Goal: Task Accomplishment & Management: Use online tool/utility

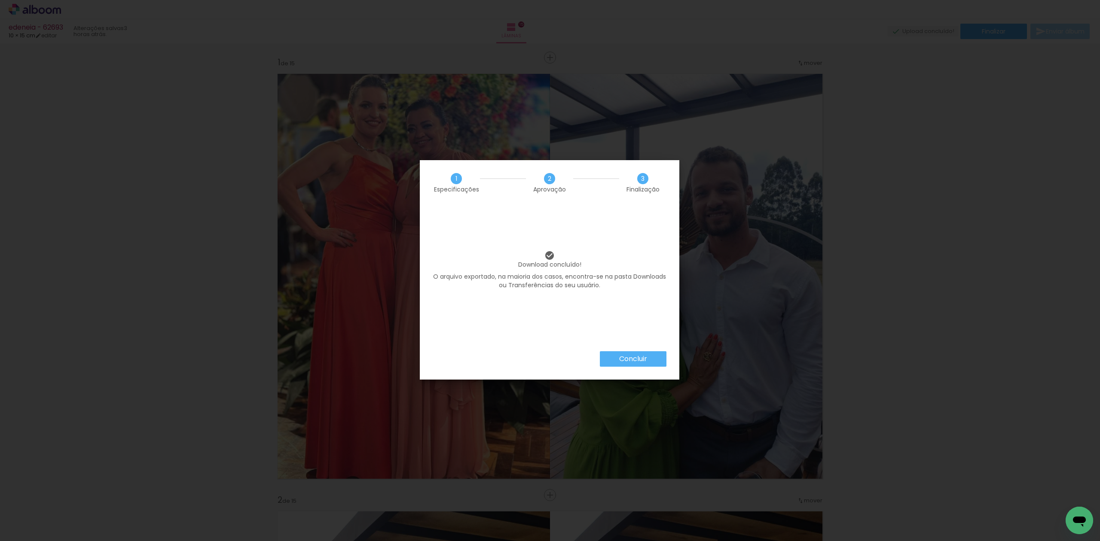
scroll to position [0, 128]
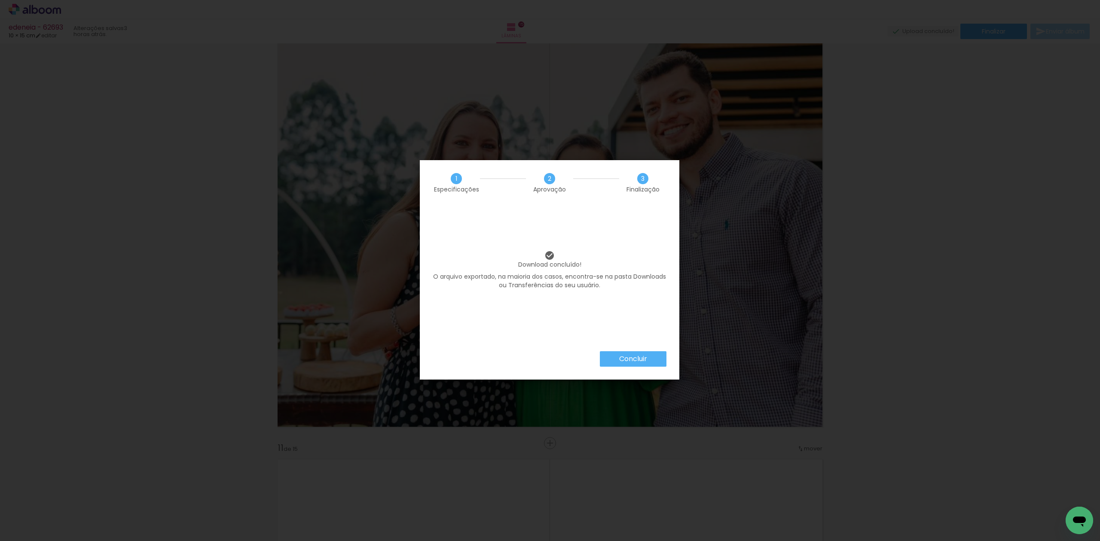
click at [651, 358] on paper-button "Concluir" at bounding box center [633, 358] width 67 height 15
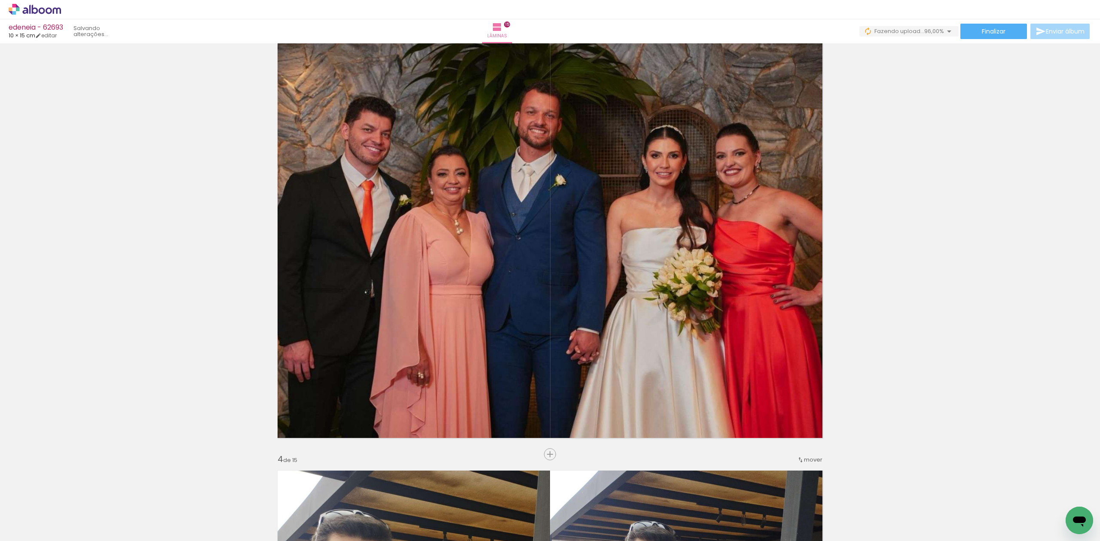
scroll to position [0, 176]
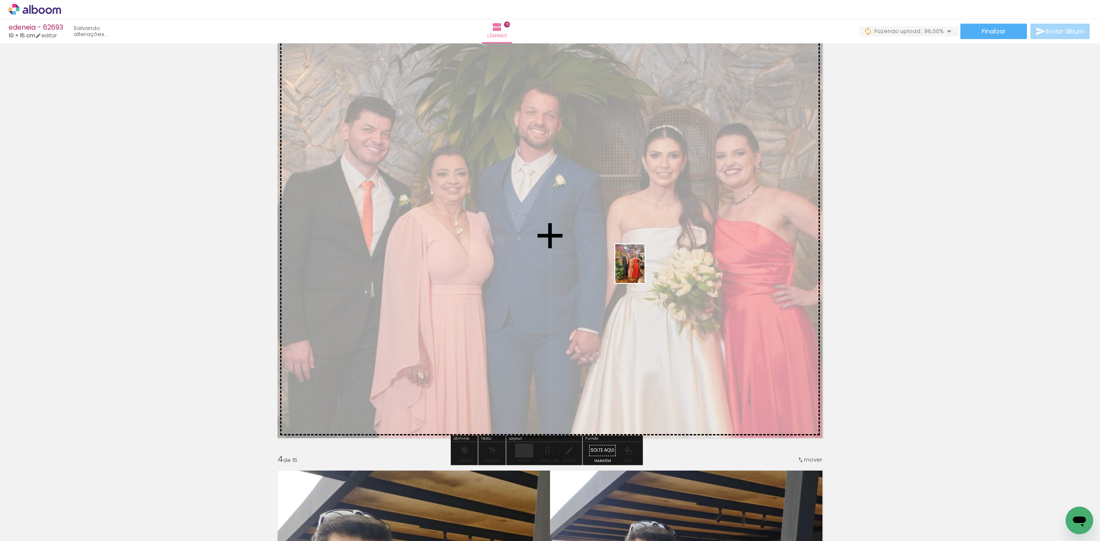
drag, startPoint x: 1060, startPoint y: 504, endPoint x: 638, endPoint y: 265, distance: 484.5
click at [638, 265] on quentale-workspace at bounding box center [550, 270] width 1100 height 541
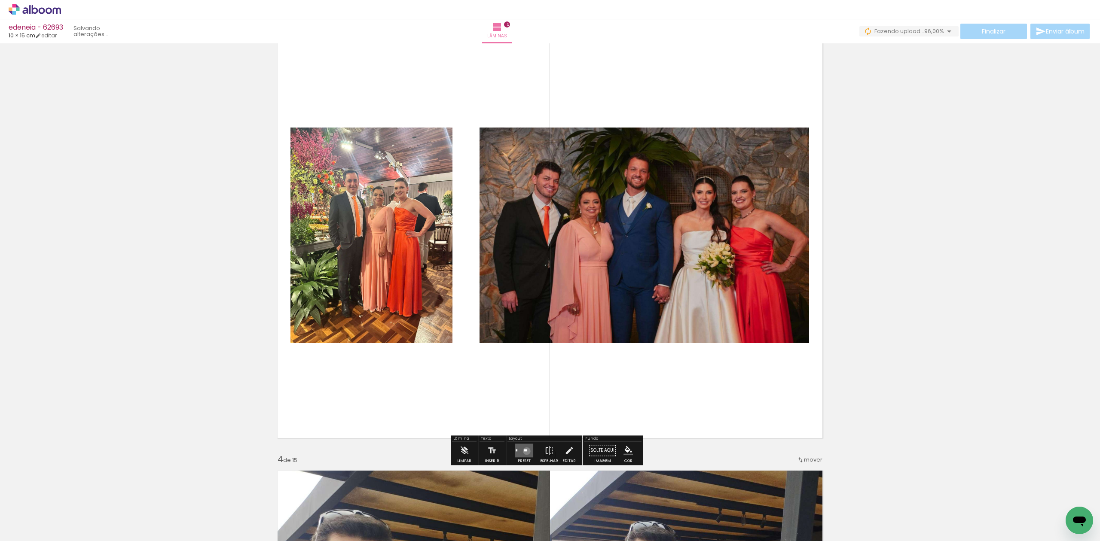
click at [525, 451] on quentale-layouter at bounding box center [524, 451] width 18 height 14
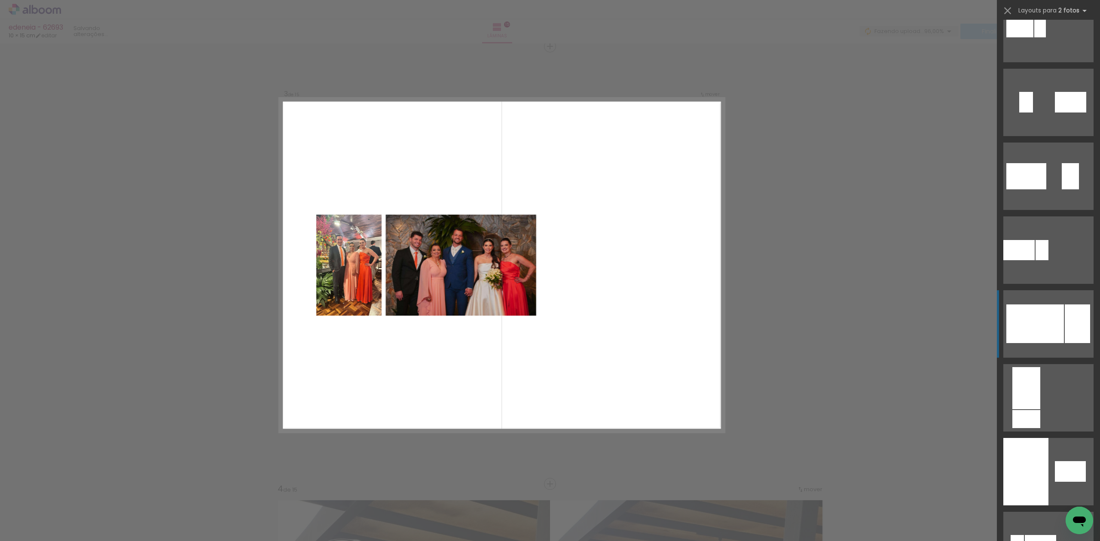
scroll to position [745, 0]
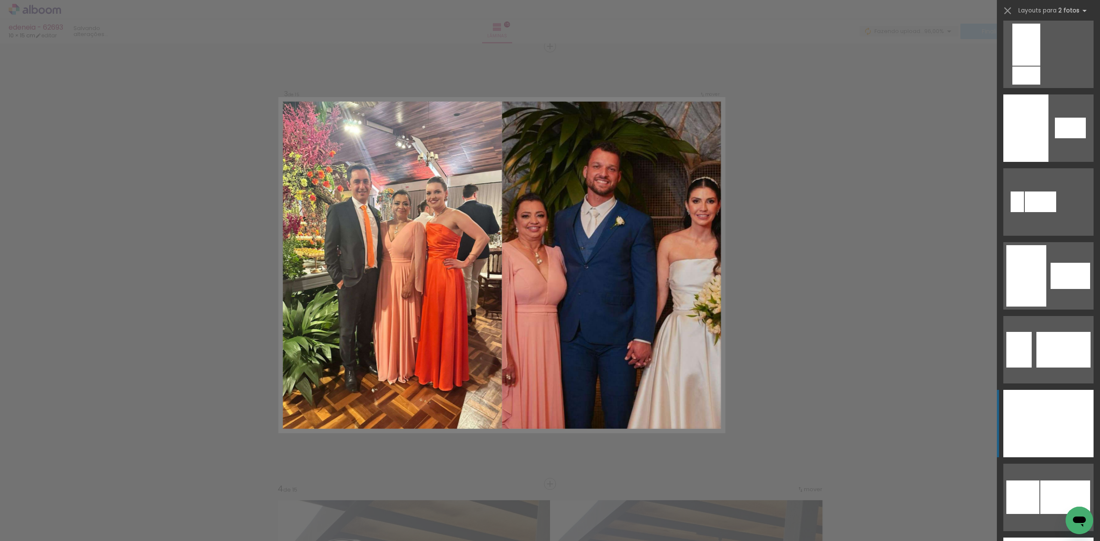
click at [1056, 417] on div at bounding box center [1070, 423] width 45 height 67
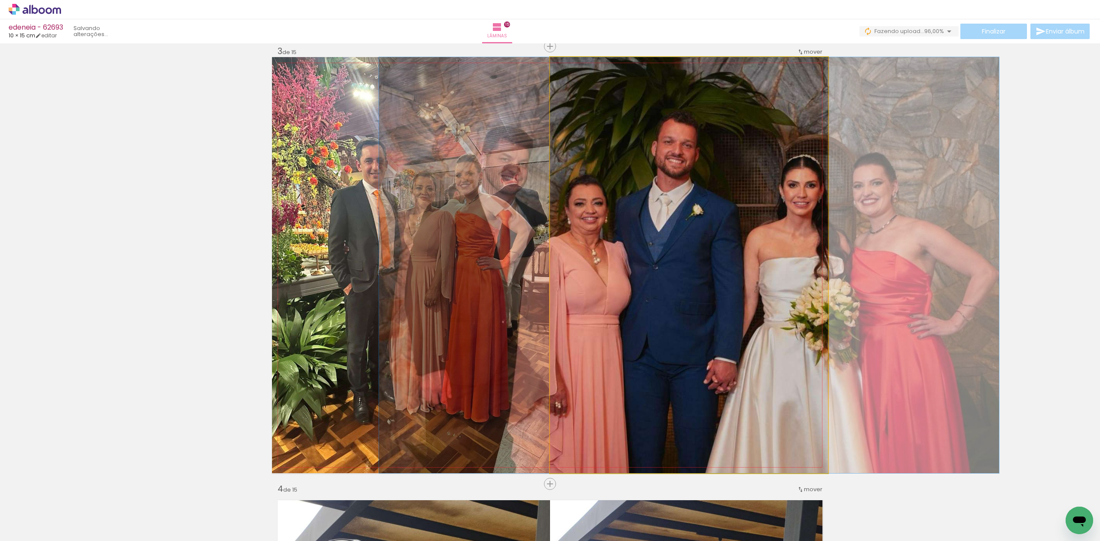
click at [621, 245] on quentale-photo at bounding box center [689, 265] width 278 height 416
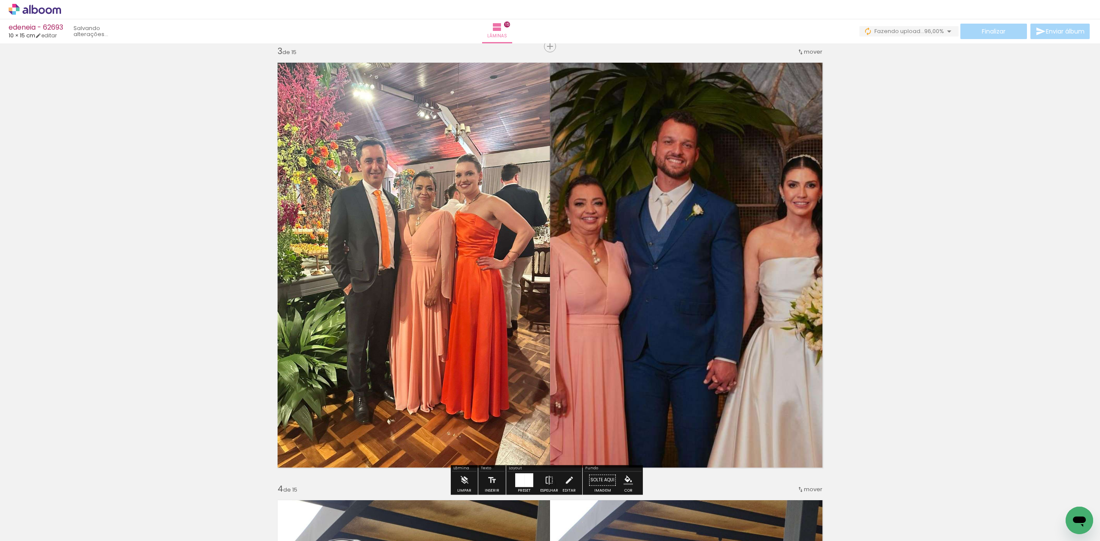
click at [679, 116] on quentale-photo at bounding box center [689, 265] width 278 height 416
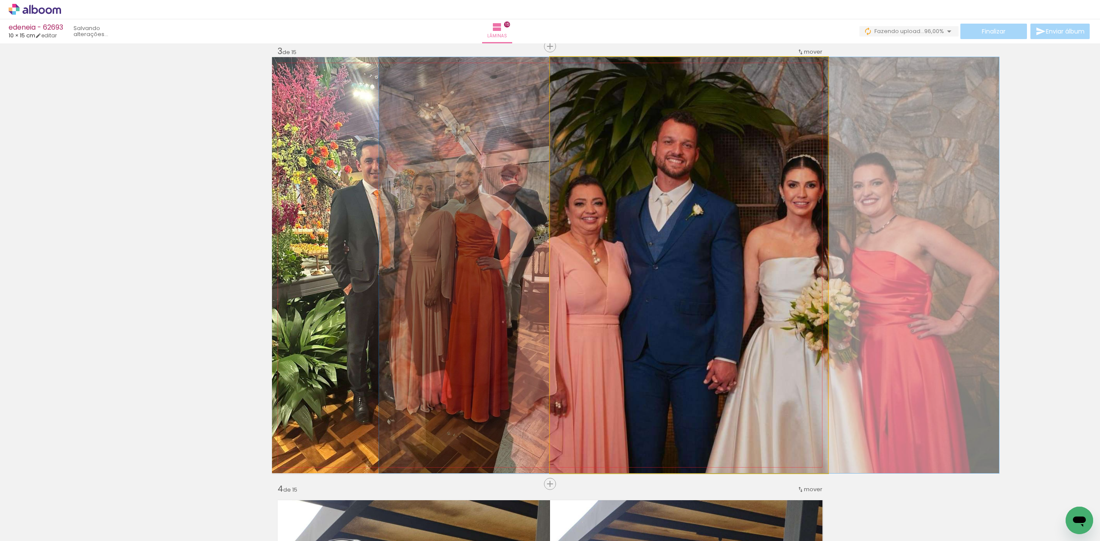
click at [679, 116] on quentale-photo at bounding box center [689, 265] width 278 height 416
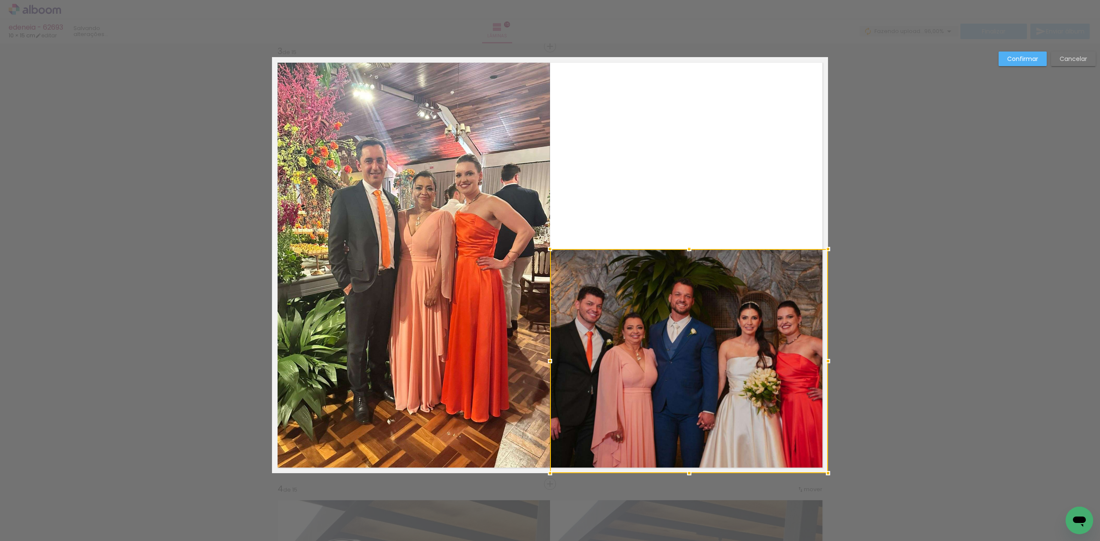
drag, startPoint x: 688, startPoint y: 52, endPoint x: 726, endPoint y: 244, distance: 195.8
click at [726, 244] on album-spread "3 de 15" at bounding box center [550, 265] width 556 height 416
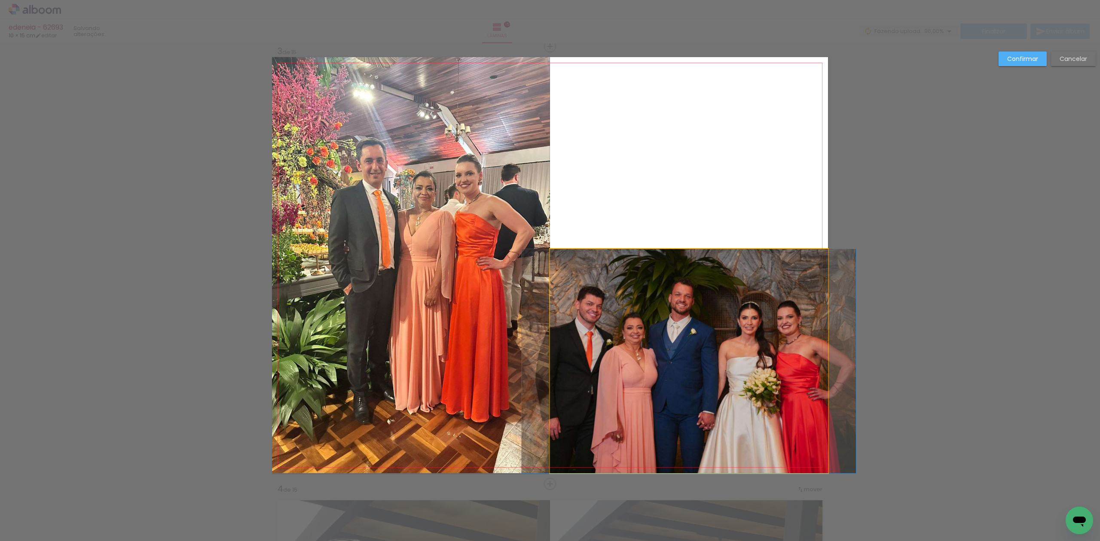
click at [707, 316] on quentale-photo at bounding box center [689, 361] width 278 height 224
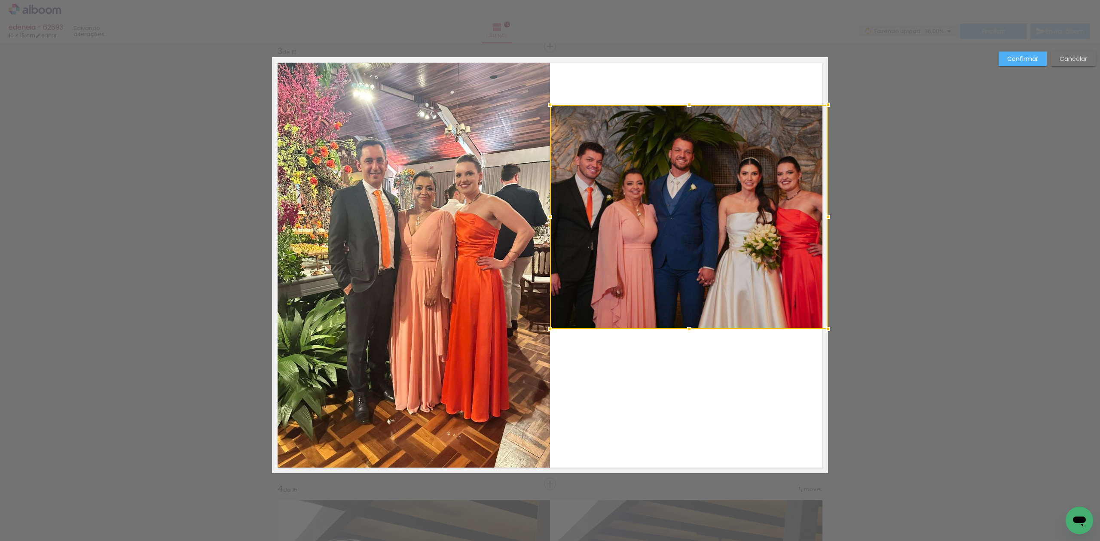
drag, startPoint x: 707, startPoint y: 316, endPoint x: 874, endPoint y: 209, distance: 198.0
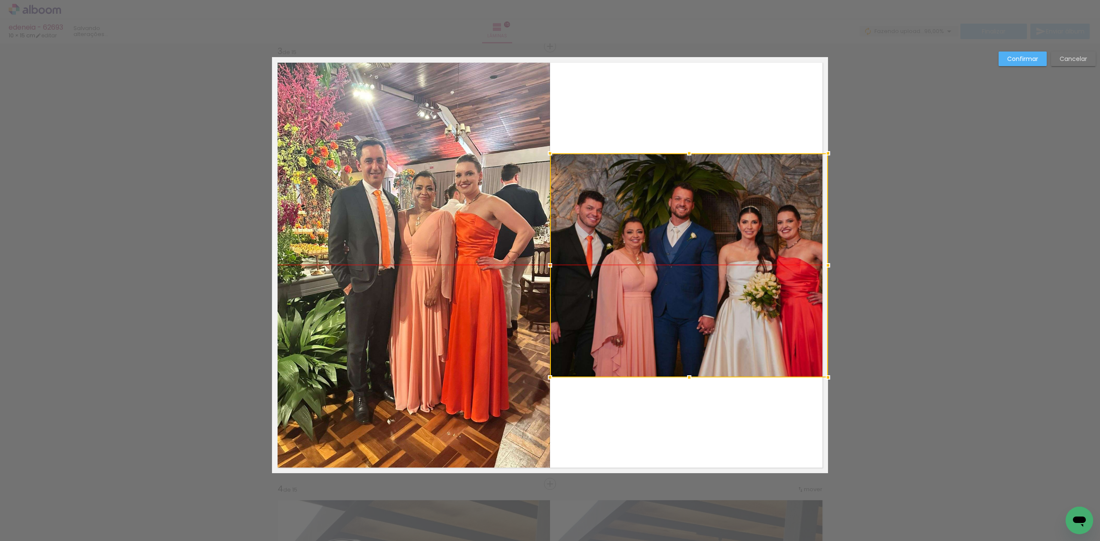
drag, startPoint x: 778, startPoint y: 309, endPoint x: 789, endPoint y: 309, distance: 11.2
click at [789, 309] on div at bounding box center [689, 265] width 278 height 224
click at [619, 445] on quentale-layouter at bounding box center [550, 265] width 556 height 416
click at [1013, 64] on paper-button "Confirmar" at bounding box center [1023, 59] width 48 height 15
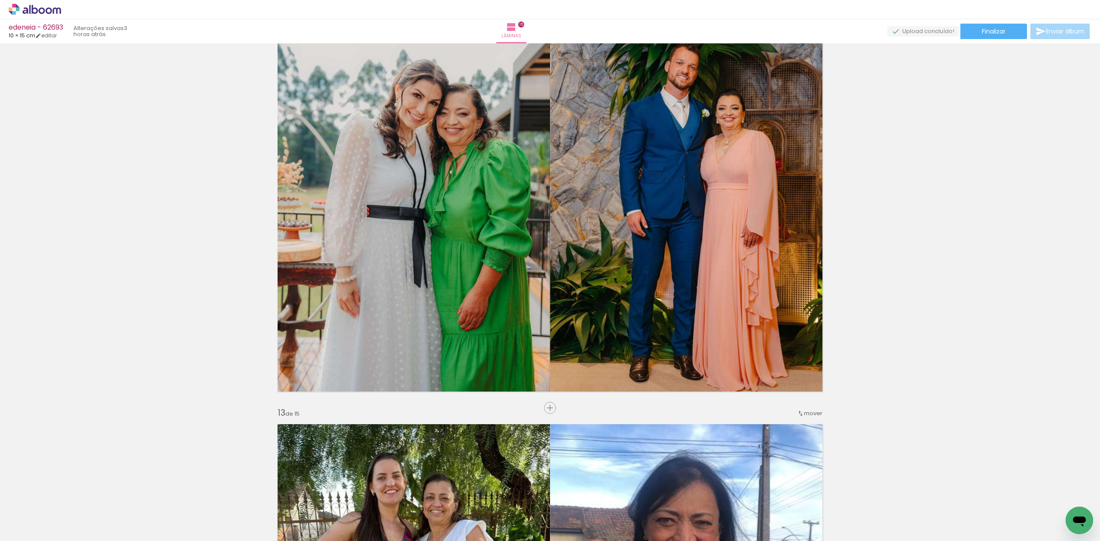
scroll to position [4897, 0]
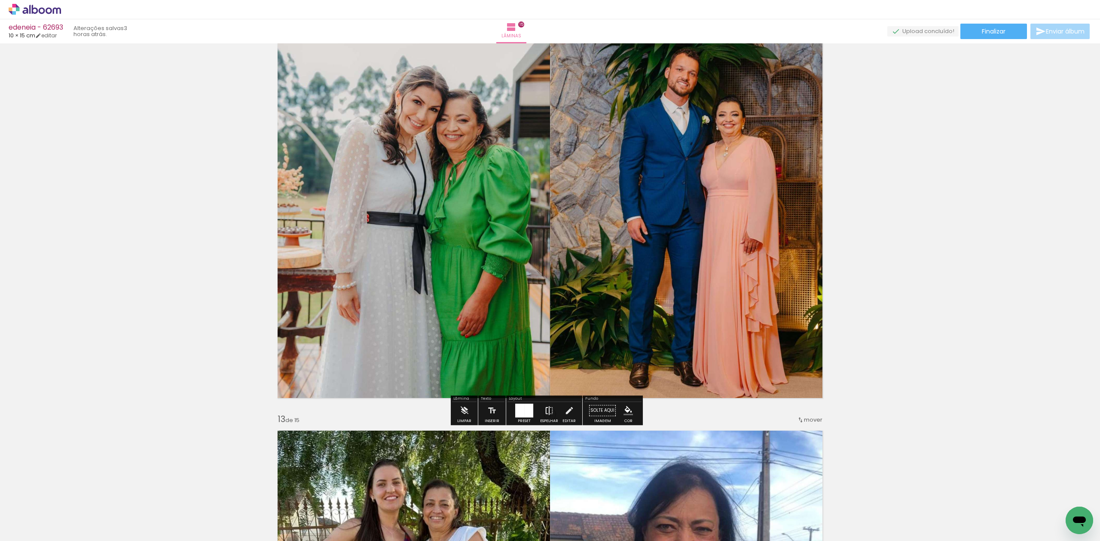
click at [540, 417] on paper-button "Espelhar" at bounding box center [549, 413] width 22 height 22
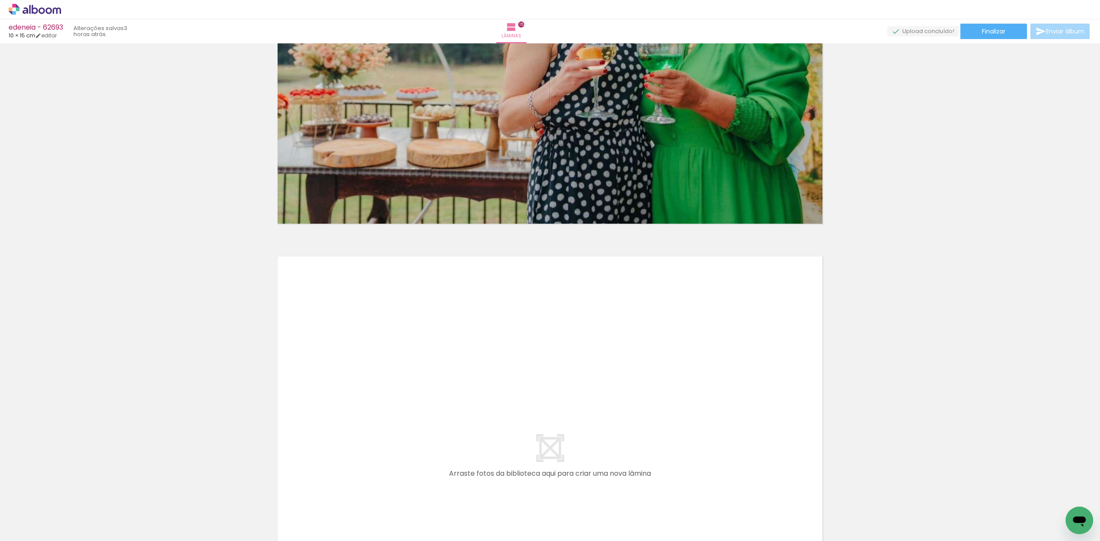
scroll to position [6387, 0]
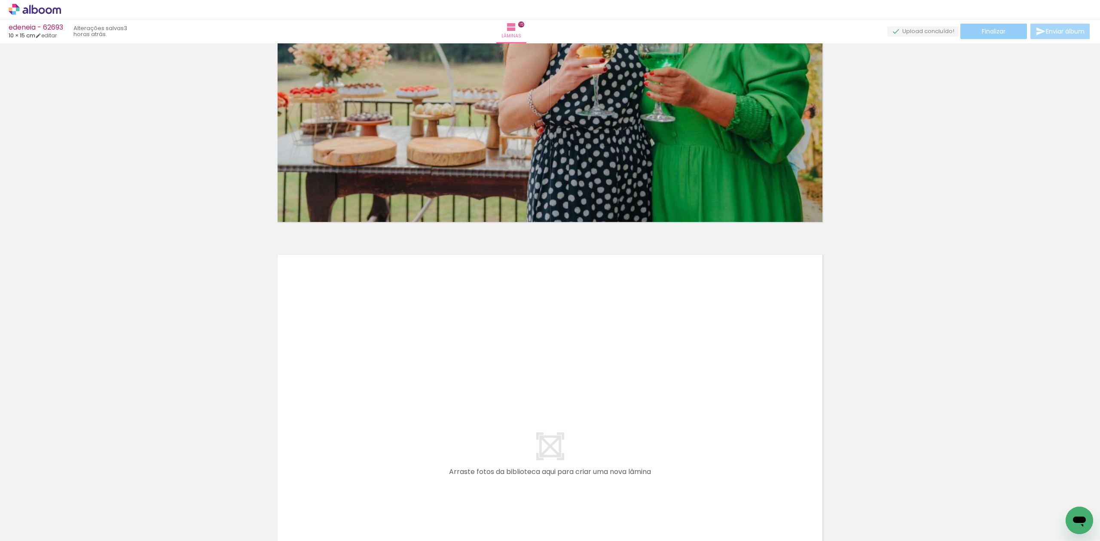
click at [985, 24] on paper-button "Finalizar" at bounding box center [993, 31] width 67 height 15
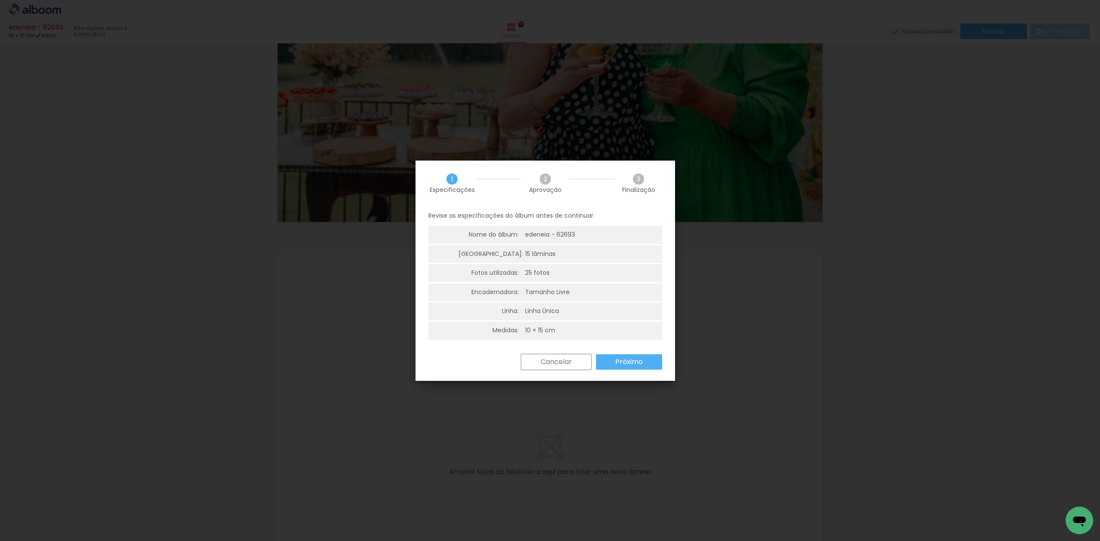
click at [639, 367] on paper-button "Próximo" at bounding box center [629, 362] width 66 height 15
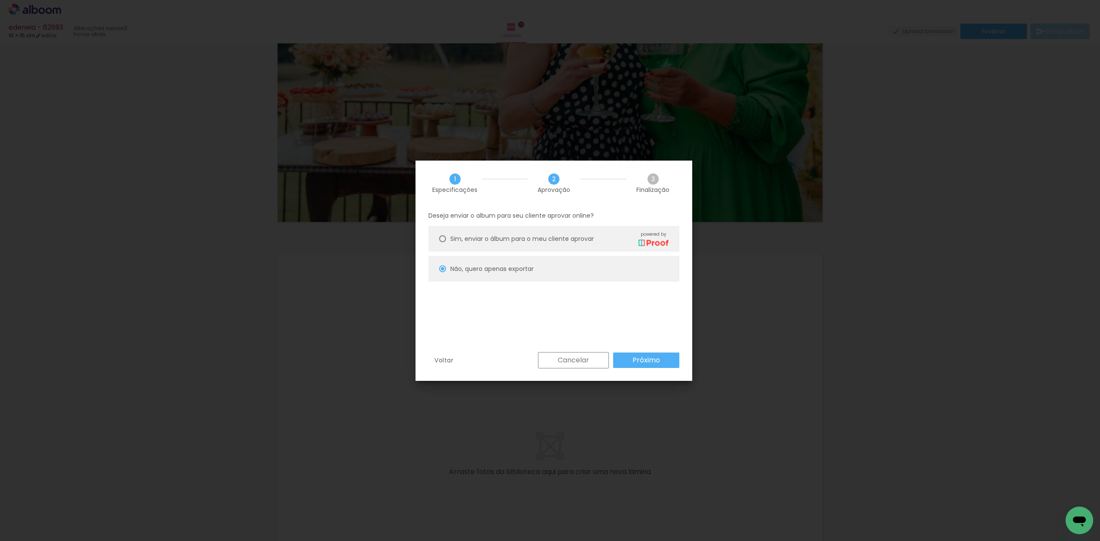
click at [0, 0] on slot "Próximo" at bounding box center [0, 0] width 0 height 0
type input "Alta, 300 DPI"
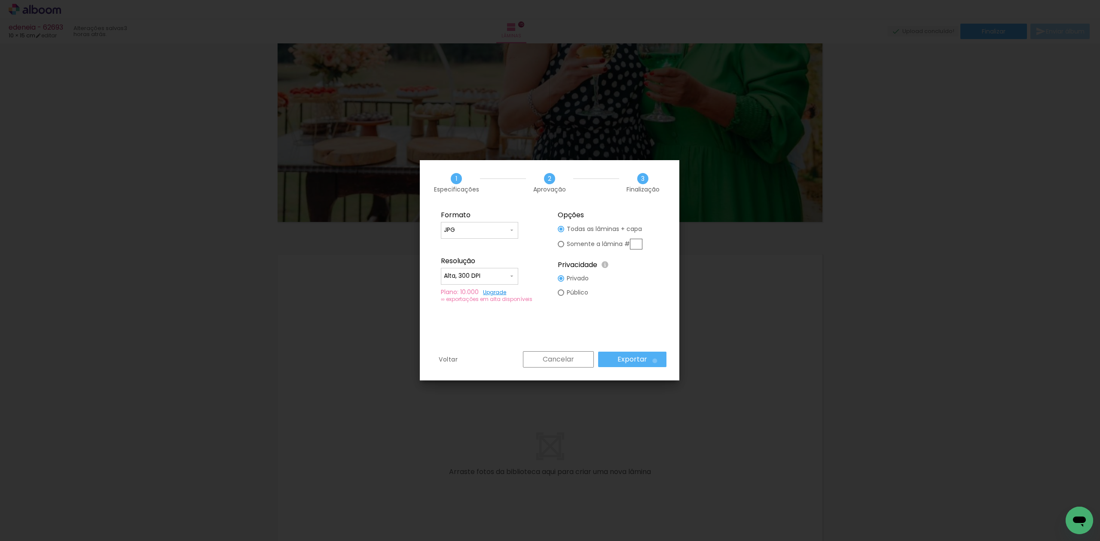
click at [657, 361] on paper-button "Exportar" at bounding box center [632, 359] width 68 height 15
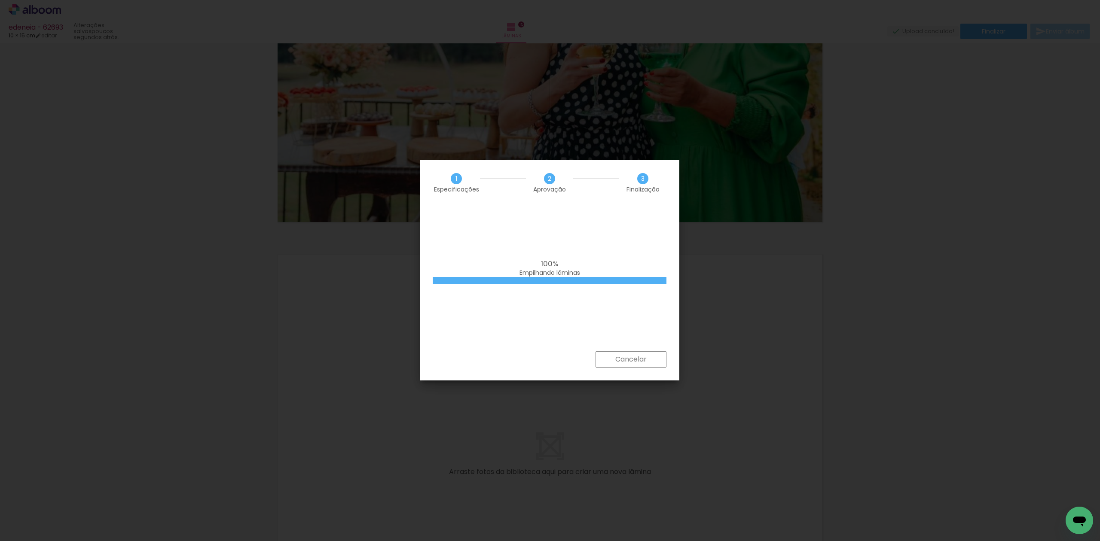
click at [1027, 267] on iron-overlay-backdrop at bounding box center [550, 270] width 1100 height 541
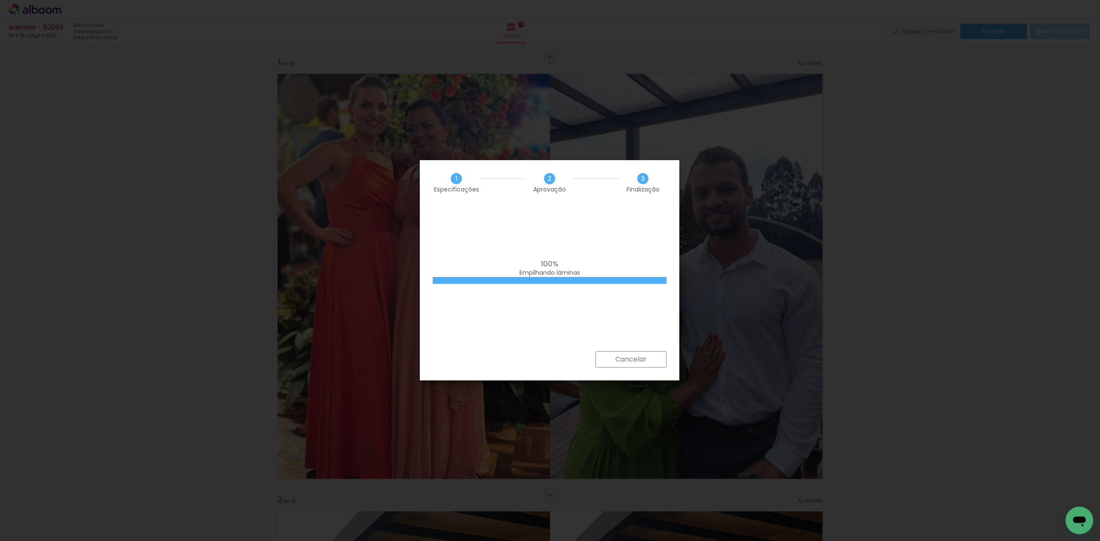
scroll to position [0, 176]
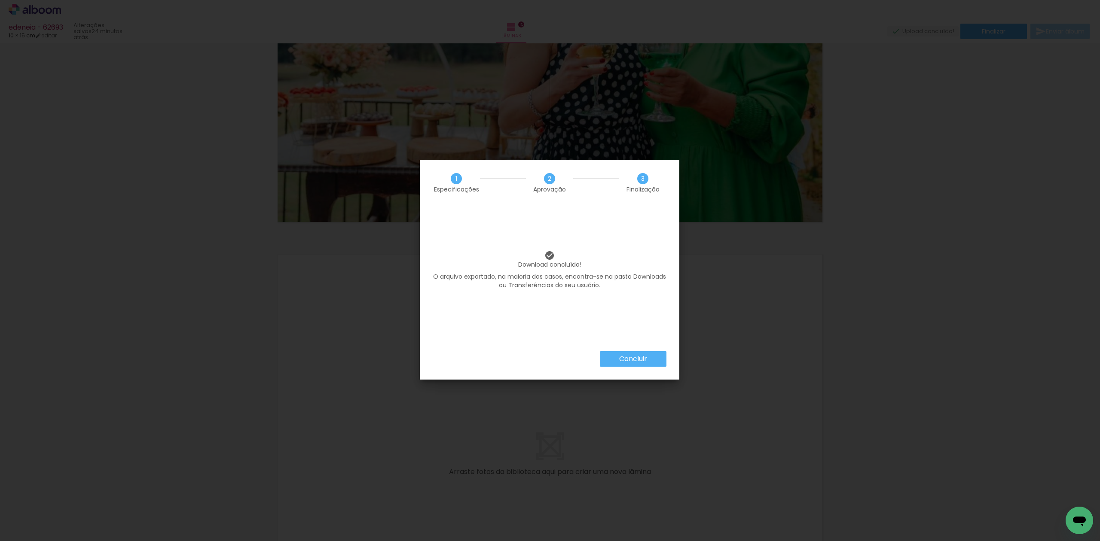
click at [0, 0] on slot "Concluir" at bounding box center [0, 0] width 0 height 0
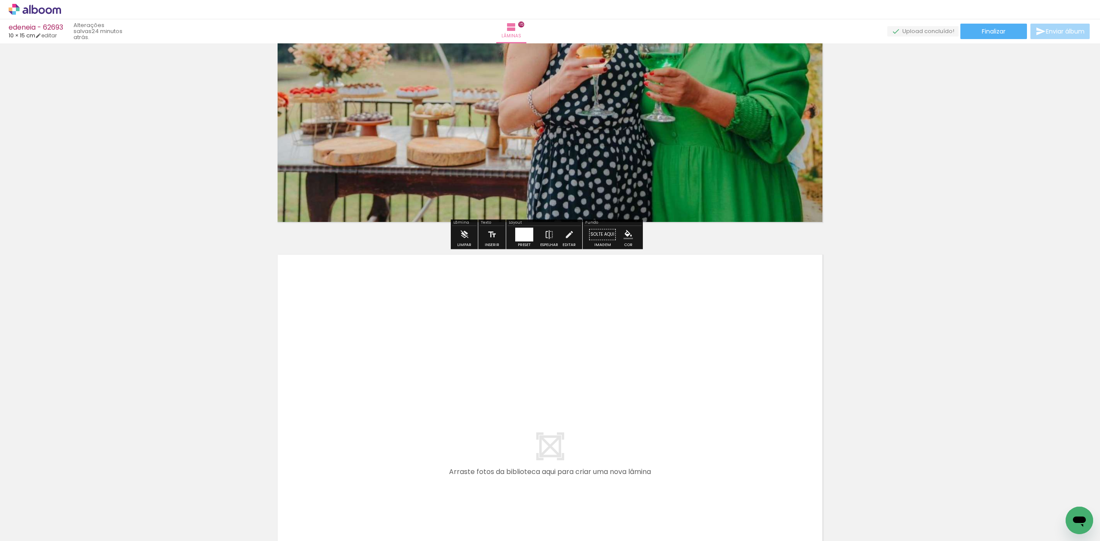
click at [34, 6] on icon at bounding box center [35, 9] width 52 height 11
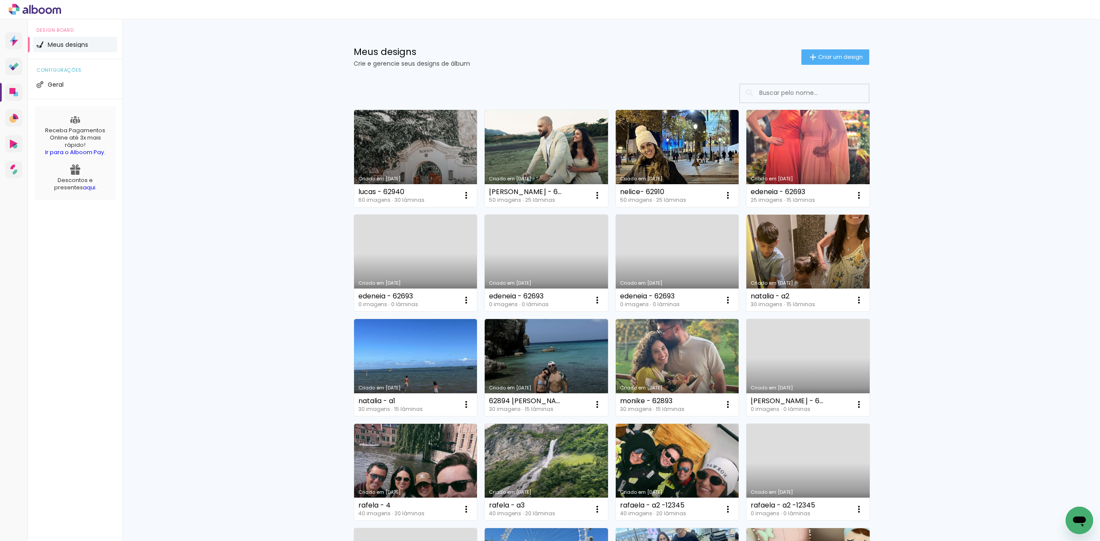
drag, startPoint x: 809, startPoint y: 58, endPoint x: 796, endPoint y: 81, distance: 26.5
click at [808, 58] on iron-icon at bounding box center [813, 57] width 10 height 10
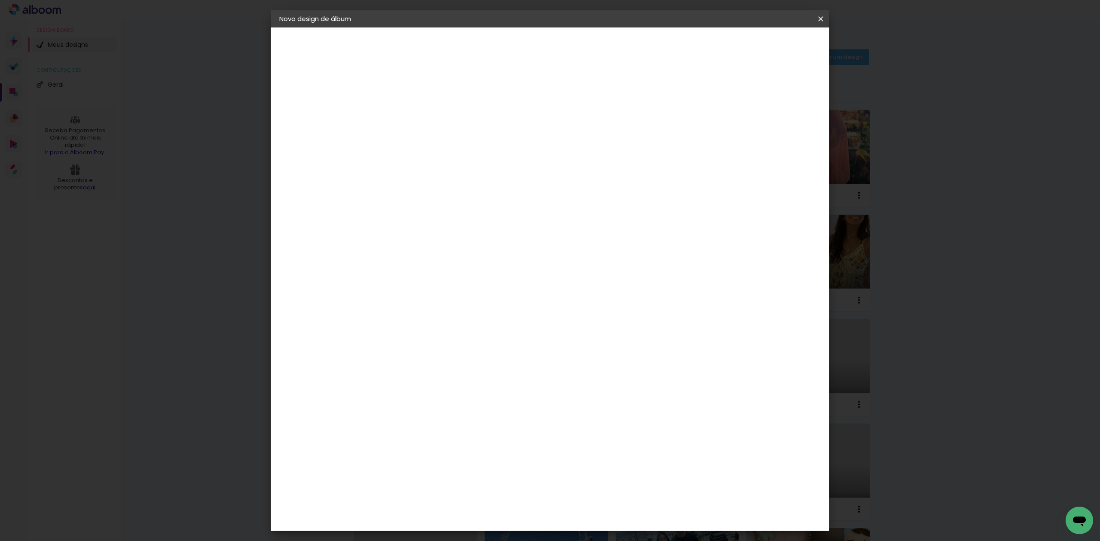
click at [420, 113] on input at bounding box center [420, 115] width 0 height 13
type input "lidiane - 63012"
type paper-input "lidiane - 63012"
click at [508, 50] on paper-button "Avançar" at bounding box center [487, 45] width 42 height 15
click at [581, 137] on paper-item "Tamanho Livre" at bounding box center [539, 130] width 83 height 19
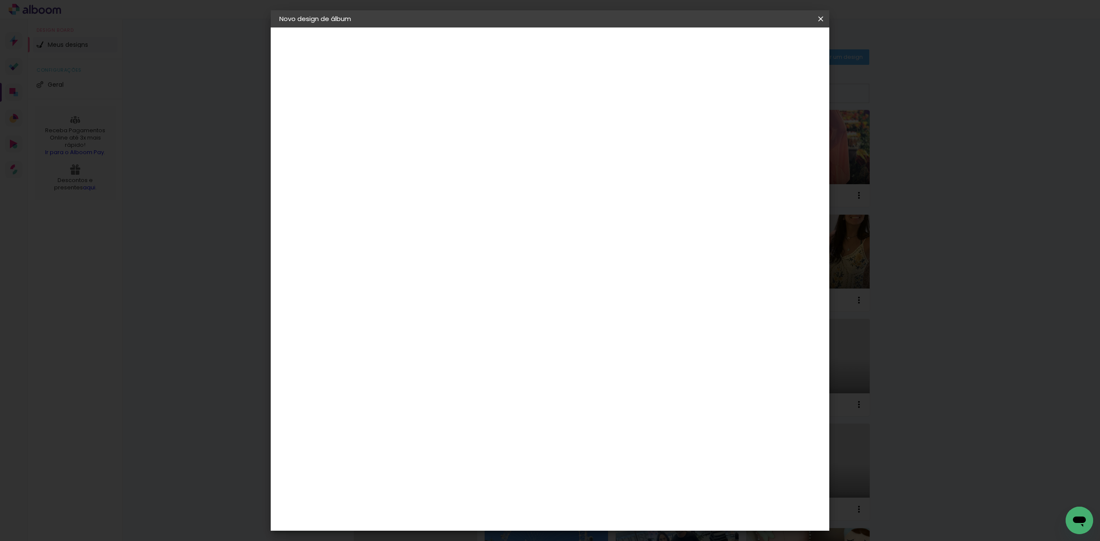
click at [0, 0] on slot "Avançar" at bounding box center [0, 0] width 0 height 0
click at [591, 355] on input "60" at bounding box center [596, 357] width 22 height 13
type input "40,6"
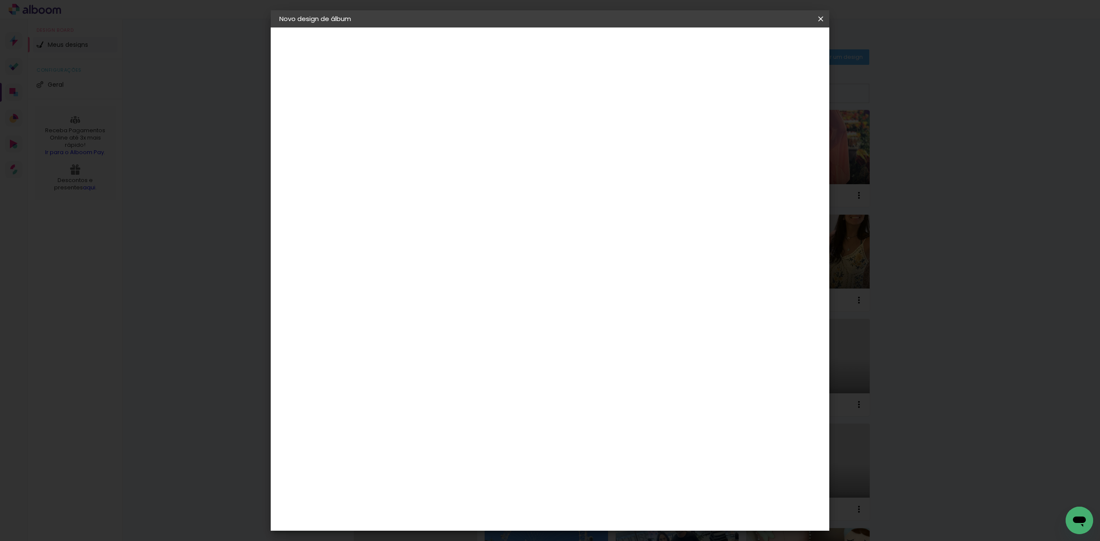
type paper-input "40,6"
click at [397, 282] on input "30" at bounding box center [393, 283] width 22 height 13
type input "20,3"
type paper-input "20,3"
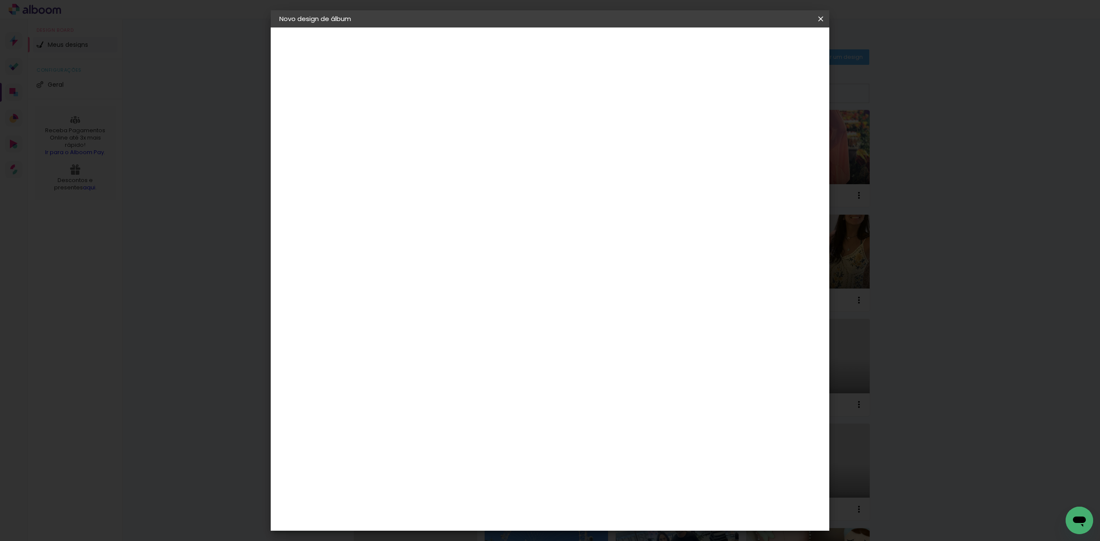
type input "4"
type paper-input "4"
click at [774, 134] on input "4" at bounding box center [773, 129] width 15 height 13
type input "3"
type paper-input "3"
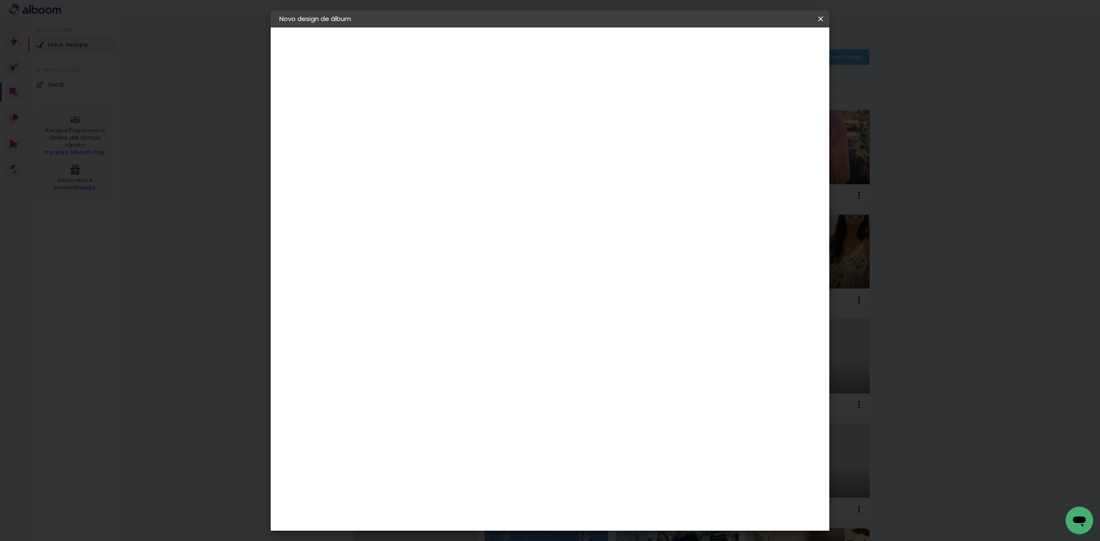
click at [775, 134] on input "3" at bounding box center [773, 129] width 15 height 13
type input "2"
type paper-input "2"
click at [775, 134] on input "2" at bounding box center [774, 129] width 15 height 13
click at [773, 50] on paper-button "Iniciar design" at bounding box center [745, 45] width 56 height 15
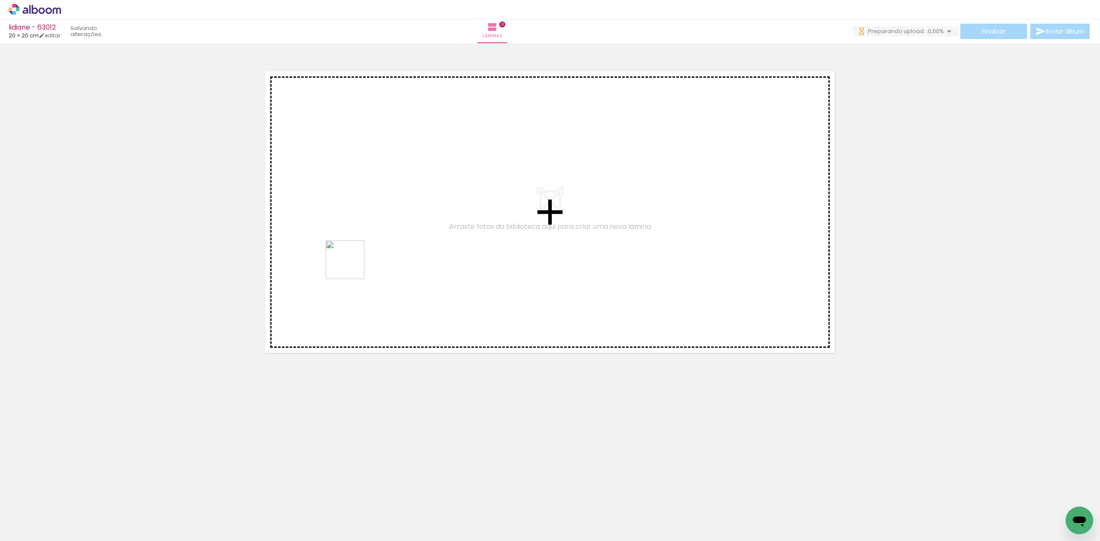
drag, startPoint x: 84, startPoint y: 504, endPoint x: 236, endPoint y: 424, distance: 171.8
click at [370, 255] on quentale-workspace at bounding box center [550, 270] width 1100 height 541
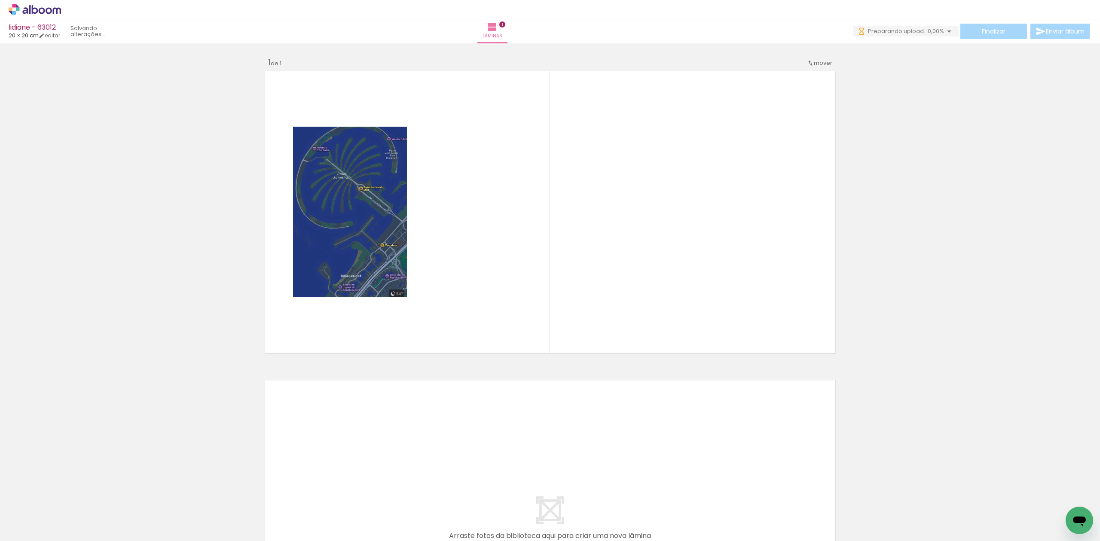
drag, startPoint x: 150, startPoint y: 521, endPoint x: 477, endPoint y: 303, distance: 393.5
click at [477, 303] on quentale-workspace at bounding box center [550, 270] width 1100 height 541
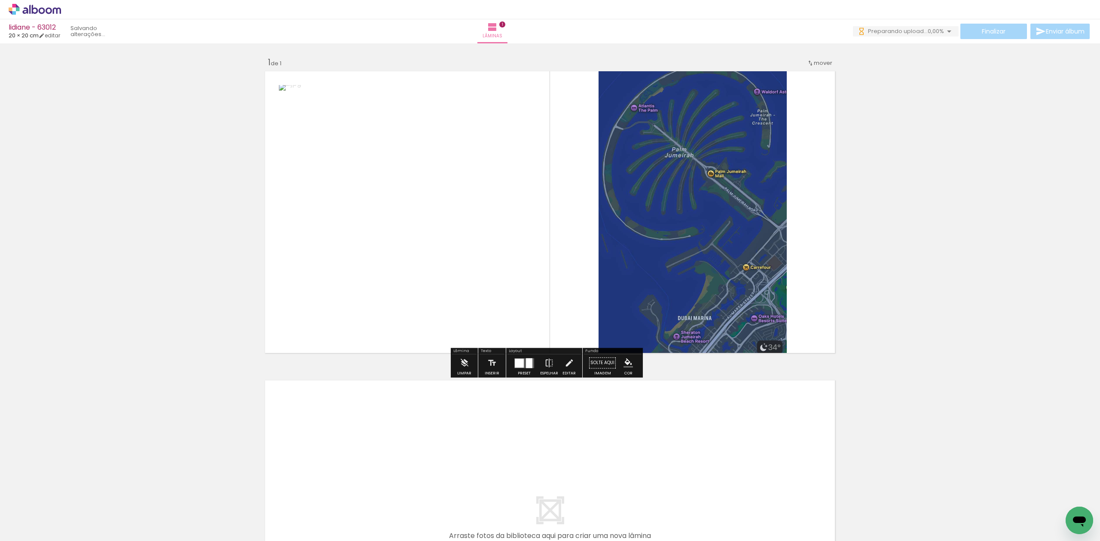
click at [522, 363] on quentale-layouter at bounding box center [524, 363] width 20 height 10
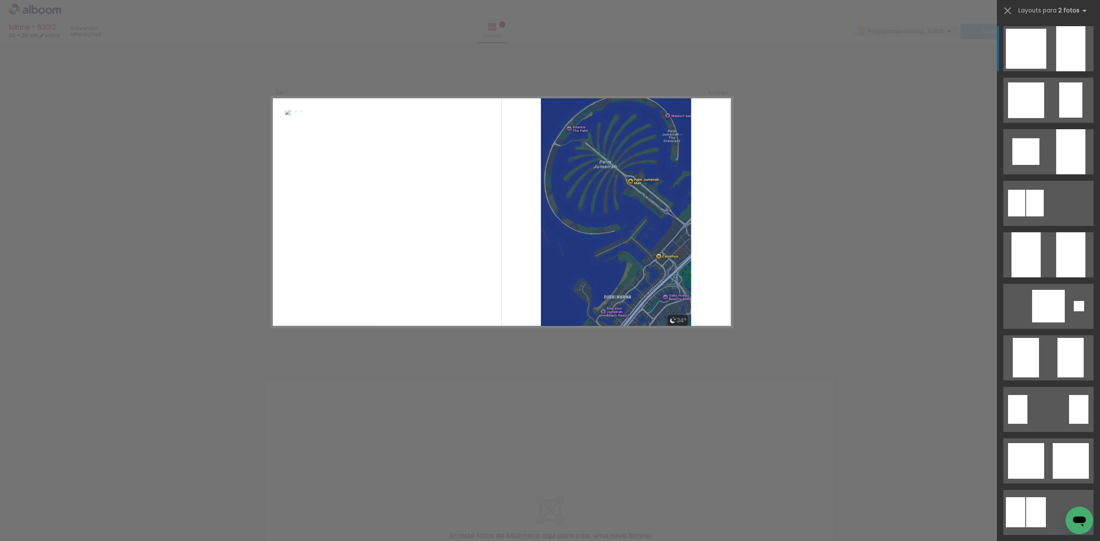
click at [1025, 52] on div at bounding box center [1026, 49] width 40 height 40
click at [1012, 57] on div at bounding box center [1026, 49] width 40 height 40
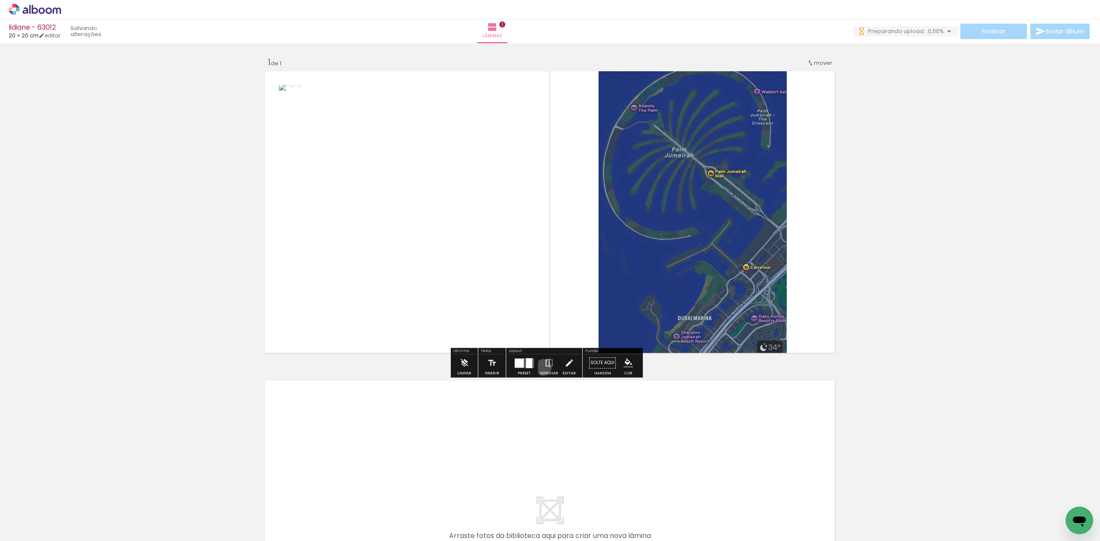
click at [541, 368] on paper-button "Espelhar" at bounding box center [549, 366] width 22 height 22
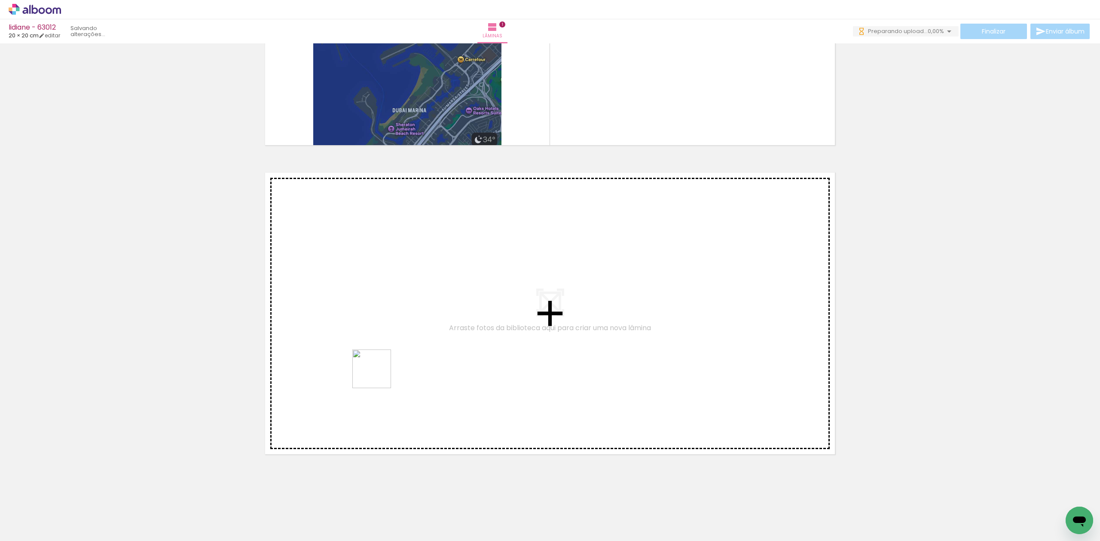
drag, startPoint x: 199, startPoint y: 511, endPoint x: 380, endPoint y: 376, distance: 225.9
click at [380, 376] on quentale-workspace at bounding box center [550, 270] width 1100 height 541
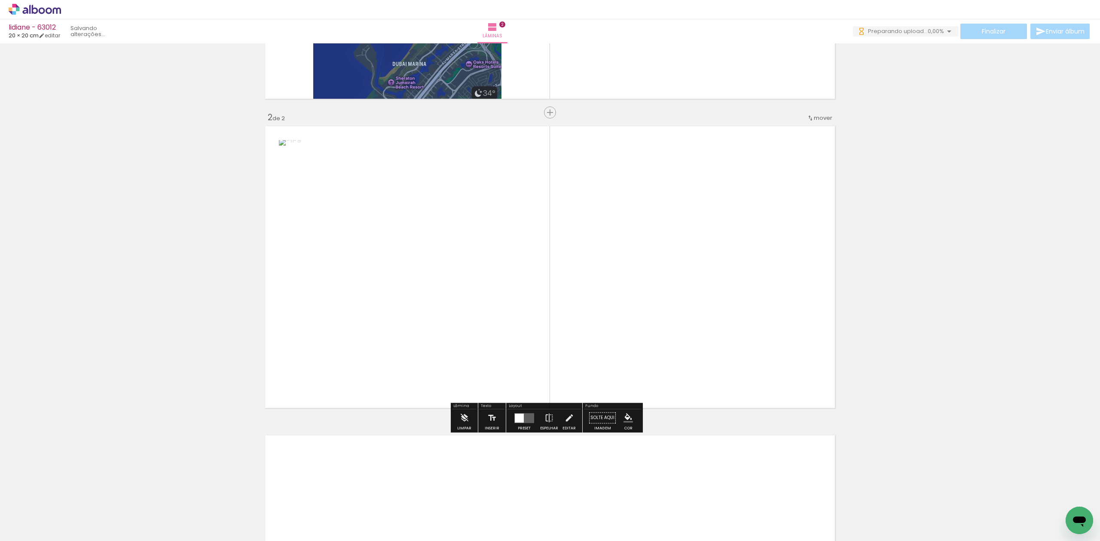
scroll to position [256, 0]
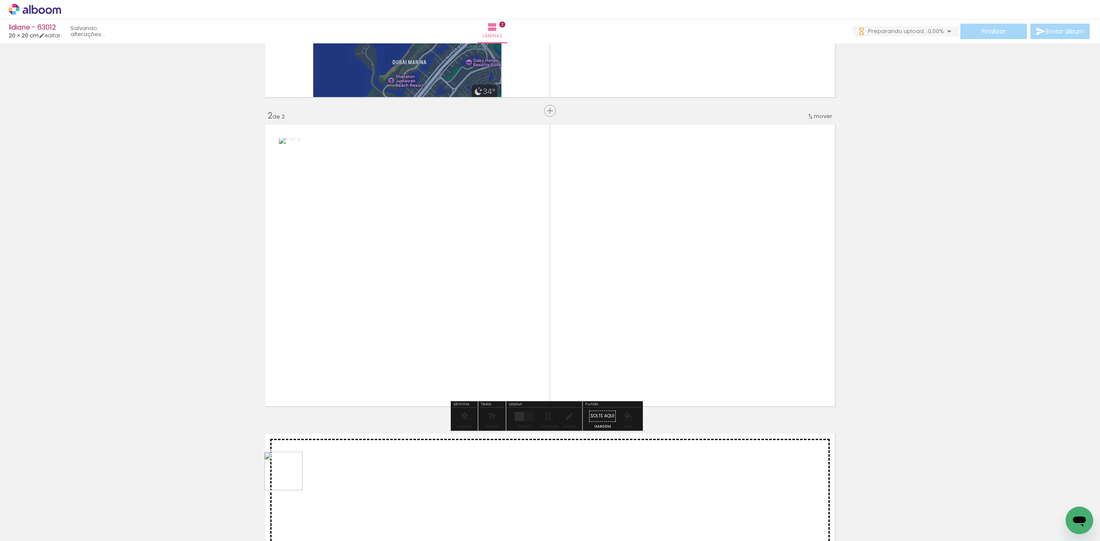
drag, startPoint x: 290, startPoint y: 478, endPoint x: 587, endPoint y: 330, distance: 331.7
click at [587, 330] on quentale-workspace at bounding box center [550, 270] width 1100 height 541
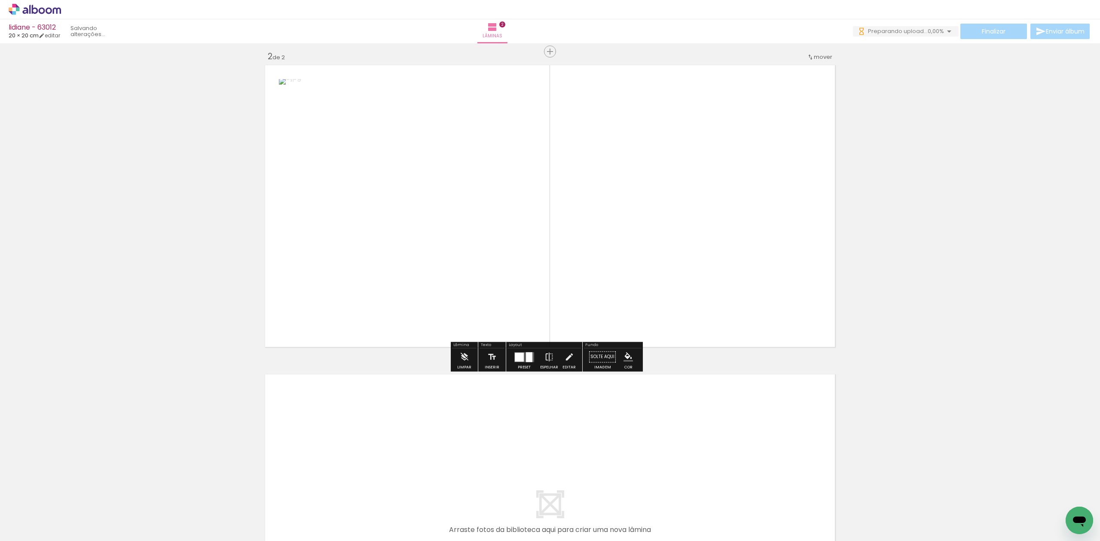
scroll to position [428, 0]
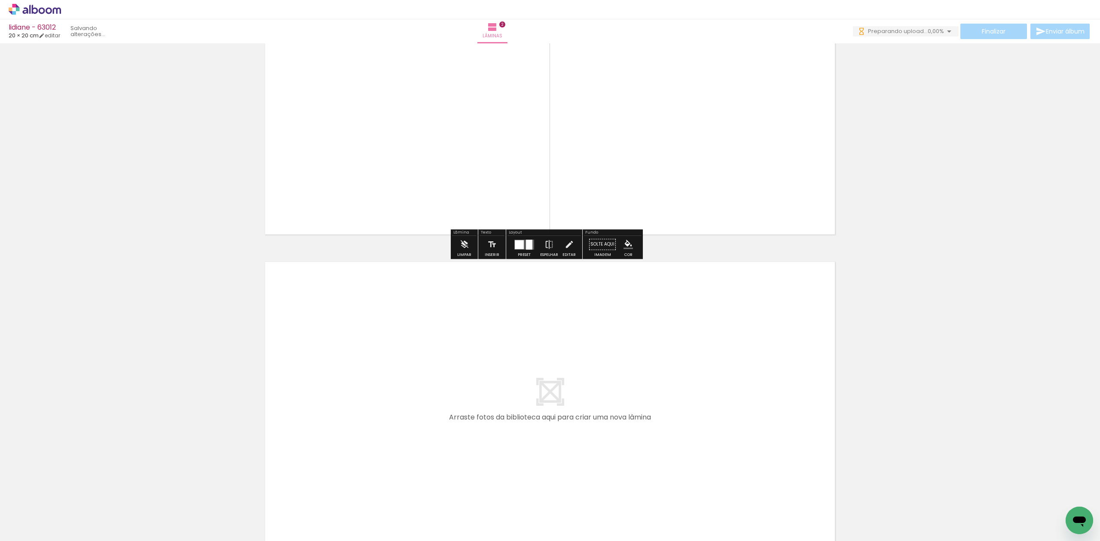
drag, startPoint x: 276, startPoint y: 506, endPoint x: 300, endPoint y: 444, distance: 65.8
click at [300, 444] on quentale-workspace at bounding box center [550, 270] width 1100 height 541
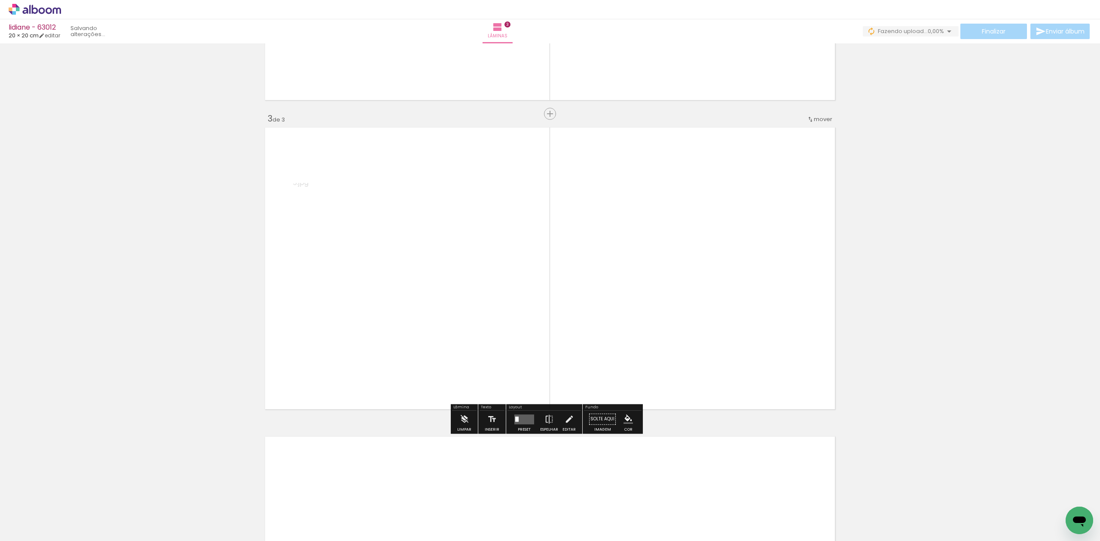
scroll to position [565, 0]
drag, startPoint x: 324, startPoint y: 515, endPoint x: 428, endPoint y: 414, distance: 145.3
click at [422, 419] on quentale-workspace at bounding box center [550, 270] width 1100 height 541
drag, startPoint x: 312, startPoint y: 505, endPoint x: 323, endPoint y: 506, distance: 11.2
click at [322, 506] on div at bounding box center [326, 512] width 35 height 43
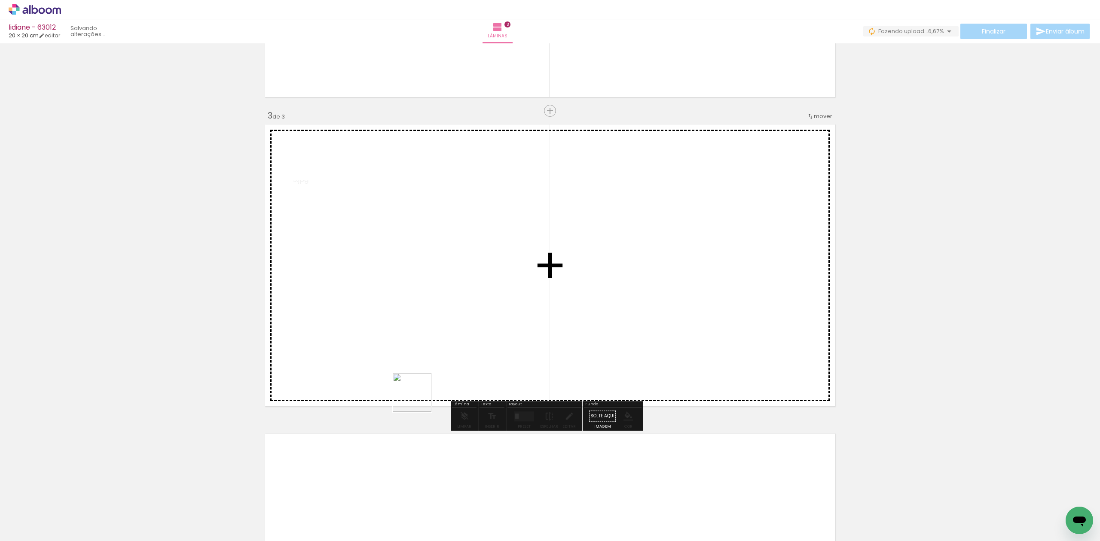
drag, startPoint x: 419, startPoint y: 399, endPoint x: 538, endPoint y: 339, distance: 133.9
click at [510, 344] on quentale-workspace at bounding box center [550, 270] width 1100 height 541
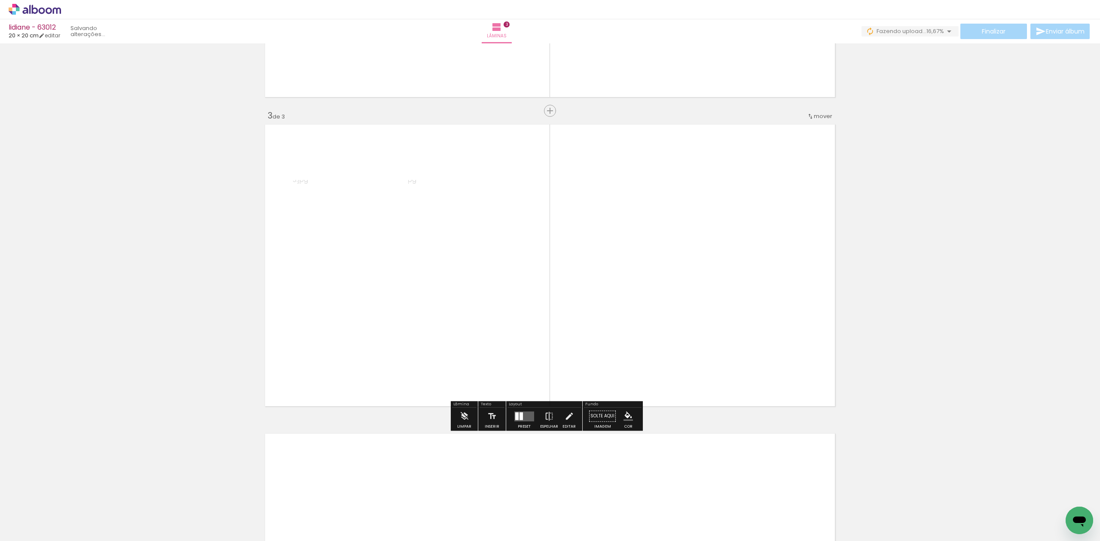
click at [526, 413] on quentale-layouter at bounding box center [524, 417] width 20 height 10
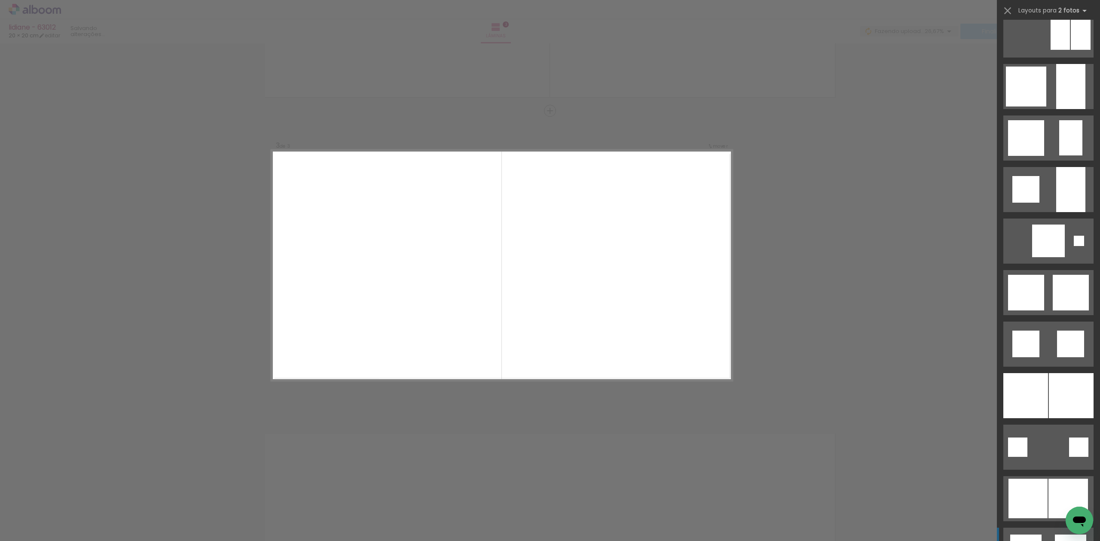
scroll to position [802, 0]
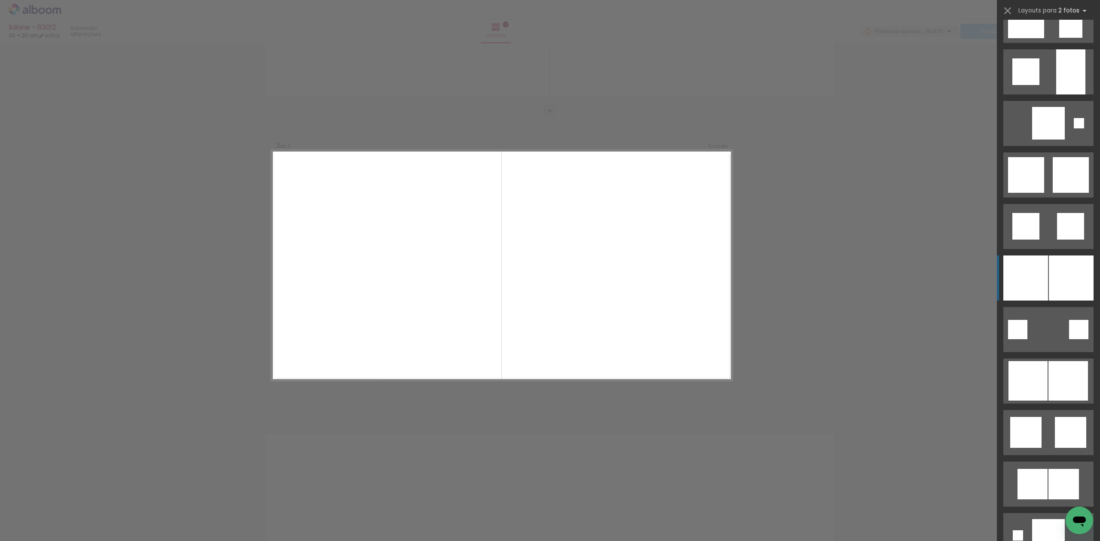
click at [1025, 266] on div at bounding box center [1025, 278] width 45 height 45
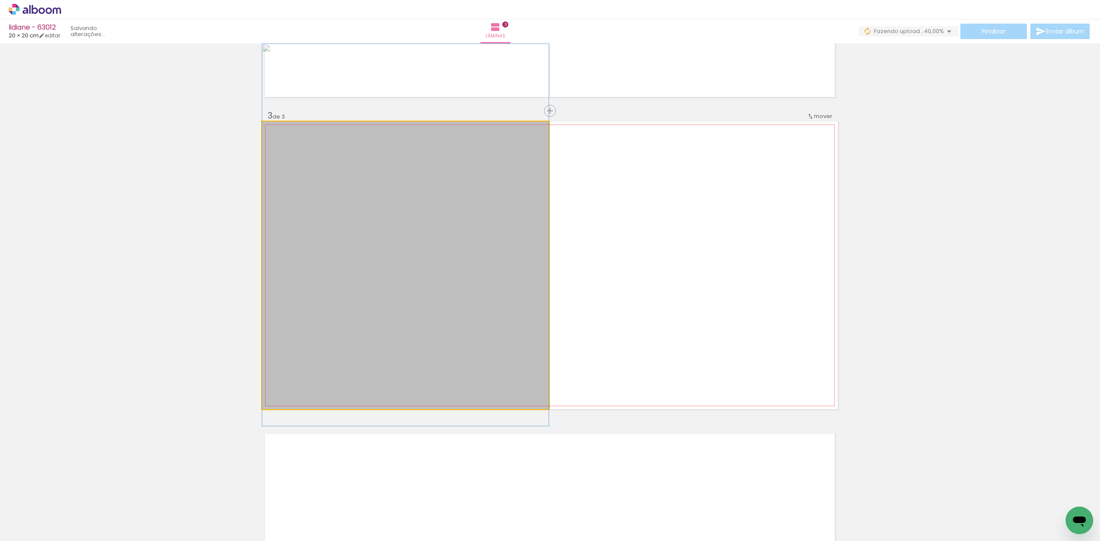
drag, startPoint x: 479, startPoint y: 284, endPoint x: 486, endPoint y: 248, distance: 35.9
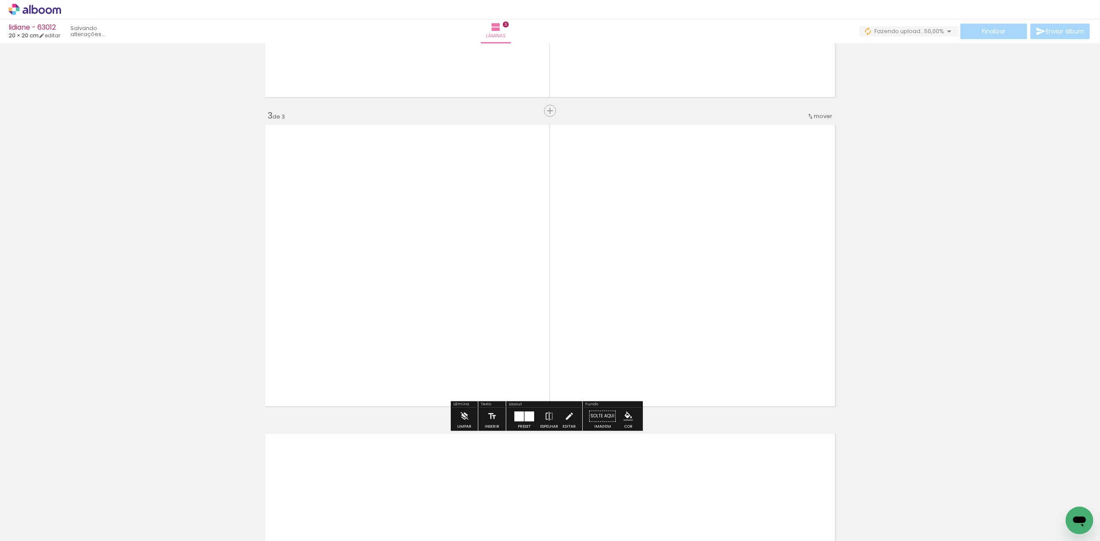
click at [486, 248] on quentale-photo at bounding box center [405, 266] width 287 height 288
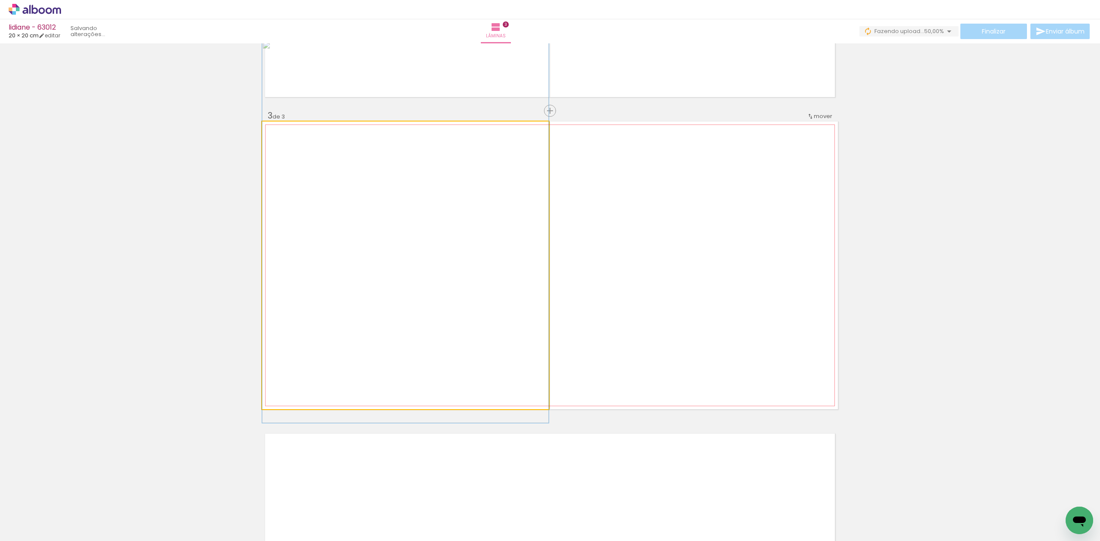
click at [486, 248] on quentale-photo at bounding box center [405, 266] width 287 height 288
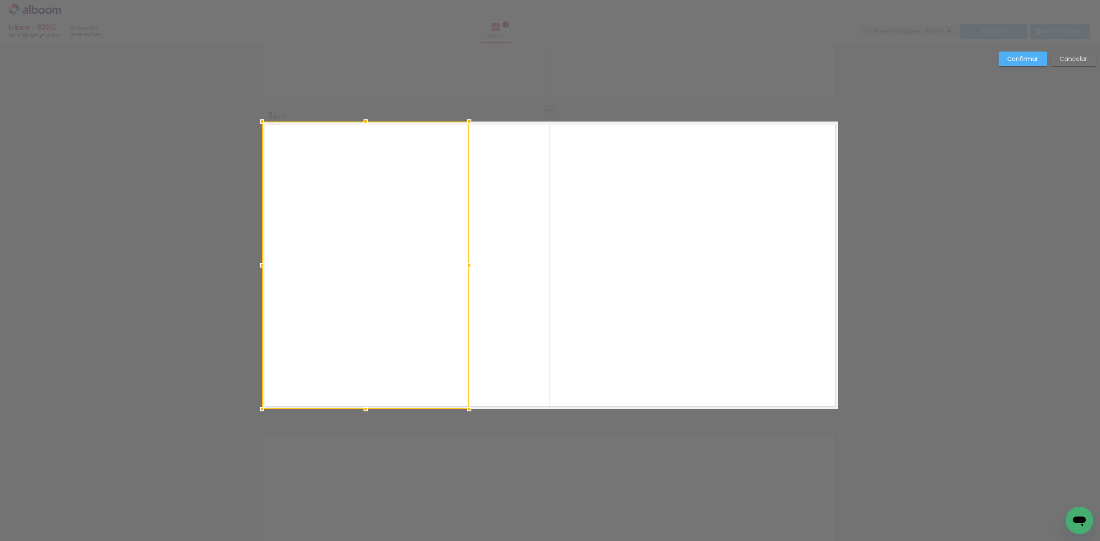
drag, startPoint x: 544, startPoint y: 267, endPoint x: 465, endPoint y: 272, distance: 79.6
click at [465, 272] on div at bounding box center [469, 265] width 17 height 17
drag, startPoint x: 516, startPoint y: 274, endPoint x: 475, endPoint y: 281, distance: 41.3
click at [475, 281] on div at bounding box center [372, 266] width 221 height 288
click at [458, 288] on div at bounding box center [372, 266] width 221 height 288
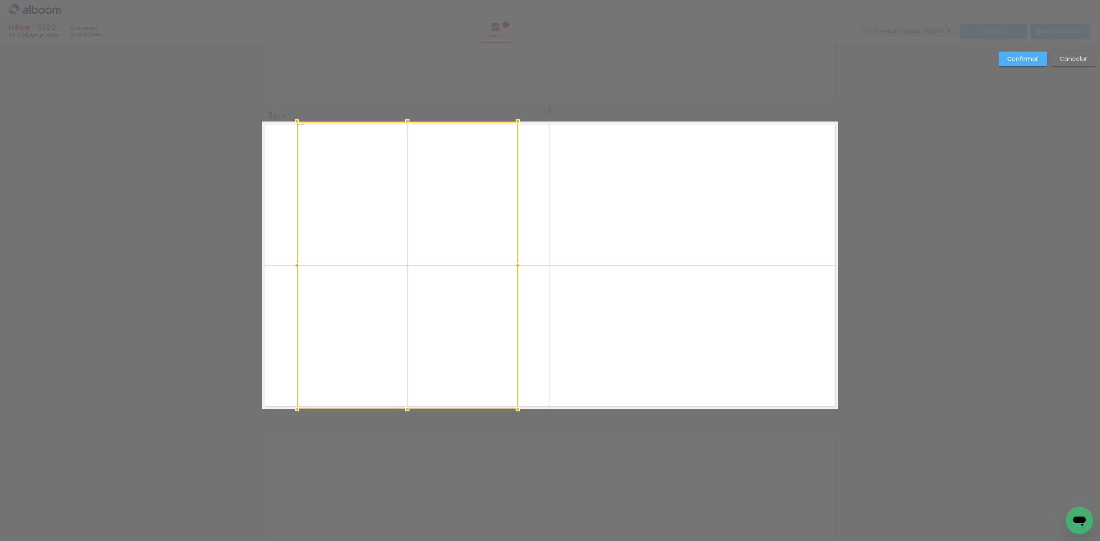
drag, startPoint x: 458, startPoint y: 288, endPoint x: 514, endPoint y: 275, distance: 58.1
click at [496, 284] on div at bounding box center [407, 266] width 221 height 288
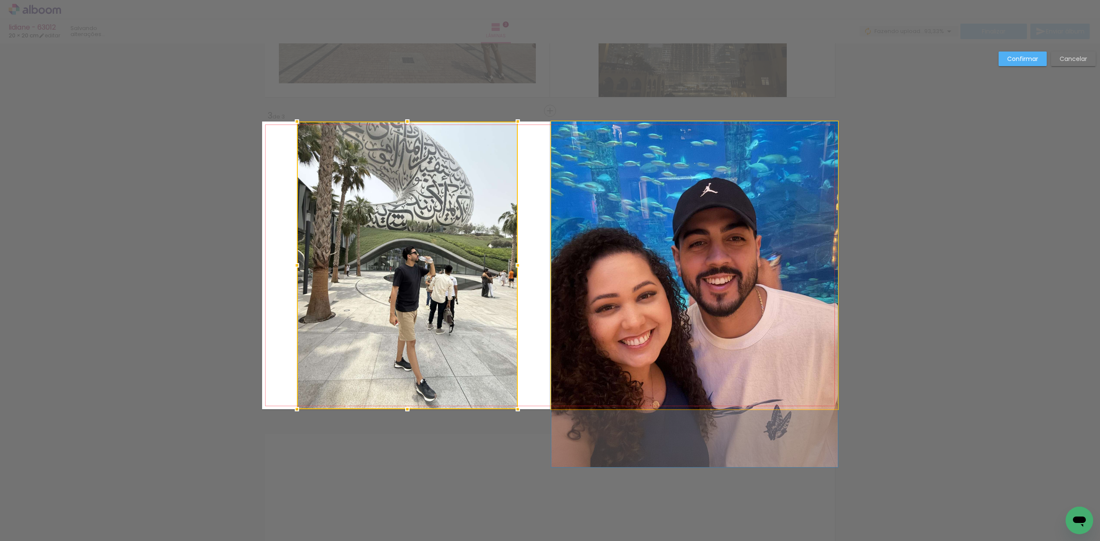
drag, startPoint x: 745, startPoint y: 269, endPoint x: 754, endPoint y: 287, distance: 20.8
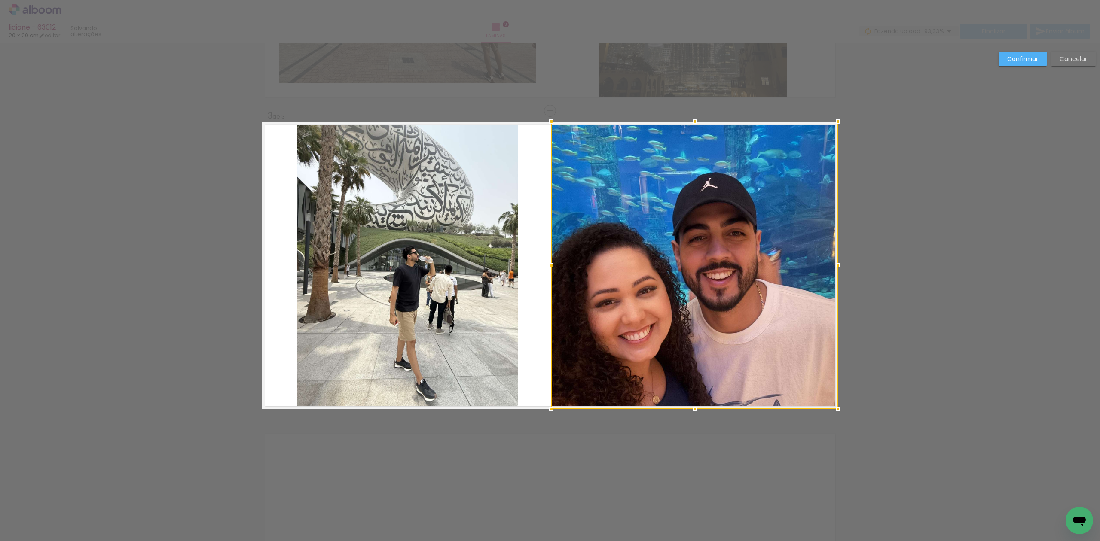
click at [754, 286] on div at bounding box center [694, 266] width 287 height 288
click at [1014, 74] on div "Confirmar Cancelar" at bounding box center [550, 107] width 1100 height 1258
click at [1017, 64] on paper-button "Confirmar" at bounding box center [1023, 59] width 48 height 15
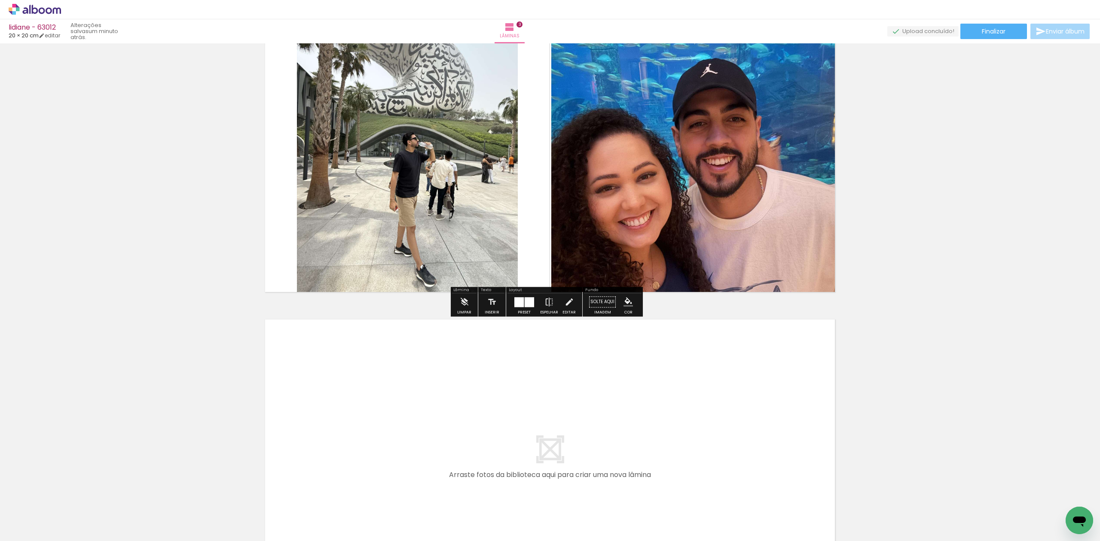
drag, startPoint x: 377, startPoint y: 504, endPoint x: 422, endPoint y: 404, distance: 109.9
click at [422, 404] on quentale-workspace at bounding box center [550, 270] width 1100 height 541
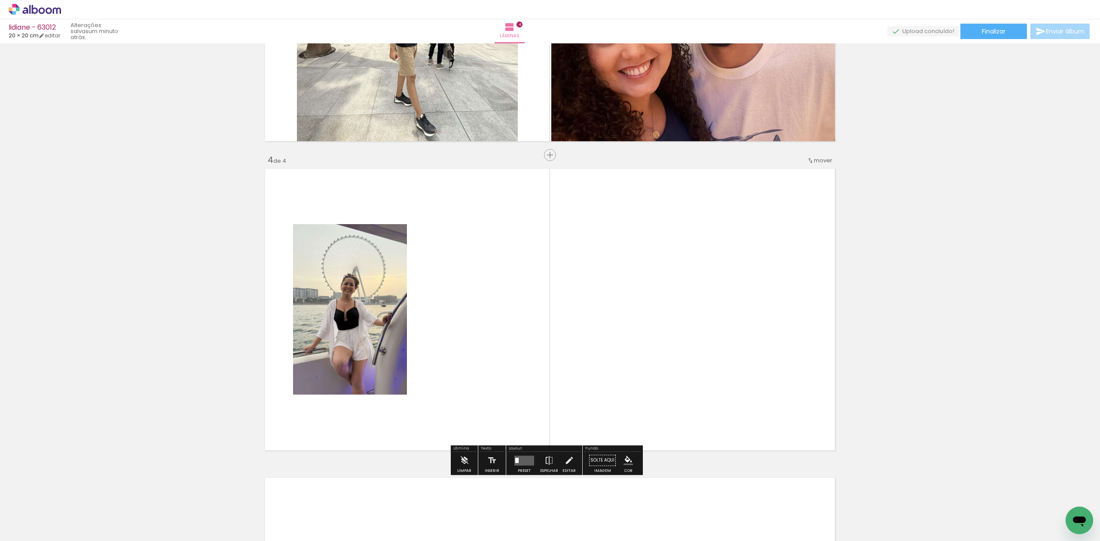
scroll to position [875, 0]
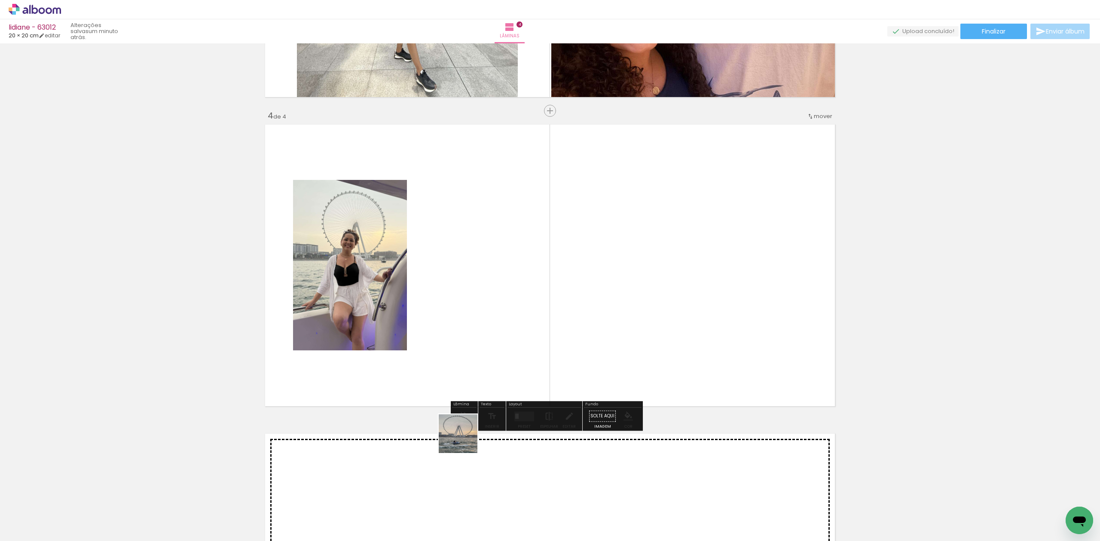
drag, startPoint x: 465, startPoint y: 440, endPoint x: 547, endPoint y: 364, distance: 112.2
click at [518, 370] on quentale-workspace at bounding box center [550, 270] width 1100 height 541
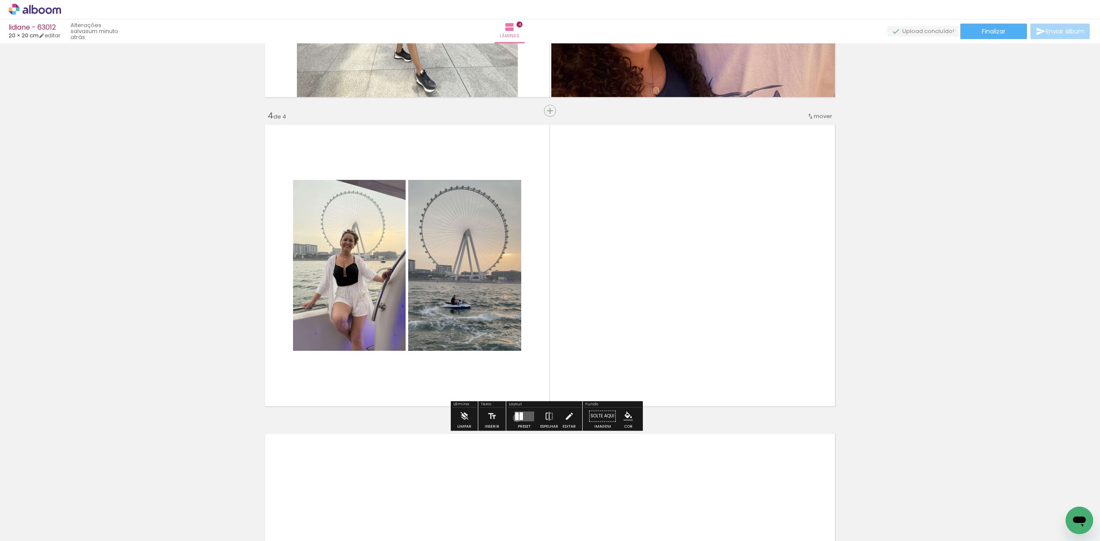
drag, startPoint x: 515, startPoint y: 418, endPoint x: 522, endPoint y: 409, distance: 11.3
click at [0, 0] on slot at bounding box center [0, 0] width 0 height 0
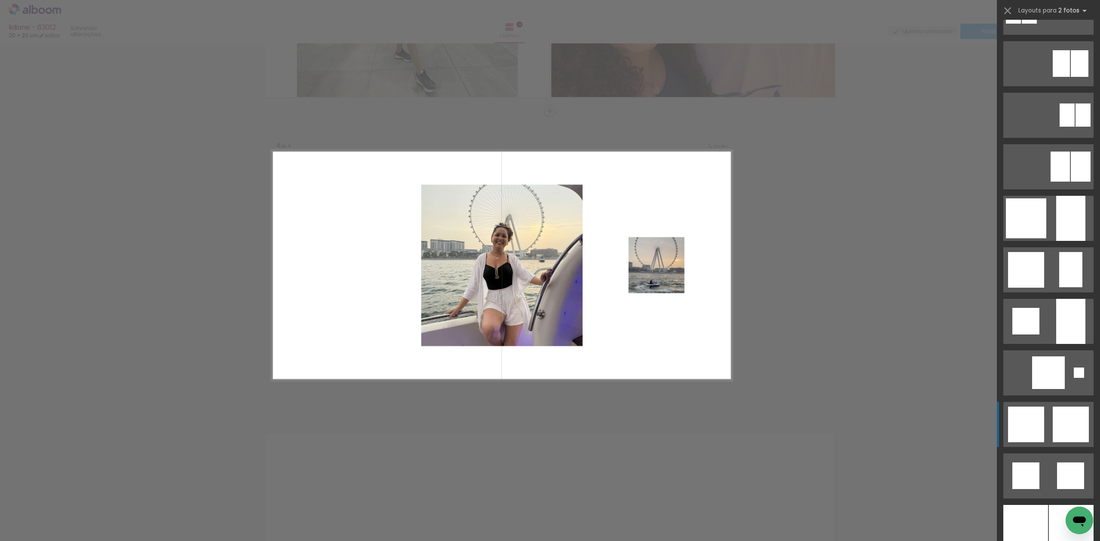
scroll to position [573, 0]
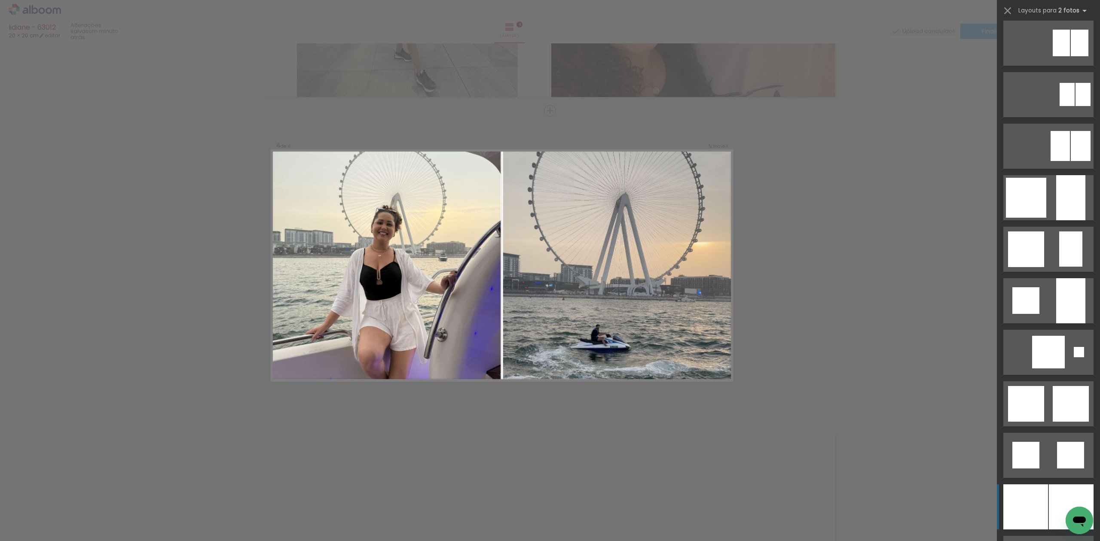
click at [1036, 516] on div at bounding box center [1025, 507] width 45 height 45
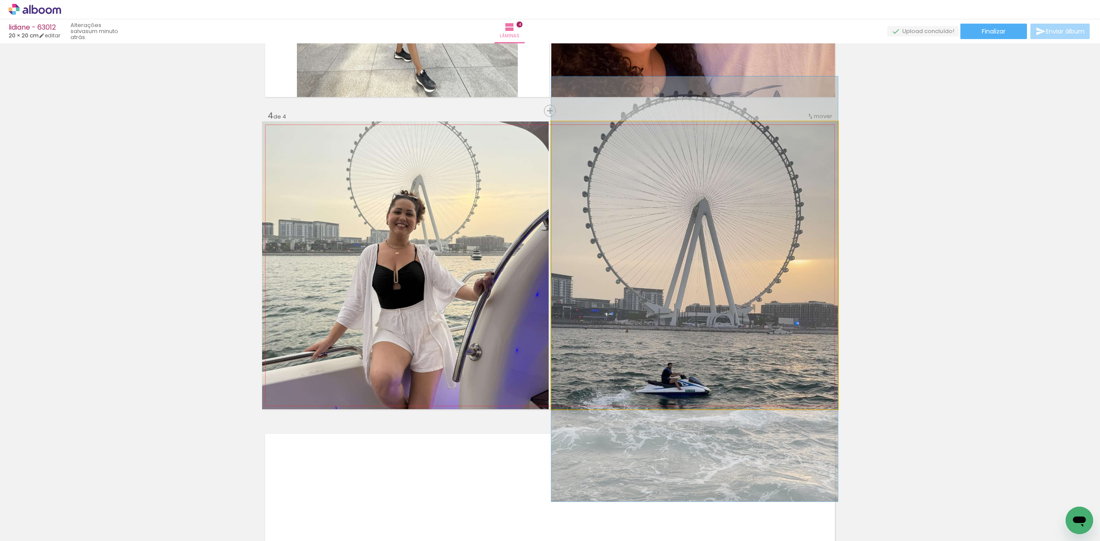
click at [617, 261] on quentale-photo at bounding box center [694, 266] width 287 height 288
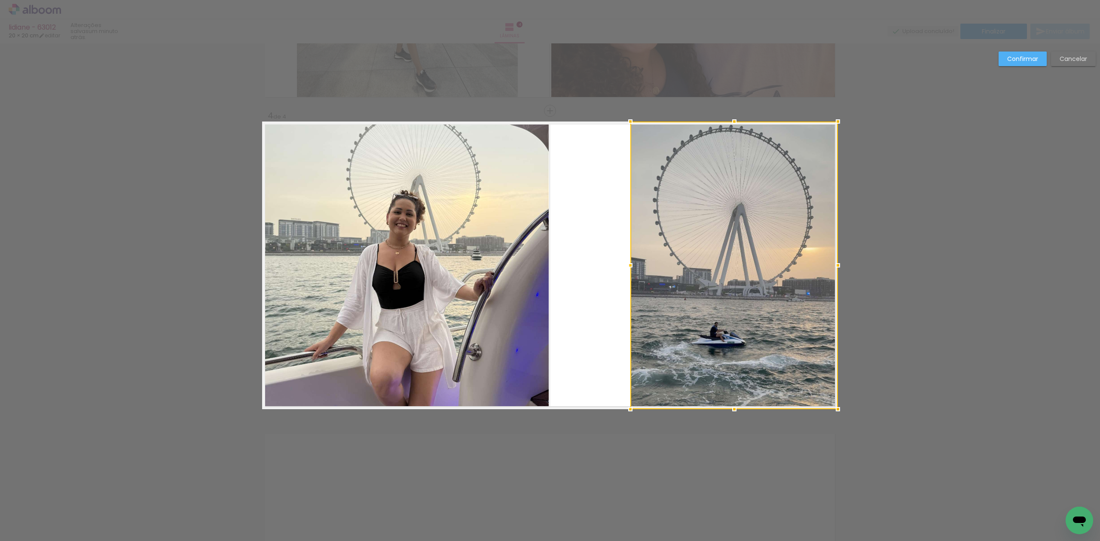
drag, startPoint x: 549, startPoint y: 266, endPoint x: 624, endPoint y: 264, distance: 75.6
click at [624, 264] on div at bounding box center [630, 265] width 17 height 17
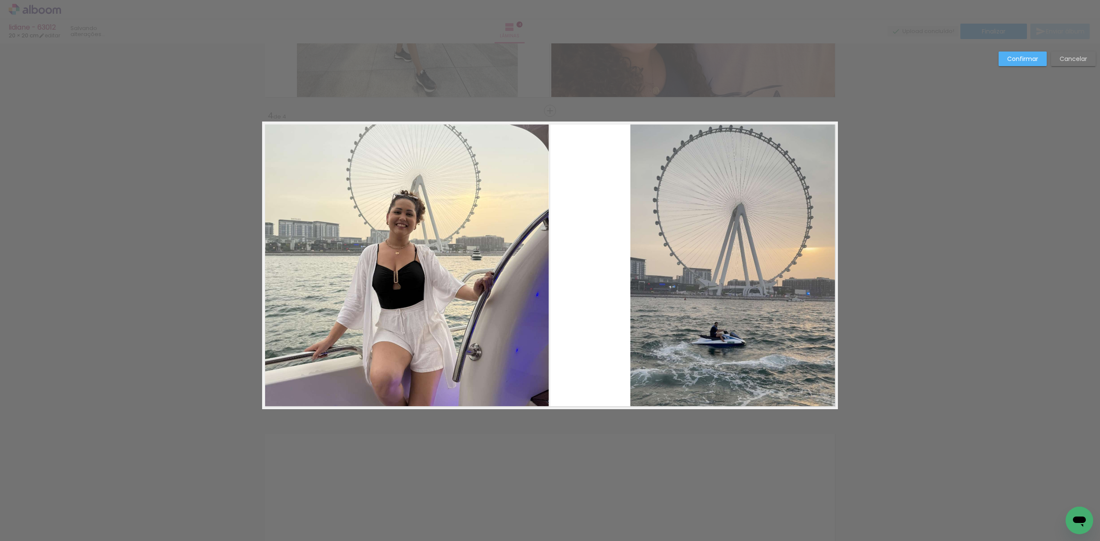
click at [712, 263] on quentale-photo at bounding box center [734, 266] width 208 height 288
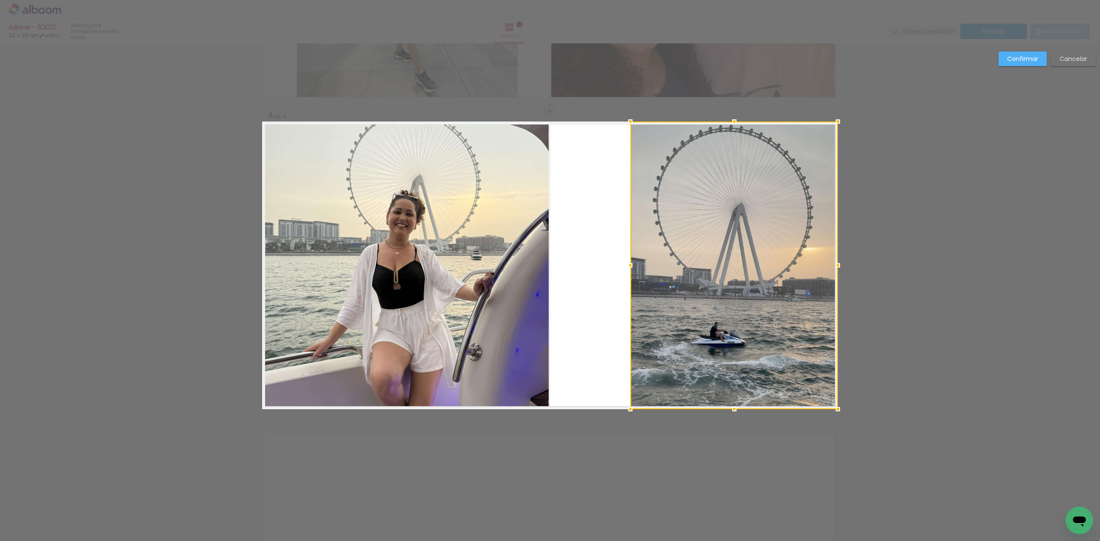
click at [712, 263] on div at bounding box center [734, 266] width 208 height 288
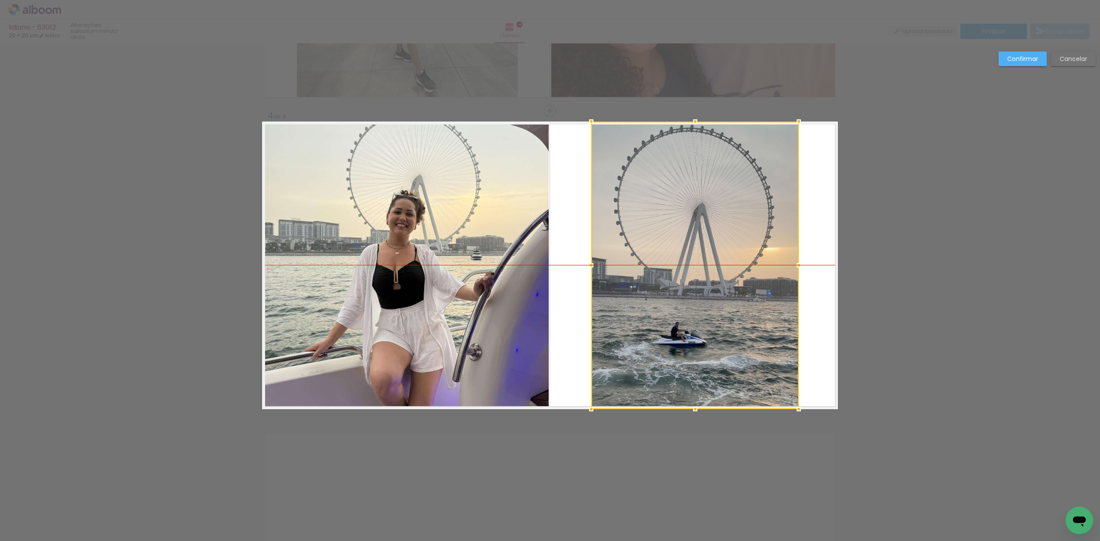
drag, startPoint x: 712, startPoint y: 263, endPoint x: 676, endPoint y: 262, distance: 35.3
click at [675, 262] on div at bounding box center [695, 266] width 208 height 288
drag, startPoint x: 740, startPoint y: 291, endPoint x: 724, endPoint y: 296, distance: 15.9
click at [724, 296] on div at bounding box center [693, 266] width 208 height 288
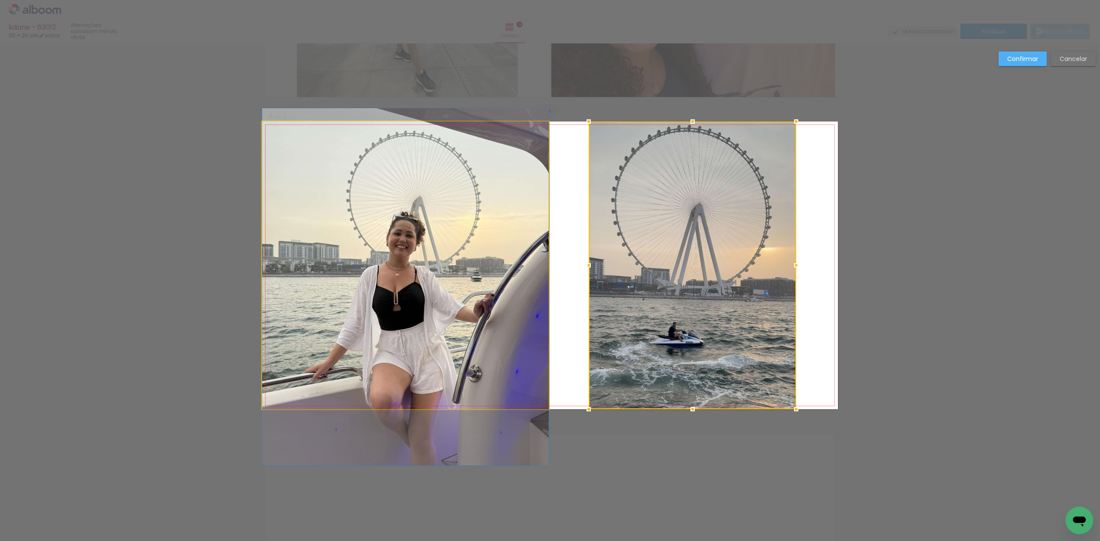
drag, startPoint x: 448, startPoint y: 279, endPoint x: 477, endPoint y: 287, distance: 29.8
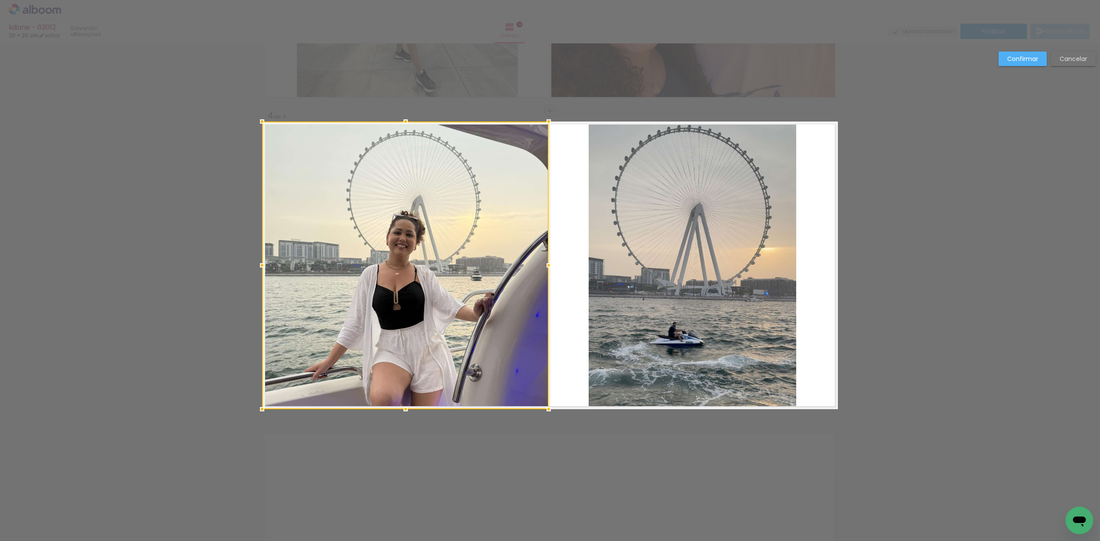
click at [1011, 66] on div "Confirmar Cancelar" at bounding box center [1044, 62] width 101 height 21
click at [0, 0] on slot "Confirmar" at bounding box center [0, 0] width 0 height 0
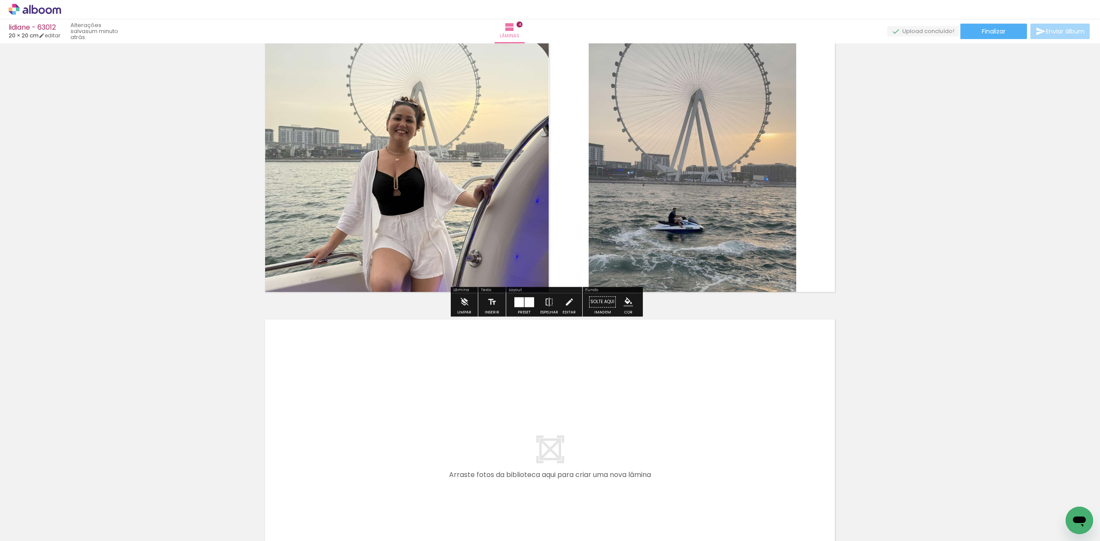
drag, startPoint x: 495, startPoint y: 515, endPoint x: 496, endPoint y: 451, distance: 63.6
click at [496, 451] on quentale-workspace at bounding box center [550, 270] width 1100 height 541
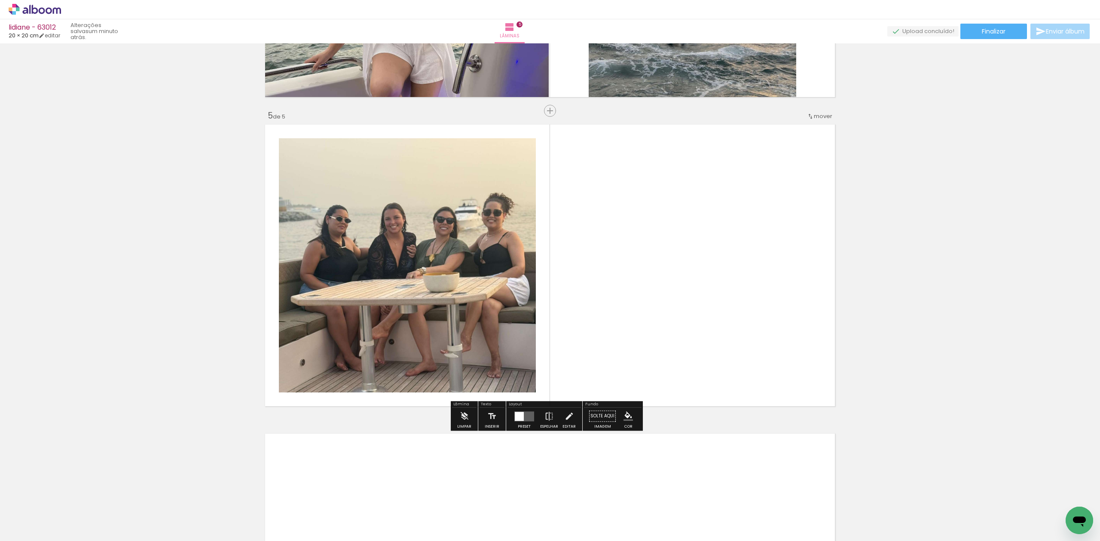
scroll to position [1184, 0]
drag, startPoint x: 520, startPoint y: 517, endPoint x: 561, endPoint y: 363, distance: 159.3
click at [583, 364] on quentale-workspace at bounding box center [550, 270] width 1100 height 541
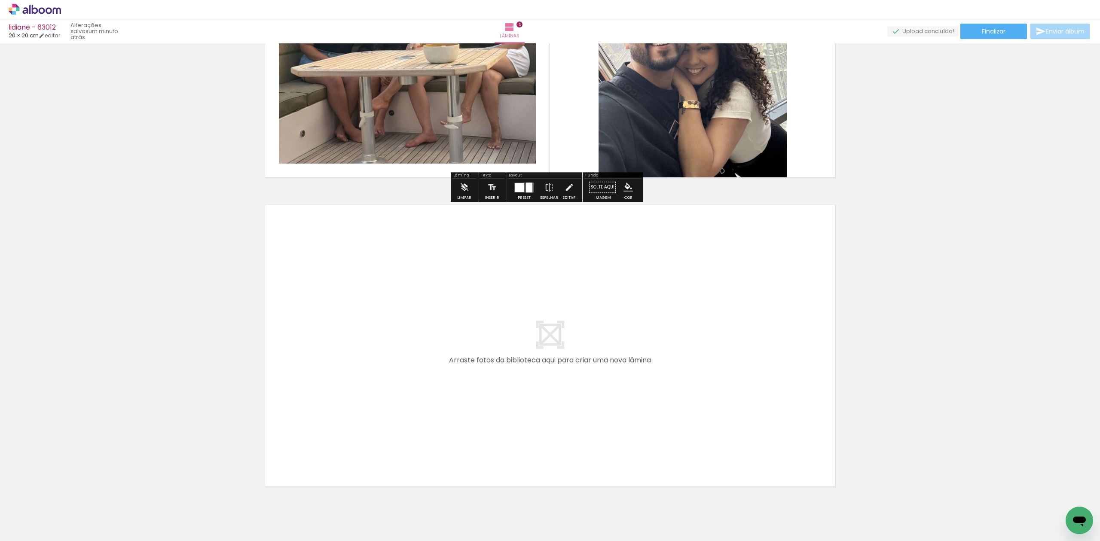
drag, startPoint x: 584, startPoint y: 520, endPoint x: 606, endPoint y: 408, distance: 113.9
click at [606, 408] on quentale-workspace at bounding box center [550, 270] width 1100 height 541
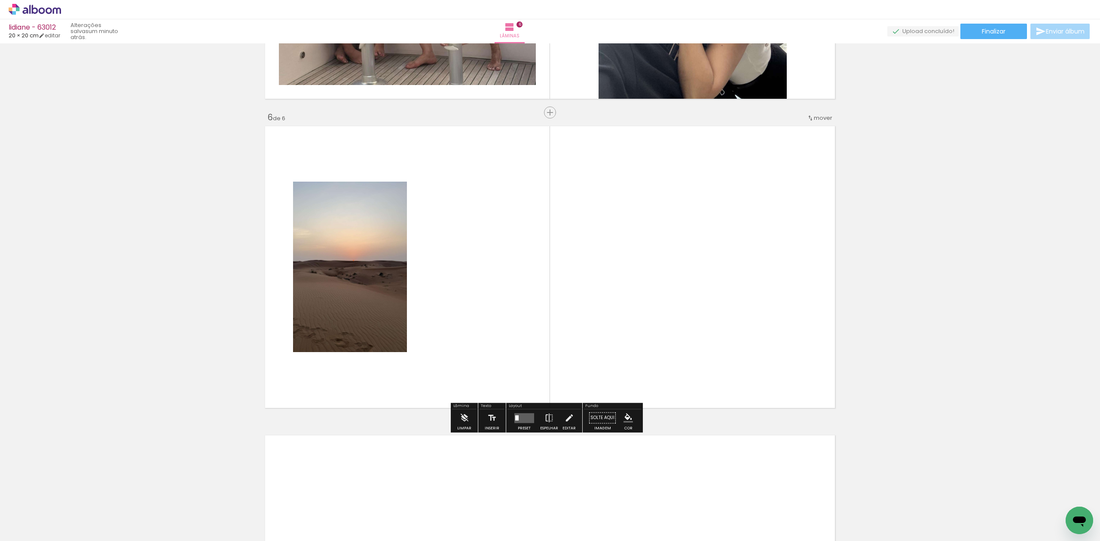
drag, startPoint x: 627, startPoint y: 514, endPoint x: 609, endPoint y: 289, distance: 225.9
click at [652, 351] on quentale-workspace at bounding box center [550, 270] width 1100 height 541
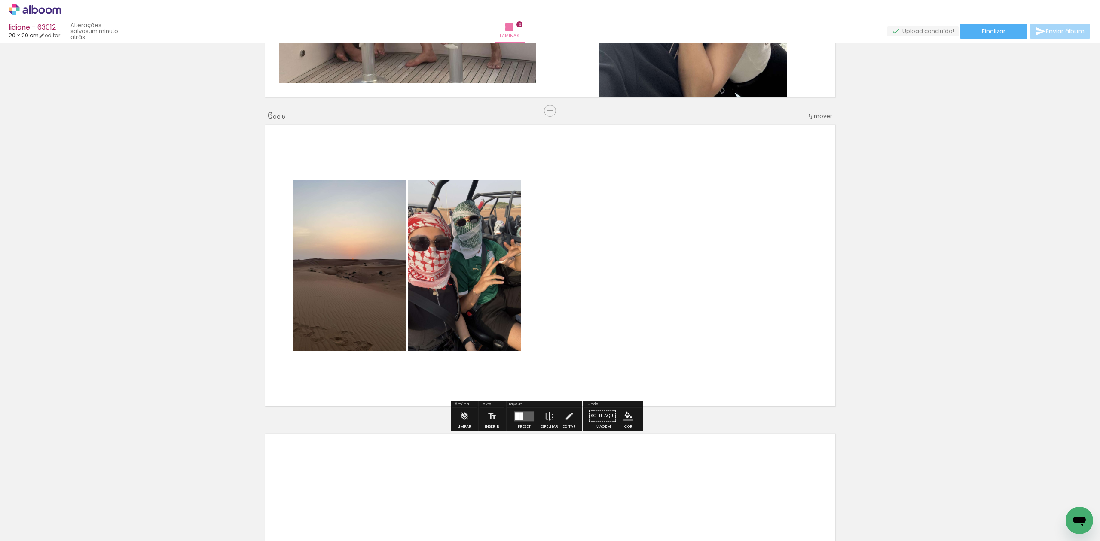
click at [530, 417] on quentale-layouter at bounding box center [524, 417] width 20 height 10
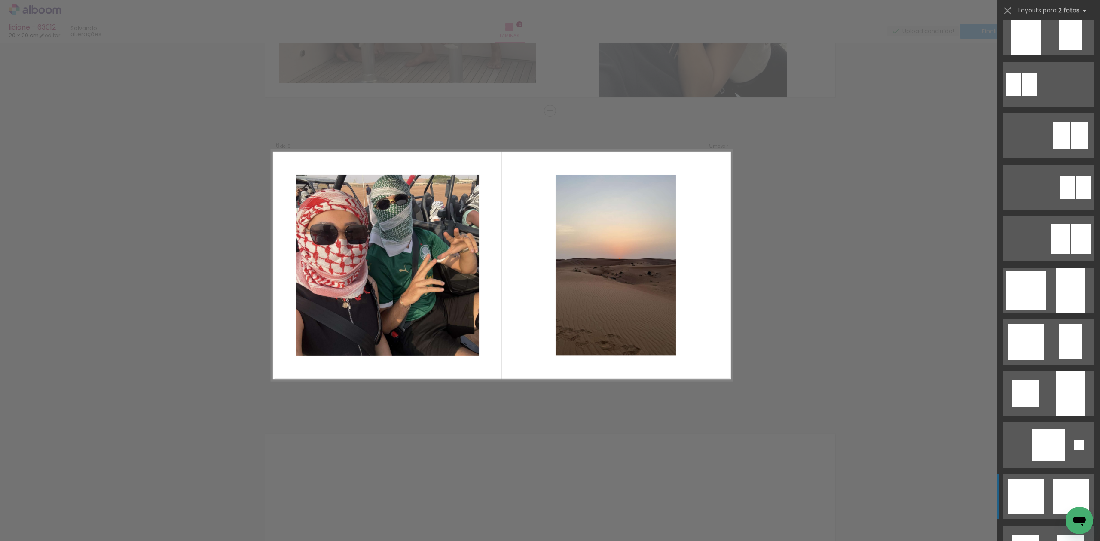
scroll to position [573, 0]
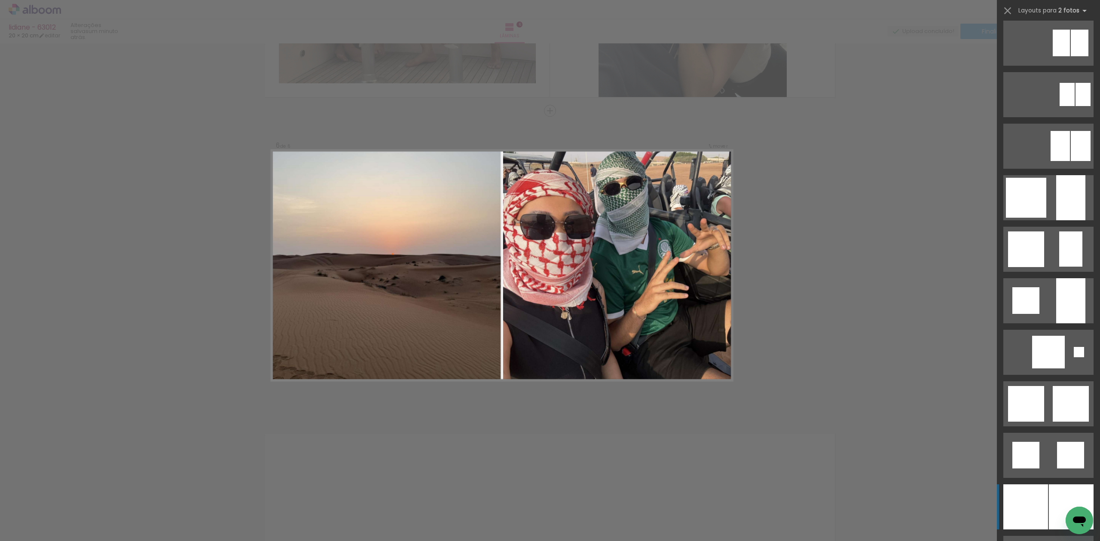
click at [1040, 501] on div at bounding box center [1025, 507] width 45 height 45
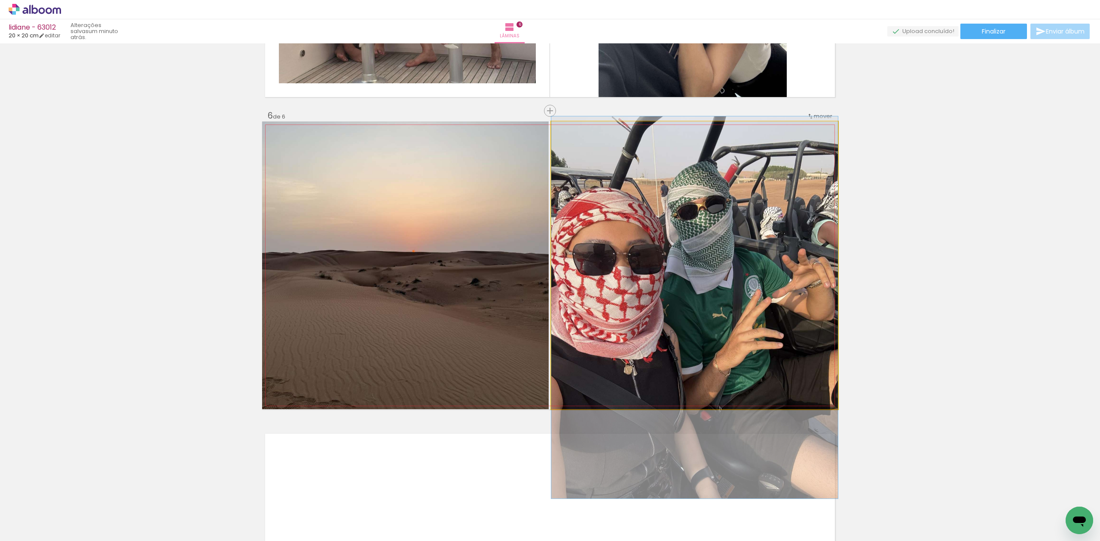
drag, startPoint x: 710, startPoint y: 240, endPoint x: 716, endPoint y: 282, distance: 42.5
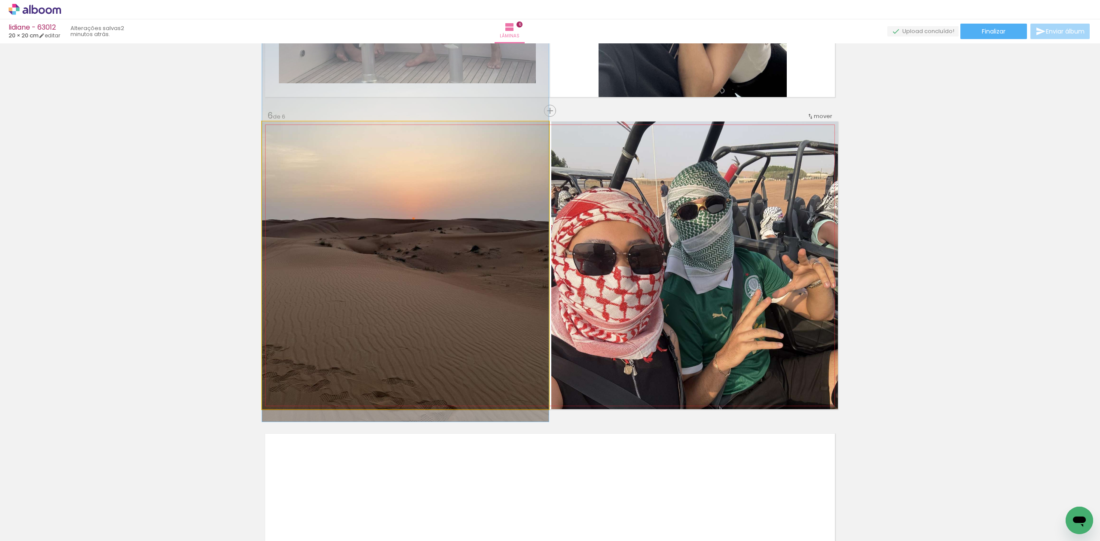
drag, startPoint x: 485, startPoint y: 293, endPoint x: 485, endPoint y: 286, distance: 6.5
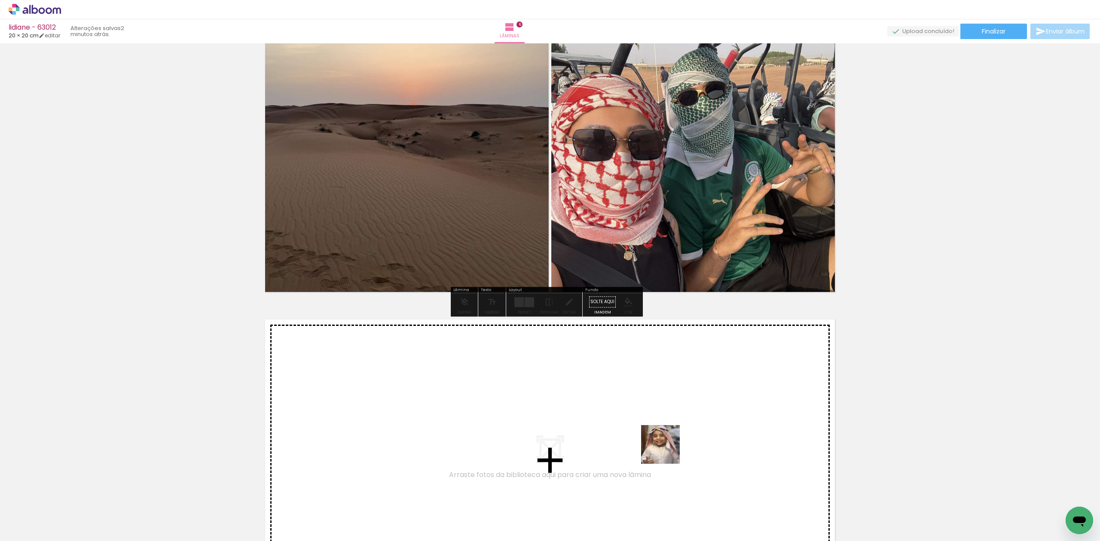
drag, startPoint x: 666, startPoint y: 487, endPoint x: 705, endPoint y: 498, distance: 40.4
click at [667, 419] on quentale-workspace at bounding box center [550, 270] width 1100 height 541
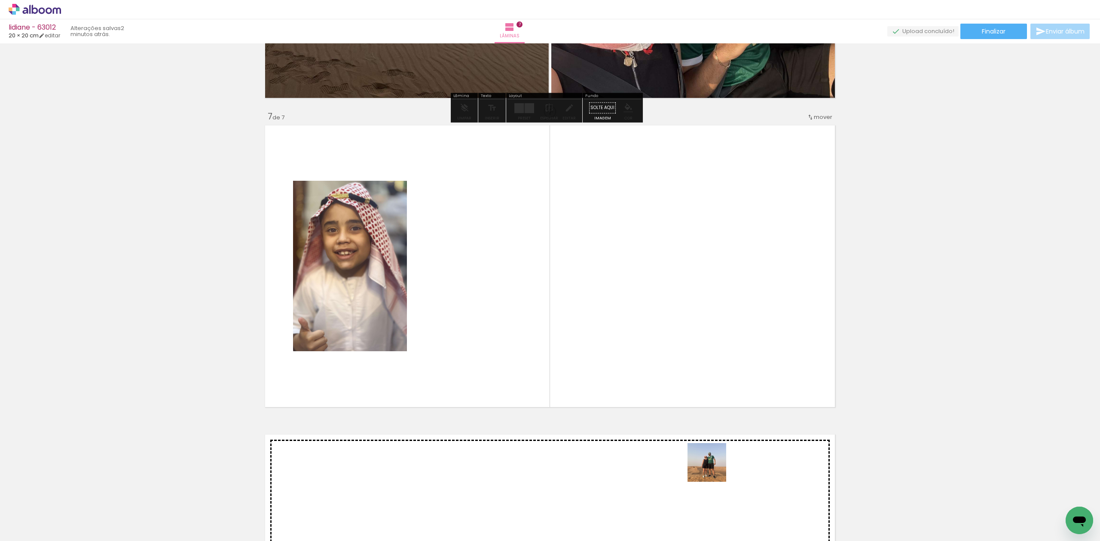
drag, startPoint x: 713, startPoint y: 469, endPoint x: 614, endPoint y: 313, distance: 185.0
click at [674, 348] on quentale-workspace at bounding box center [550, 270] width 1100 height 541
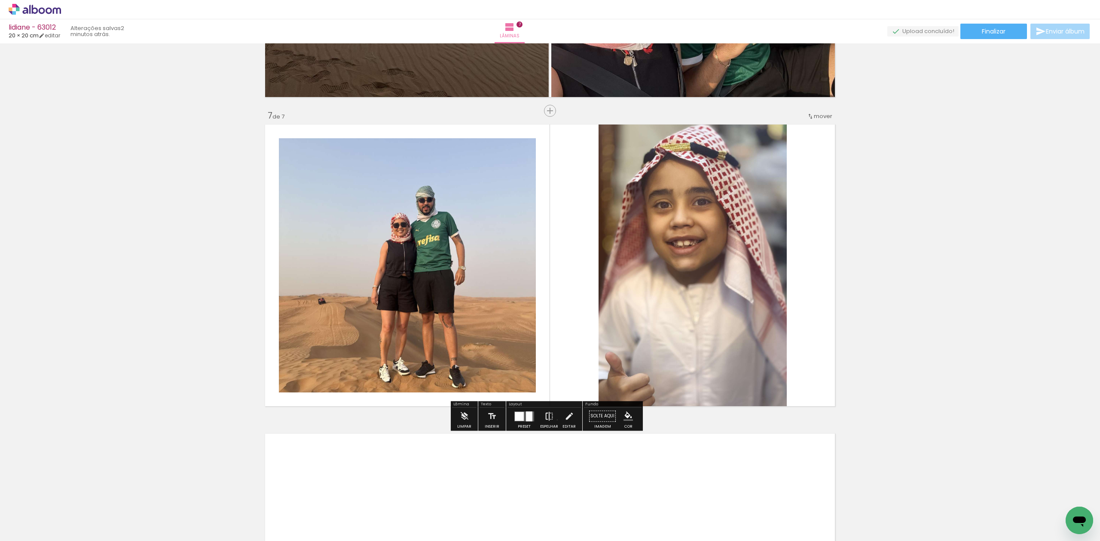
click at [555, 420] on paper-button "Espelhar" at bounding box center [549, 419] width 22 height 22
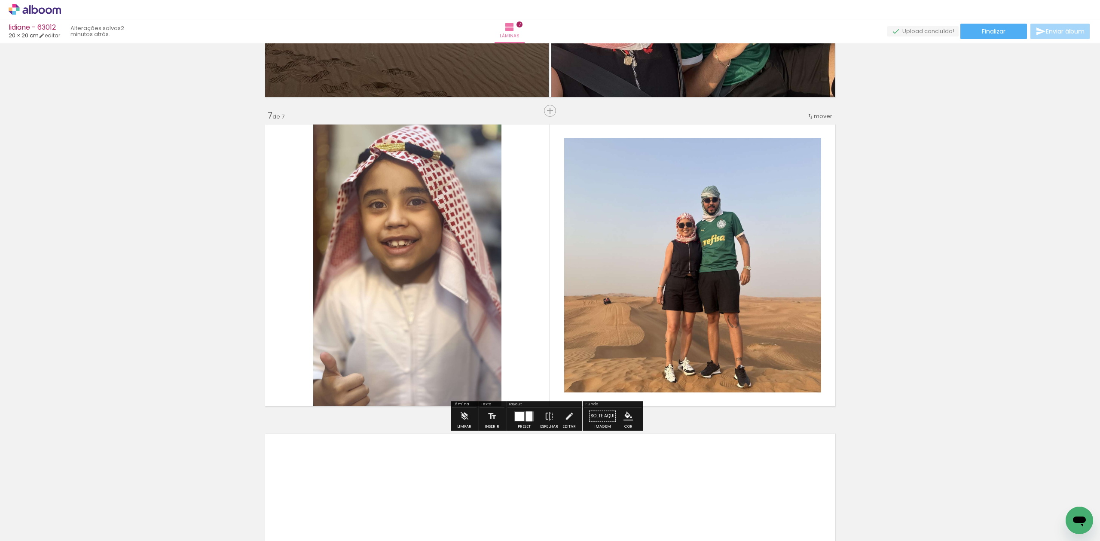
scroll to position [1975, 0]
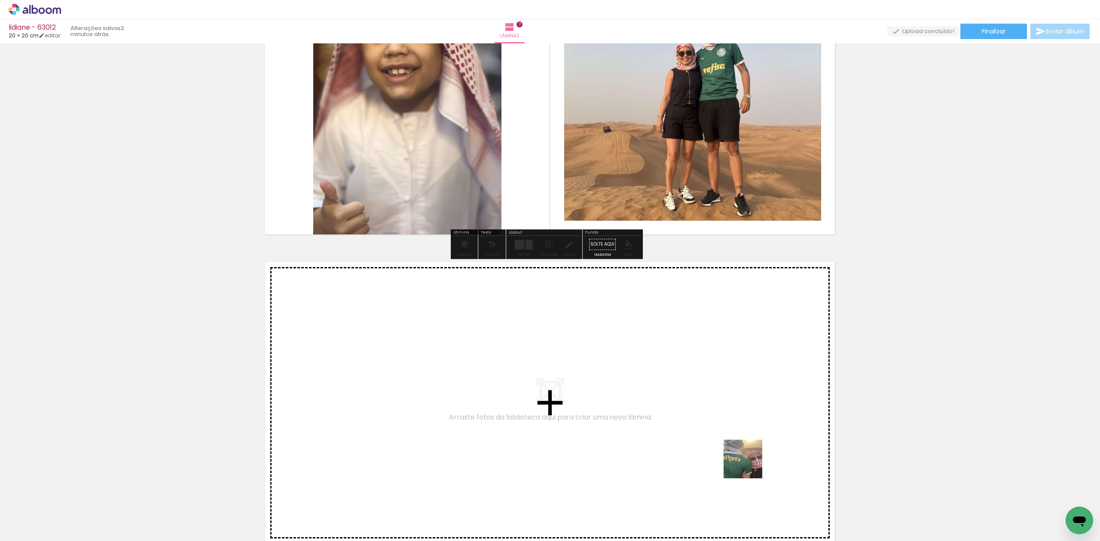
drag, startPoint x: 749, startPoint y: 466, endPoint x: 727, endPoint y: 427, distance: 44.5
click at [727, 427] on quentale-workspace at bounding box center [550, 270] width 1100 height 541
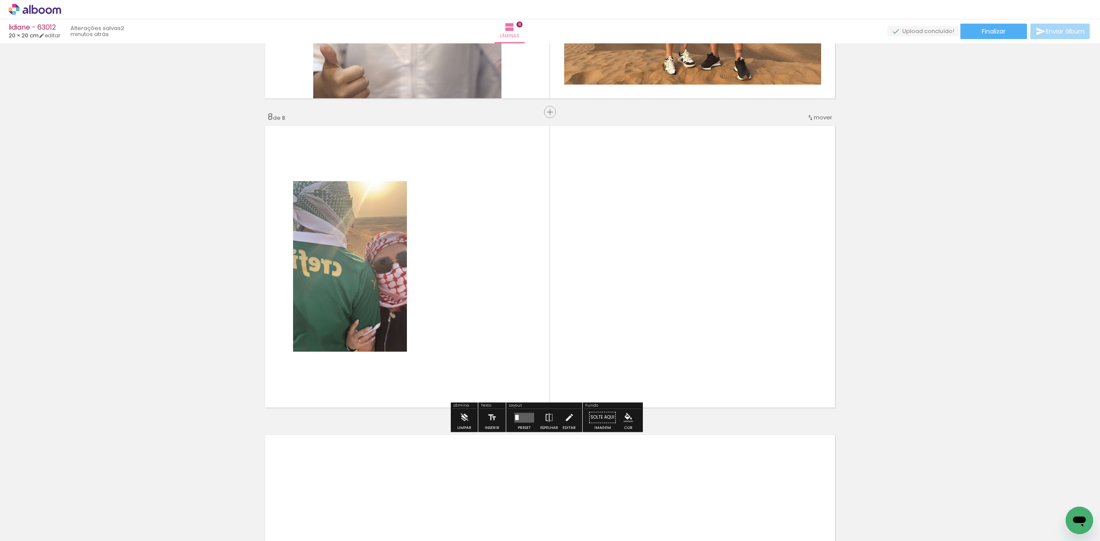
scroll to position [2112, 0]
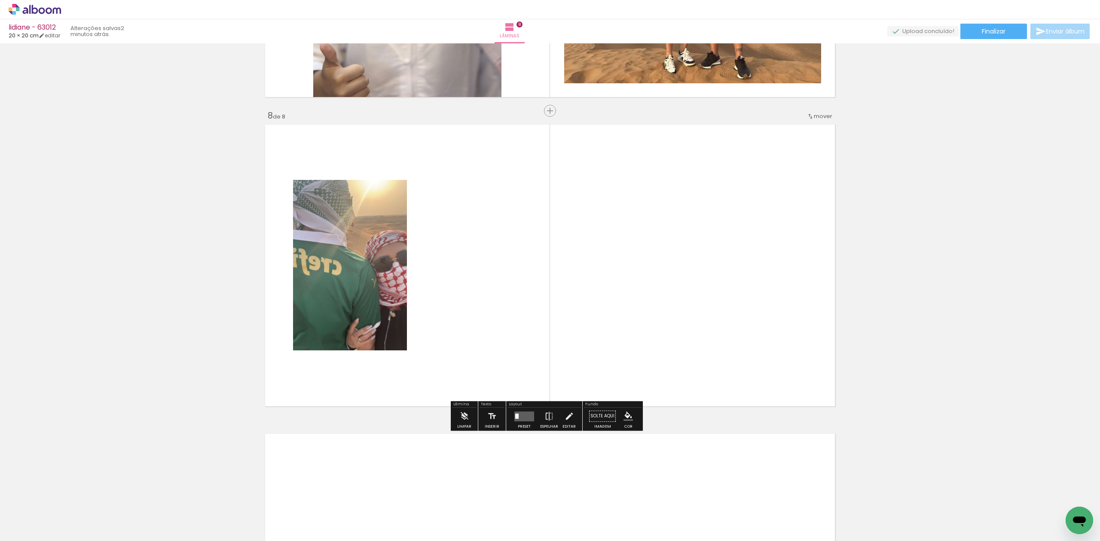
drag, startPoint x: 779, startPoint y: 443, endPoint x: 540, endPoint y: 265, distance: 298.6
click at [685, 336] on quentale-workspace at bounding box center [550, 270] width 1100 height 541
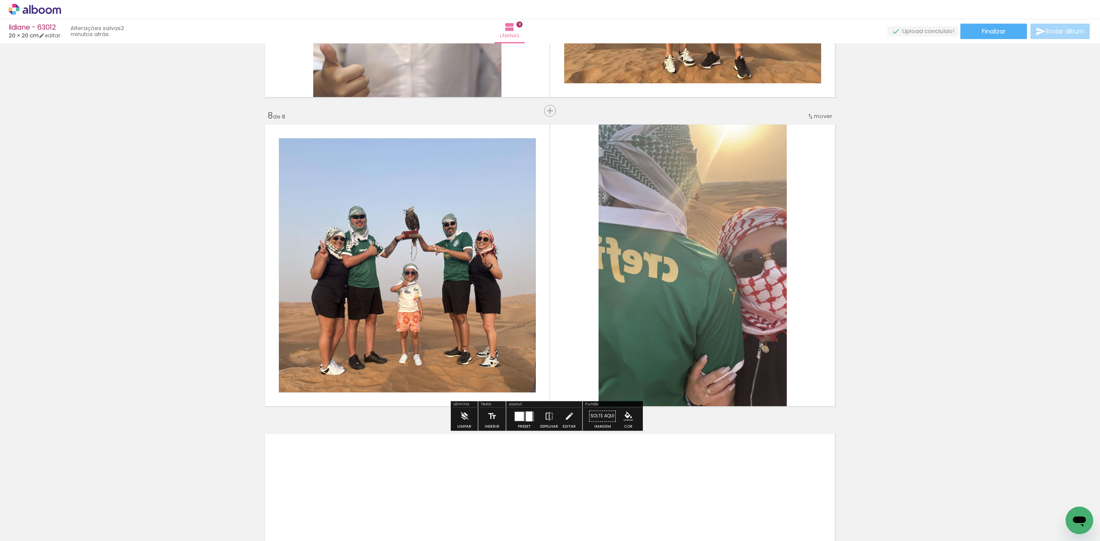
click at [518, 416] on div at bounding box center [519, 416] width 9 height 9
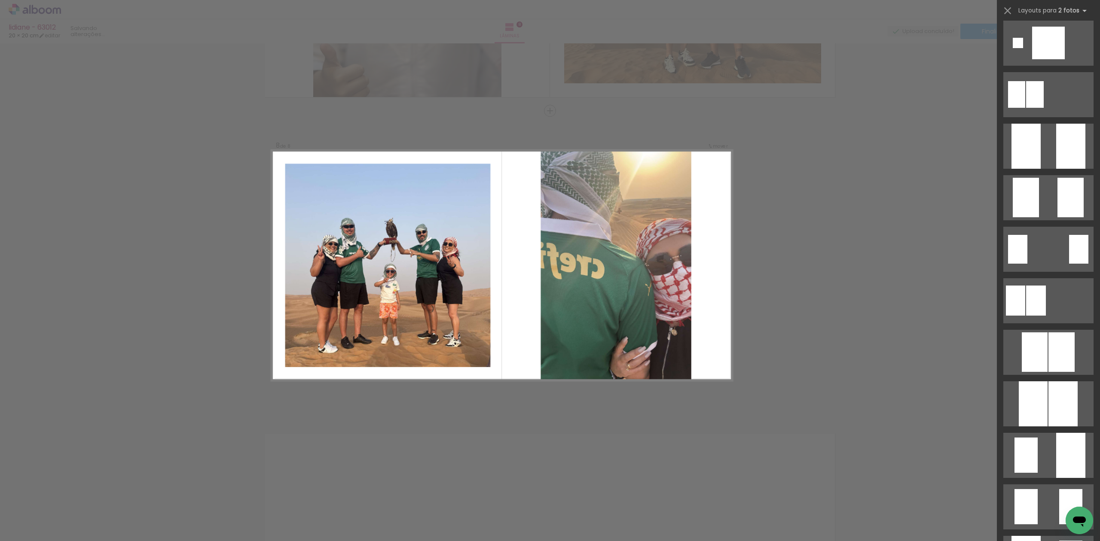
scroll to position [0, 0]
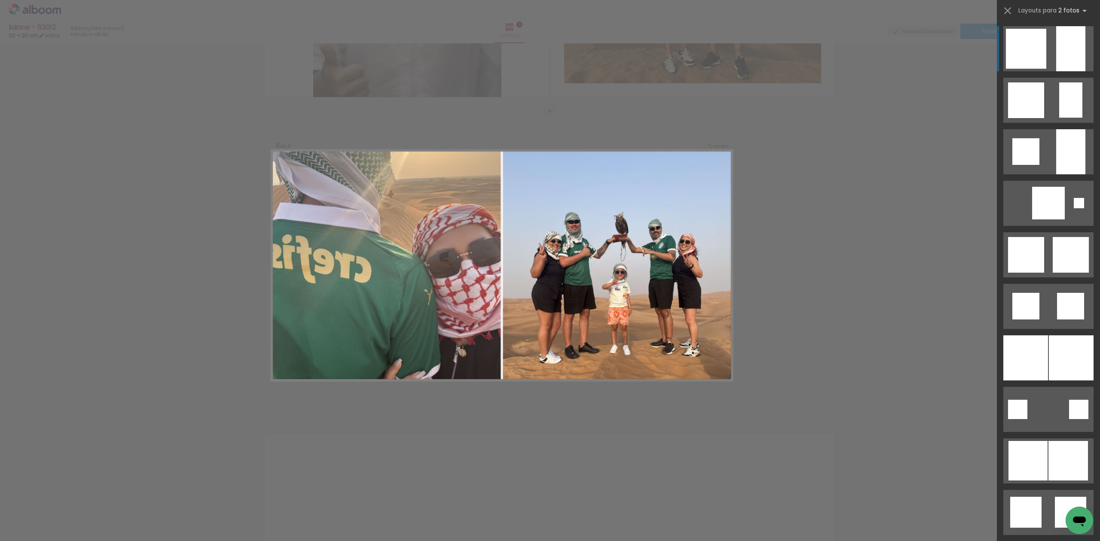
click at [0, 0] on slot at bounding box center [0, 0] width 0 height 0
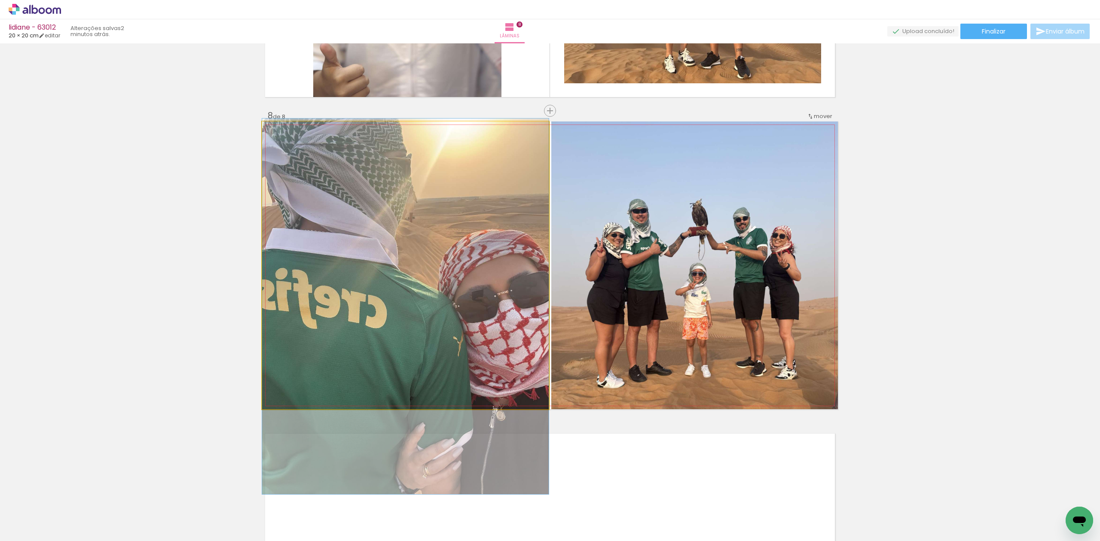
drag, startPoint x: 412, startPoint y: 200, endPoint x: 417, endPoint y: 238, distance: 38.2
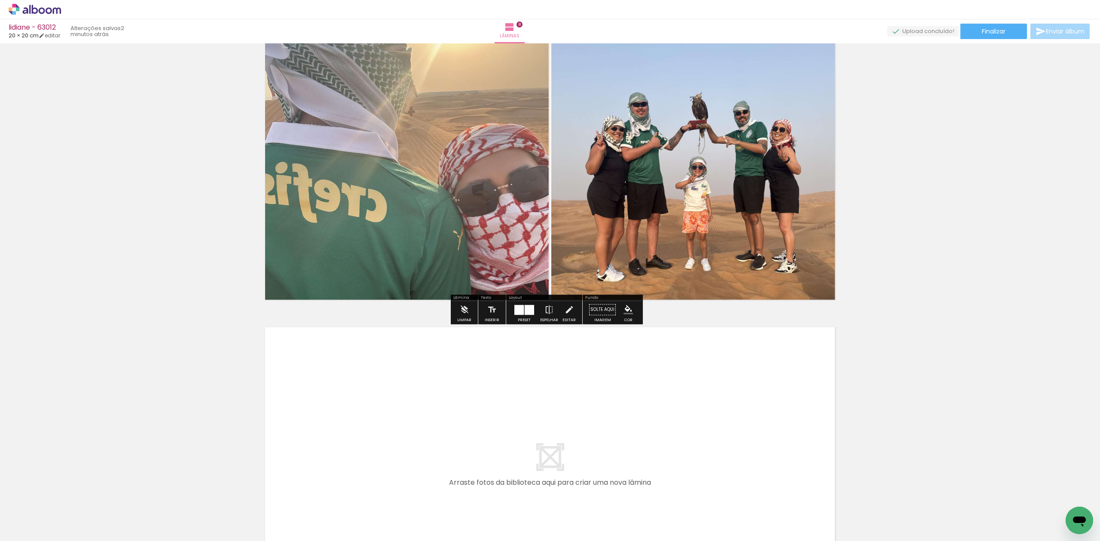
scroll to position [2341, 0]
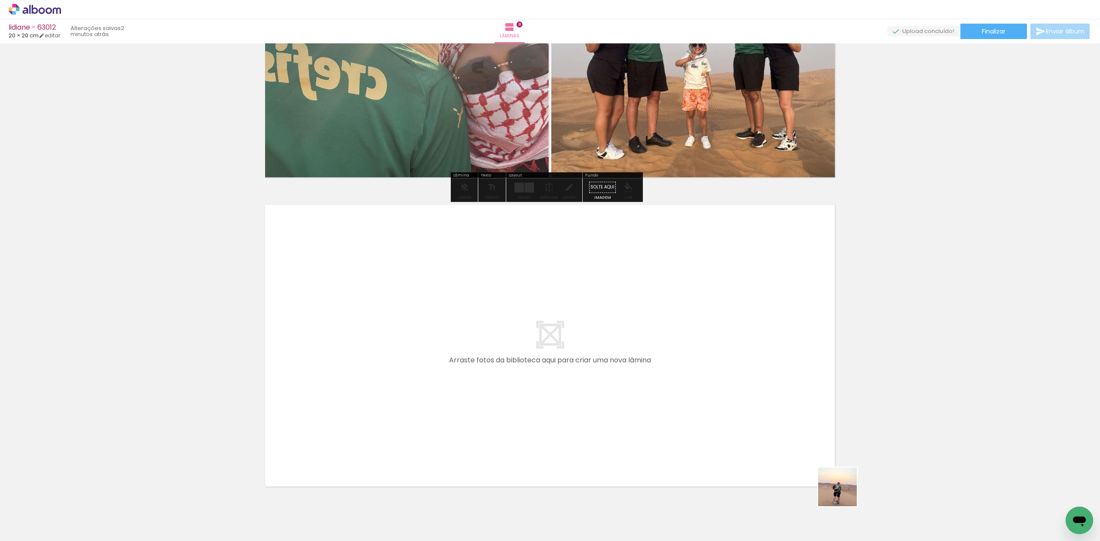
drag, startPoint x: 851, startPoint y: 492, endPoint x: 726, endPoint y: 401, distance: 155.0
click at [726, 401] on quentale-workspace at bounding box center [550, 270] width 1100 height 541
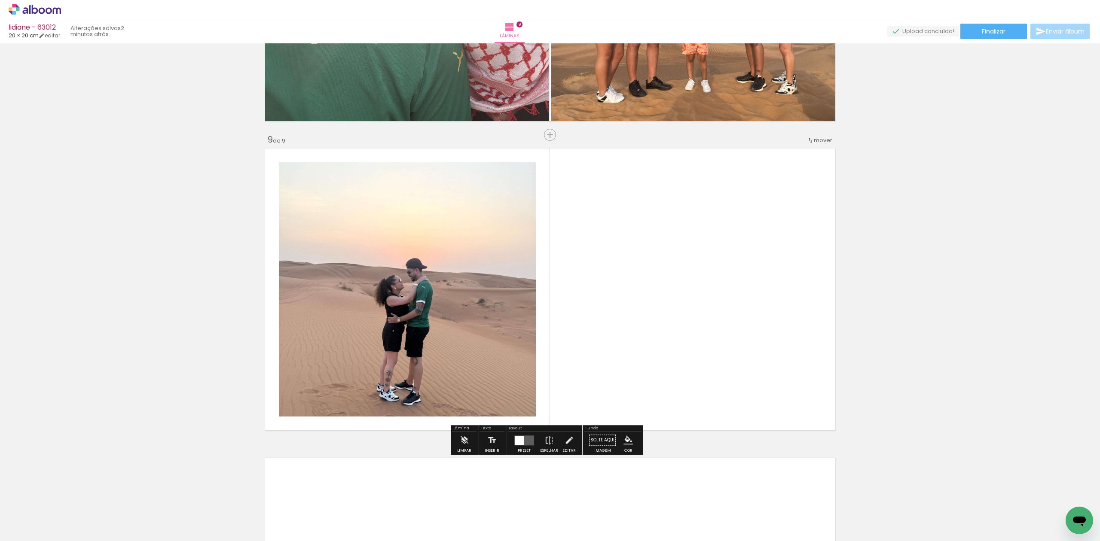
scroll to position [2422, 0]
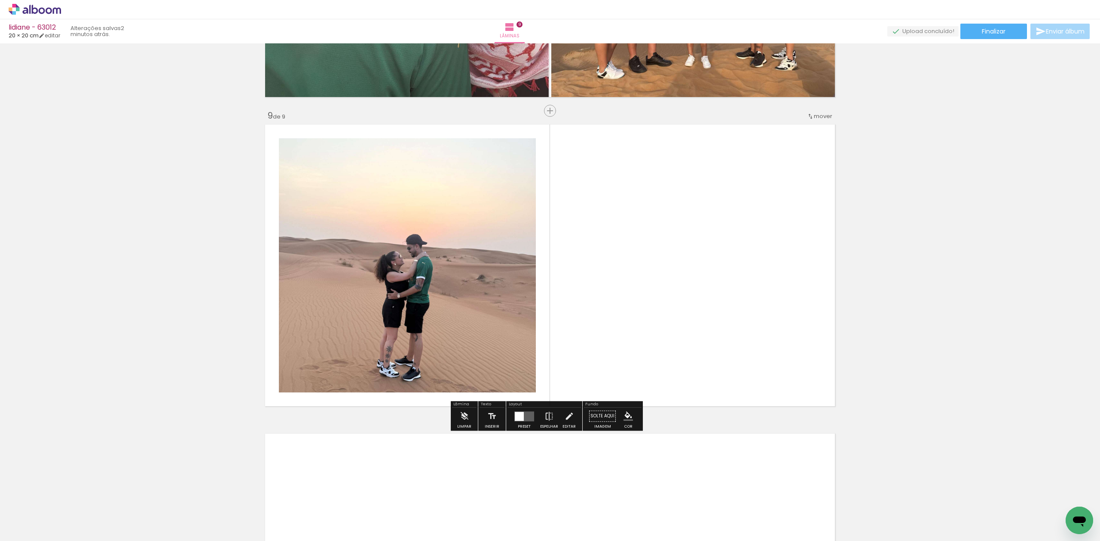
drag, startPoint x: 897, startPoint y: 509, endPoint x: 449, endPoint y: 290, distance: 498.1
click at [449, 290] on quentale-workspace at bounding box center [550, 270] width 1100 height 541
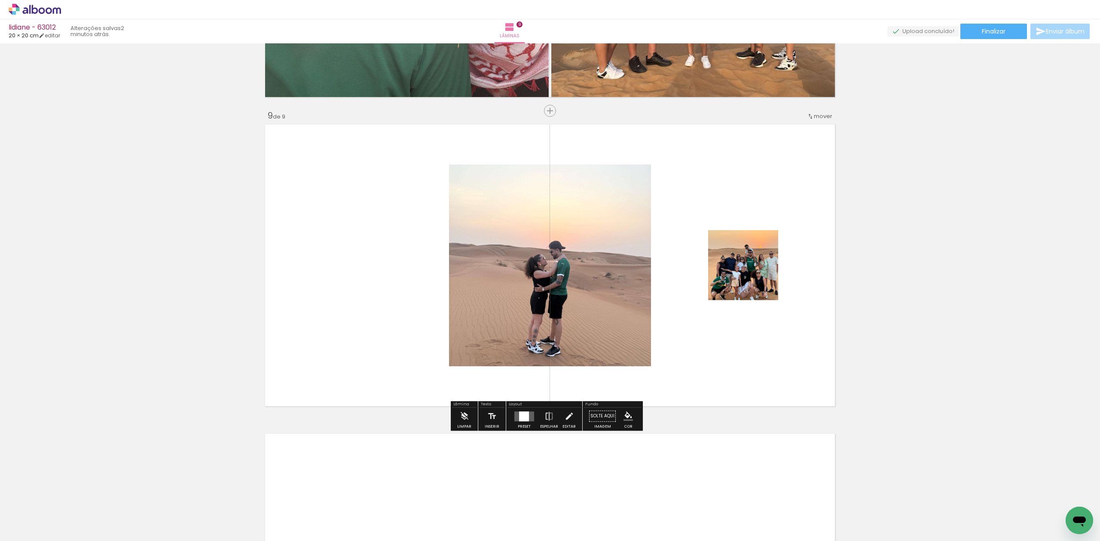
click at [517, 421] on quentale-layouter at bounding box center [524, 417] width 20 height 10
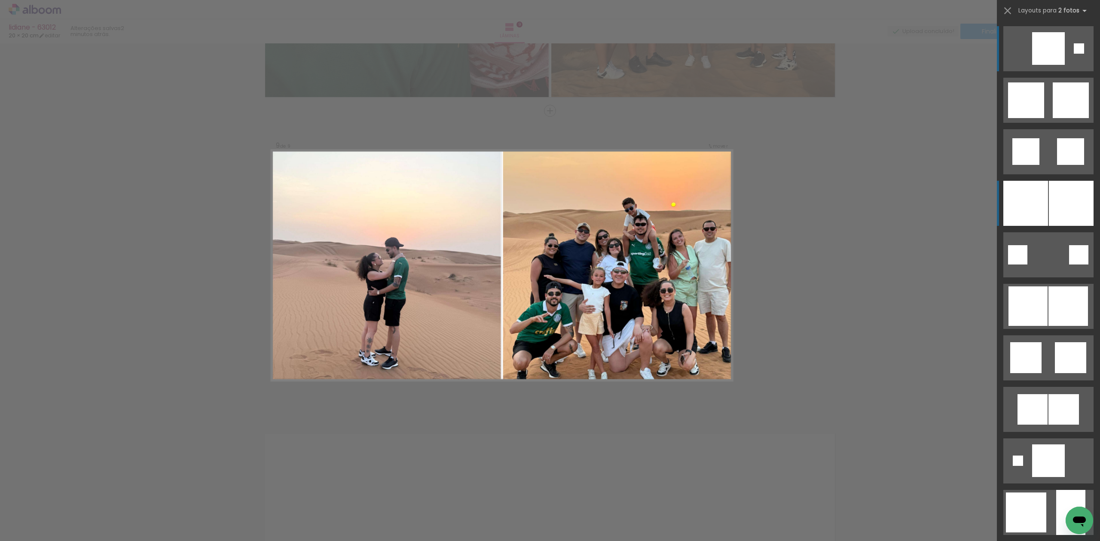
click at [1049, 210] on div at bounding box center [1071, 203] width 45 height 45
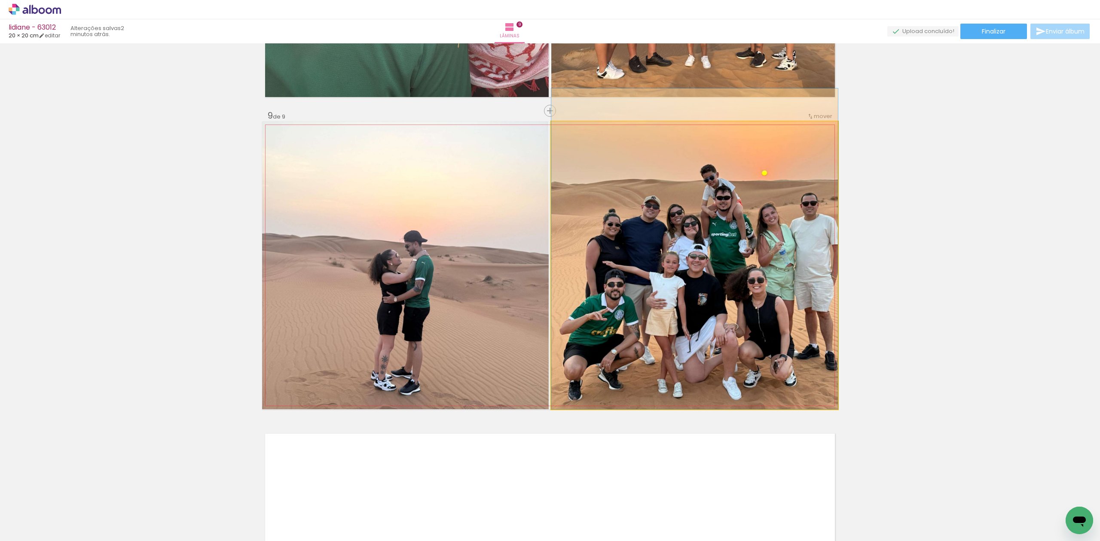
drag, startPoint x: 712, startPoint y: 287, endPoint x: 708, endPoint y: 265, distance: 22.2
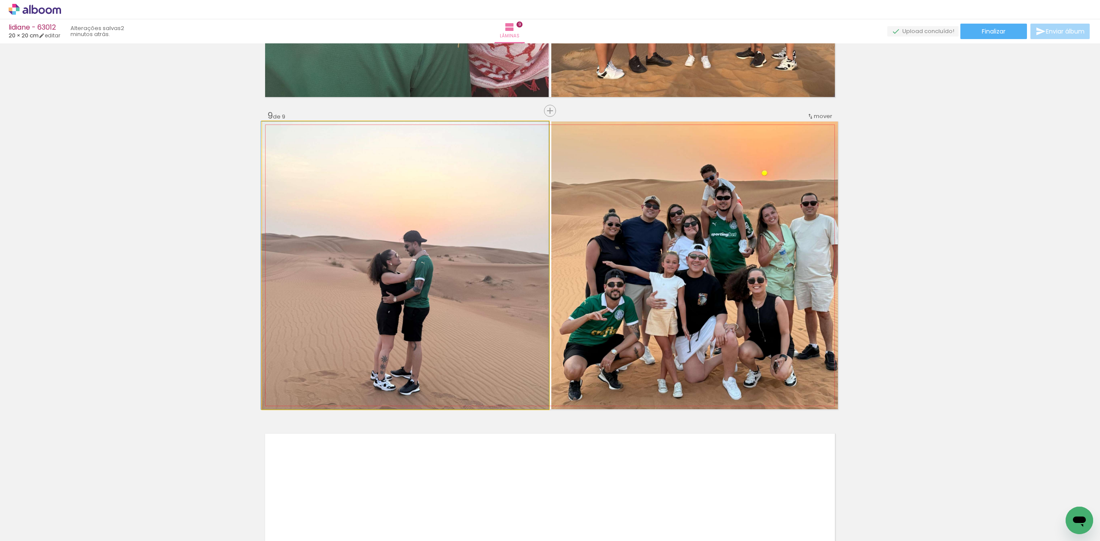
drag, startPoint x: 446, startPoint y: 318, endPoint x: 427, endPoint y: 278, distance: 45.2
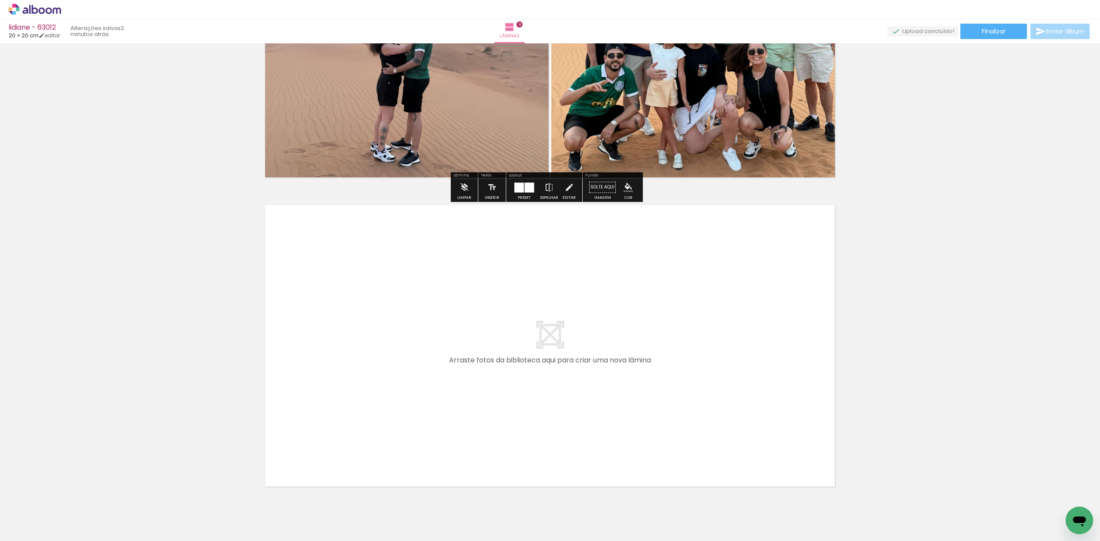
scroll to position [0, 312]
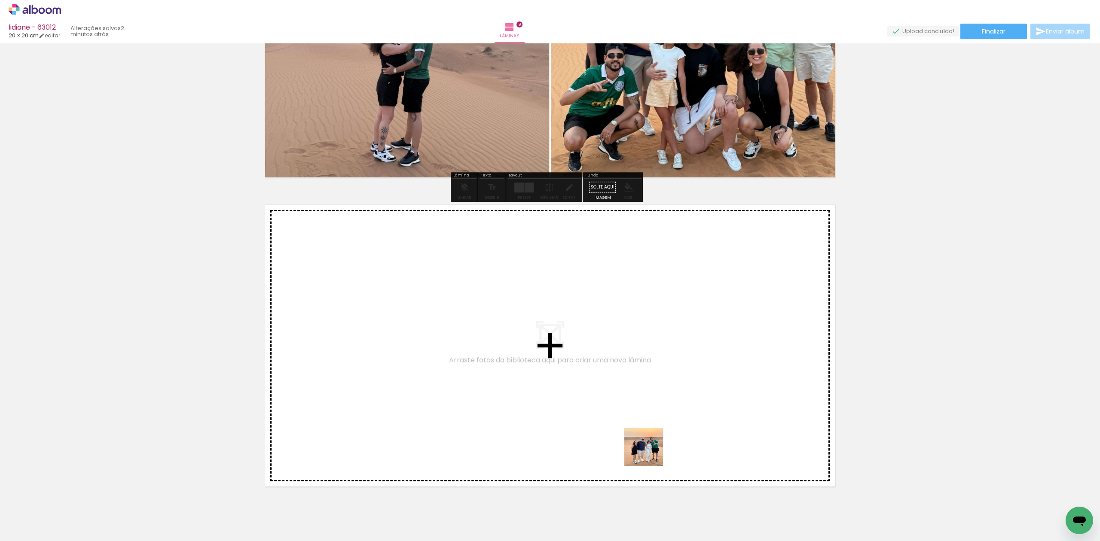
drag, startPoint x: 639, startPoint y: 492, endPoint x: 657, endPoint y: 406, distance: 87.6
click at [657, 406] on quentale-workspace at bounding box center [550, 270] width 1100 height 541
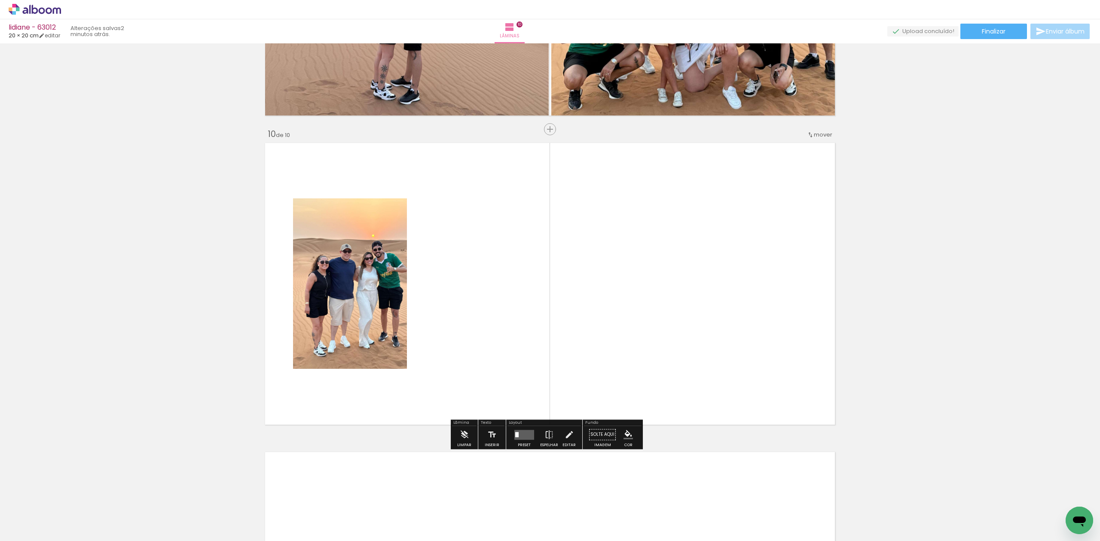
scroll to position [2731, 0]
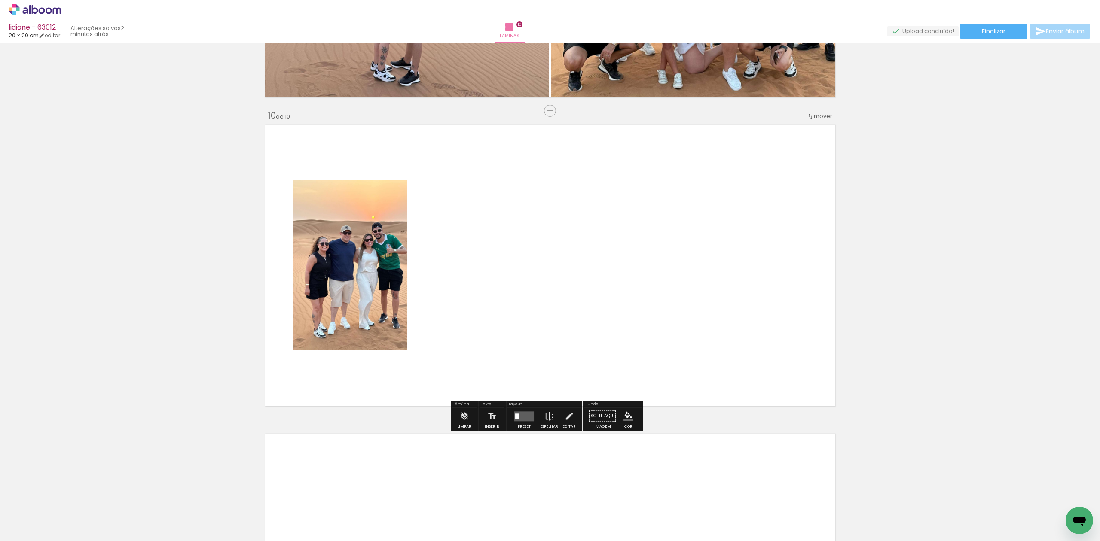
drag, startPoint x: 687, startPoint y: 502, endPoint x: 605, endPoint y: 365, distance: 159.9
click at [694, 351] on quentale-workspace at bounding box center [550, 270] width 1100 height 541
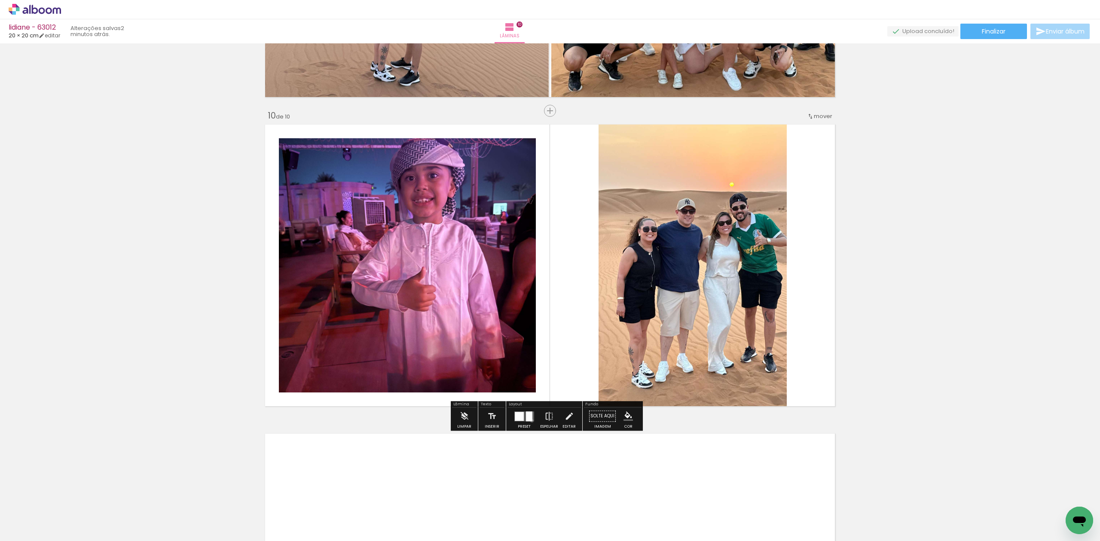
click at [530, 421] on div at bounding box center [529, 417] width 6 height 10
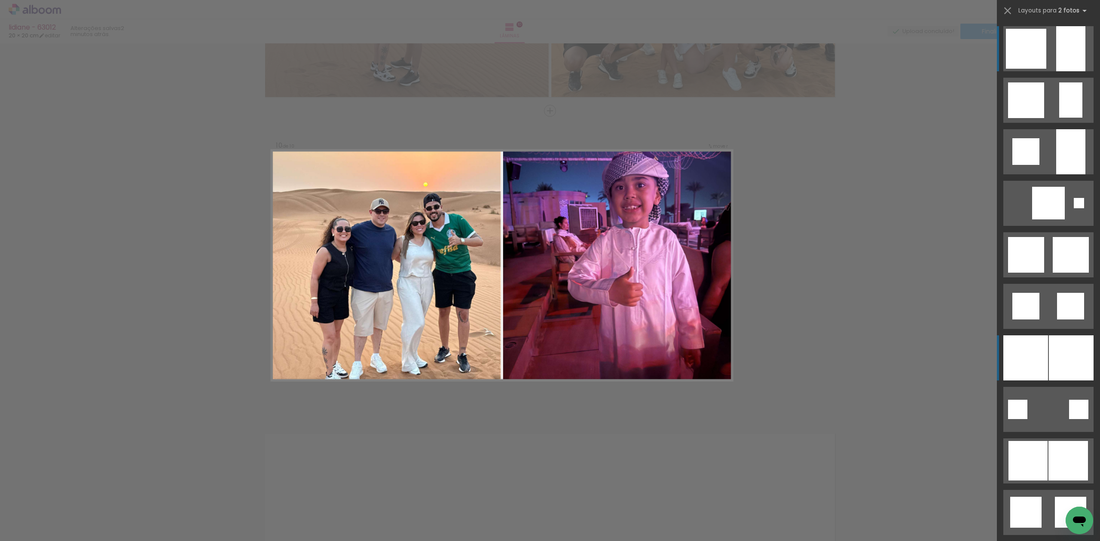
click at [1036, 369] on div at bounding box center [1025, 358] width 45 height 45
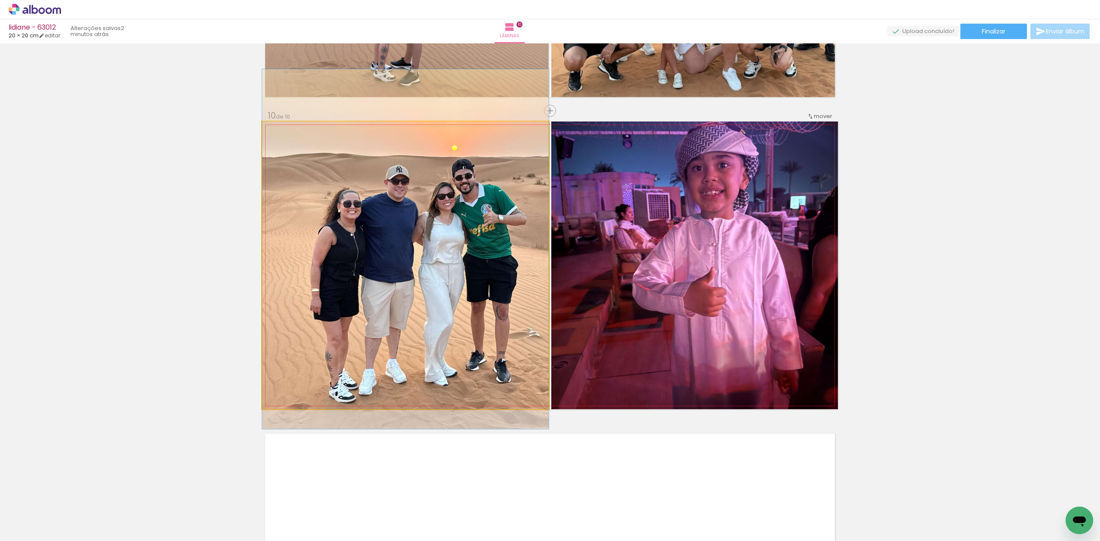
drag, startPoint x: 407, startPoint y: 283, endPoint x: 408, endPoint y: 266, distance: 16.4
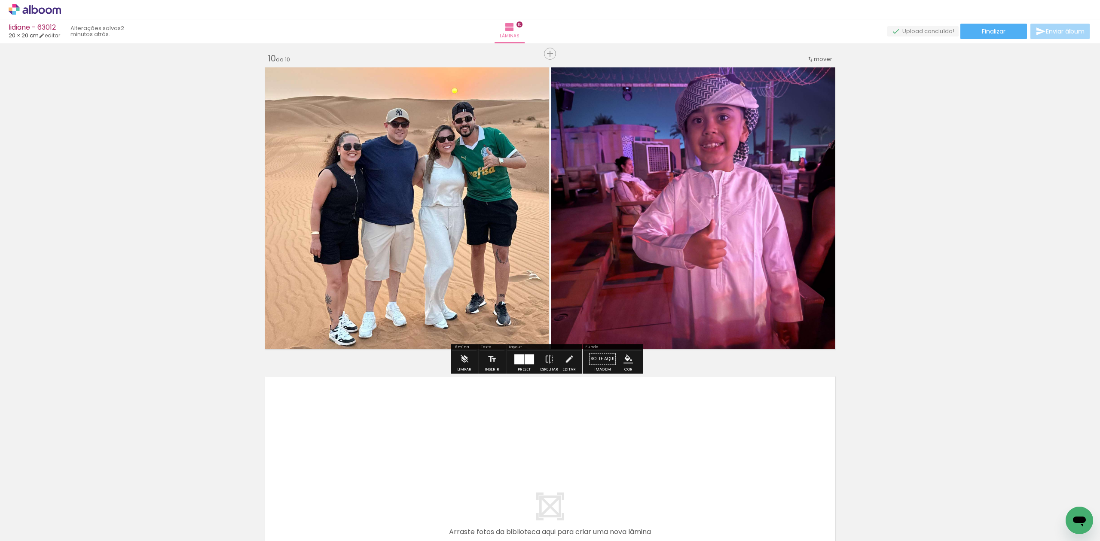
drag, startPoint x: 747, startPoint y: 518, endPoint x: 737, endPoint y: 462, distance: 56.4
click at [737, 462] on quentale-workspace at bounding box center [550, 270] width 1100 height 541
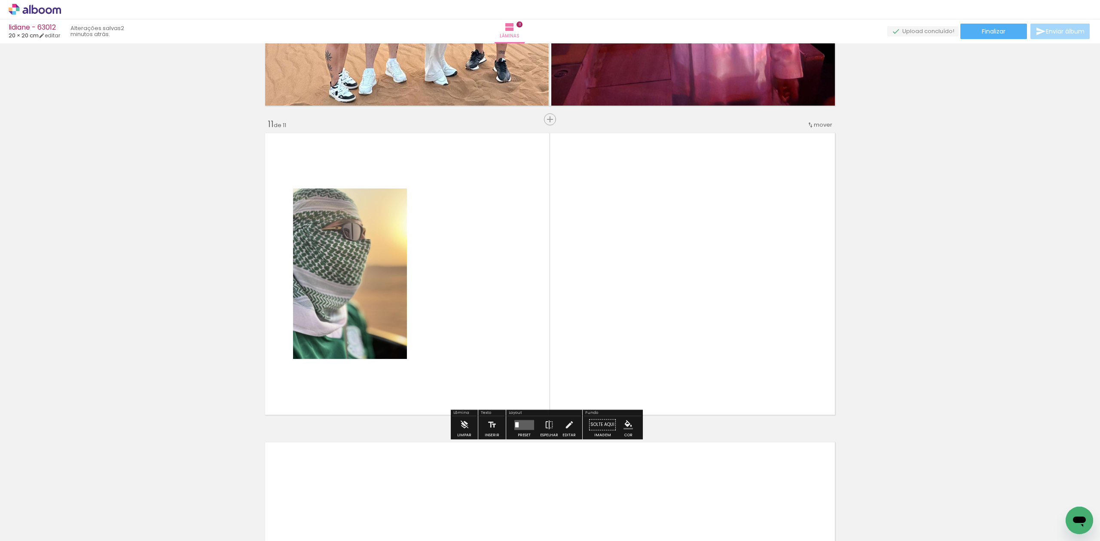
scroll to position [3041, 0]
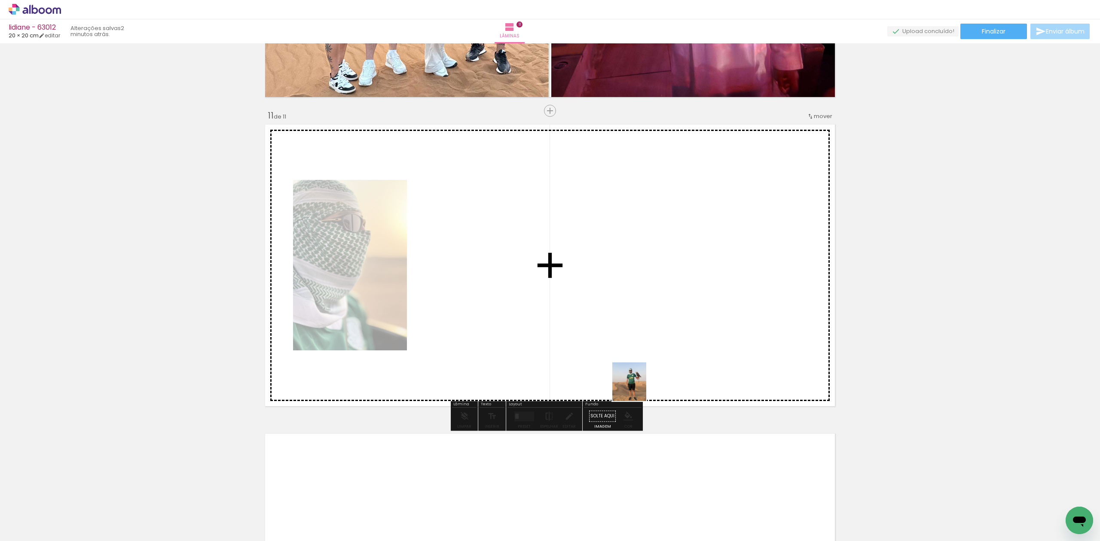
drag, startPoint x: 800, startPoint y: 506, endPoint x: 618, endPoint y: 371, distance: 226.7
click at [633, 384] on quentale-workspace at bounding box center [550, 270] width 1100 height 541
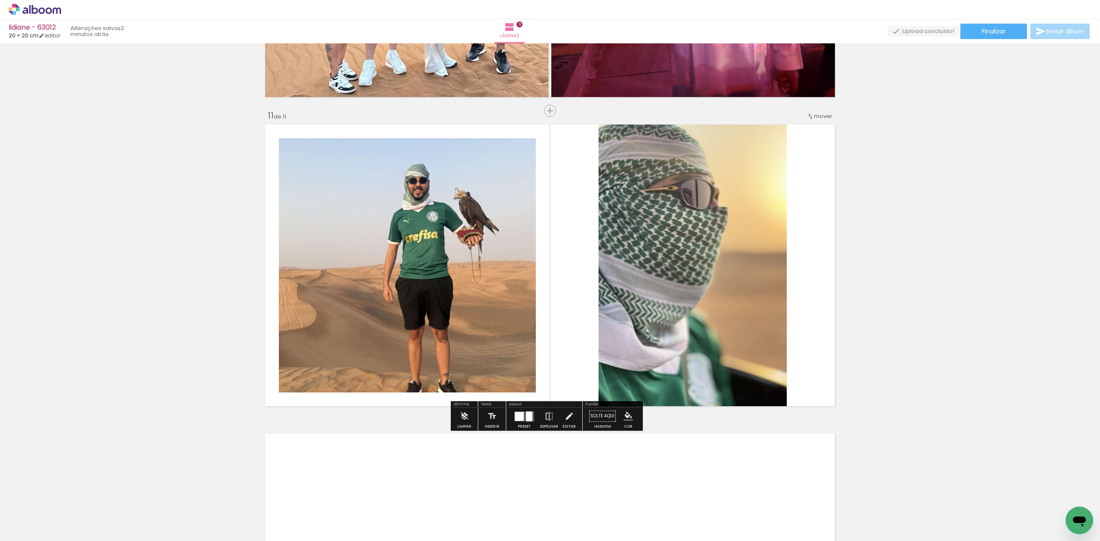
click at [521, 420] on div at bounding box center [519, 416] width 9 height 9
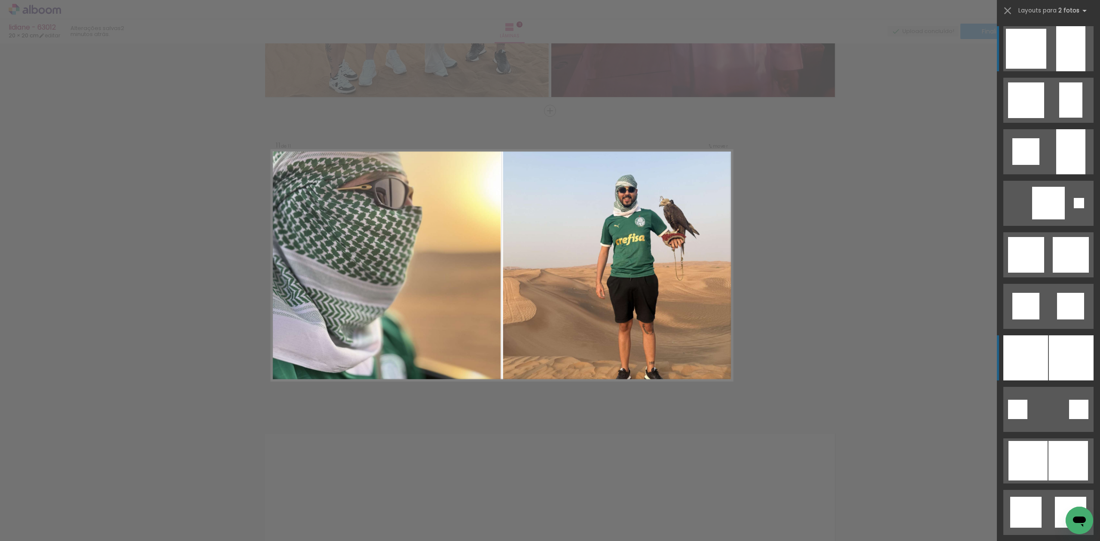
click at [1041, 372] on div at bounding box center [1025, 358] width 45 height 45
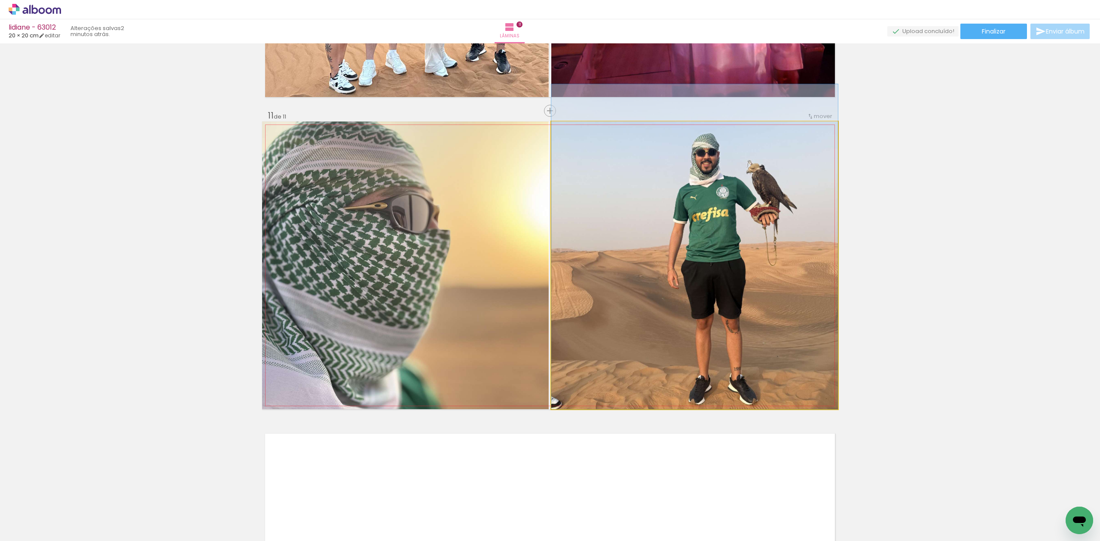
drag, startPoint x: 682, startPoint y: 281, endPoint x: 685, endPoint y: 255, distance: 25.4
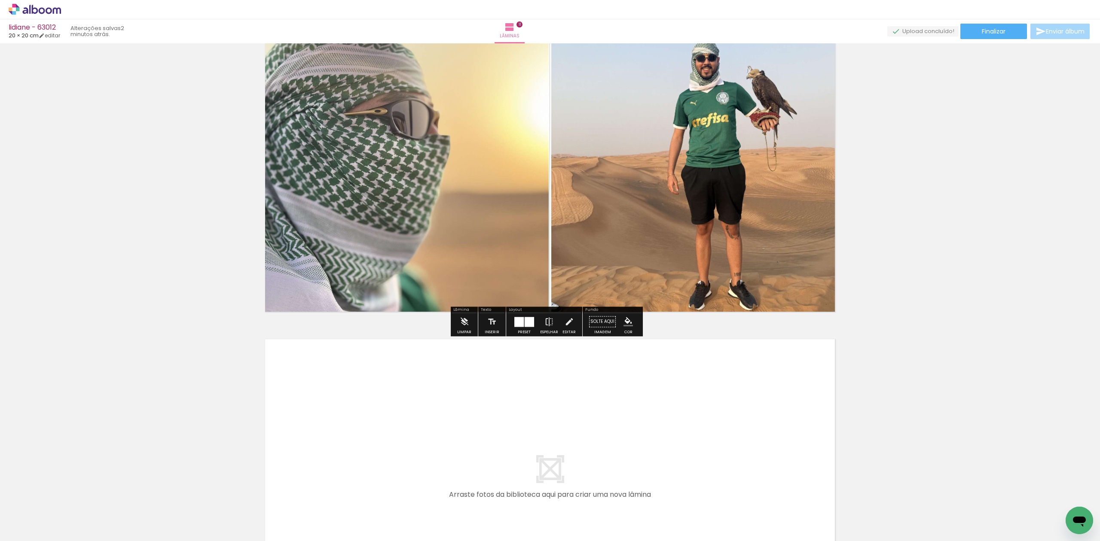
scroll to position [3155, 0]
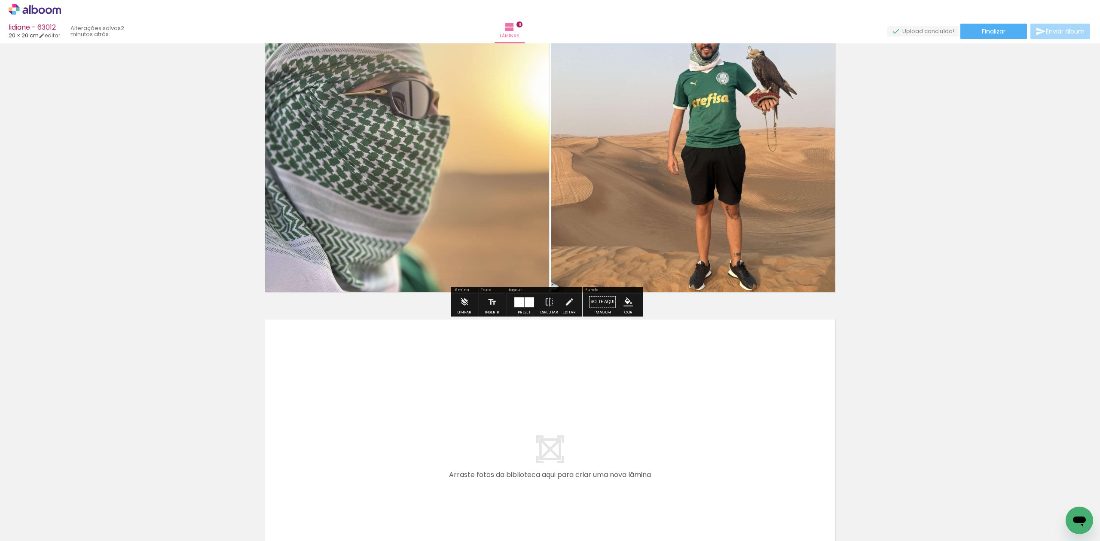
drag, startPoint x: 825, startPoint y: 510, endPoint x: 735, endPoint y: 434, distance: 118.1
click at [735, 434] on quentale-workspace at bounding box center [550, 270] width 1100 height 541
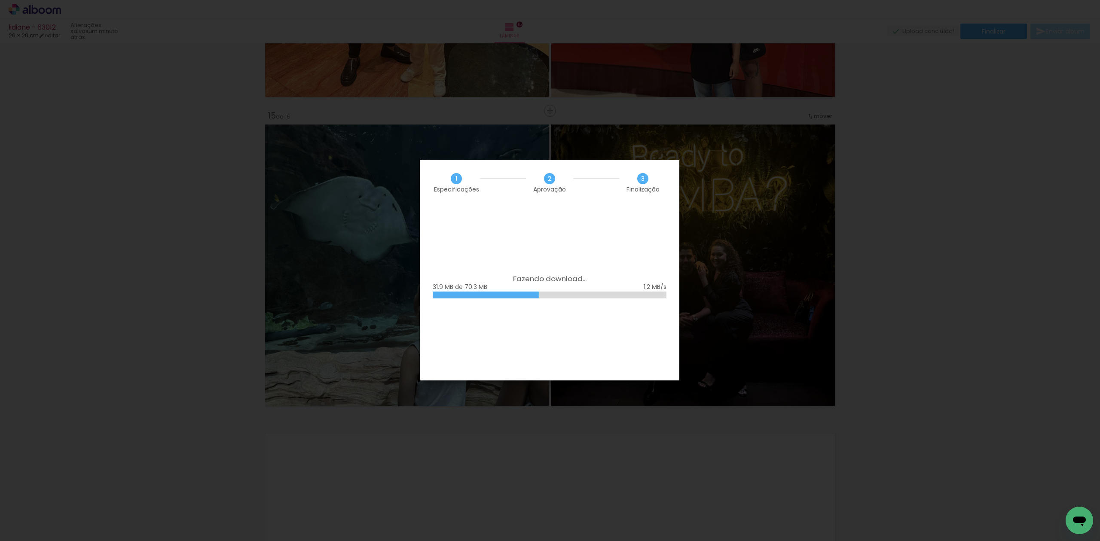
scroll to position [0, 416]
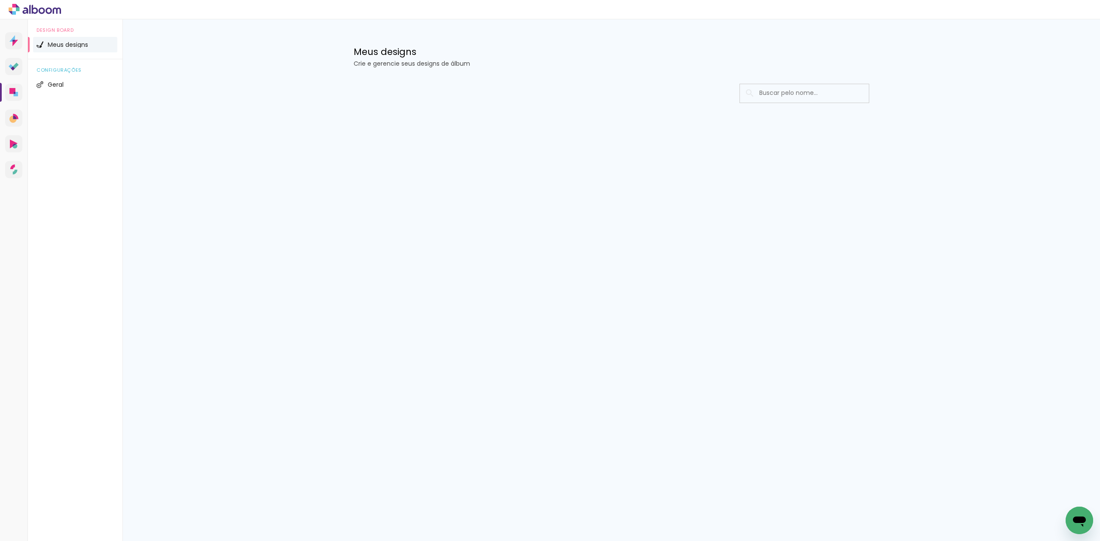
click at [3, 97] on div "Prosite Website + Landing pages Proof Sistema de seleção e venda de fotos Desig…" at bounding box center [14, 289] width 28 height 541
click at [5, 94] on link "Designbox Diagramação de álbuns" at bounding box center [13, 92] width 17 height 17
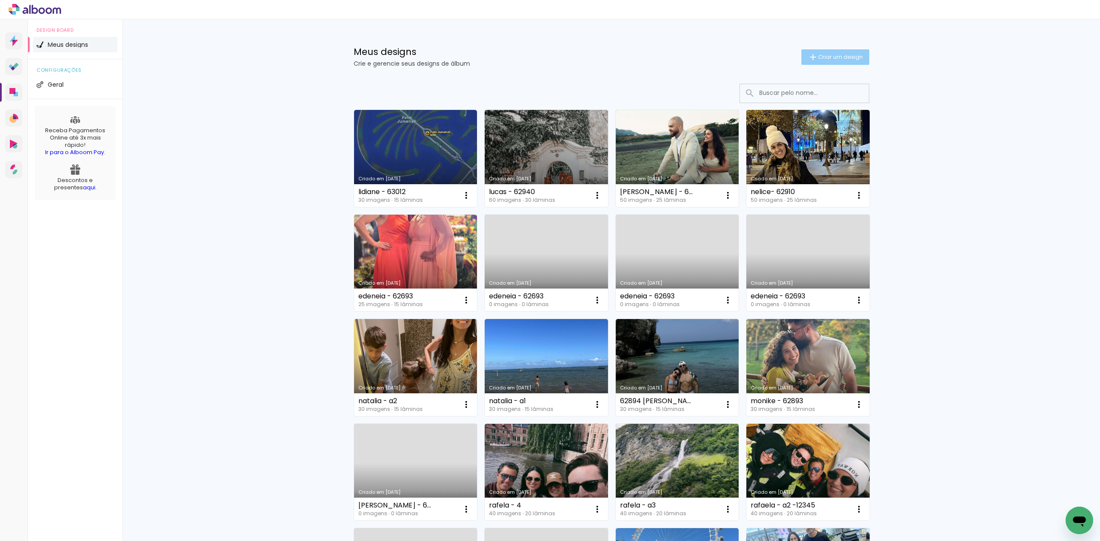
click at [832, 58] on span "Criar um design" at bounding box center [840, 57] width 45 height 6
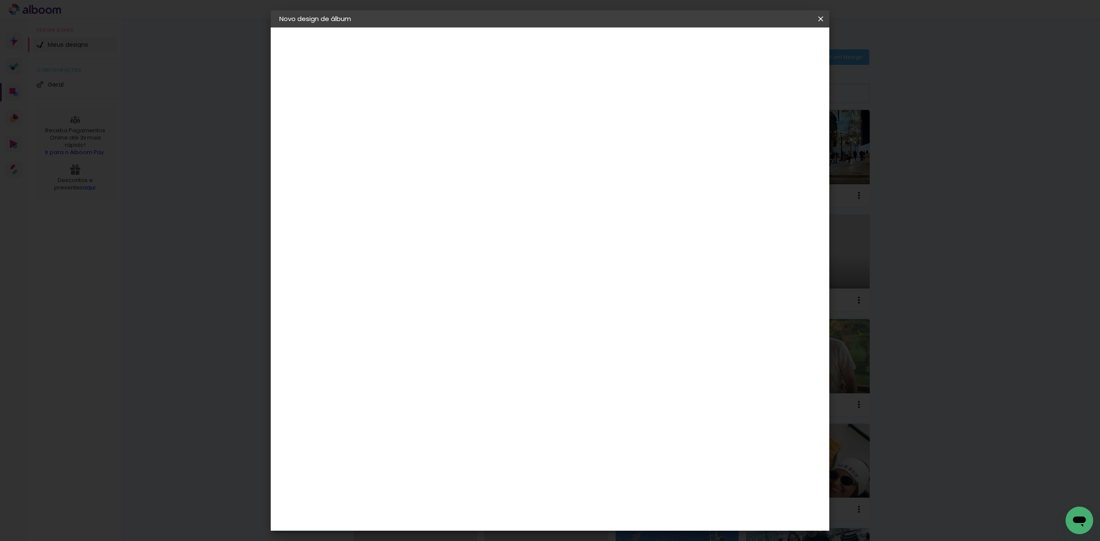
click at [444, 128] on div at bounding box center [419, 115] width 49 height 65
click at [420, 122] on div at bounding box center [420, 122] width 0 height 1
type input "ana sandreli - 62968"
type paper-input "ana sandreli - 62968"
click at [0, 0] on slot "Avançar" at bounding box center [0, 0] width 0 height 0
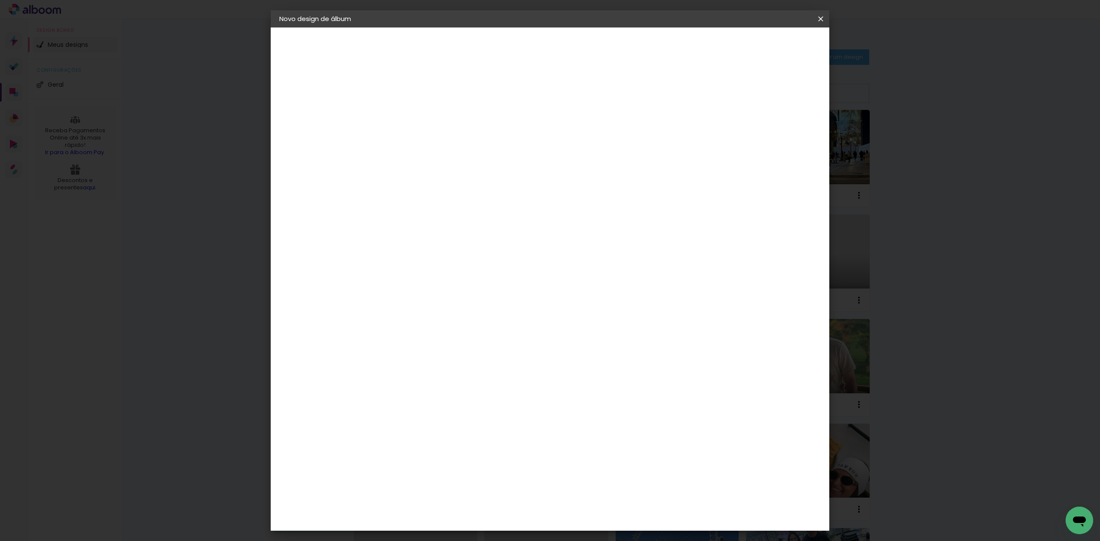
click at [581, 136] on paper-item "Tamanho Livre" at bounding box center [539, 130] width 83 height 19
click at [0, 0] on slot "Avançar" at bounding box center [0, 0] width 0 height 0
click at [602, 353] on input "60" at bounding box center [596, 357] width 22 height 13
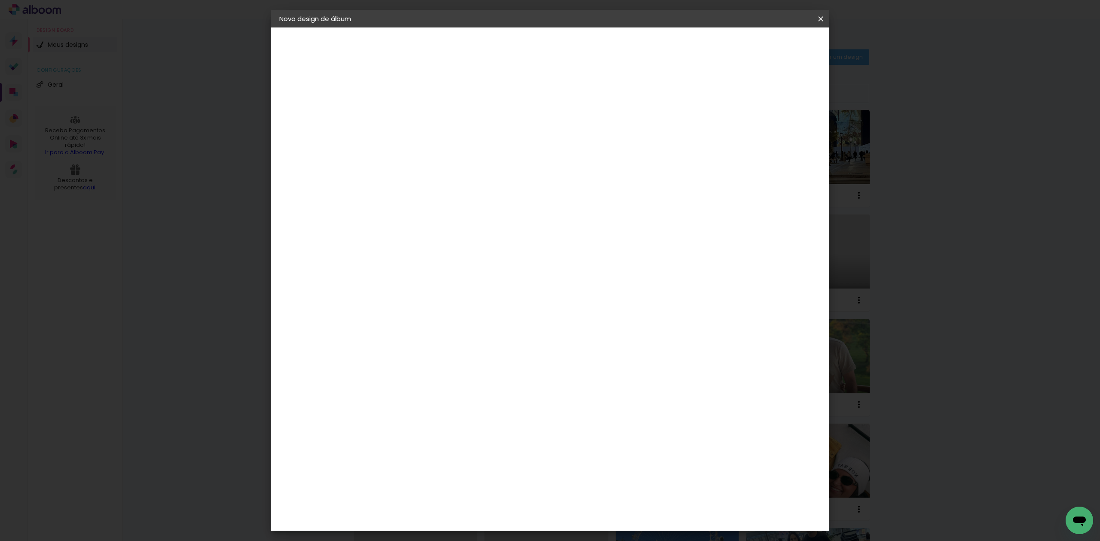
type input "40,6"
type paper-input "40,6"
click at [397, 276] on paper-input-container "30 cm" at bounding box center [398, 283] width 39 height 21
click at [396, 277] on input "30" at bounding box center [393, 283] width 22 height 13
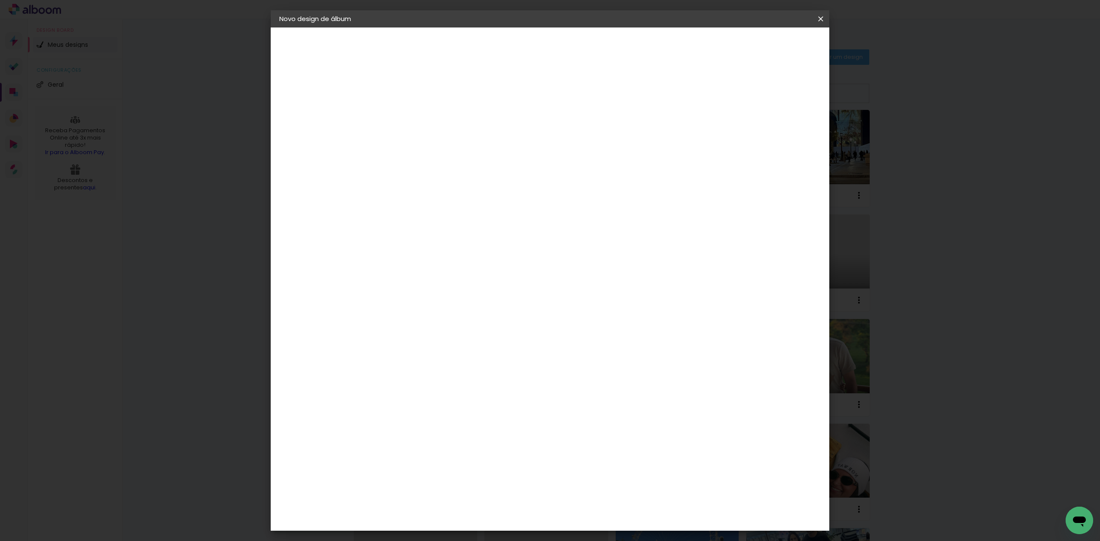
click at [396, 277] on input "30" at bounding box center [393, 283] width 22 height 13
type input "20,3"
type paper-input "20,3"
type input "4"
type paper-input "4"
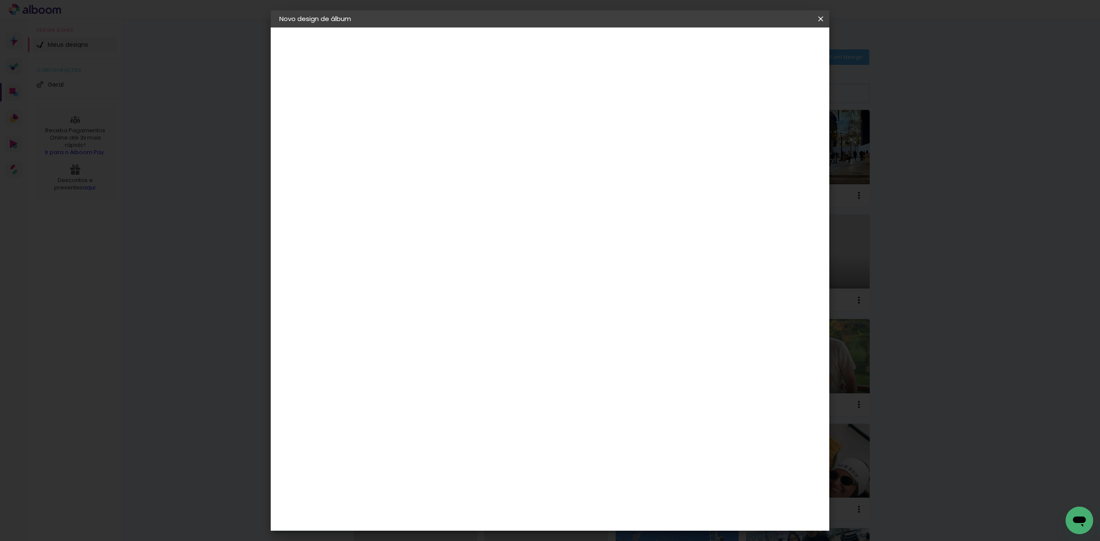
click at [776, 134] on input "4" at bounding box center [771, 129] width 15 height 13
type input "3"
type paper-input "3"
click at [777, 134] on input "3" at bounding box center [773, 129] width 15 height 13
drag, startPoint x: 778, startPoint y: 134, endPoint x: 779, endPoint y: 66, distance: 68.3
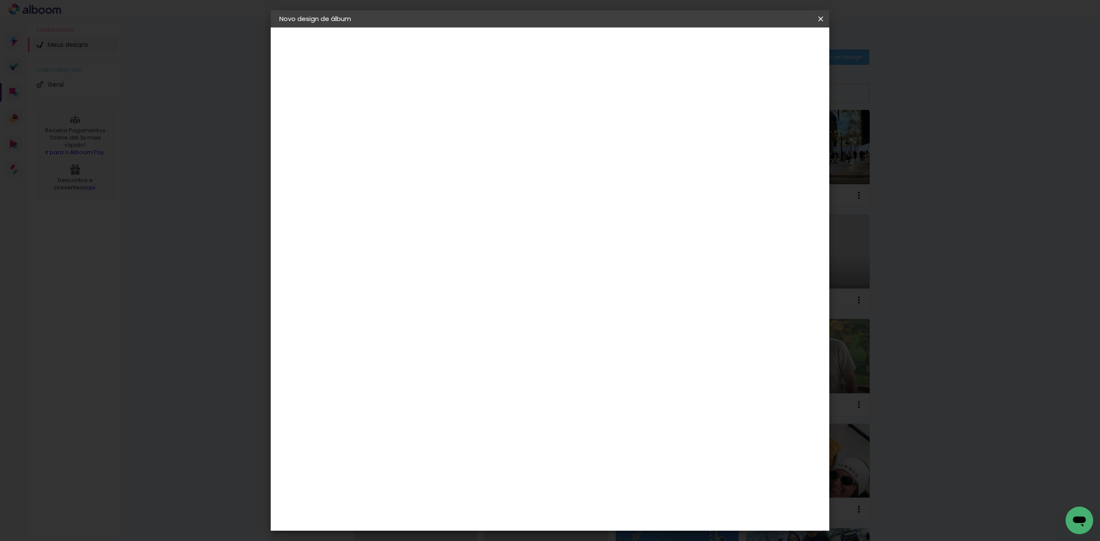
type input "2"
type paper-input "2"
click at [779, 133] on input "2" at bounding box center [776, 129] width 15 height 13
click at [765, 43] on span "Iniciar design" at bounding box center [745, 46] width 39 height 6
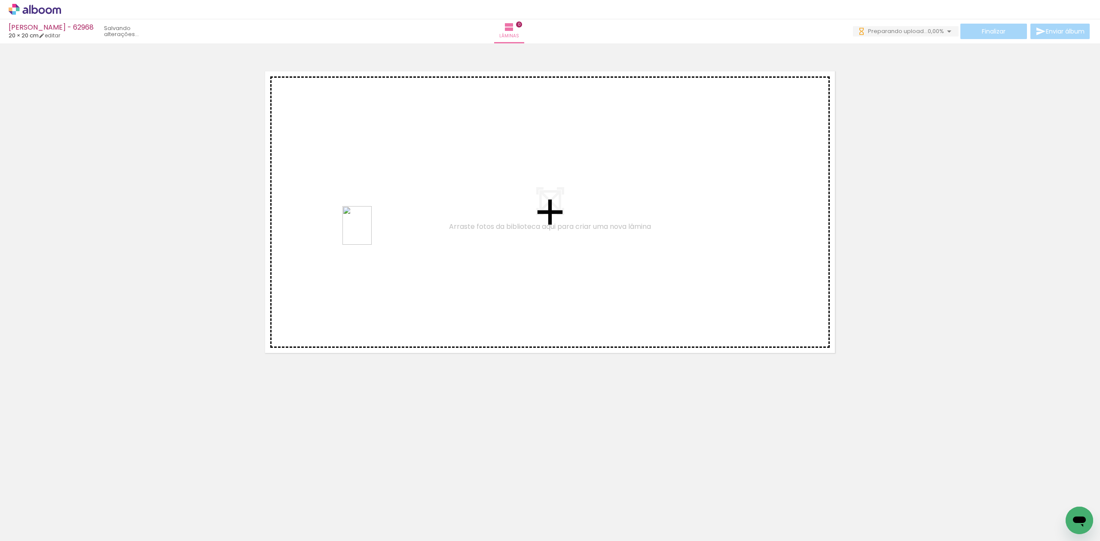
drag, startPoint x: 73, startPoint y: 502, endPoint x: 187, endPoint y: 504, distance: 114.3
click at [343, 264] on quentale-workspace at bounding box center [550, 270] width 1100 height 541
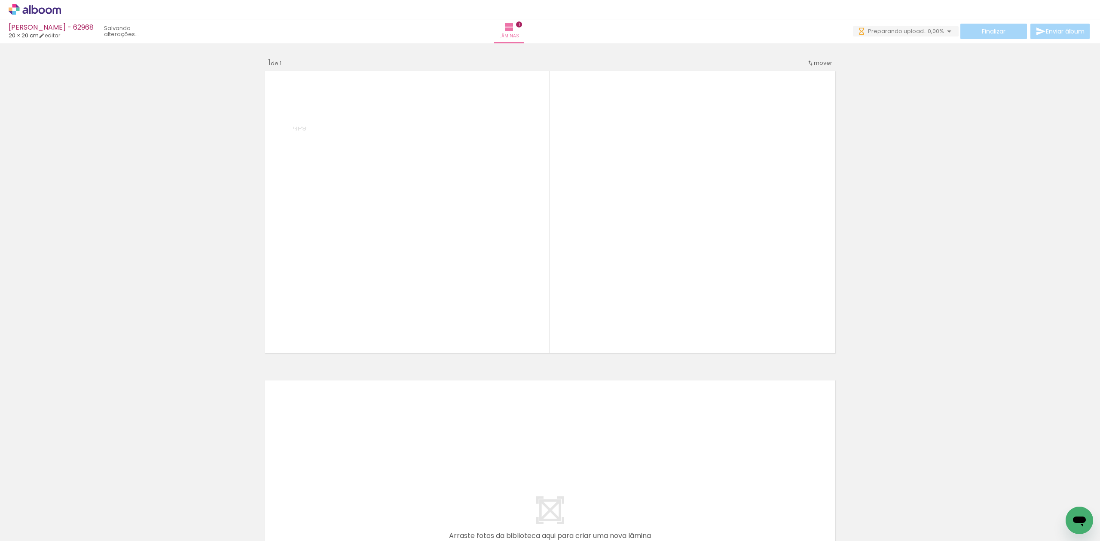
drag, startPoint x: 146, startPoint y: 502, endPoint x: 614, endPoint y: 148, distance: 586.9
click at [578, 169] on quentale-workspace at bounding box center [550, 270] width 1100 height 541
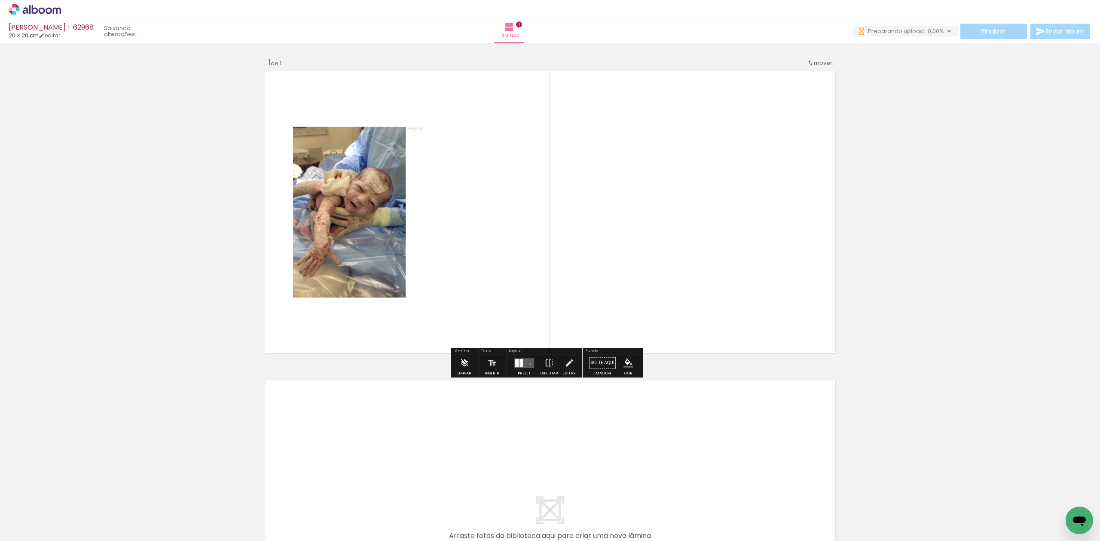
click at [528, 364] on quentale-layouter at bounding box center [524, 363] width 20 height 10
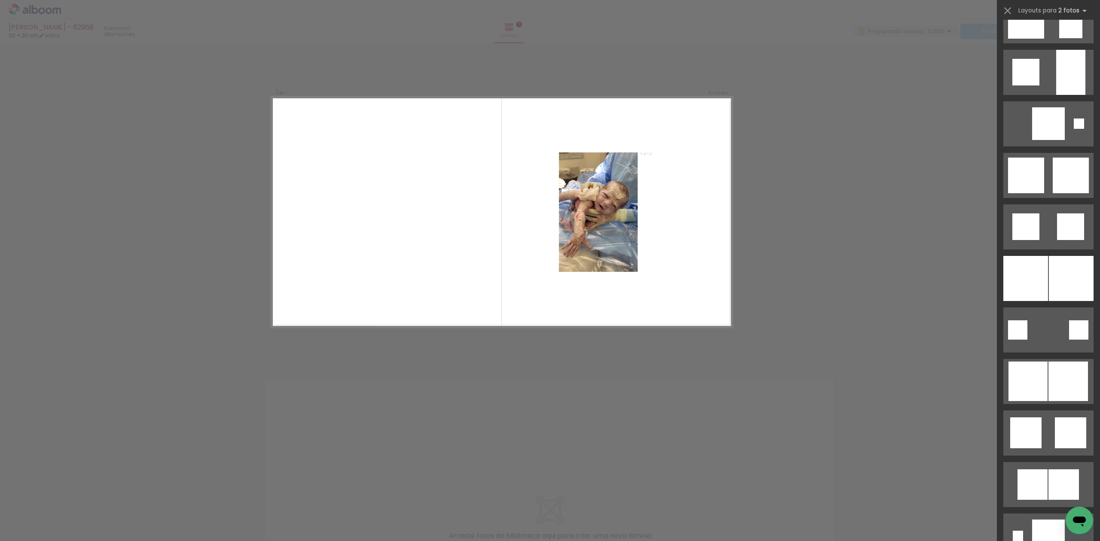
scroll to position [802, 0]
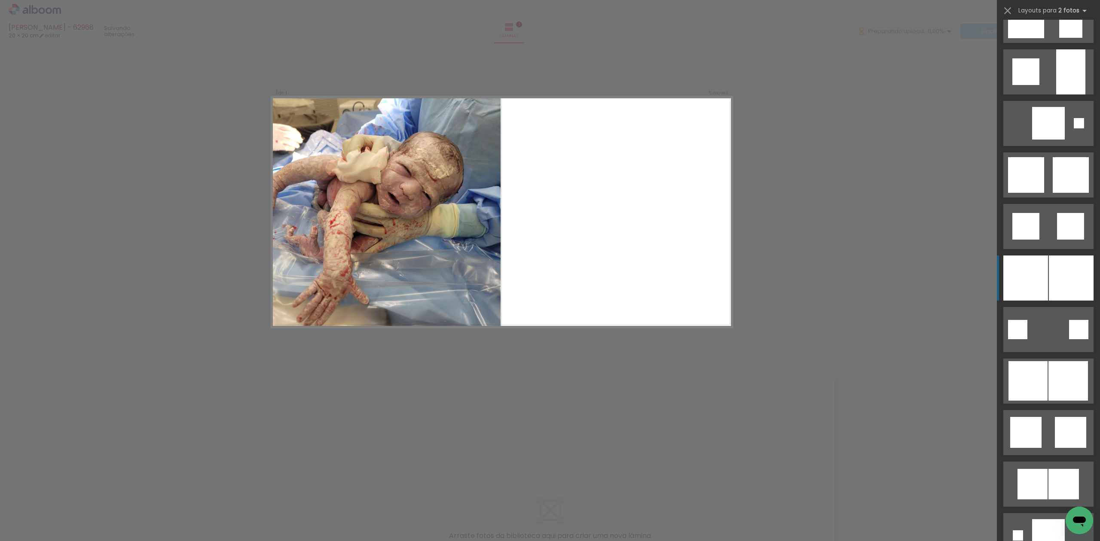
click at [1036, 284] on div at bounding box center [1025, 278] width 45 height 45
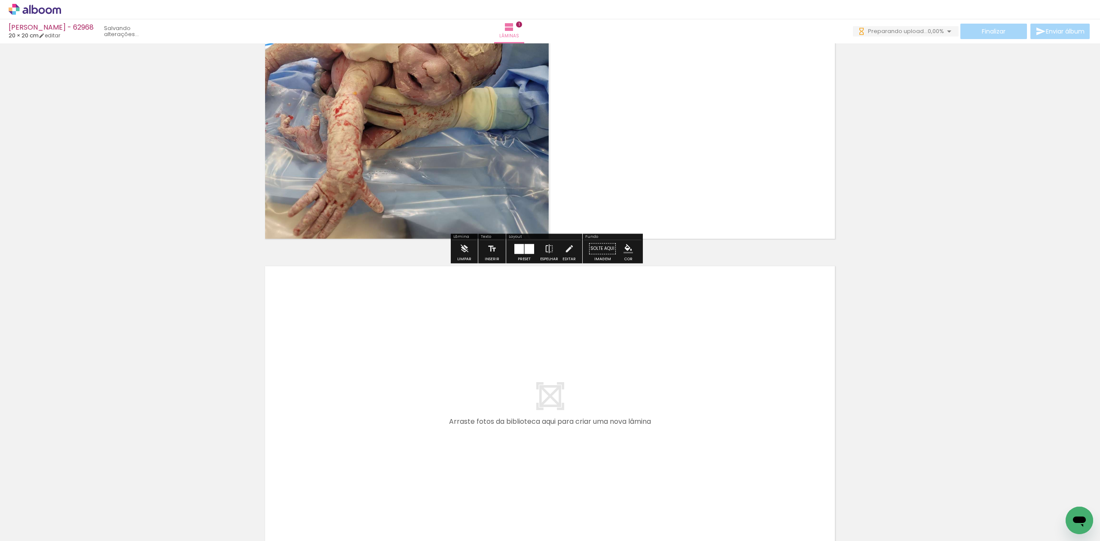
drag, startPoint x: 223, startPoint y: 463, endPoint x: 276, endPoint y: 385, distance: 93.8
click at [276, 385] on quentale-workspace at bounding box center [550, 270] width 1100 height 541
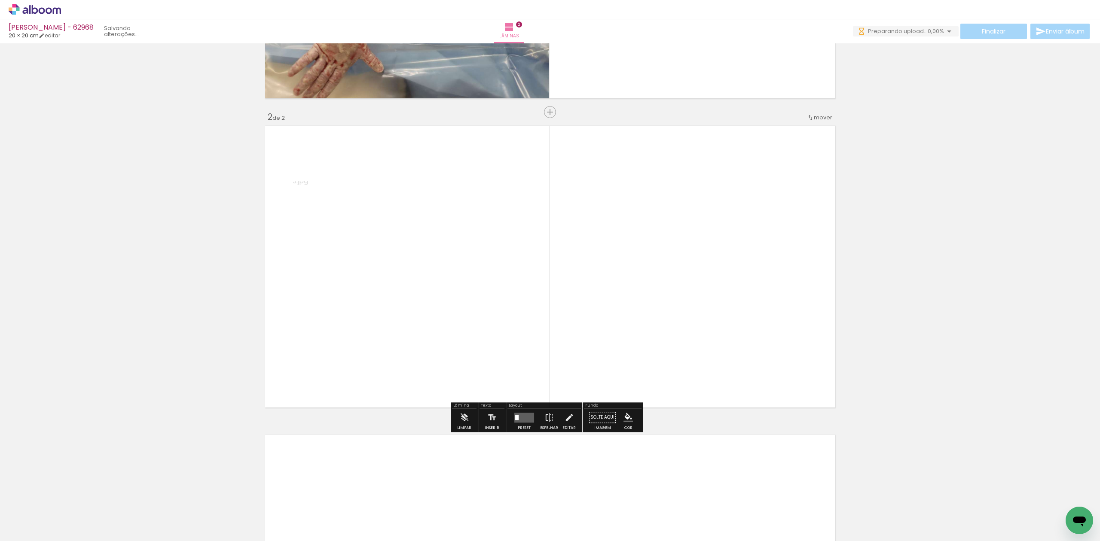
scroll to position [256, 0]
drag, startPoint x: 325, startPoint y: 402, endPoint x: 455, endPoint y: 267, distance: 186.9
click at [455, 267] on quentale-workspace at bounding box center [550, 270] width 1100 height 541
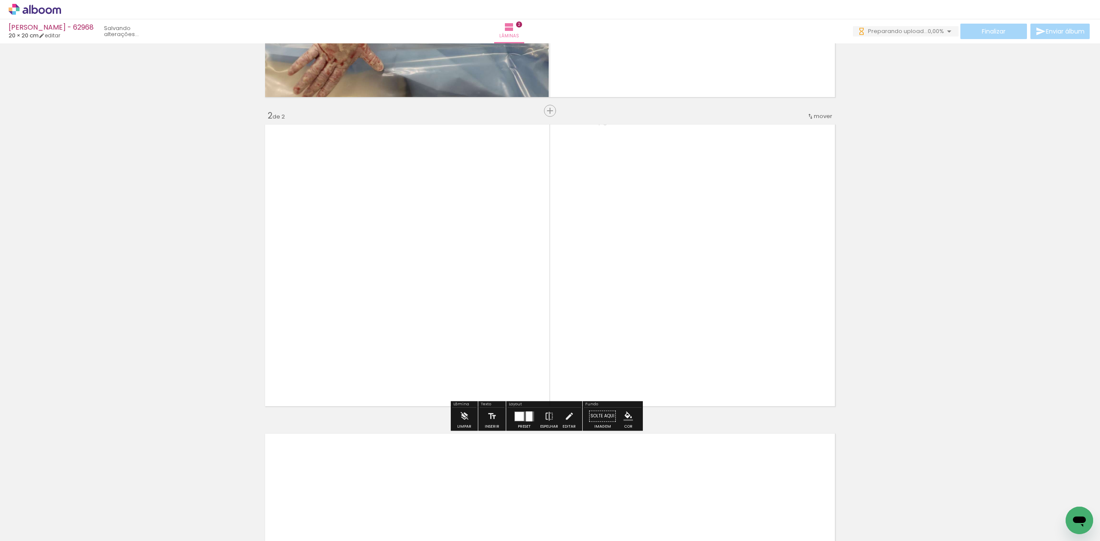
click at [526, 421] on div at bounding box center [529, 417] width 6 height 10
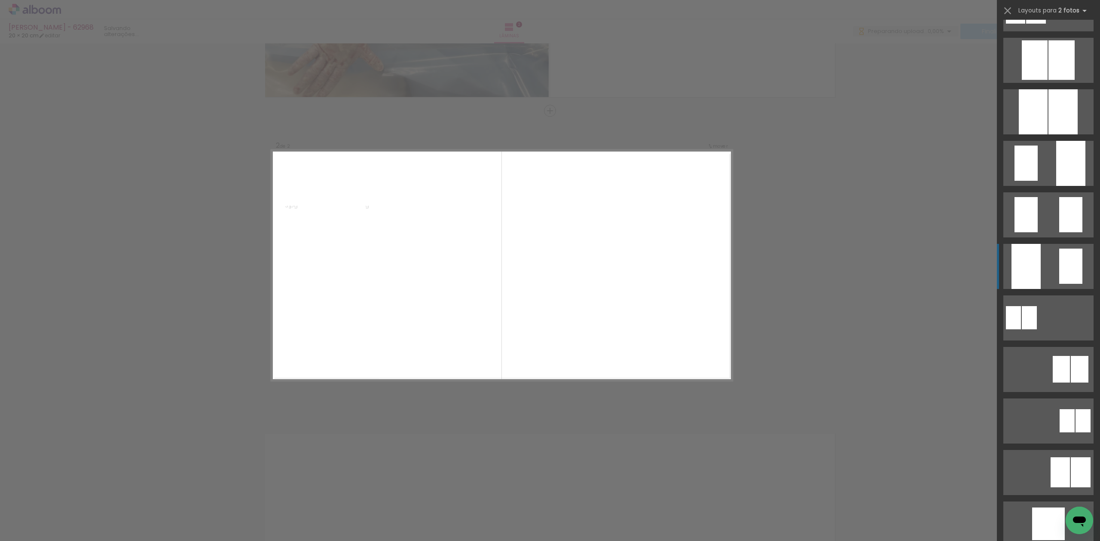
scroll to position [745, 0]
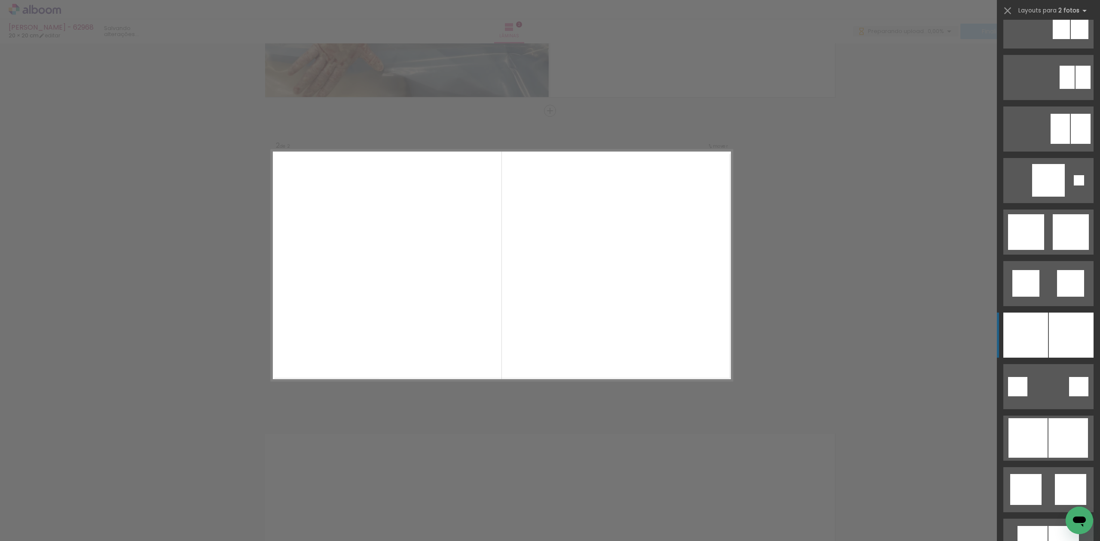
click at [1049, 338] on div at bounding box center [1071, 335] width 45 height 45
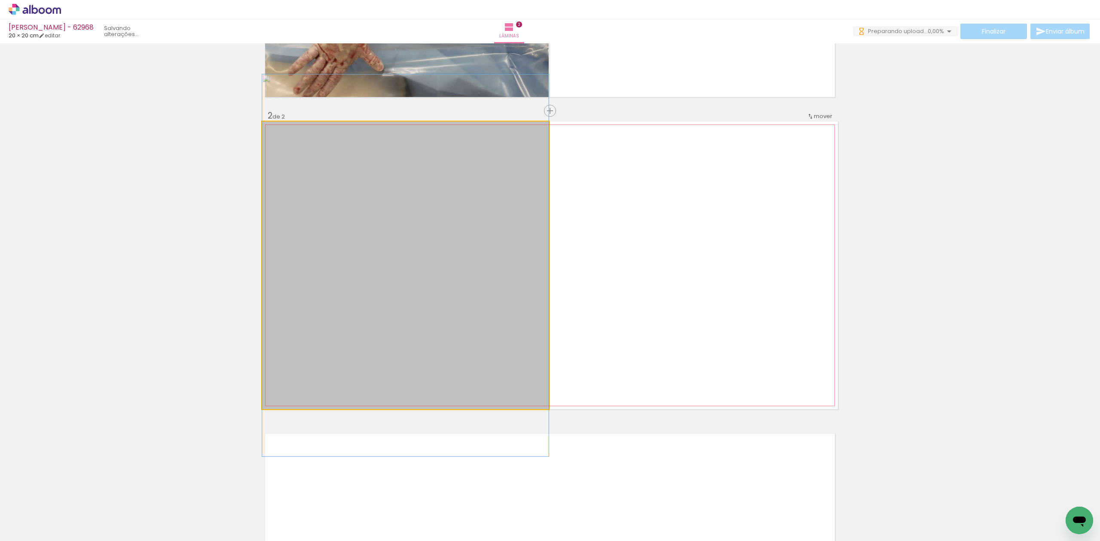
drag, startPoint x: 463, startPoint y: 331, endPoint x: 471, endPoint y: 329, distance: 7.9
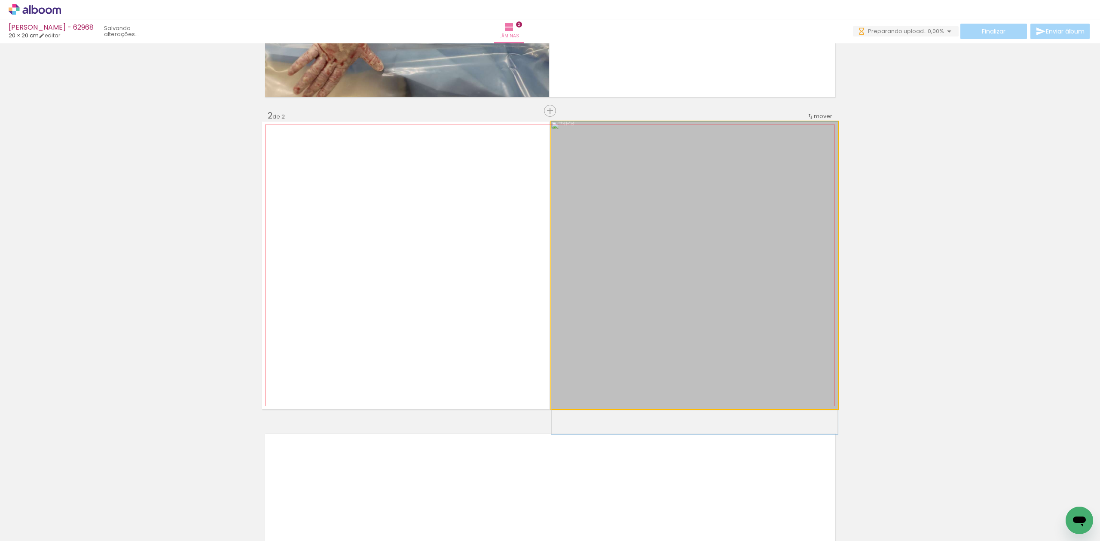
drag, startPoint x: 761, startPoint y: 293, endPoint x: 761, endPoint y: 324, distance: 31.0
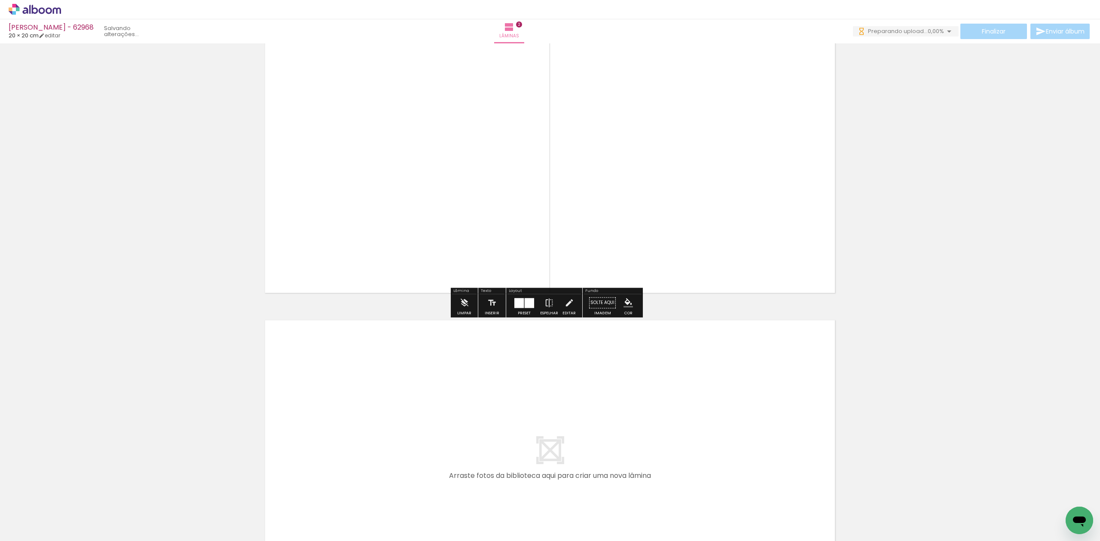
scroll to position [370, 0]
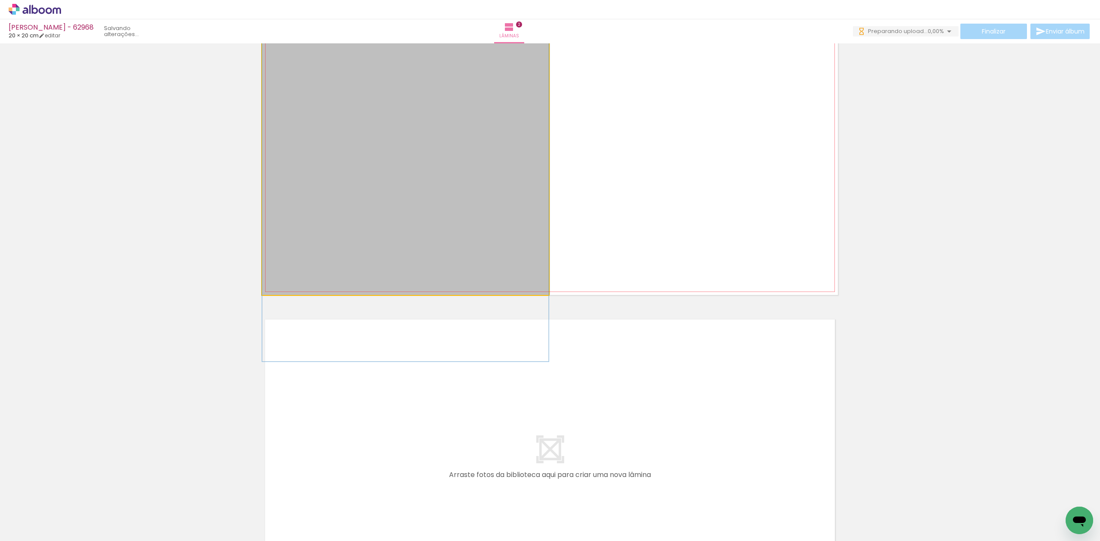
drag, startPoint x: 463, startPoint y: 202, endPoint x: 459, endPoint y: 222, distance: 20.1
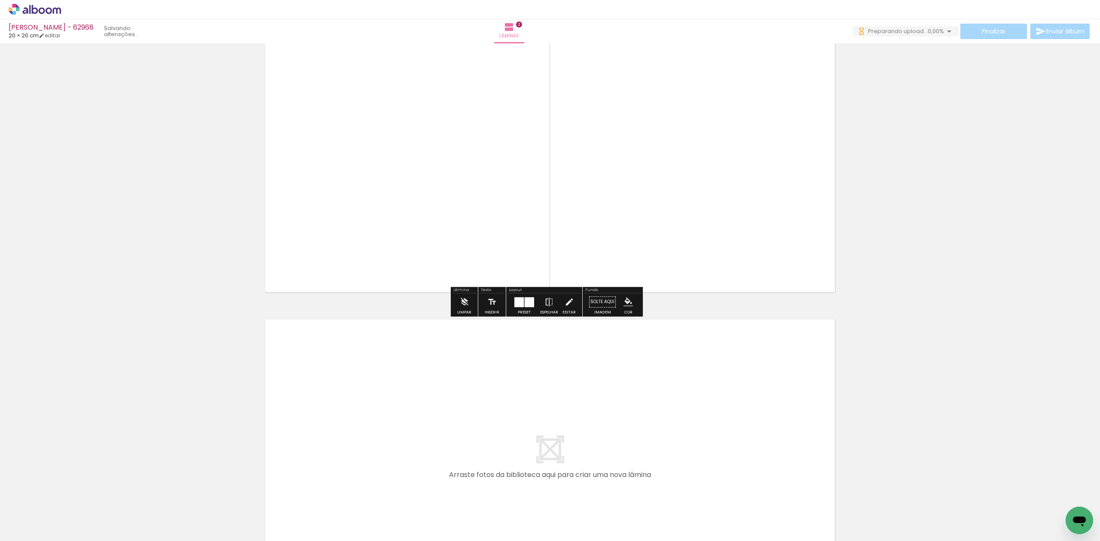
scroll to position [256, 0]
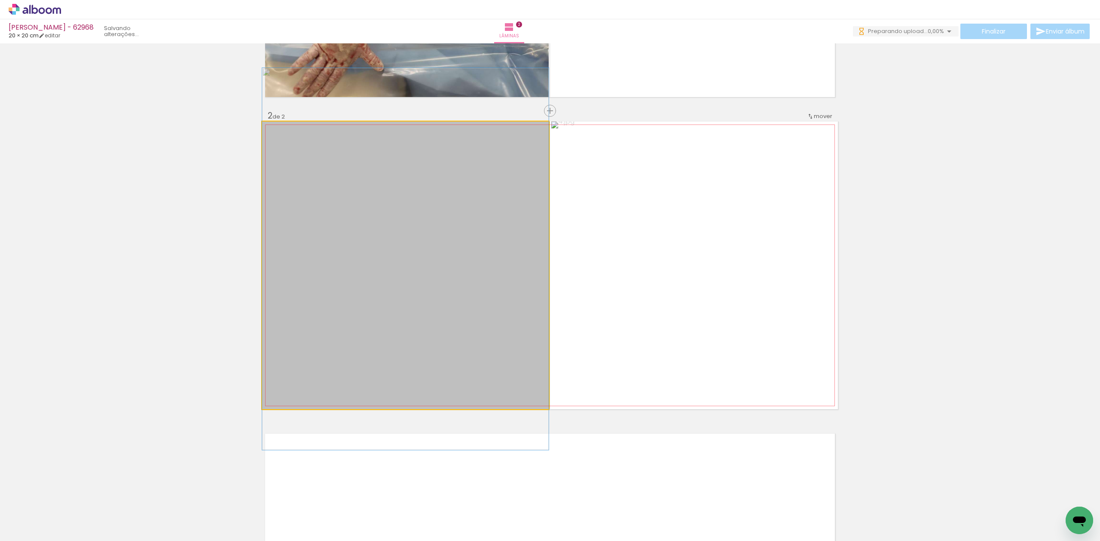
drag, startPoint x: 473, startPoint y: 271, endPoint x: 476, endPoint y: 232, distance: 38.8
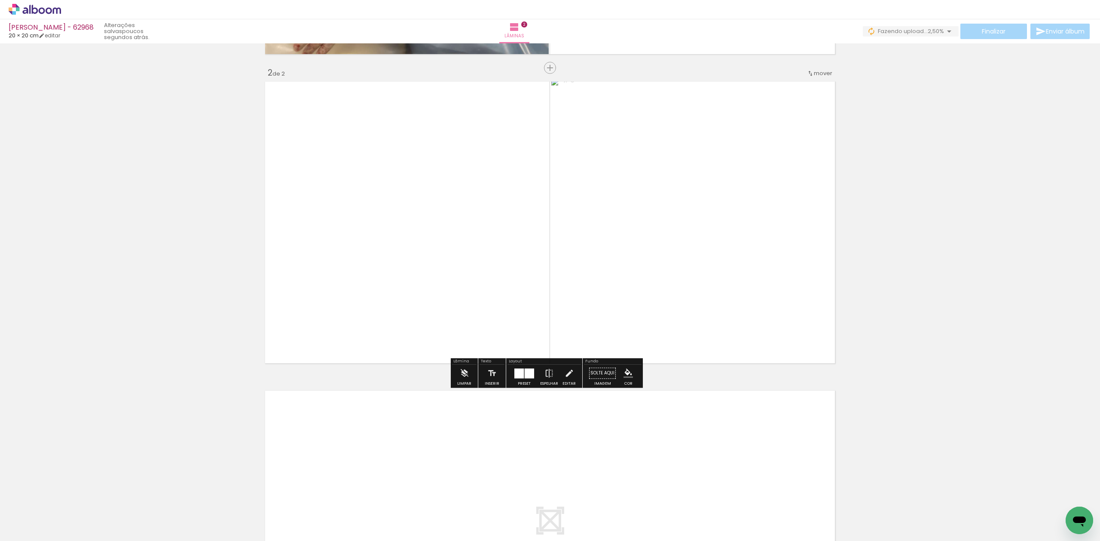
scroll to position [370, 0]
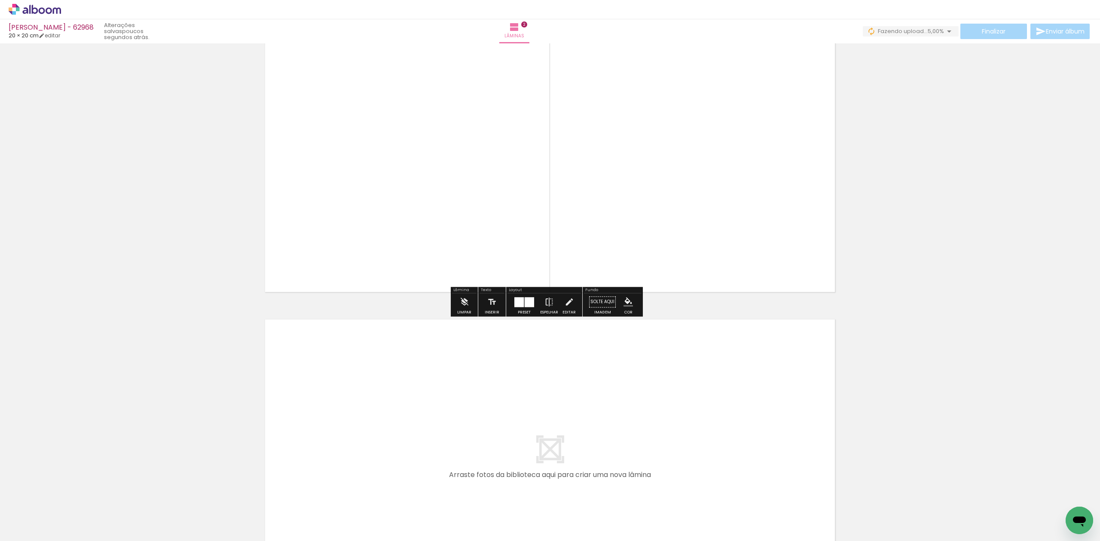
drag, startPoint x: 275, startPoint y: 505, endPoint x: 321, endPoint y: 427, distance: 90.5
click at [321, 427] on quentale-workspace at bounding box center [550, 270] width 1100 height 541
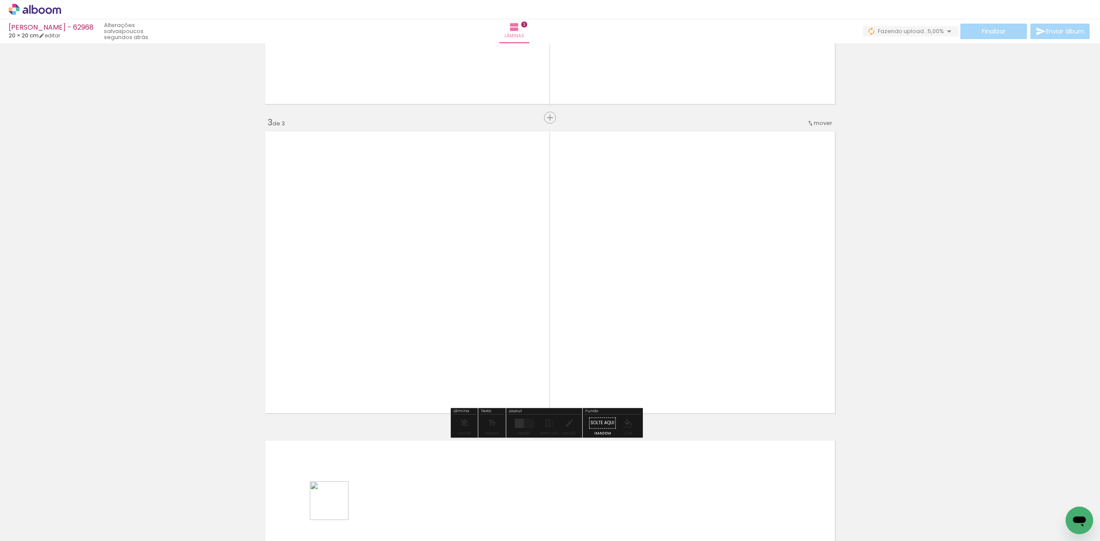
drag, startPoint x: 336, startPoint y: 507, endPoint x: 487, endPoint y: 329, distance: 234.2
click at [475, 324] on quentale-workspace at bounding box center [550, 270] width 1100 height 541
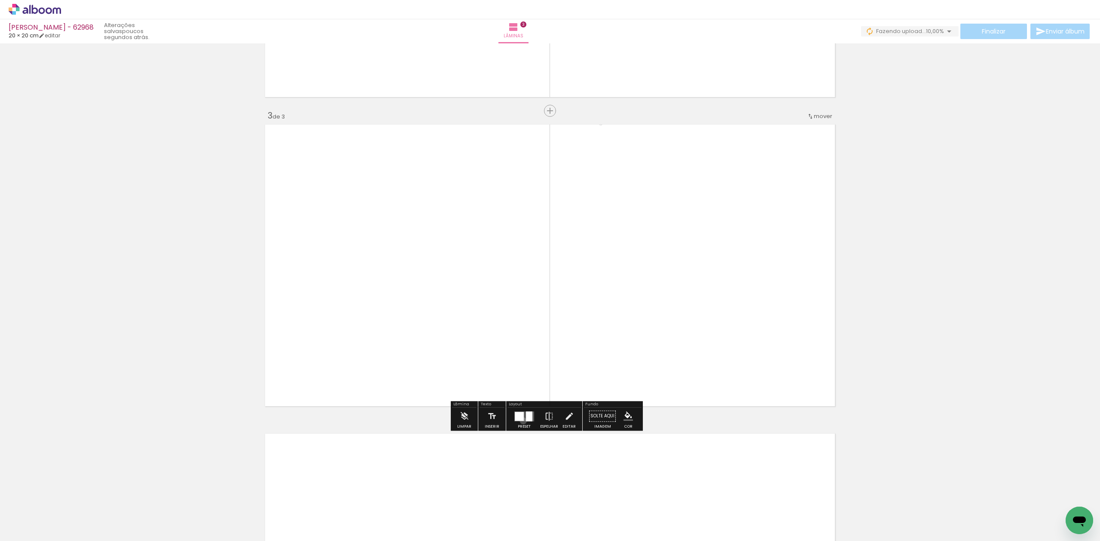
click at [521, 421] on div at bounding box center [519, 416] width 9 height 9
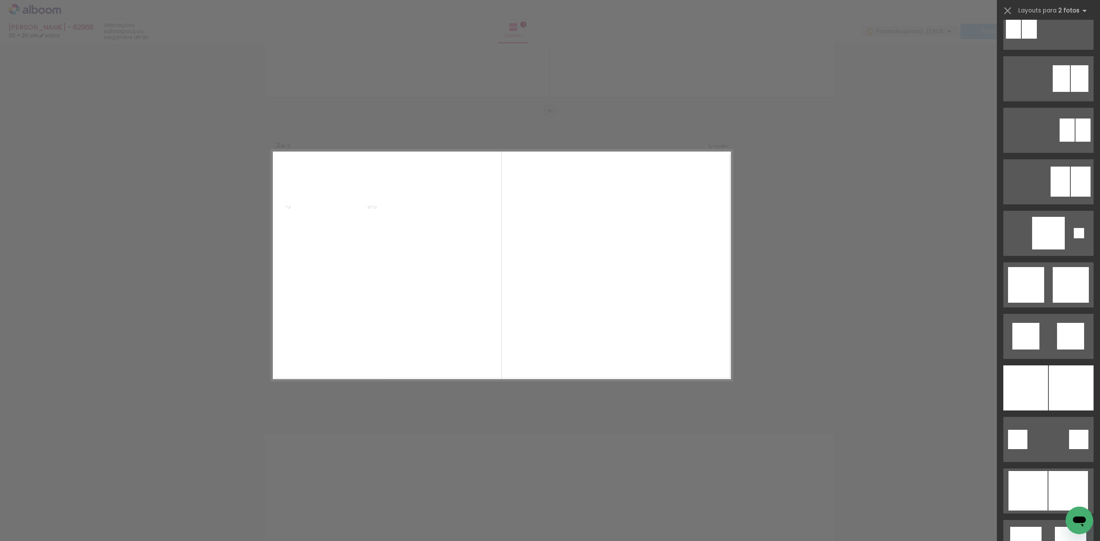
scroll to position [745, 0]
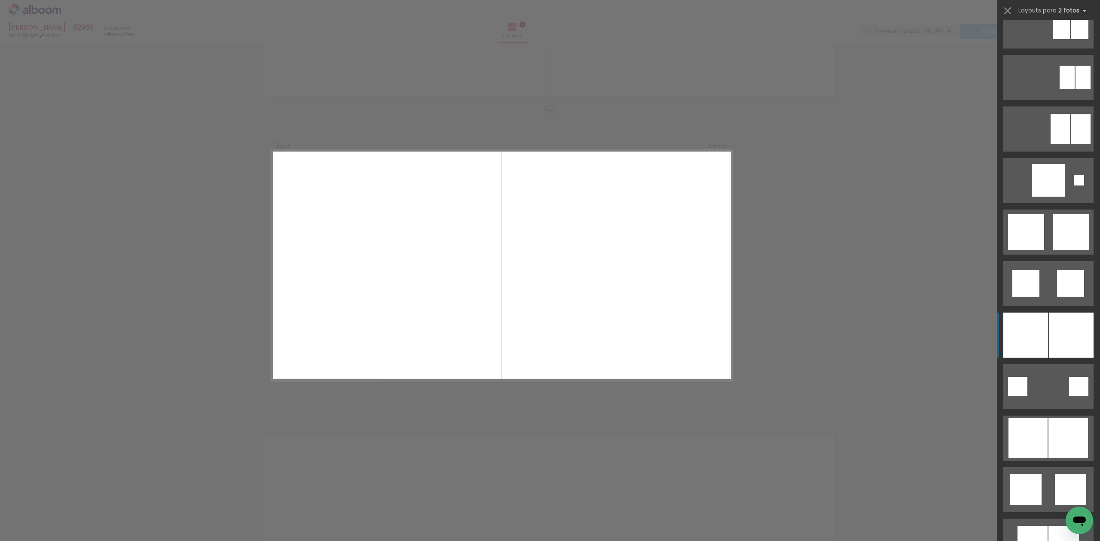
click at [1055, 339] on div at bounding box center [1071, 335] width 45 height 45
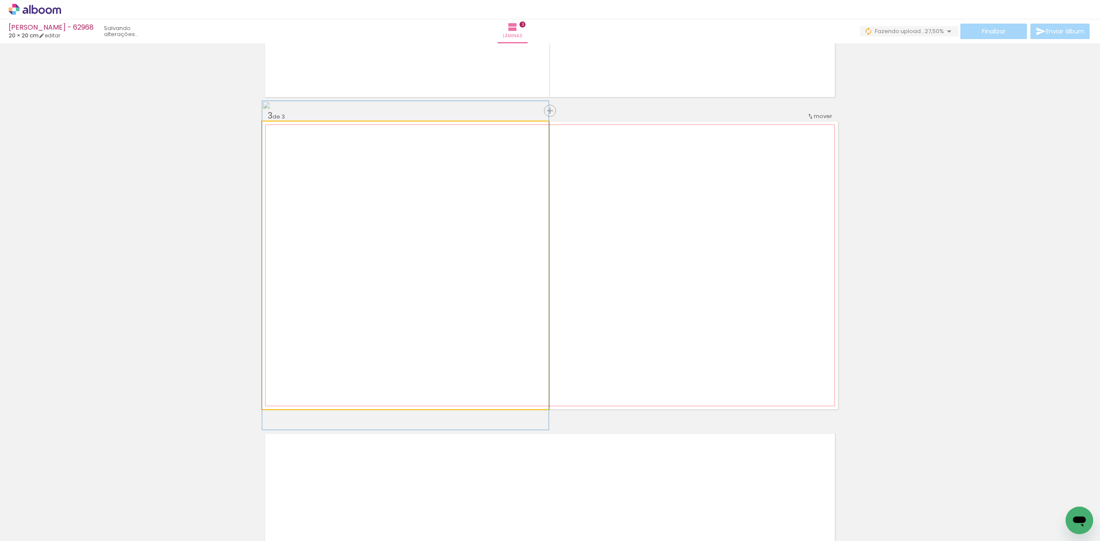
click at [477, 303] on quentale-photo at bounding box center [405, 266] width 287 height 288
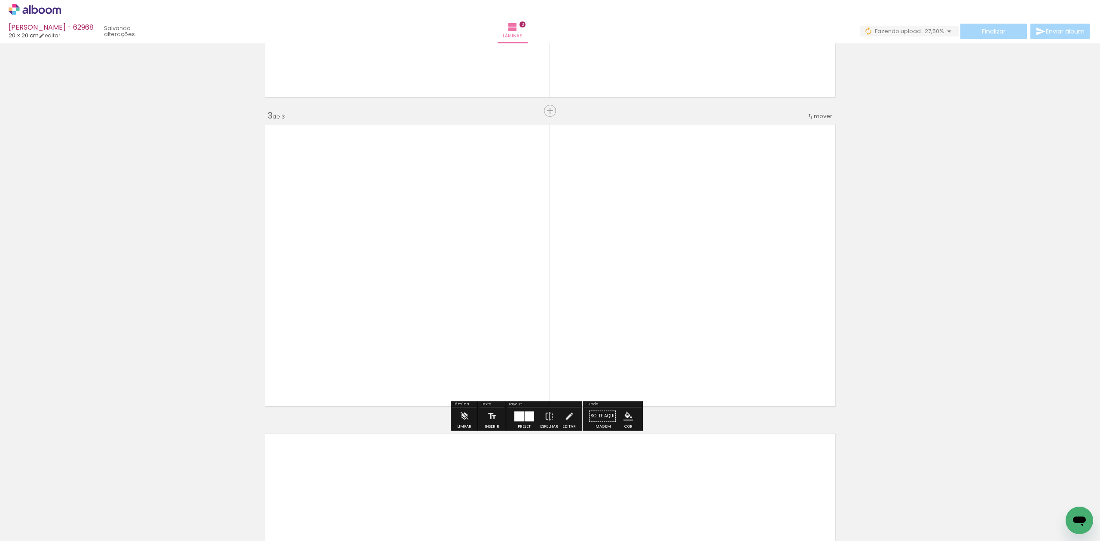
click at [475, 302] on quentale-photo at bounding box center [405, 266] width 287 height 288
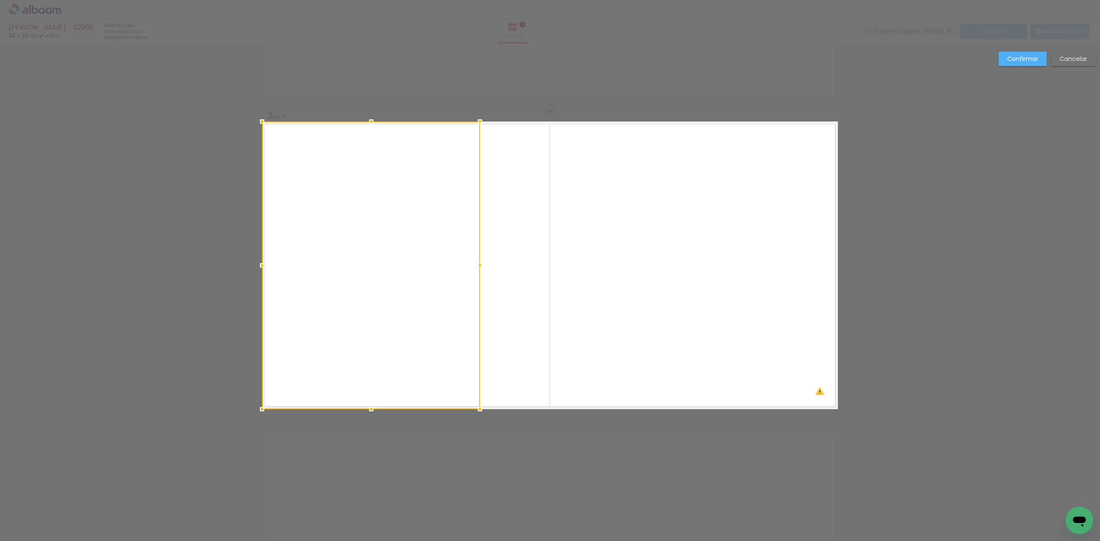
drag, startPoint x: 542, startPoint y: 269, endPoint x: 473, endPoint y: 270, distance: 68.8
click at [473, 270] on div at bounding box center [479, 265] width 17 height 17
click at [413, 298] on div at bounding box center [371, 266] width 218 height 288
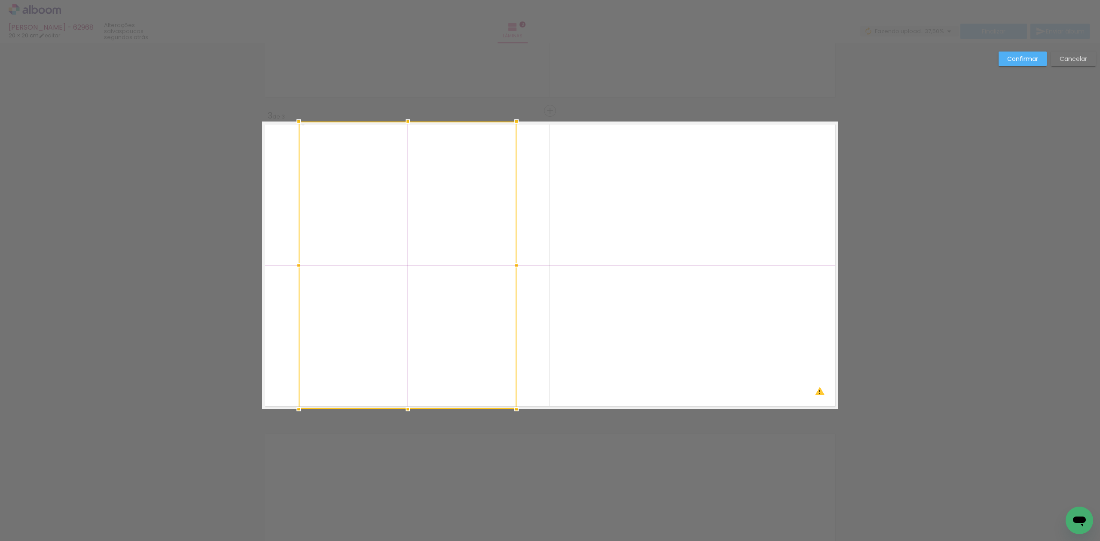
drag, startPoint x: 433, startPoint y: 301, endPoint x: 441, endPoint y: 303, distance: 7.9
click at [441, 303] on div at bounding box center [408, 266] width 218 height 288
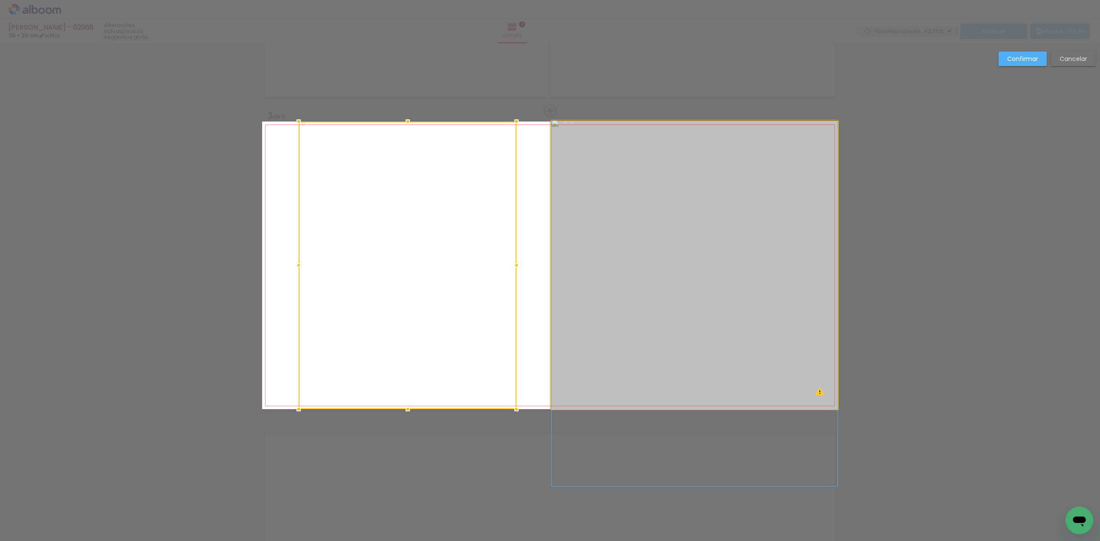
drag, startPoint x: 651, startPoint y: 260, endPoint x: 653, endPoint y: 302, distance: 41.3
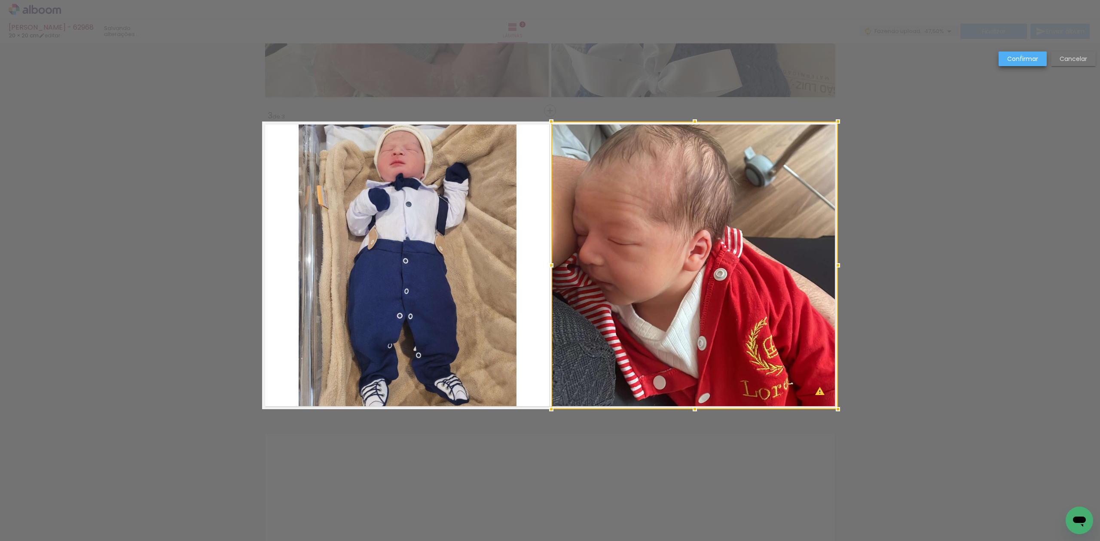
click at [0, 0] on slot "Confirmar" at bounding box center [0, 0] width 0 height 0
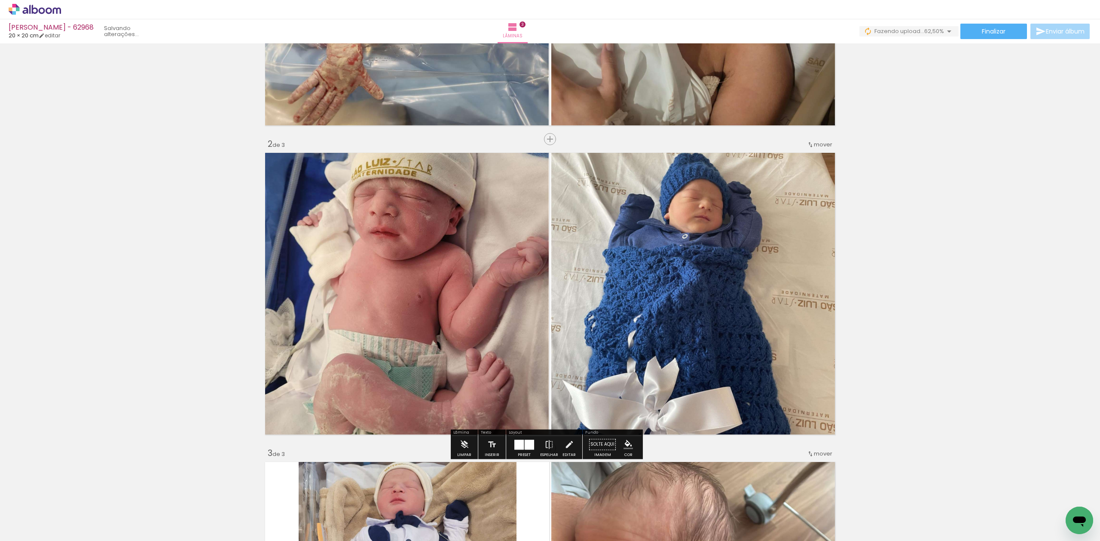
scroll to position [222, 0]
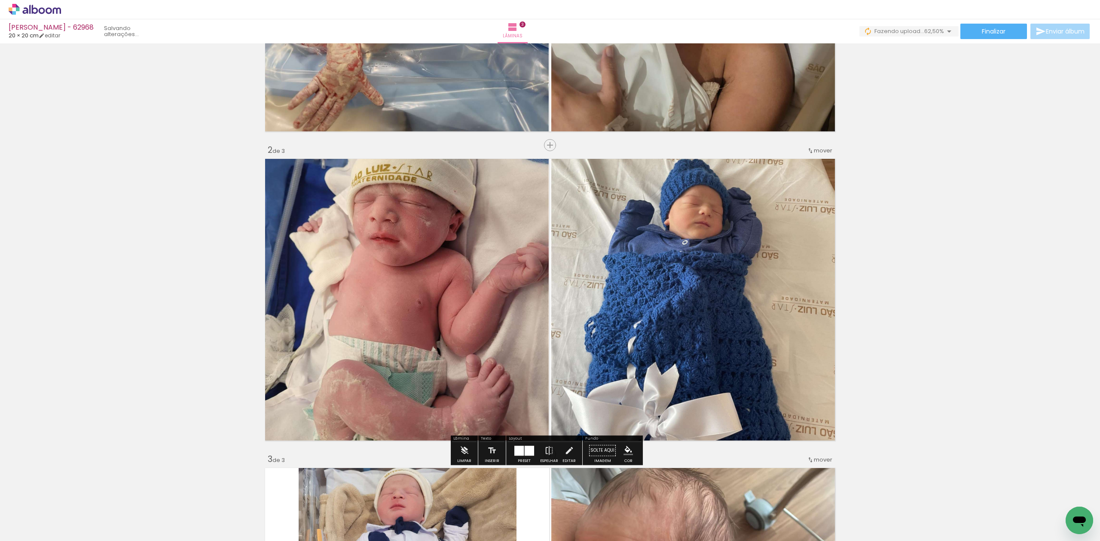
click at [487, 271] on quentale-photo at bounding box center [405, 300] width 287 height 288
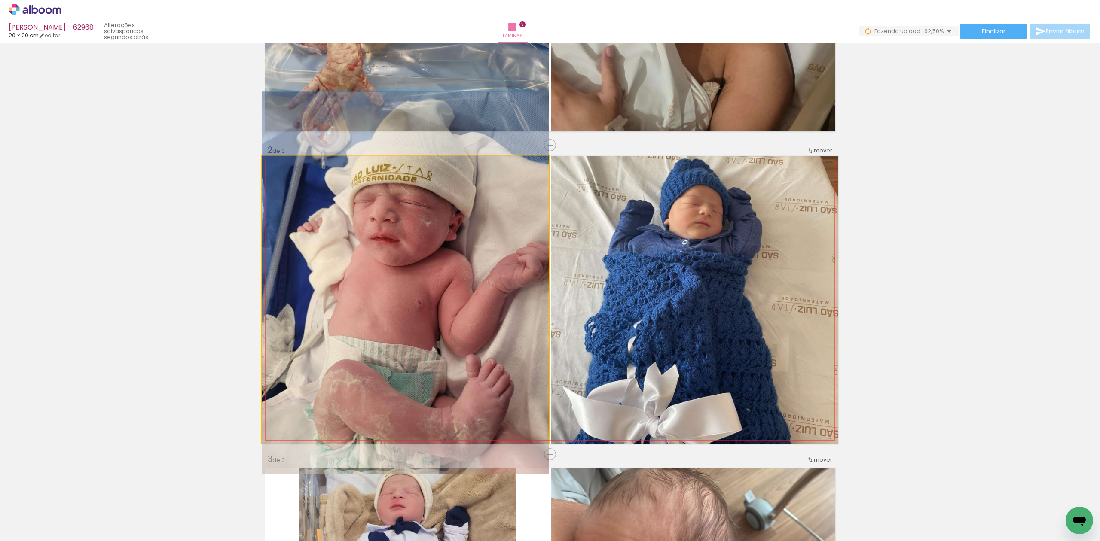
click at [526, 285] on quentale-photo at bounding box center [405, 300] width 287 height 288
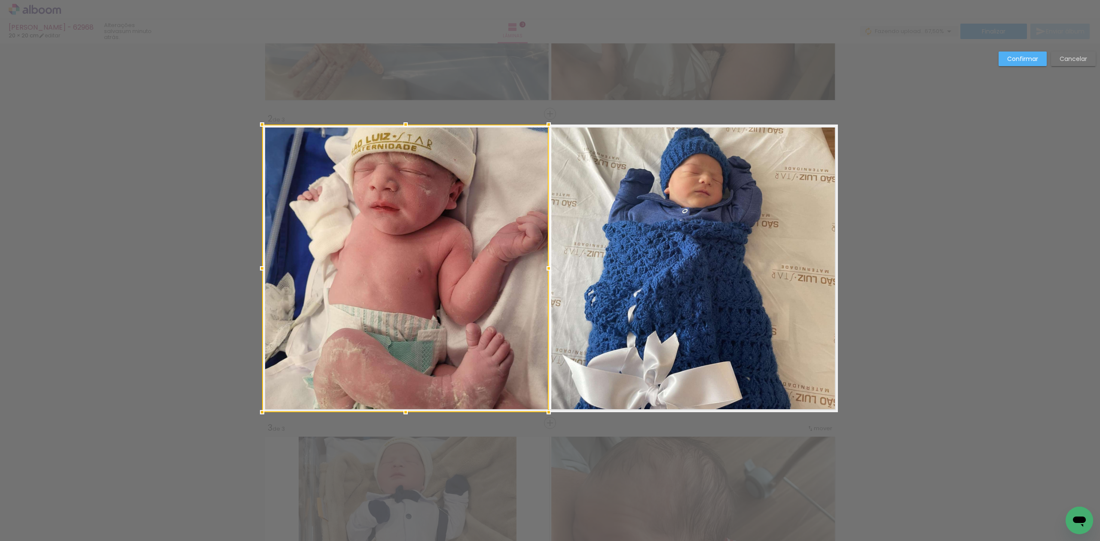
scroll to position [256, 0]
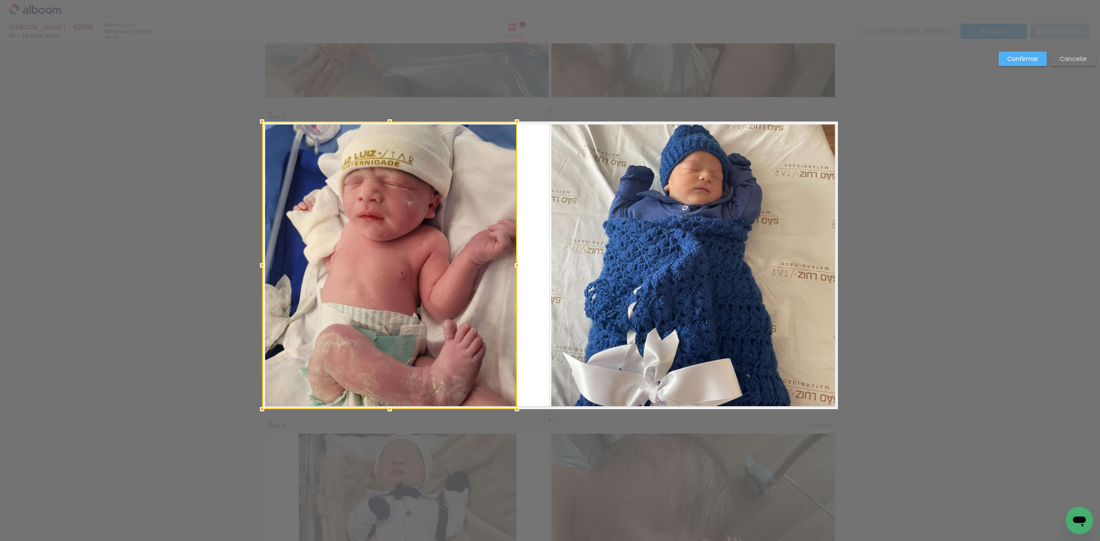
drag, startPoint x: 545, startPoint y: 262, endPoint x: 520, endPoint y: 272, distance: 26.7
click at [520, 272] on album-spread "2 de 3" at bounding box center [550, 266] width 576 height 288
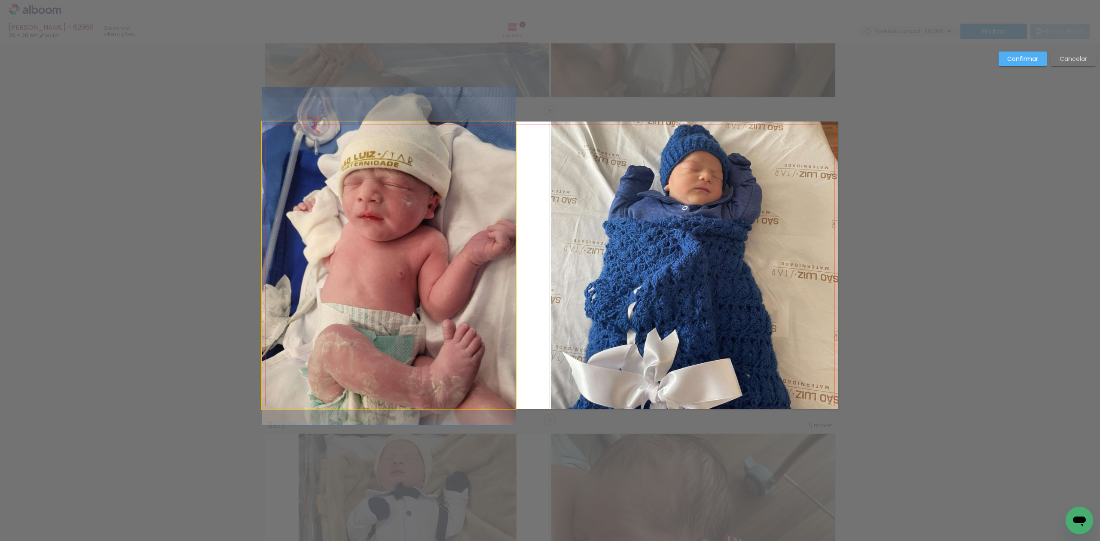
click at [301, 272] on quentale-photo at bounding box center [389, 266] width 254 height 288
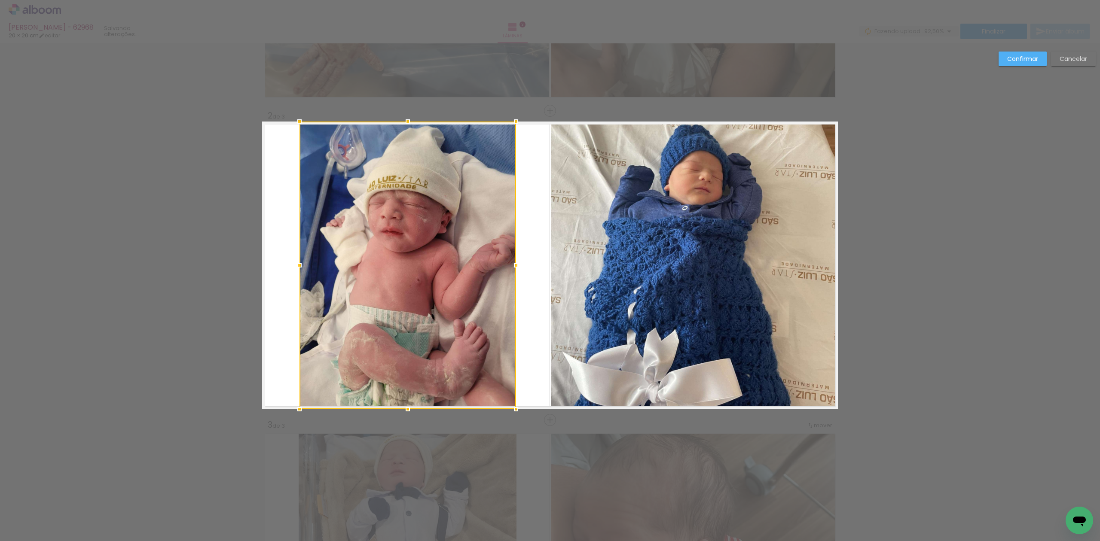
drag, startPoint x: 257, startPoint y: 268, endPoint x: 294, endPoint y: 275, distance: 38.1
click at [294, 275] on album-spread "2 de 3" at bounding box center [550, 266] width 576 height 288
click at [1015, 64] on paper-button "Confirmar" at bounding box center [1023, 59] width 48 height 15
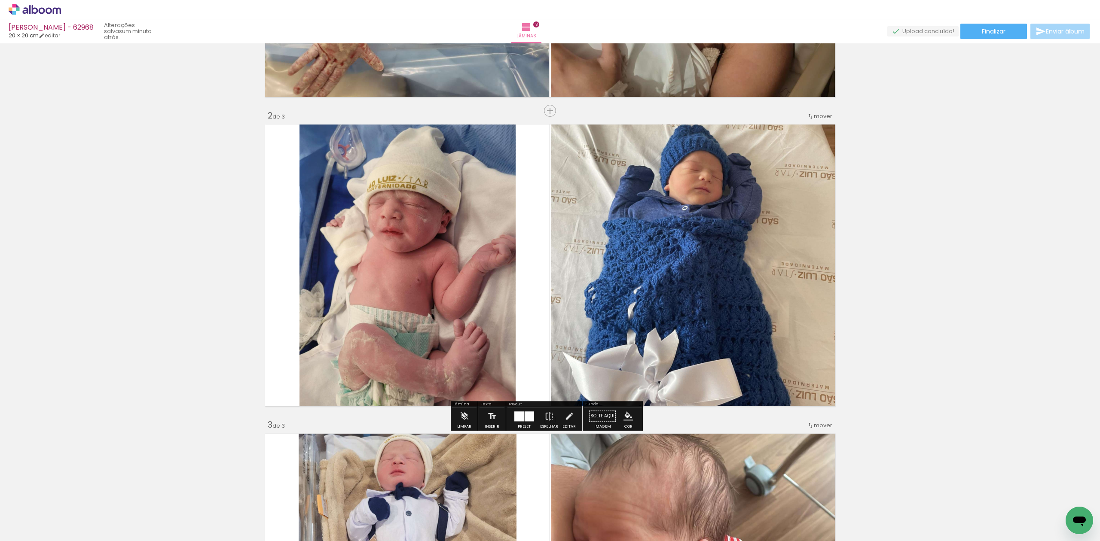
click at [477, 289] on quentale-photo at bounding box center [408, 266] width 217 height 288
click at [470, 289] on quentale-photo at bounding box center [408, 266] width 217 height 288
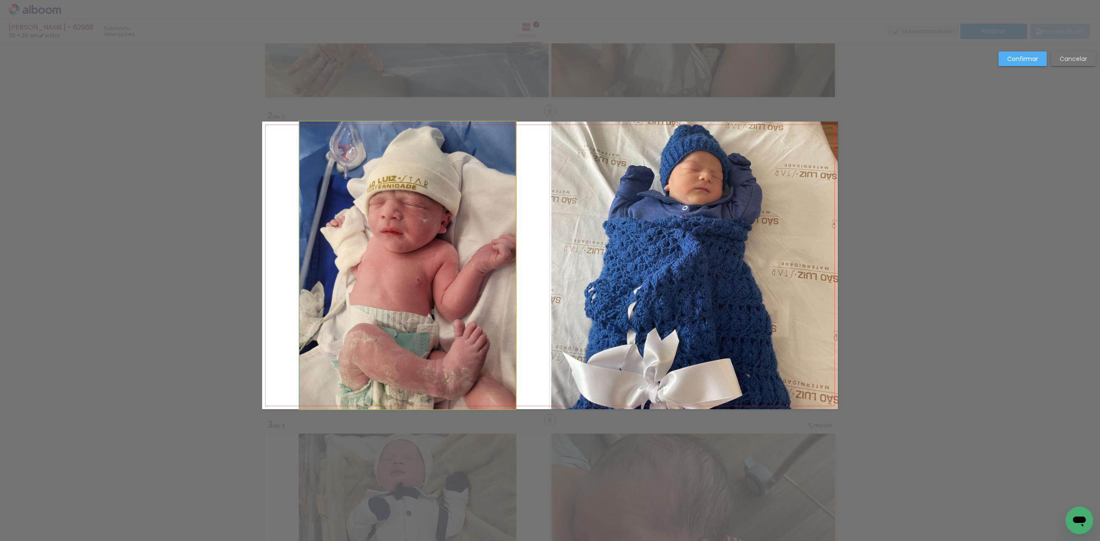
click at [470, 289] on quentale-photo at bounding box center [408, 266] width 217 height 288
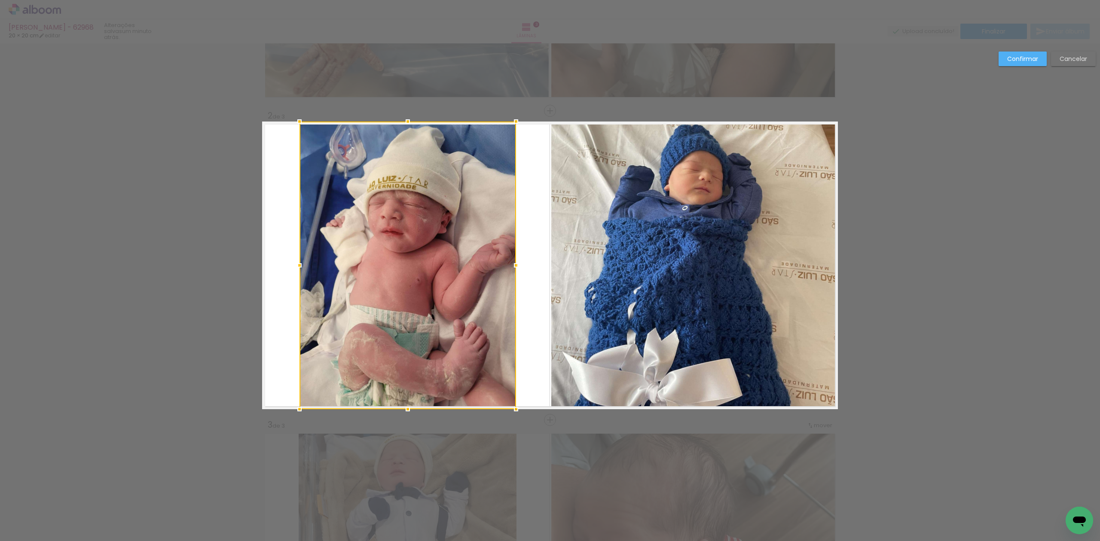
click at [470, 289] on div at bounding box center [408, 266] width 217 height 288
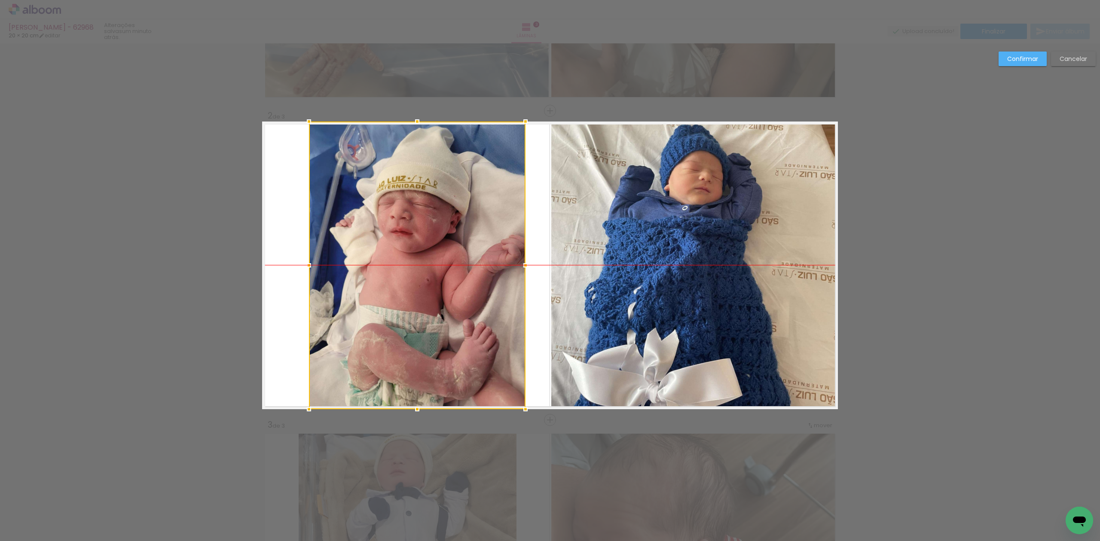
drag, startPoint x: 462, startPoint y: 290, endPoint x: 471, endPoint y: 289, distance: 9.9
click at [471, 289] on div at bounding box center [417, 266] width 217 height 288
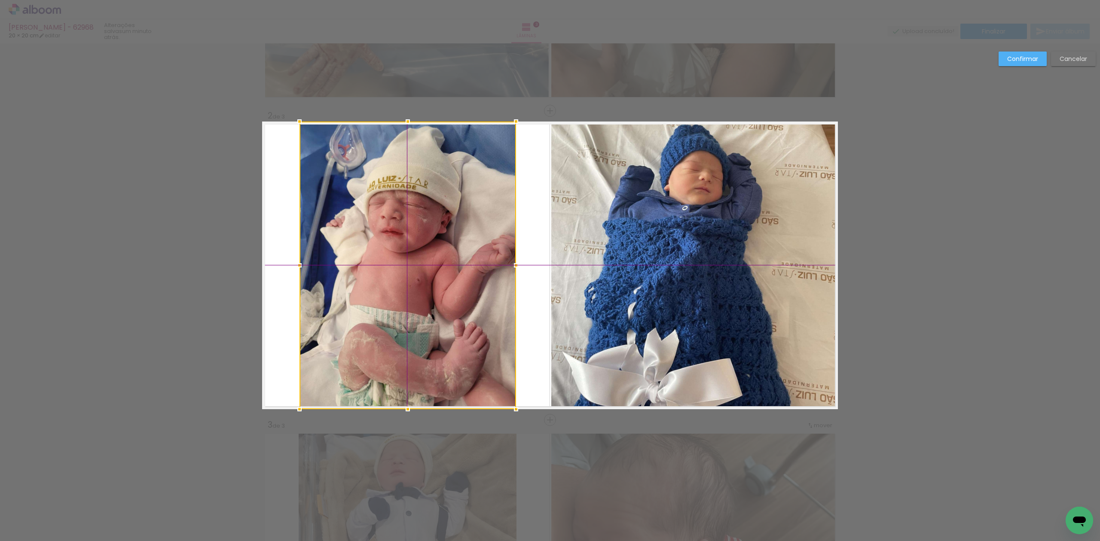
drag, startPoint x: 428, startPoint y: 301, endPoint x: 417, endPoint y: 303, distance: 11.7
click at [417, 303] on div at bounding box center [408, 266] width 217 height 288
click at [1004, 62] on paper-button "Confirmar" at bounding box center [1023, 59] width 48 height 15
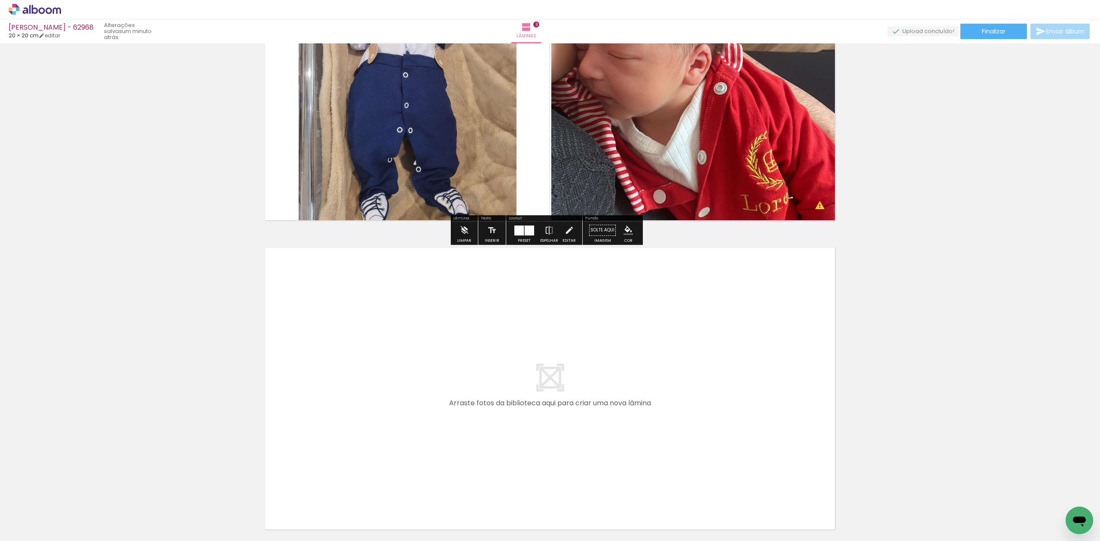
scroll to position [772, 0]
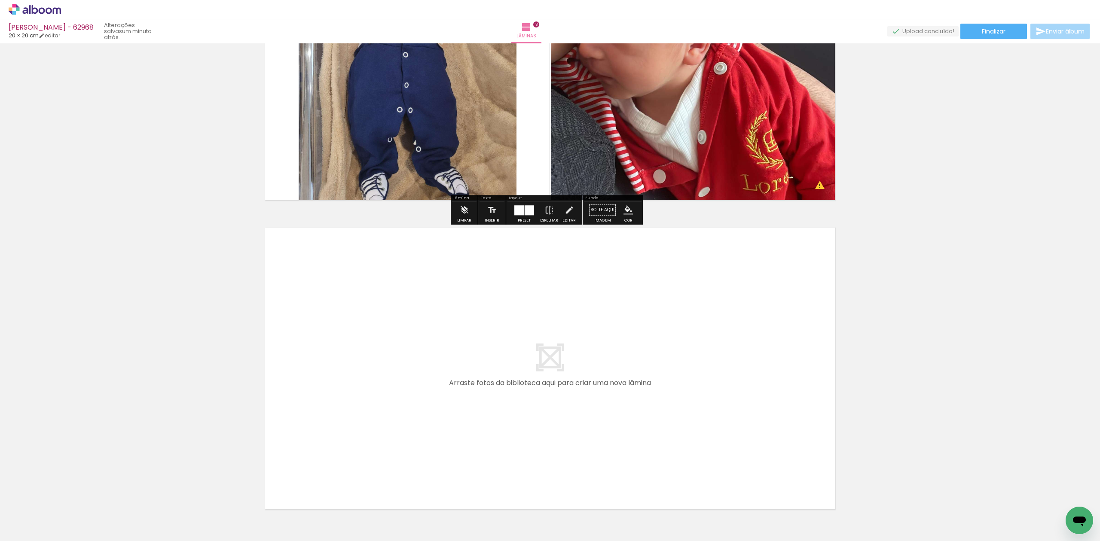
click at [419, 394] on quentale-workspace at bounding box center [550, 270] width 1100 height 541
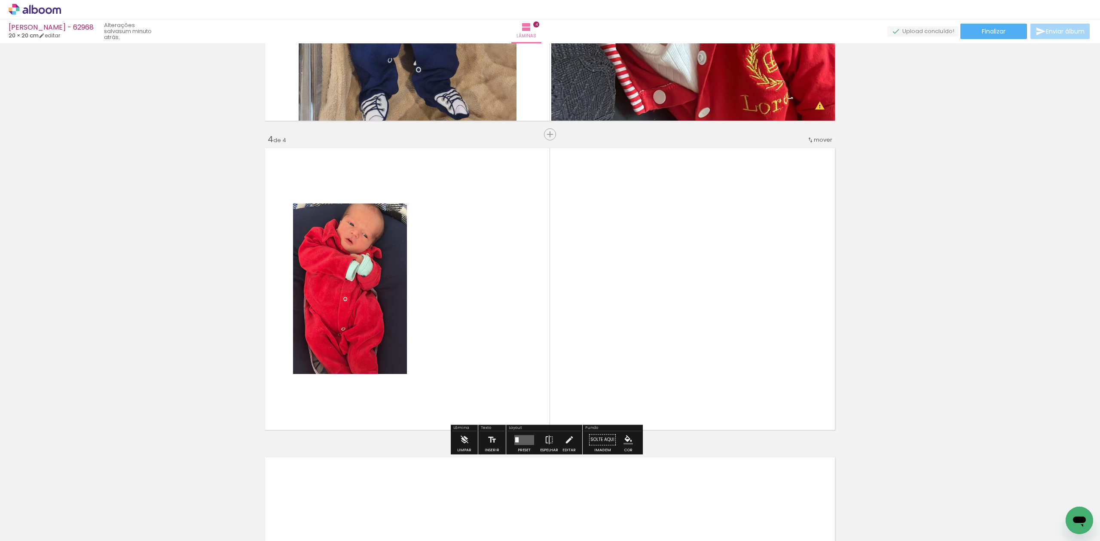
scroll to position [875, 0]
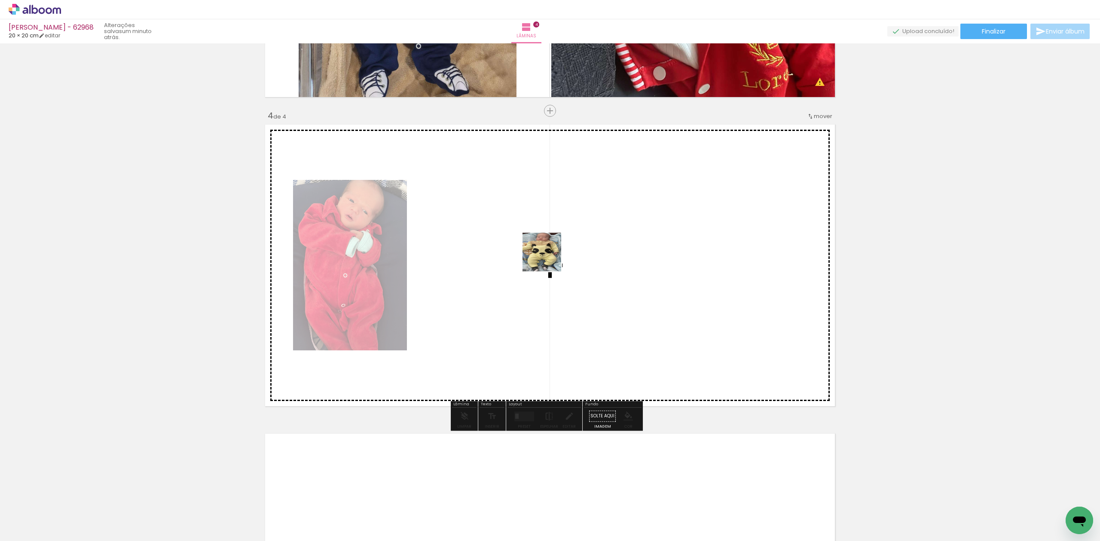
drag, startPoint x: 548, startPoint y: 259, endPoint x: 579, endPoint y: 257, distance: 31.0
click at [578, 220] on quentale-workspace at bounding box center [550, 270] width 1100 height 541
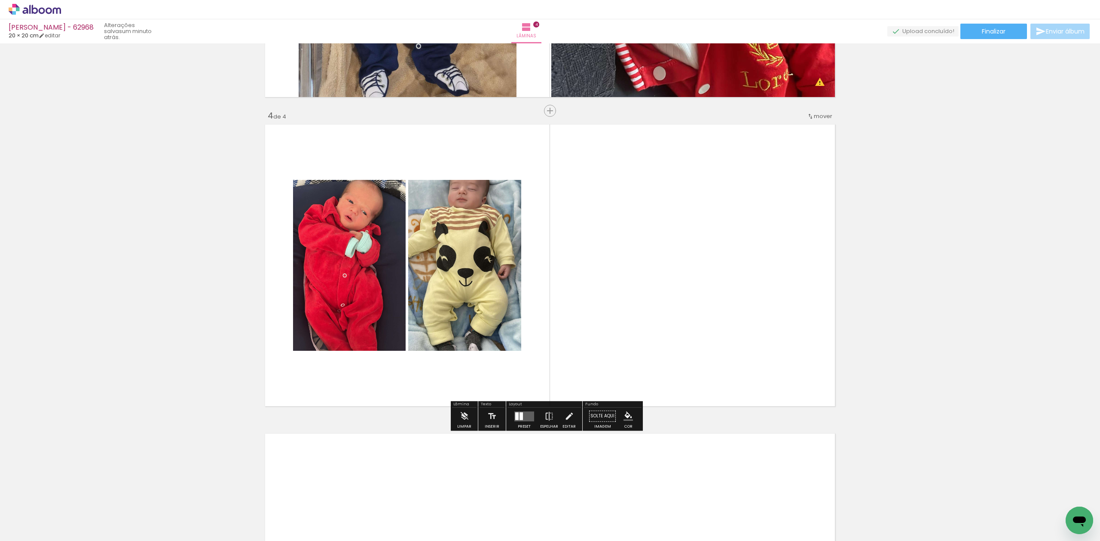
click at [529, 413] on quentale-layouter at bounding box center [524, 417] width 20 height 10
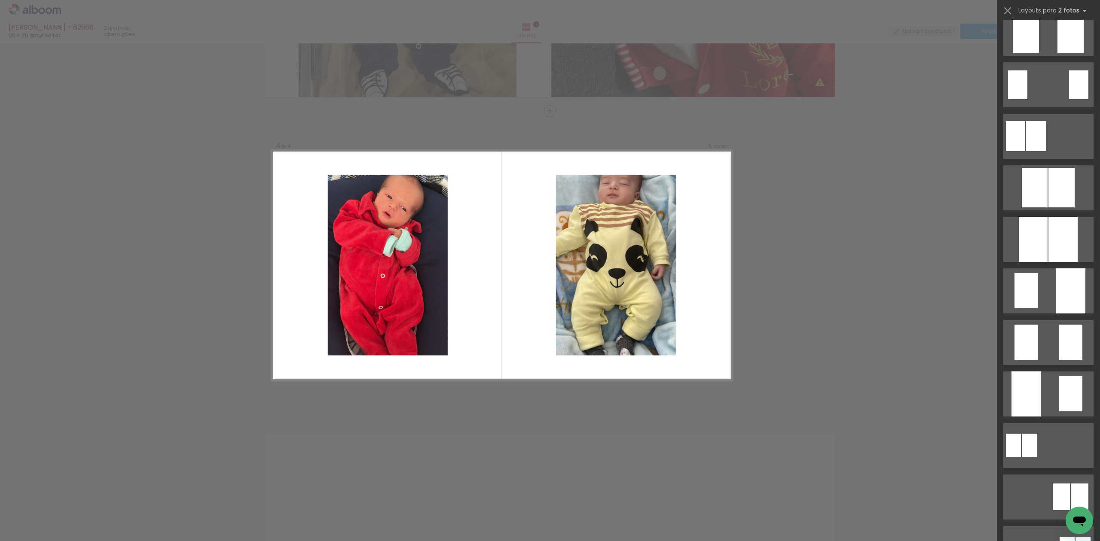
scroll to position [0, 0]
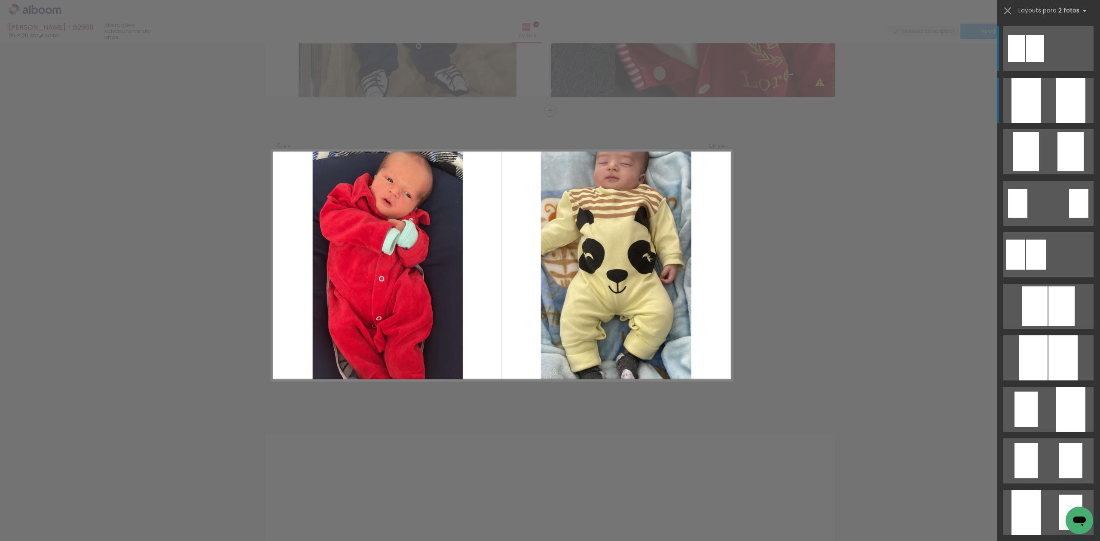
click at [1067, 93] on div at bounding box center [1070, 100] width 29 height 45
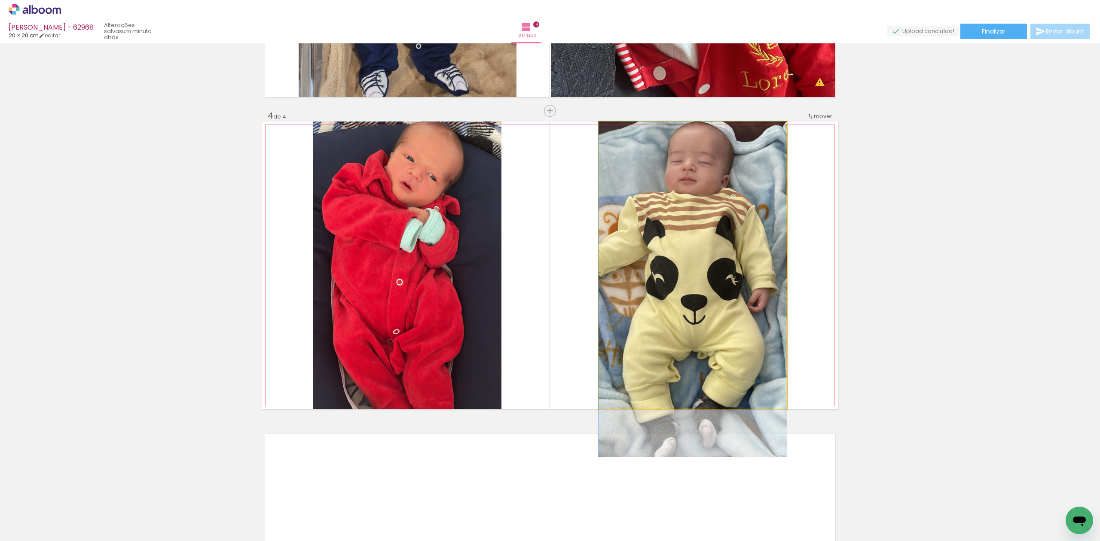
drag, startPoint x: 655, startPoint y: 253, endPoint x: 657, endPoint y: 321, distance: 68.8
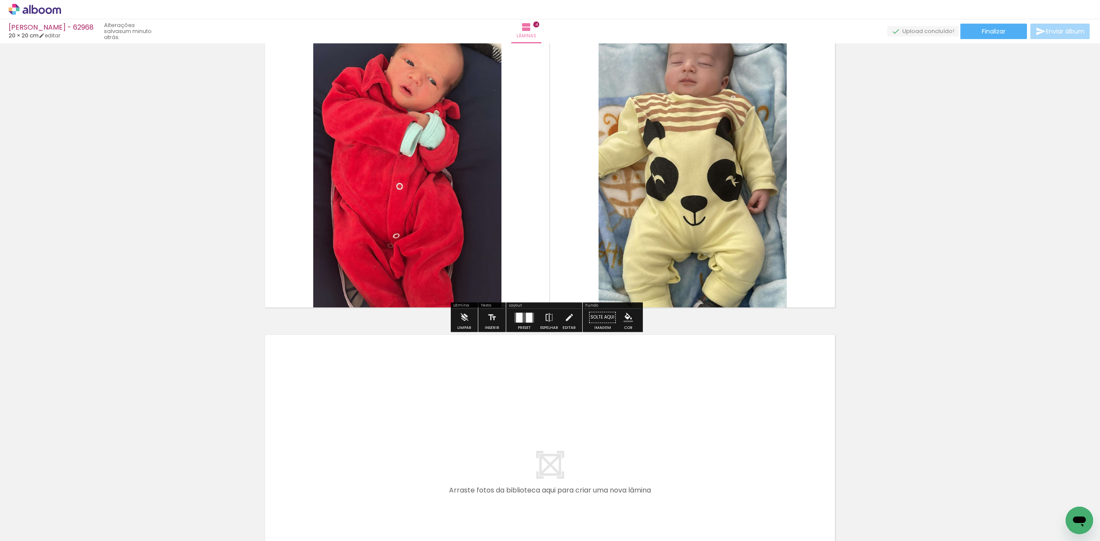
scroll to position [989, 0]
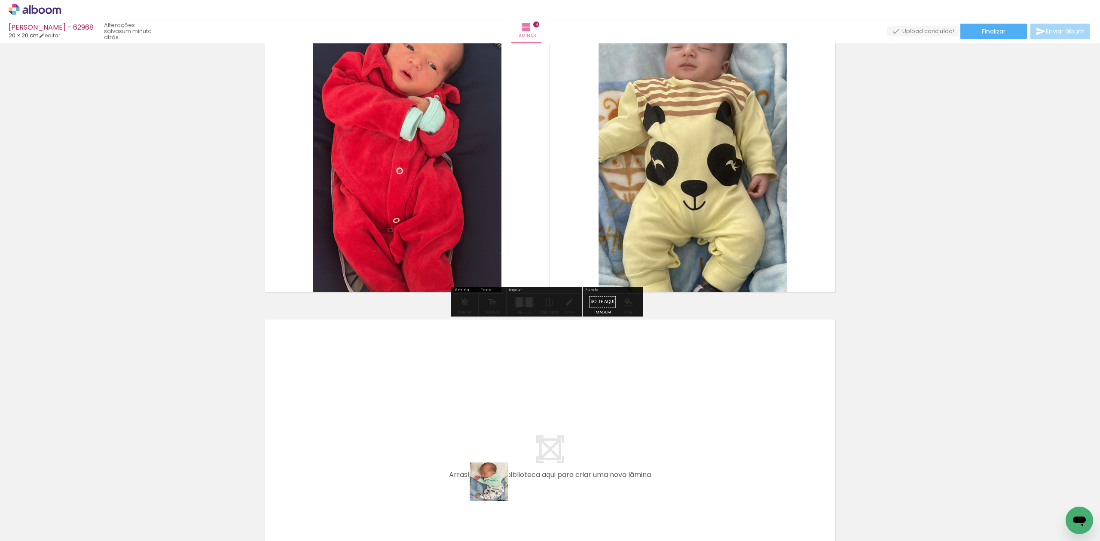
drag, startPoint x: 495, startPoint y: 489, endPoint x: 502, endPoint y: 458, distance: 31.2
click at [502, 458] on quentale-workspace at bounding box center [550, 270] width 1100 height 541
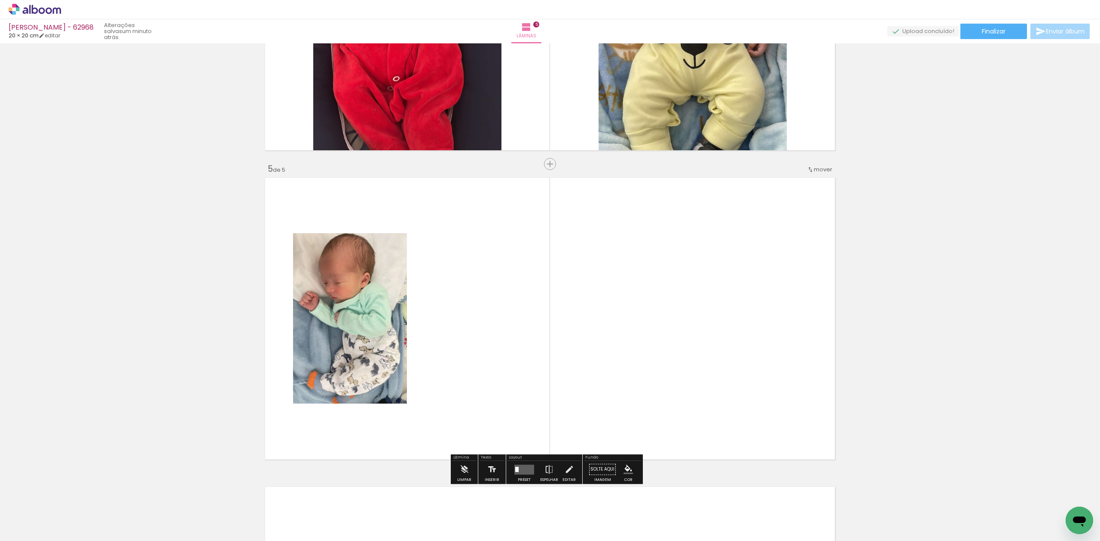
scroll to position [1184, 0]
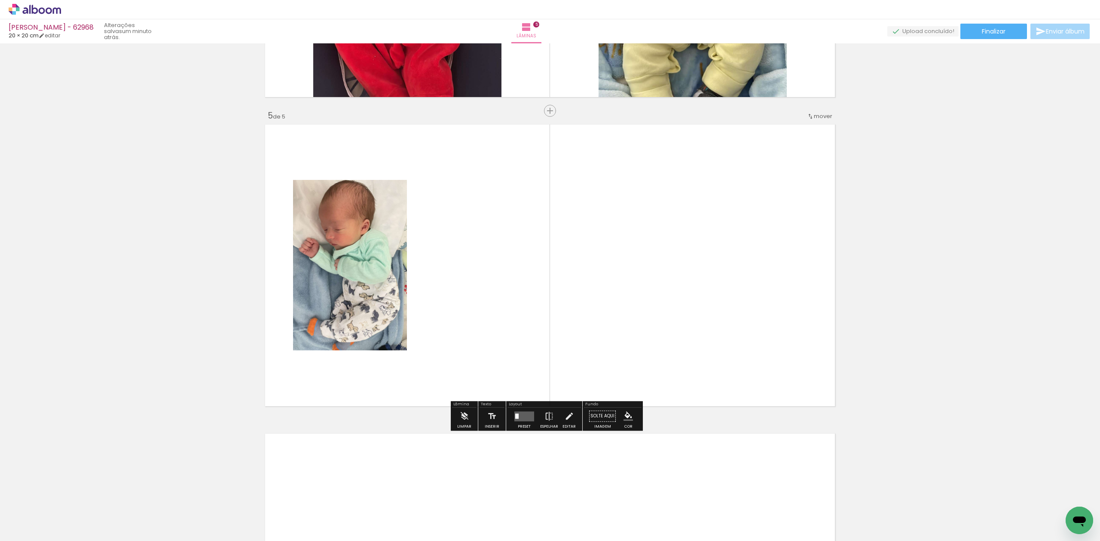
click at [538, 413] on quentale-workspace at bounding box center [550, 270] width 1100 height 541
click at [563, 319] on quentale-workspace at bounding box center [550, 270] width 1100 height 541
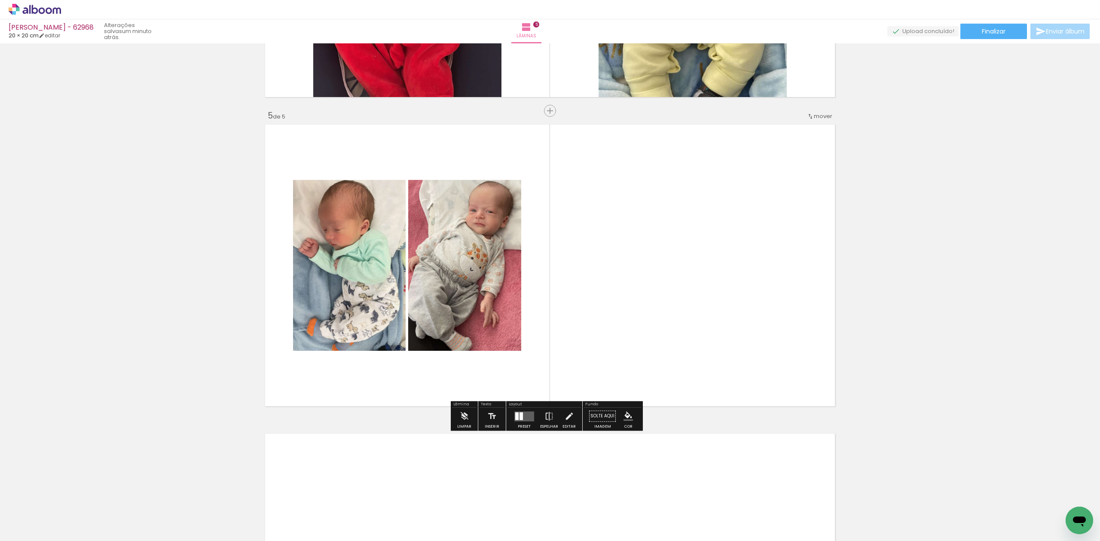
click at [529, 416] on quentale-layouter at bounding box center [524, 417] width 20 height 10
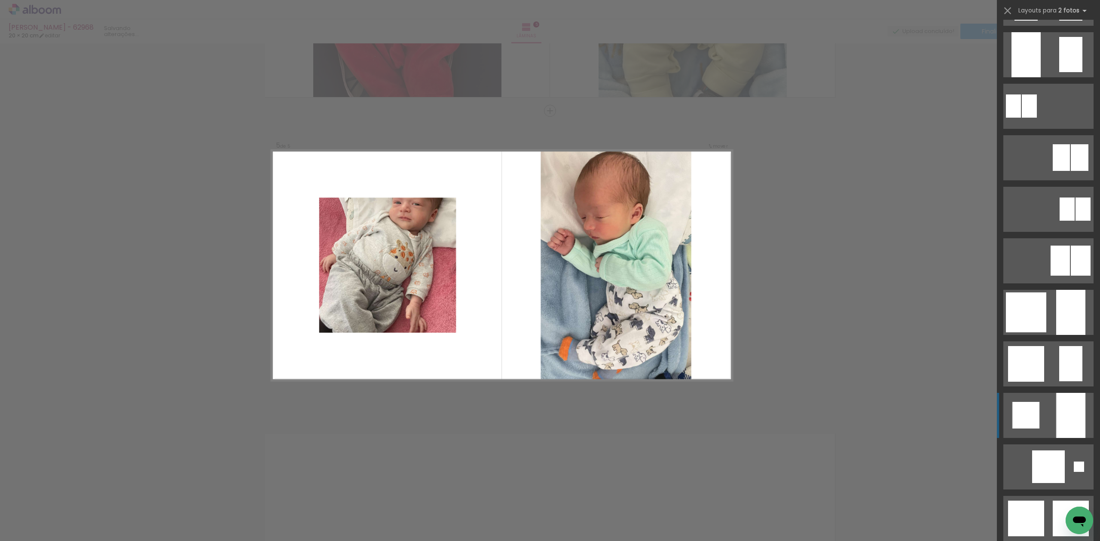
scroll to position [630, 0]
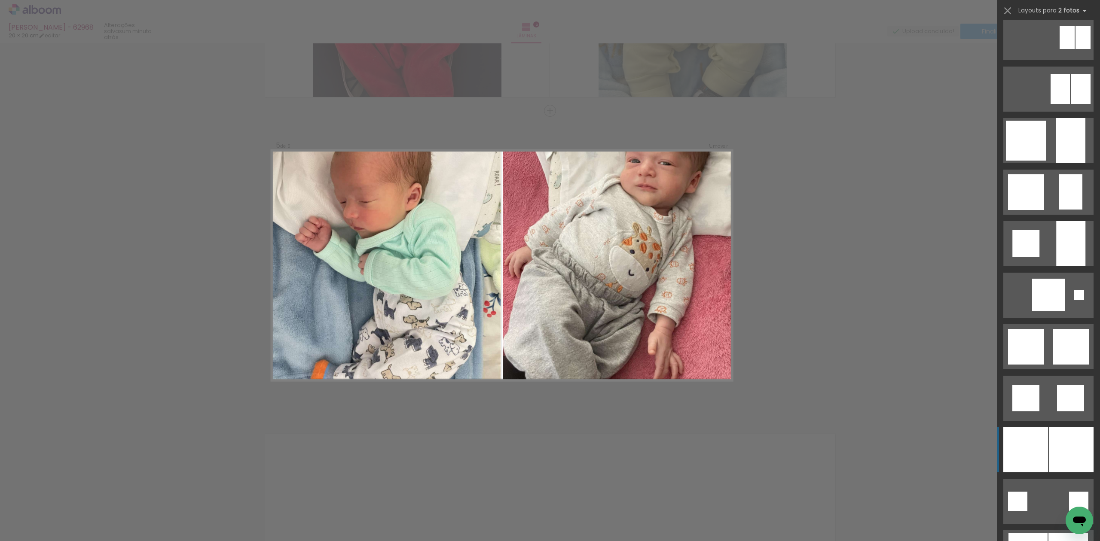
click at [1049, 443] on div at bounding box center [1071, 450] width 45 height 45
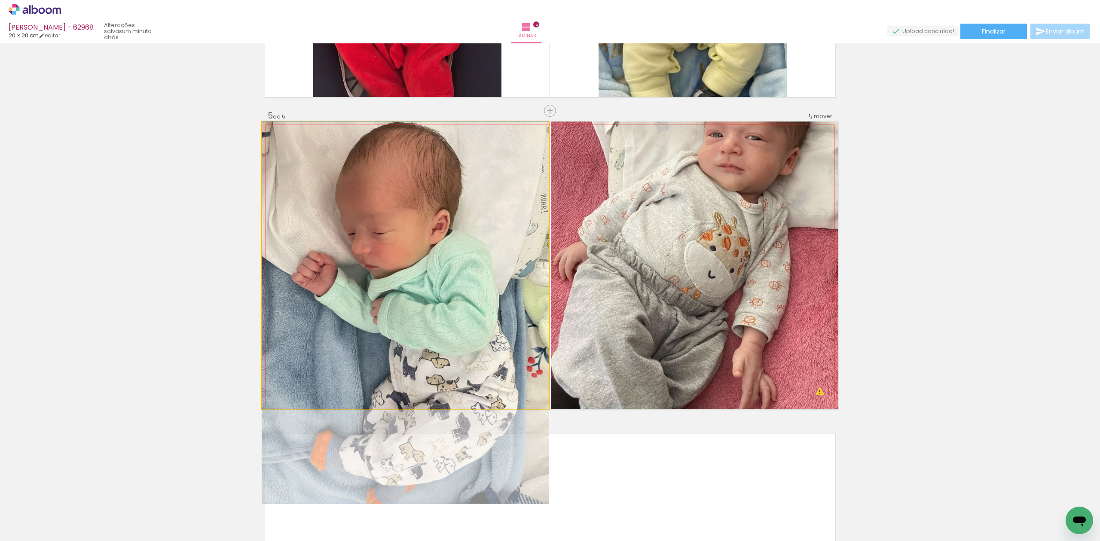
drag, startPoint x: 437, startPoint y: 280, endPoint x: 439, endPoint y: 332, distance: 51.6
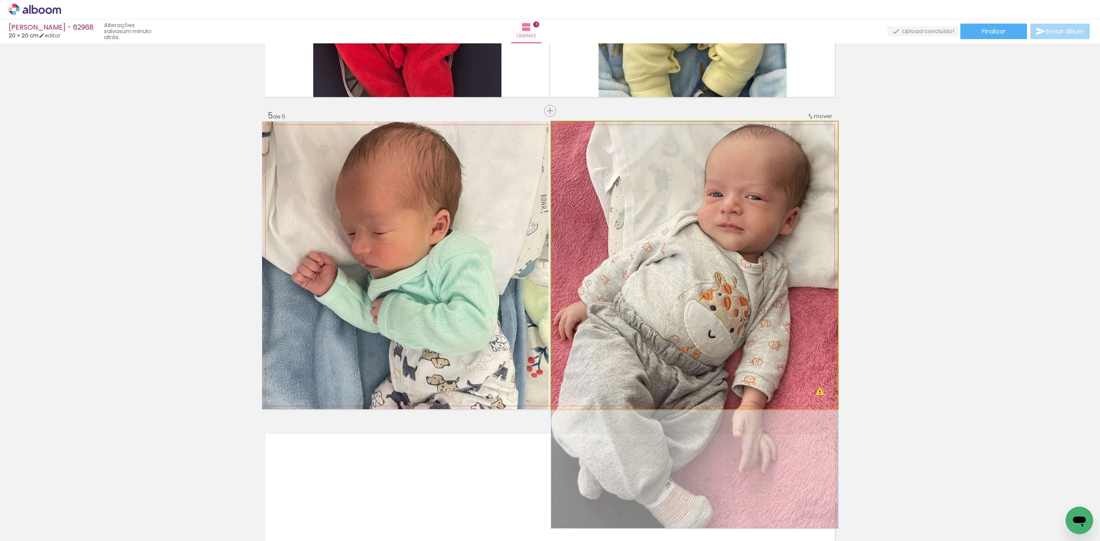
drag, startPoint x: 731, startPoint y: 275, endPoint x: 738, endPoint y: 343, distance: 68.2
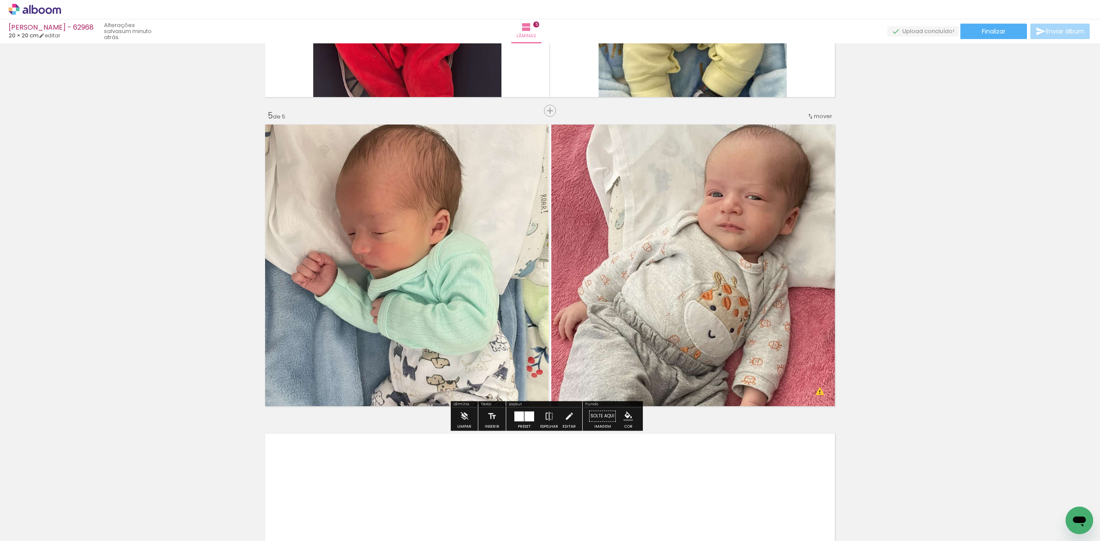
click at [733, 275] on quentale-photo at bounding box center [694, 266] width 287 height 288
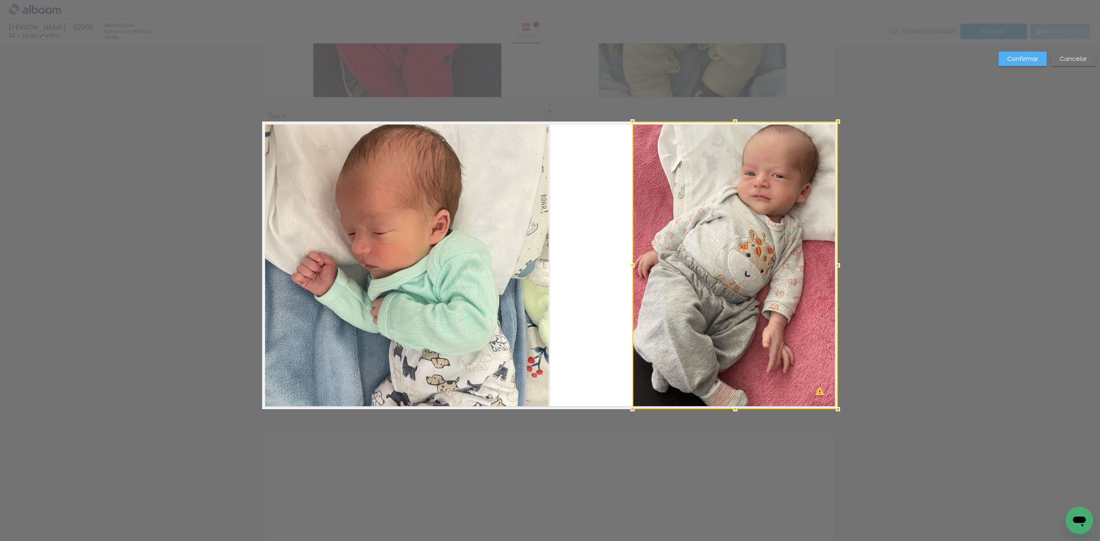
drag, startPoint x: 550, startPoint y: 262, endPoint x: 636, endPoint y: 247, distance: 87.7
click at [636, 247] on div at bounding box center [735, 266] width 205 height 288
click at [707, 246] on div at bounding box center [735, 266] width 205 height 288
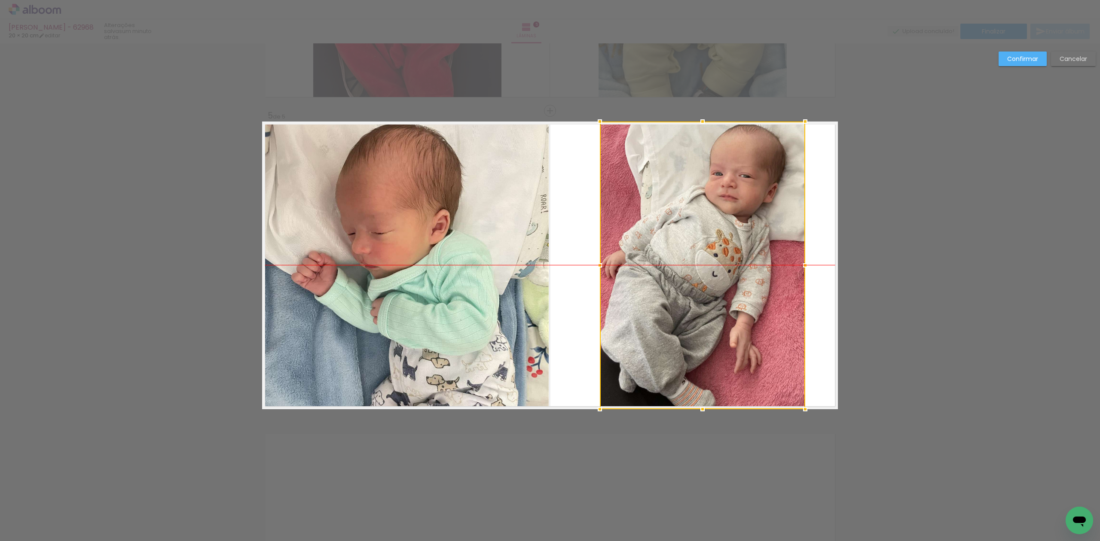
drag, startPoint x: 707, startPoint y: 246, endPoint x: 674, endPoint y: 247, distance: 32.7
click at [674, 247] on div at bounding box center [702, 266] width 205 height 288
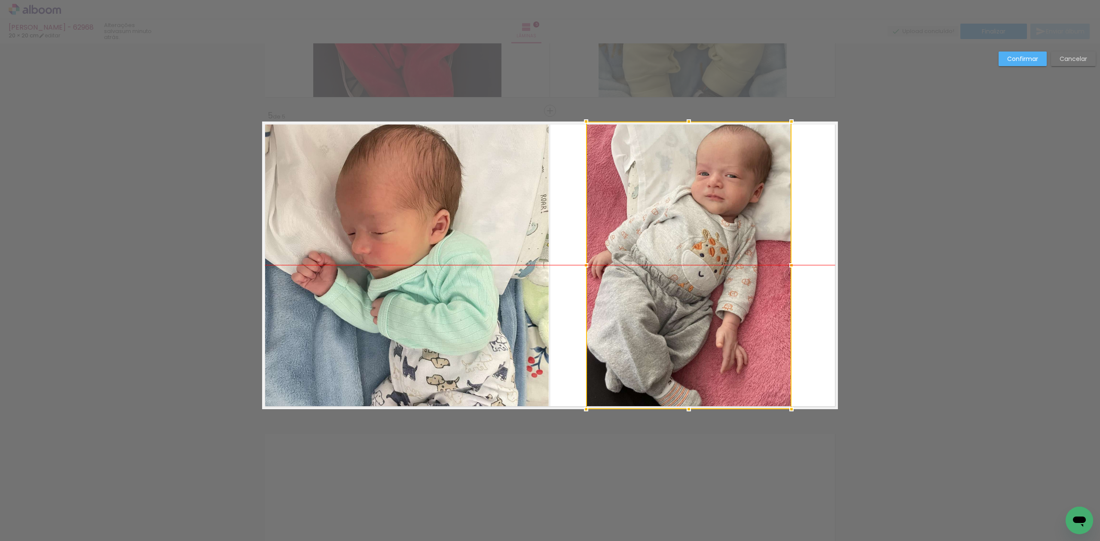
drag, startPoint x: 714, startPoint y: 248, endPoint x: 709, endPoint y: 248, distance: 5.2
click at [703, 248] on div at bounding box center [688, 266] width 205 height 288
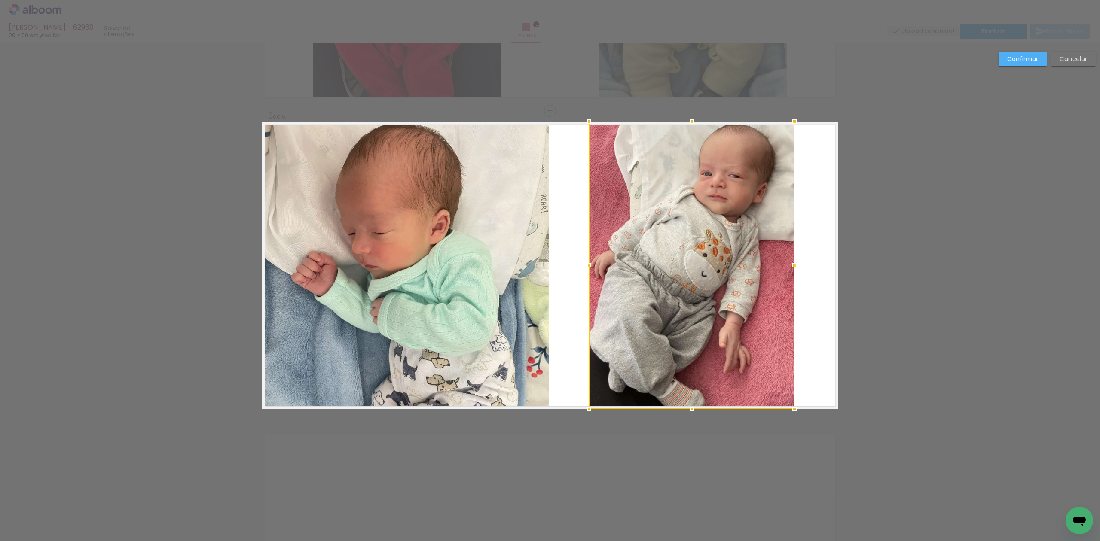
click at [697, 261] on div at bounding box center [691, 266] width 205 height 288
click at [0, 0] on slot "Confirmar" at bounding box center [0, 0] width 0 height 0
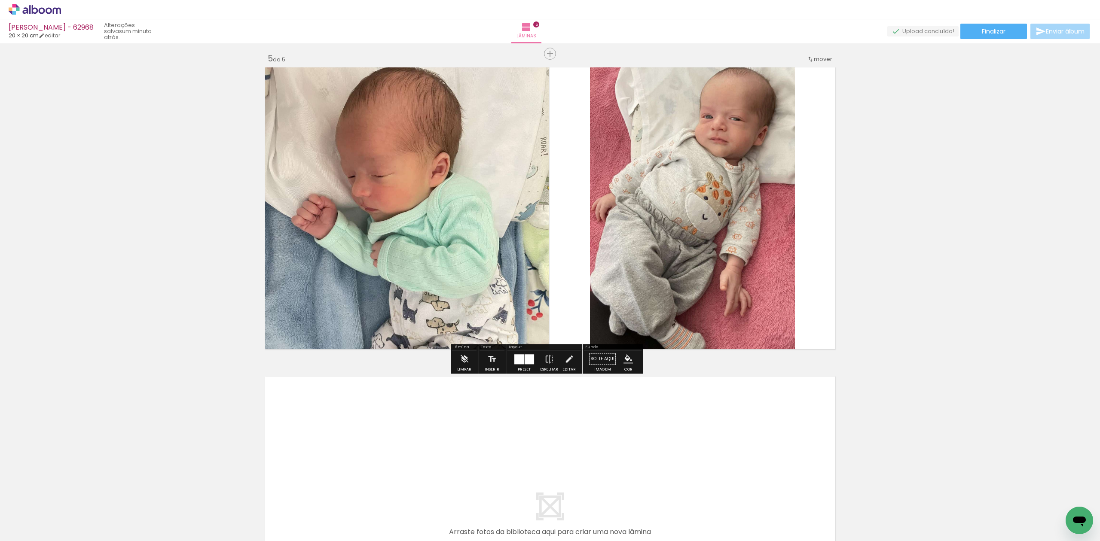
drag, startPoint x: 566, startPoint y: 504, endPoint x: 586, endPoint y: 451, distance: 56.6
click at [586, 451] on quentale-workspace at bounding box center [550, 270] width 1100 height 541
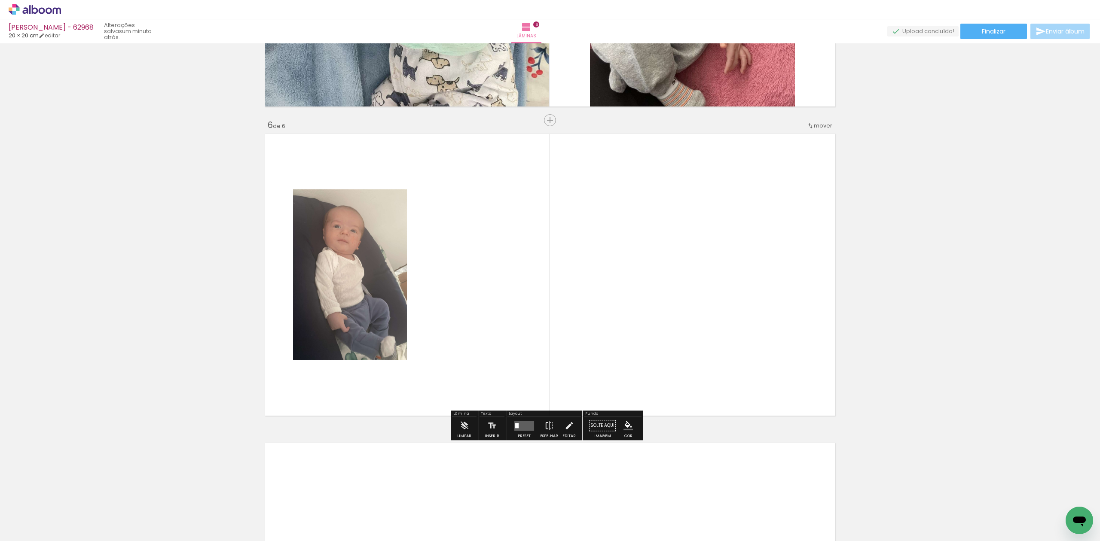
scroll to position [1494, 0]
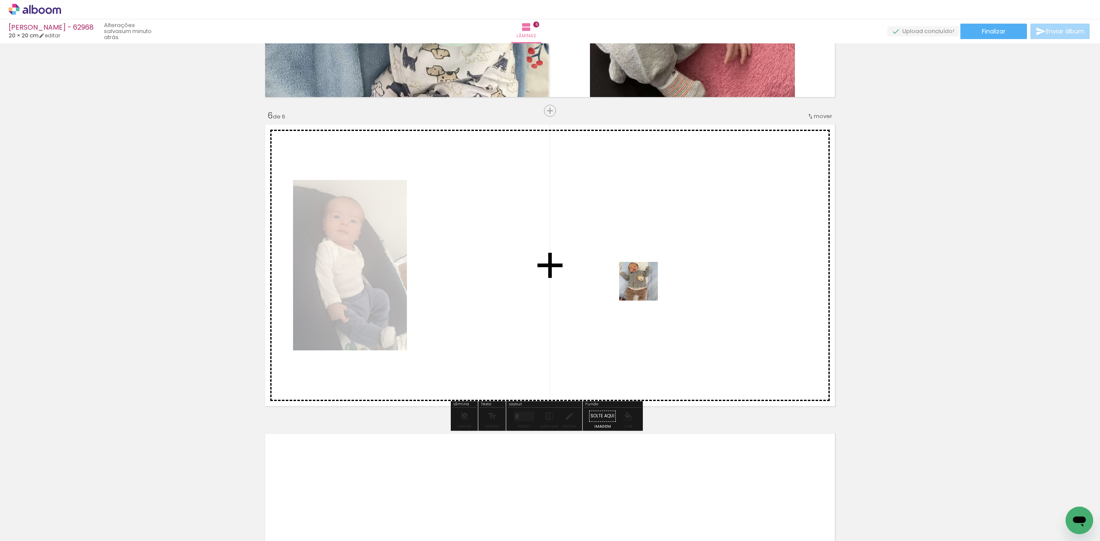
drag, startPoint x: 633, startPoint y: 514, endPoint x: 631, endPoint y: 286, distance: 228.6
click at [645, 250] on quentale-workspace at bounding box center [550, 270] width 1100 height 541
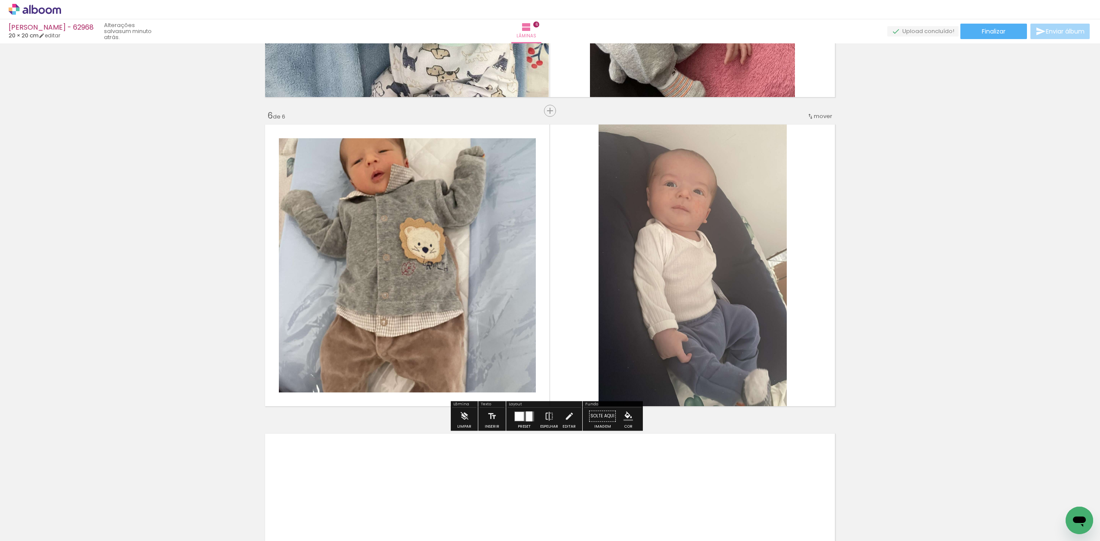
click at [526, 420] on div at bounding box center [529, 417] width 6 height 10
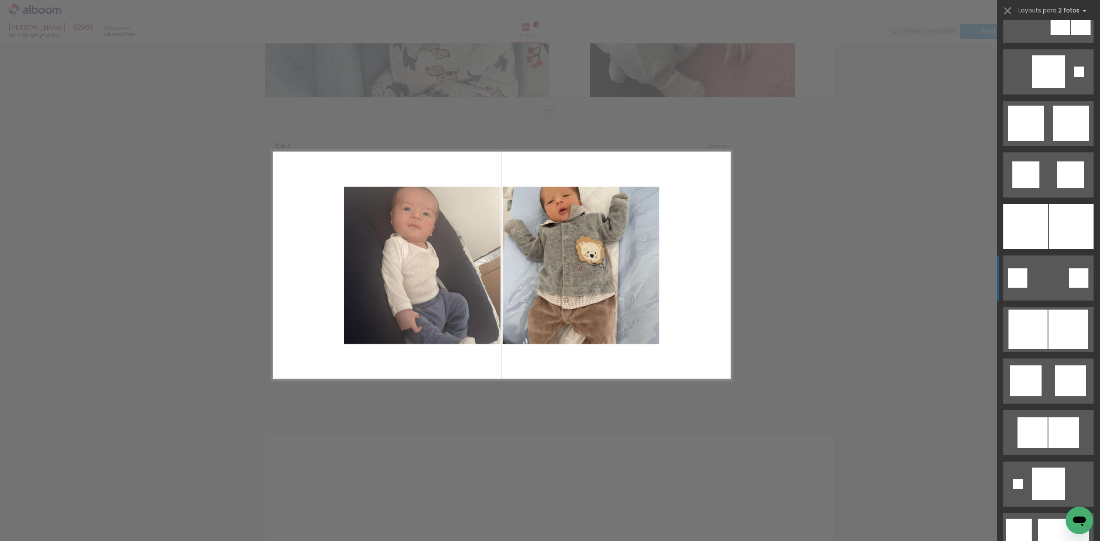
scroll to position [917, 0]
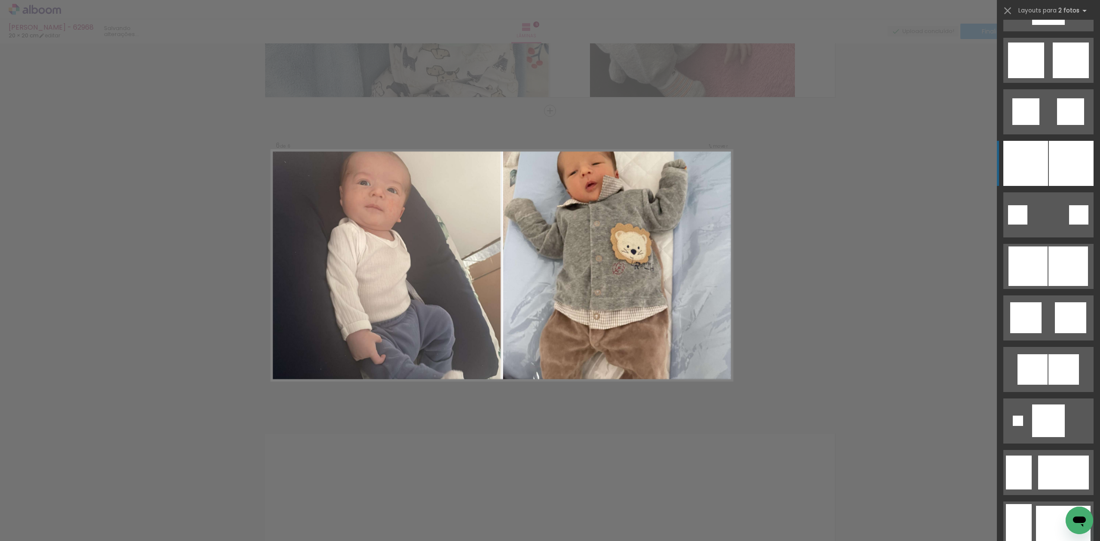
click at [1056, 171] on div at bounding box center [1071, 163] width 45 height 45
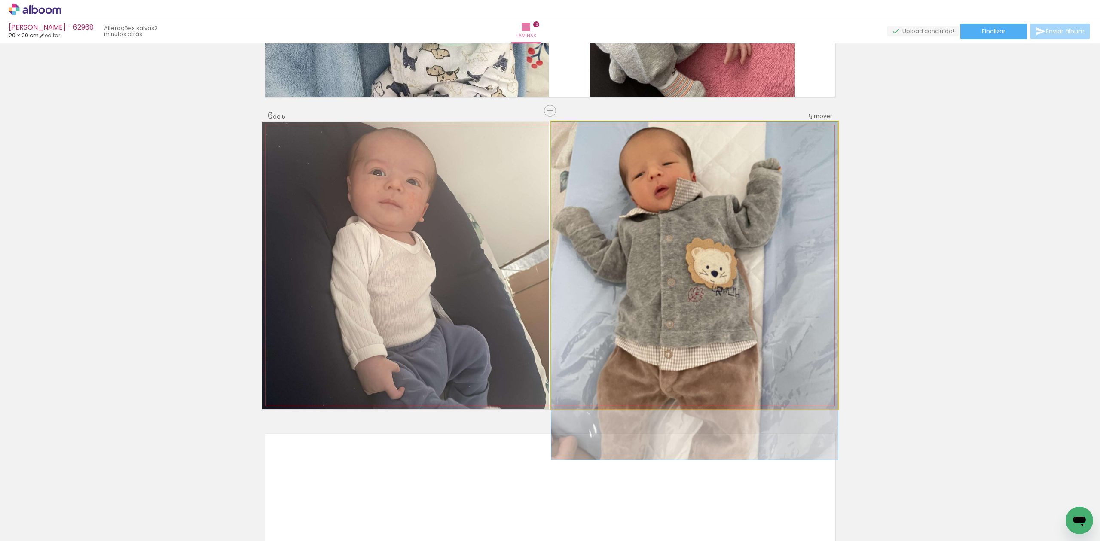
drag, startPoint x: 633, startPoint y: 239, endPoint x: 639, endPoint y: 266, distance: 27.1
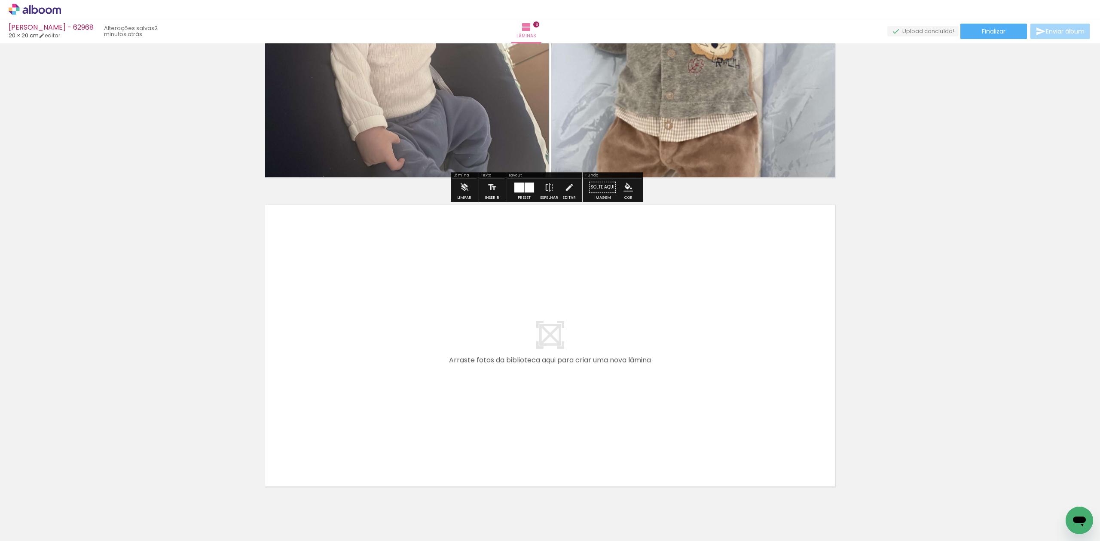
drag, startPoint x: 669, startPoint y: 499, endPoint x: 669, endPoint y: 374, distance: 125.0
click at [669, 374] on quentale-workspace at bounding box center [550, 270] width 1100 height 541
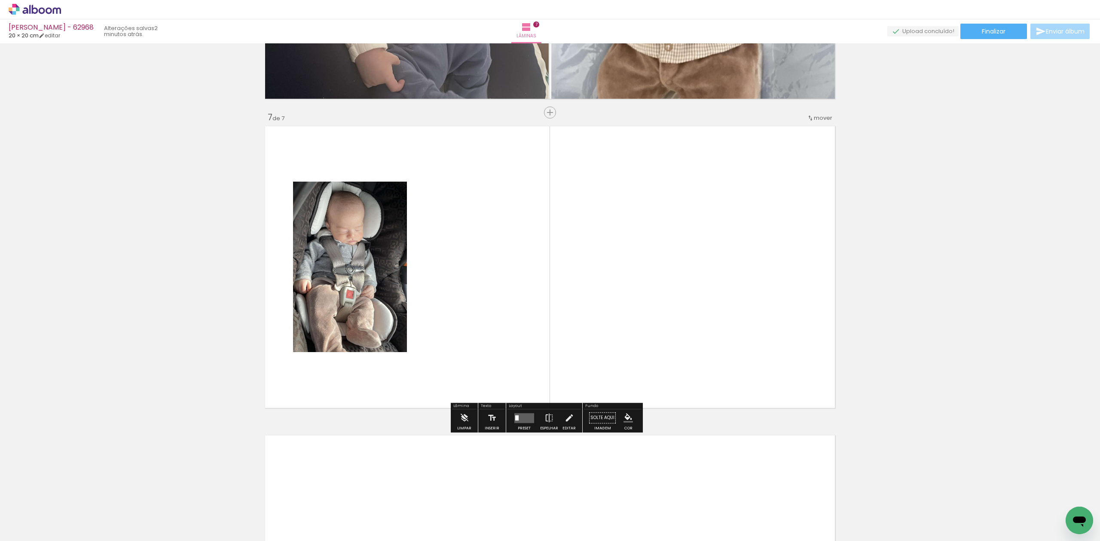
scroll to position [1803, 0]
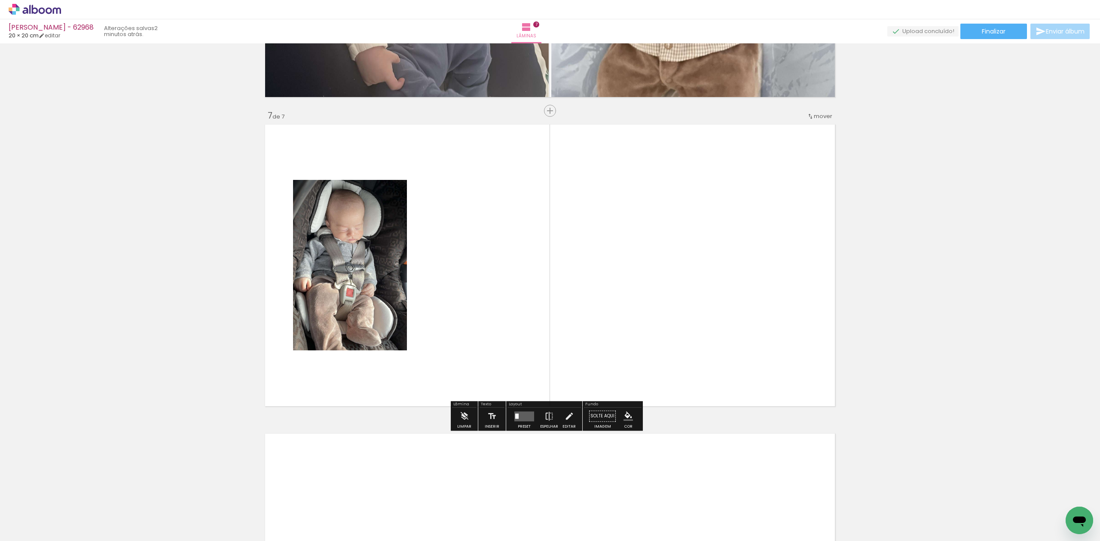
drag, startPoint x: 718, startPoint y: 521, endPoint x: 662, endPoint y: 272, distance: 255.3
click at [695, 260] on quentale-workspace at bounding box center [550, 270] width 1100 height 541
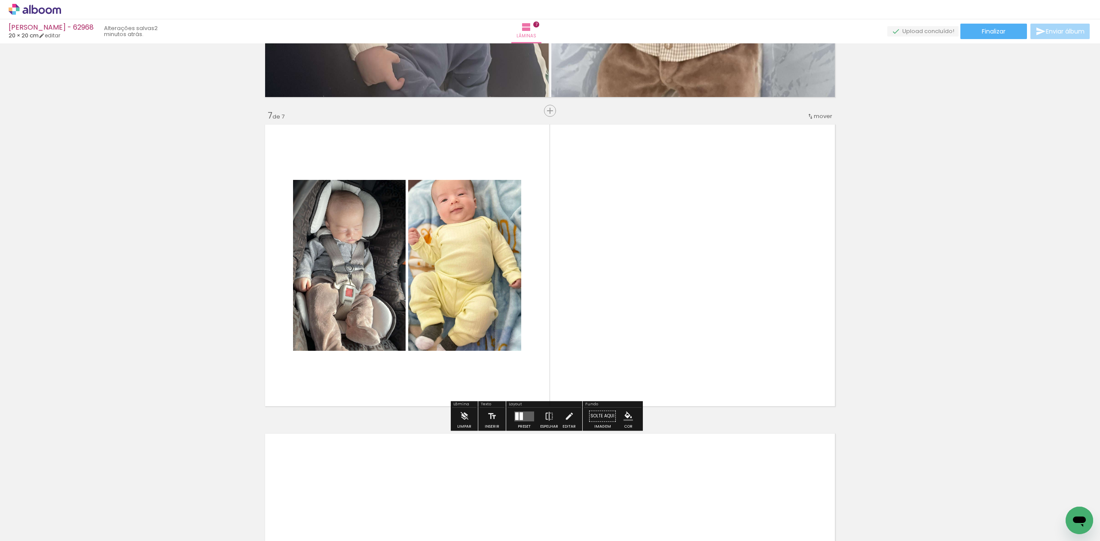
click at [525, 413] on quentale-layouter at bounding box center [524, 417] width 20 height 10
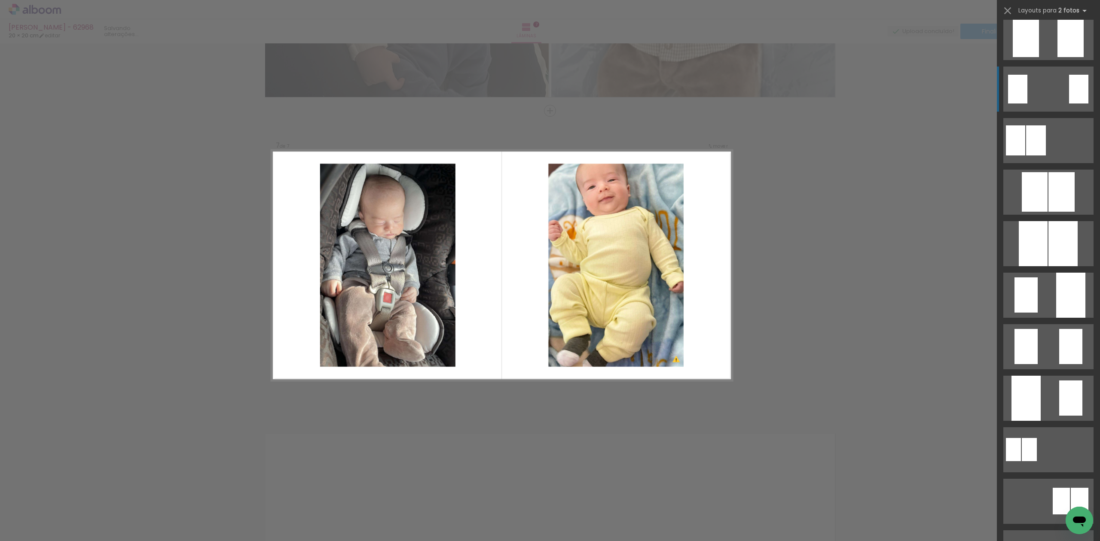
scroll to position [0, 0]
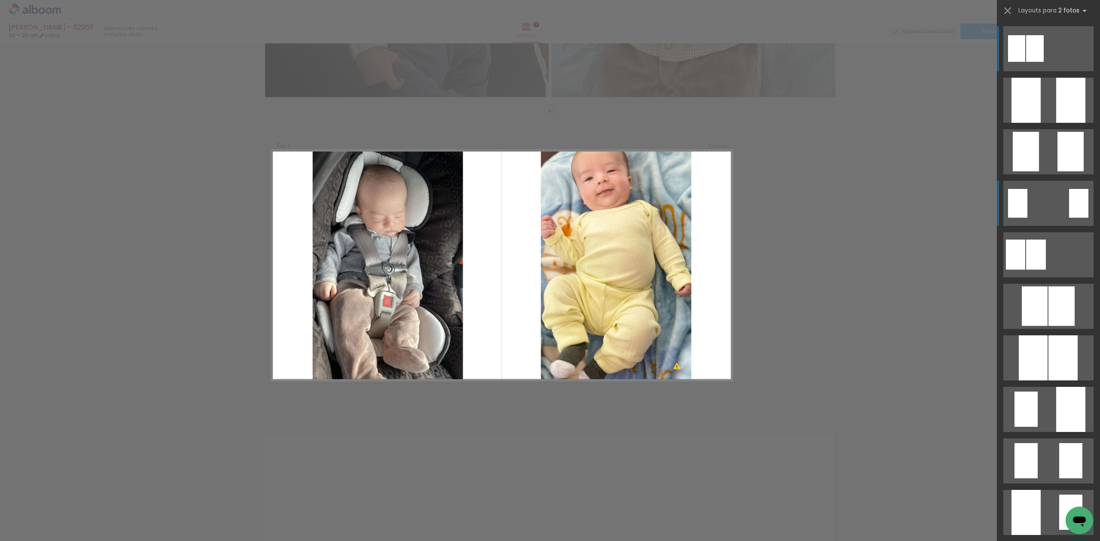
click at [1032, 100] on div at bounding box center [1026, 100] width 29 height 45
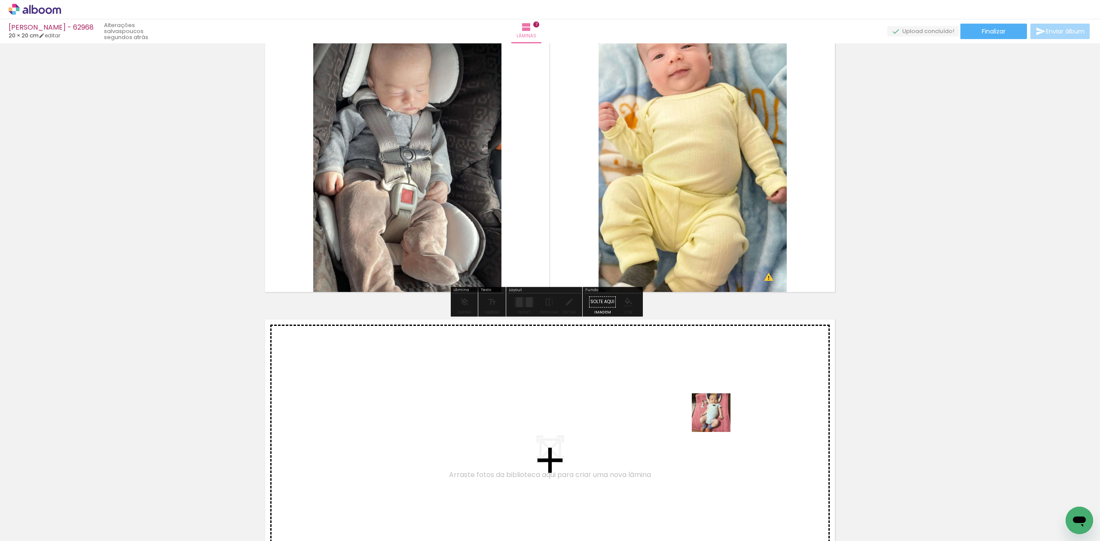
drag, startPoint x: 718, startPoint y: 419, endPoint x: 701, endPoint y: 403, distance: 23.4
click at [701, 403] on quentale-workspace at bounding box center [550, 270] width 1100 height 541
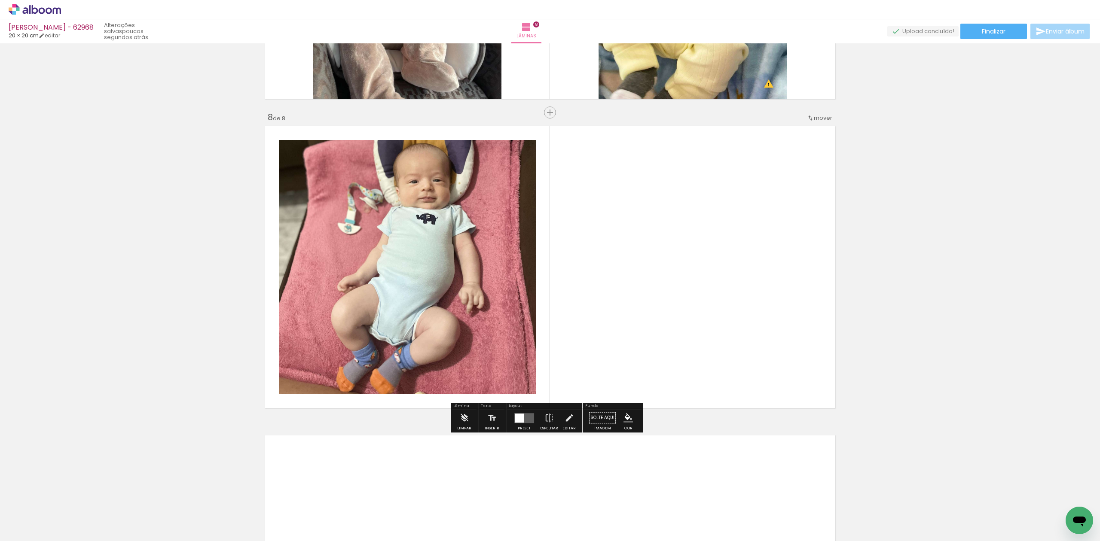
scroll to position [2112, 0]
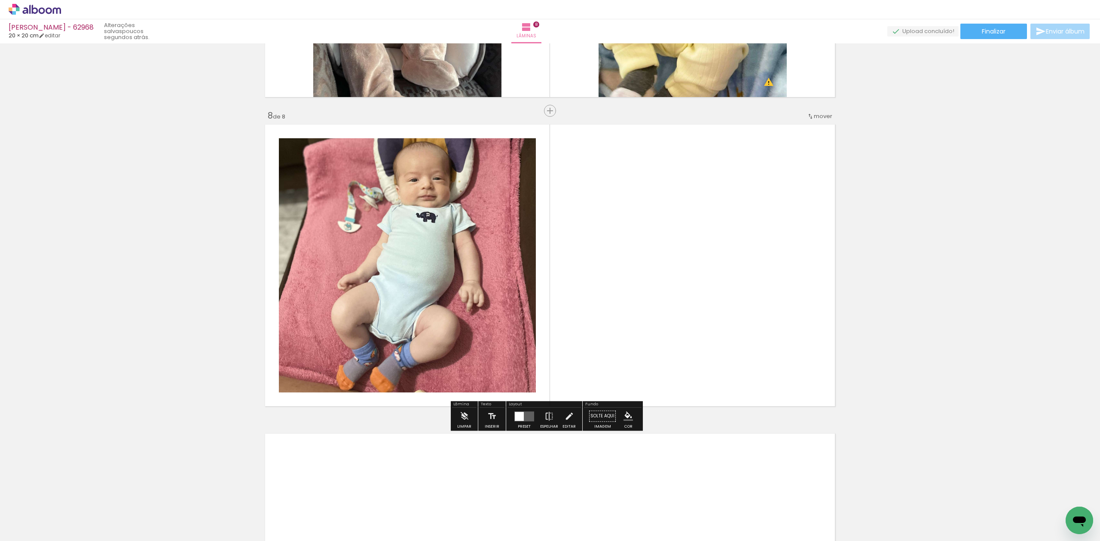
drag, startPoint x: 809, startPoint y: 504, endPoint x: 667, endPoint y: 363, distance: 199.9
click at [667, 363] on quentale-workspace at bounding box center [550, 270] width 1100 height 541
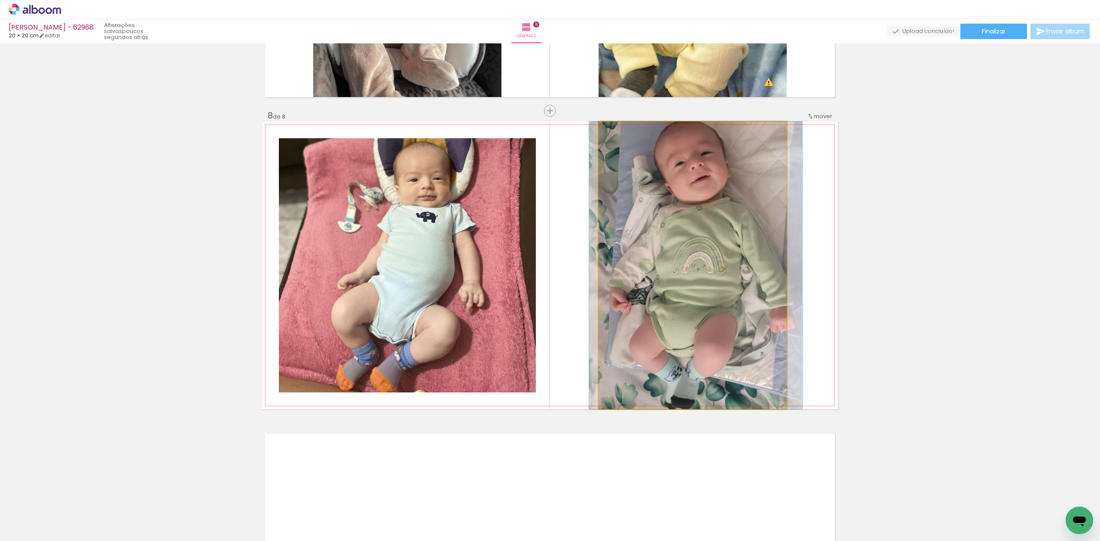
drag, startPoint x: 630, startPoint y: 311, endPoint x: 635, endPoint y: 341, distance: 30.0
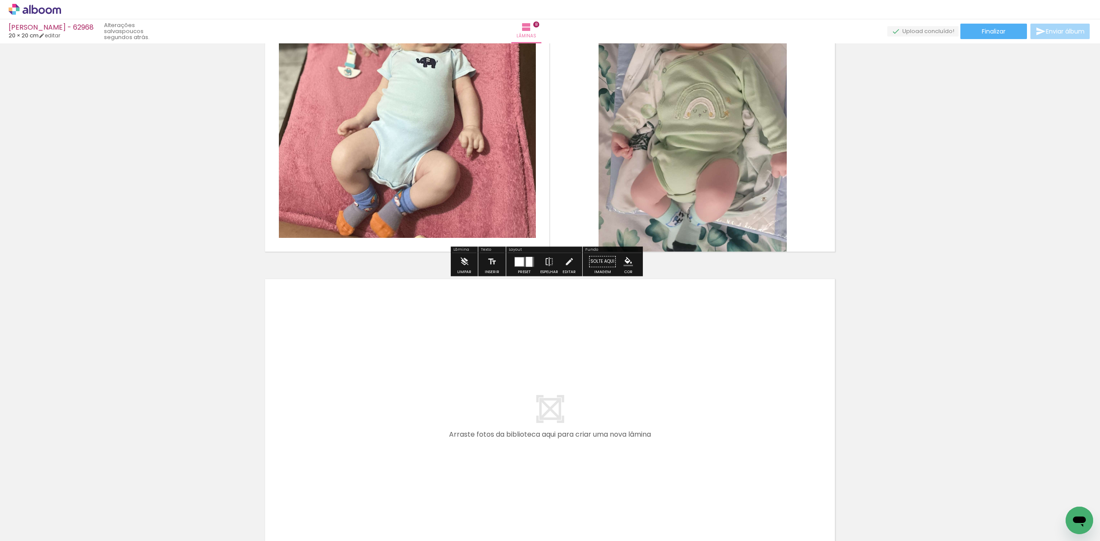
scroll to position [2284, 0]
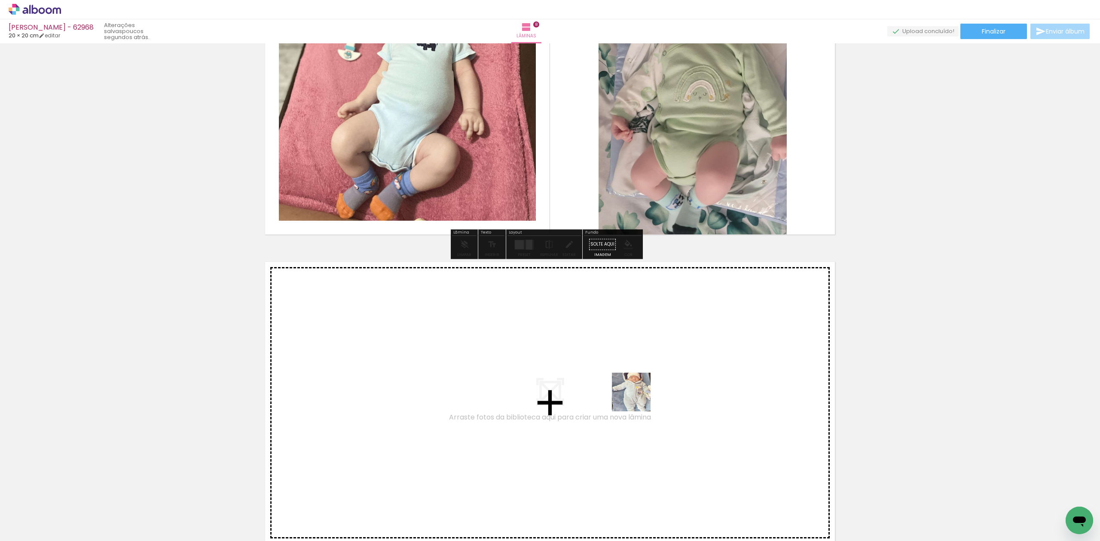
drag, startPoint x: 829, startPoint y: 483, endPoint x: 636, endPoint y: 398, distance: 210.9
click at [636, 398] on quentale-workspace at bounding box center [550, 270] width 1100 height 541
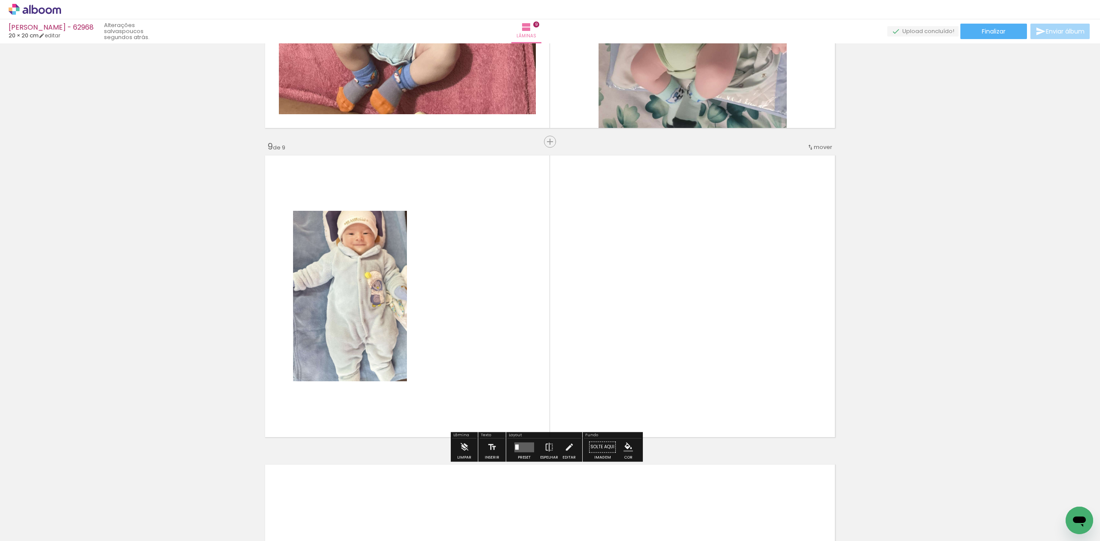
scroll to position [2422, 0]
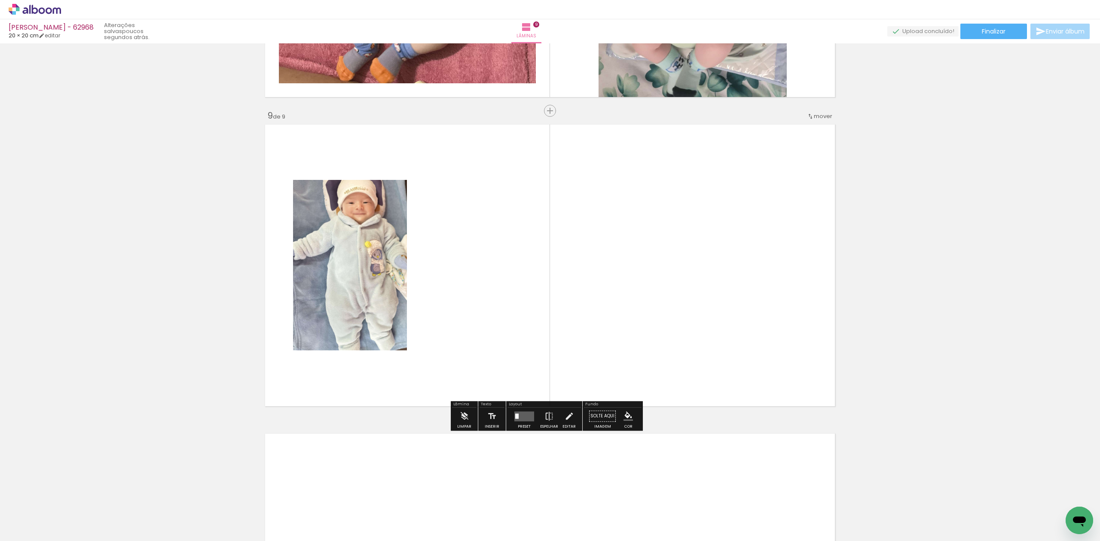
drag, startPoint x: 899, startPoint y: 502, endPoint x: 615, endPoint y: 382, distance: 308.3
click at [639, 394] on quentale-workspace at bounding box center [550, 270] width 1100 height 541
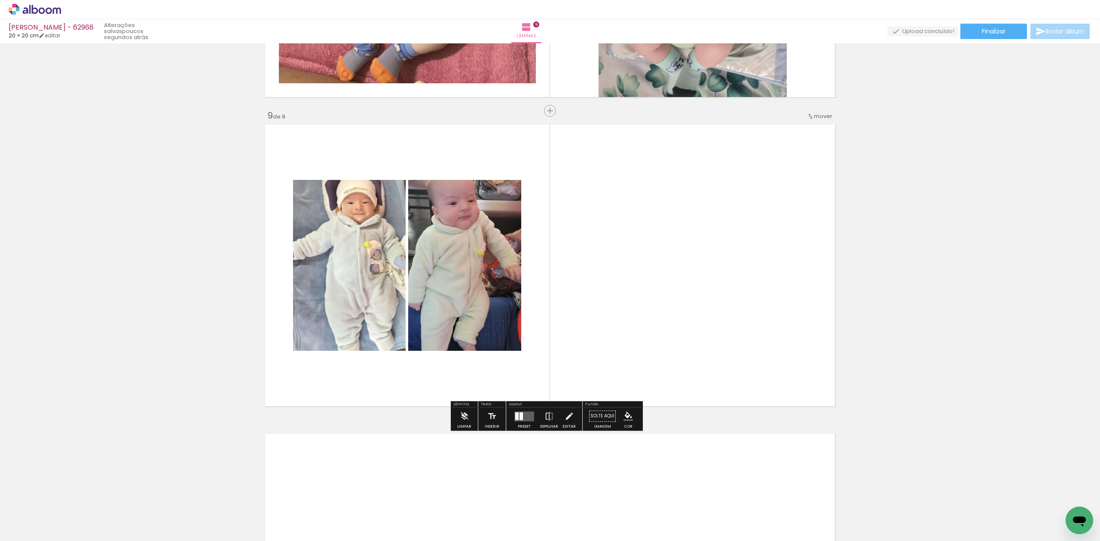
click at [518, 411] on div at bounding box center [524, 416] width 23 height 17
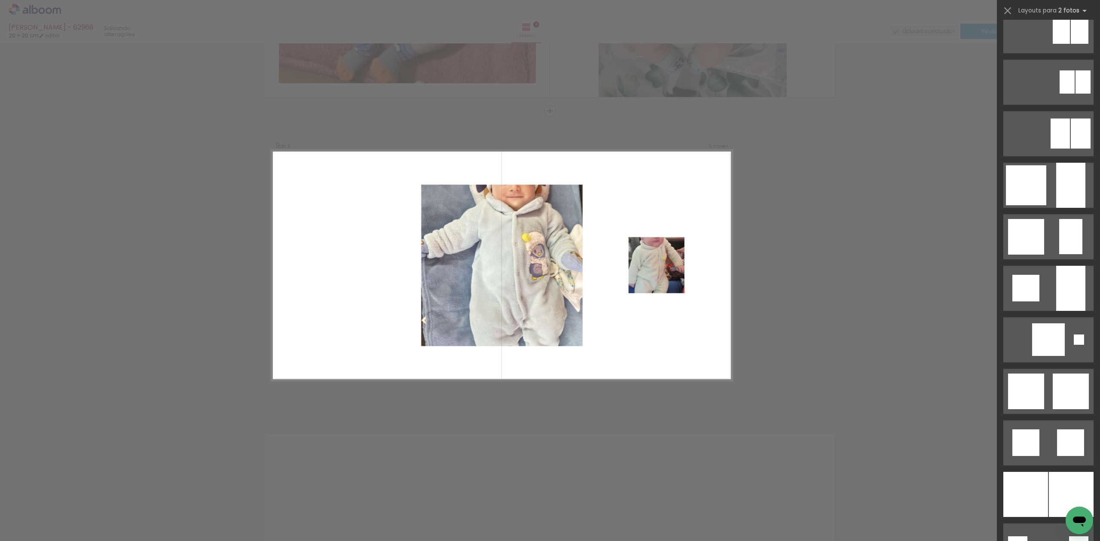
scroll to position [630, 0]
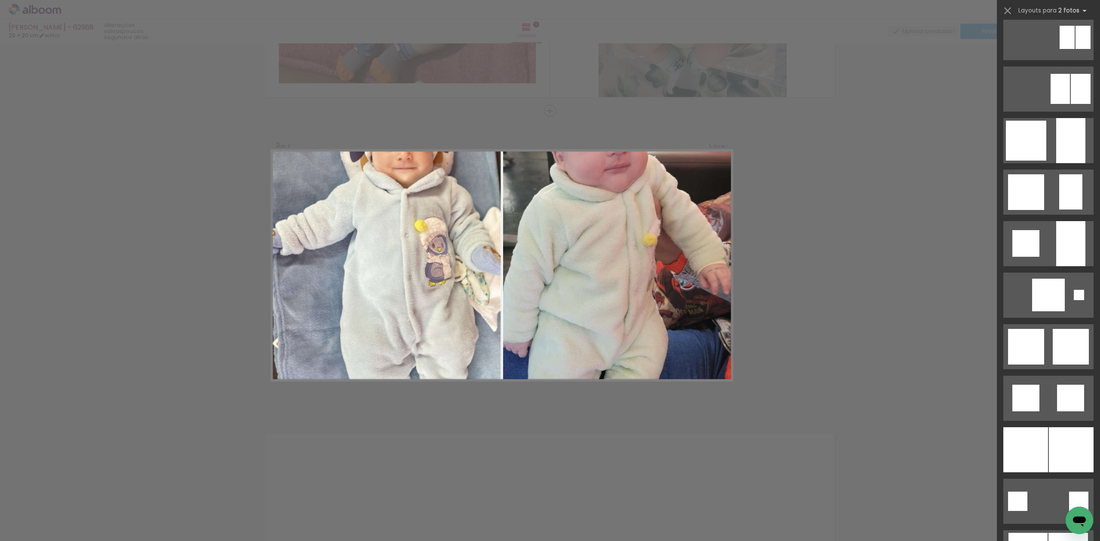
click at [1049, 428] on div at bounding box center [1071, 450] width 45 height 45
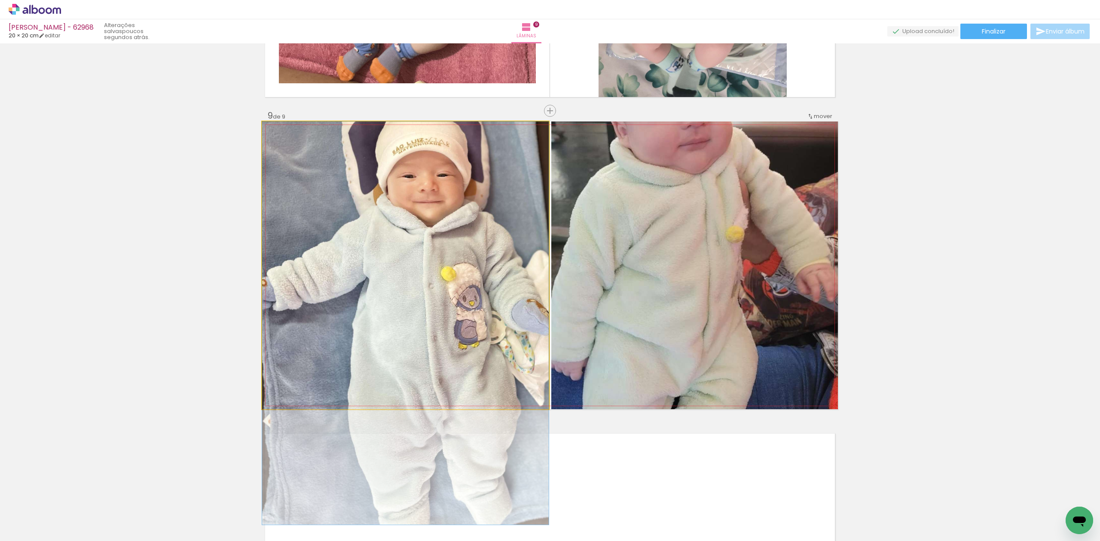
drag, startPoint x: 383, startPoint y: 294, endPoint x: 391, endPoint y: 360, distance: 65.7
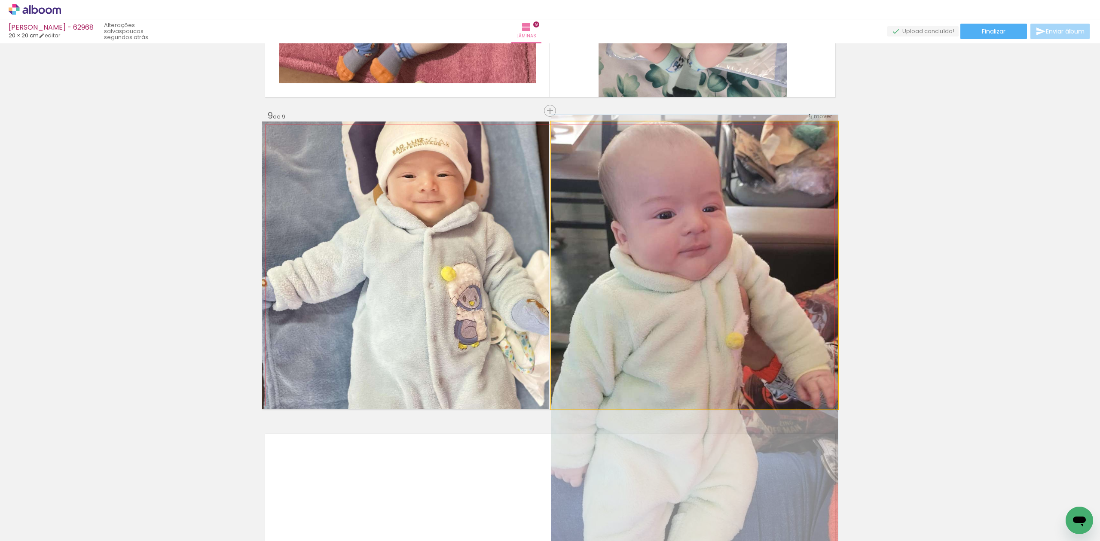
drag, startPoint x: 646, startPoint y: 253, endPoint x: 652, endPoint y: 360, distance: 107.6
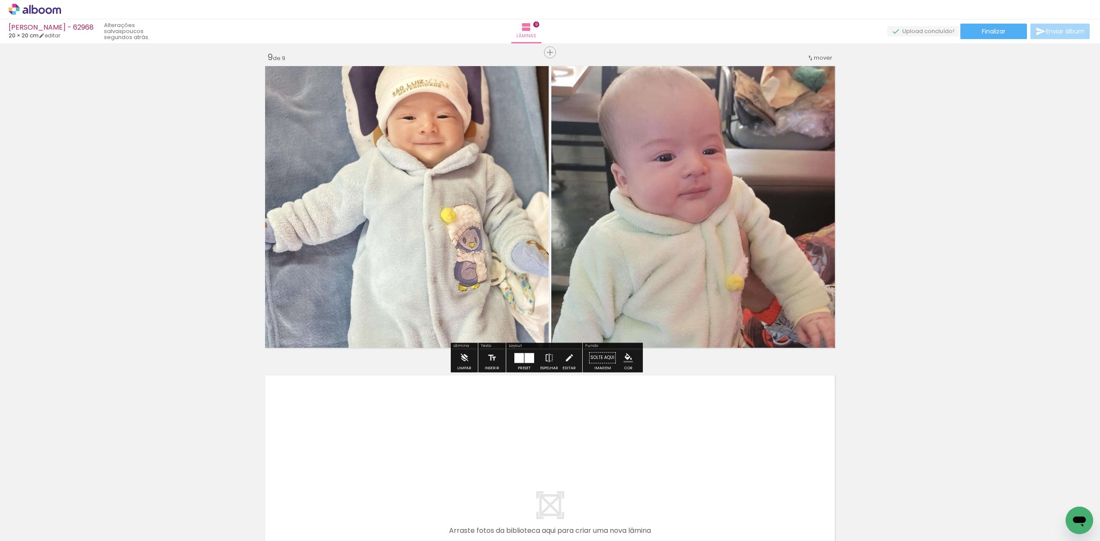
scroll to position [2536, 0]
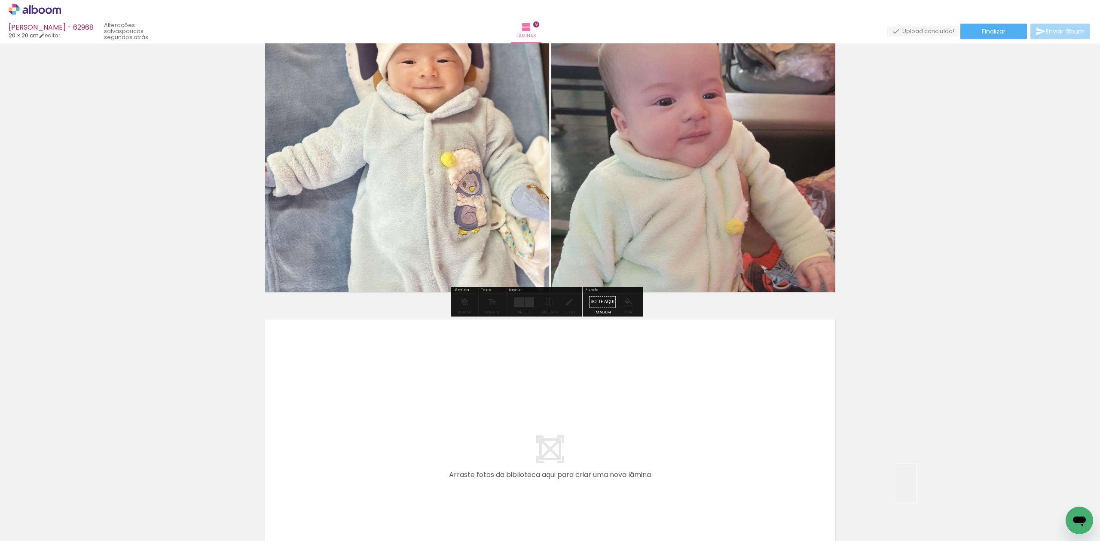
drag, startPoint x: 920, startPoint y: 490, endPoint x: 914, endPoint y: 487, distance: 6.9
click at [914, 487] on quentale-workspace at bounding box center [550, 270] width 1100 height 541
drag, startPoint x: 956, startPoint y: 506, endPoint x: 685, endPoint y: 349, distance: 313.1
click at [685, 349] on quentale-workspace at bounding box center [550, 270] width 1100 height 541
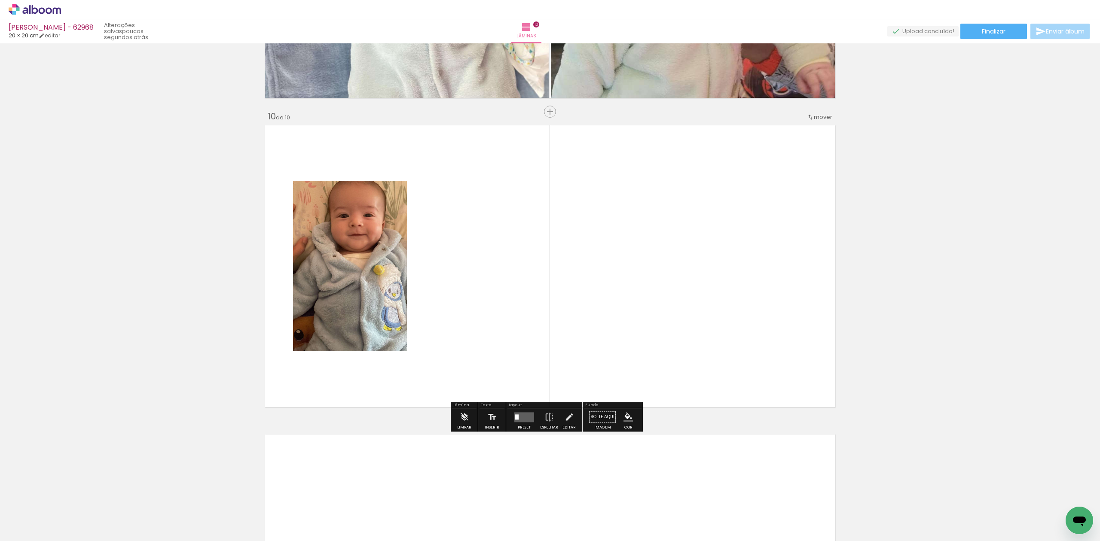
scroll to position [2731, 0]
drag, startPoint x: 908, startPoint y: 420, endPoint x: 583, endPoint y: 384, distance: 327.7
click at [776, 341] on quentale-workspace at bounding box center [550, 270] width 1100 height 541
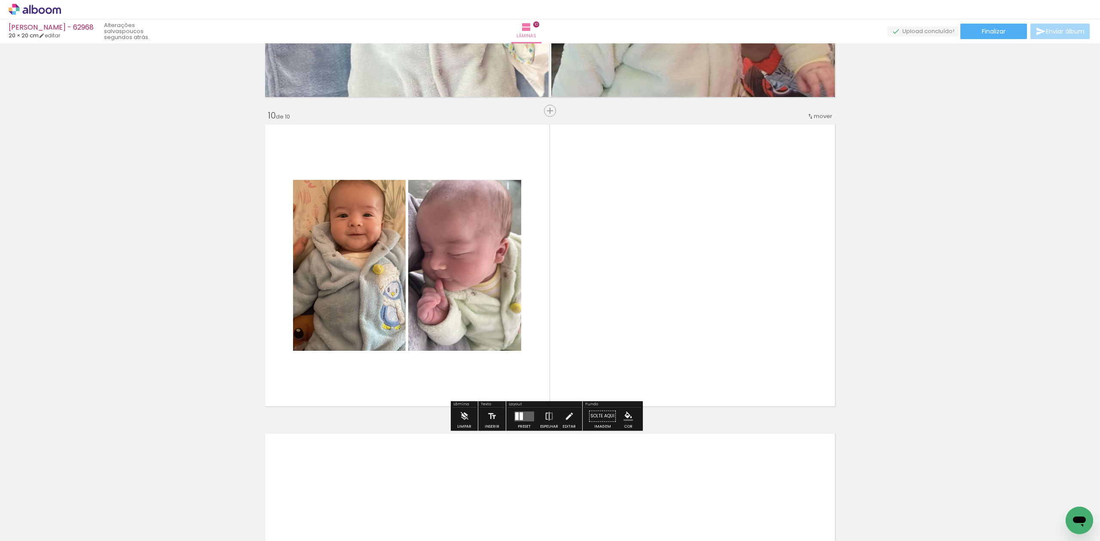
click at [506, 416] on div "Layout Preset Espelhar Editar" at bounding box center [544, 416] width 76 height 30
click at [510, 422] on paper-button "Preset" at bounding box center [524, 419] width 28 height 22
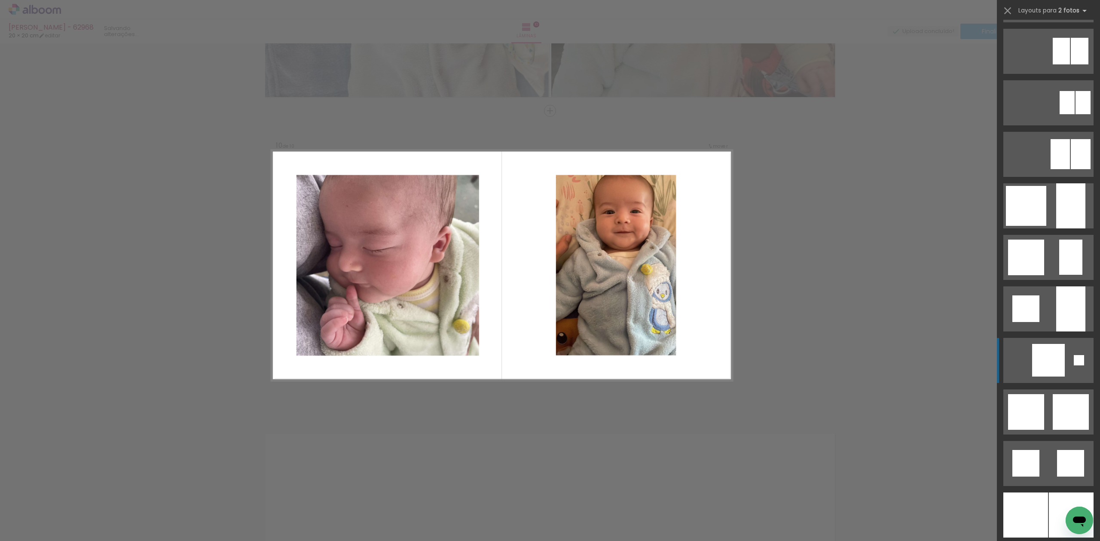
scroll to position [630, 0]
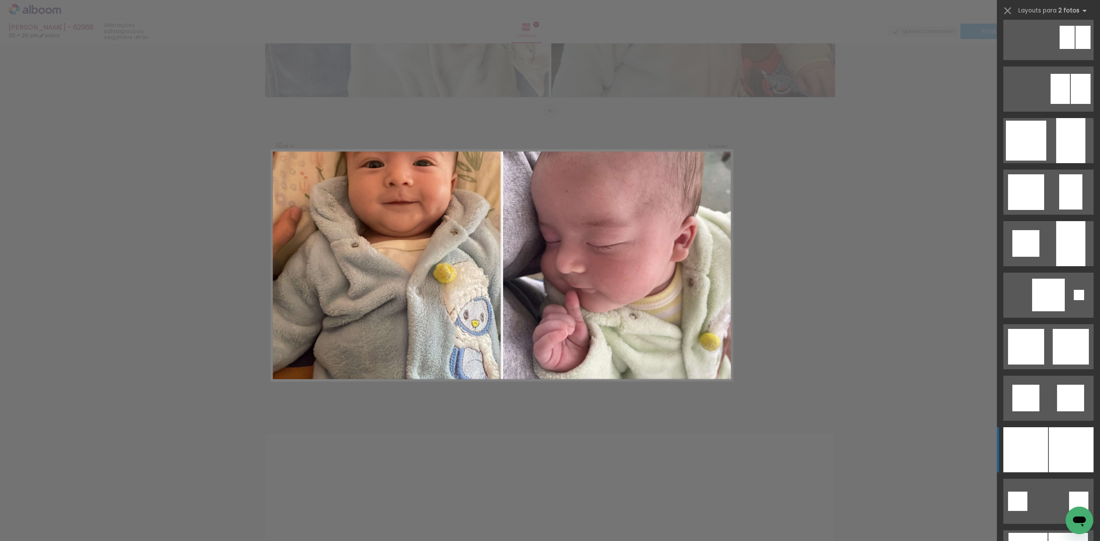
drag, startPoint x: 1054, startPoint y: 439, endPoint x: 1054, endPoint y: 444, distance: 5.2
click at [1054, 444] on div at bounding box center [1071, 450] width 45 height 45
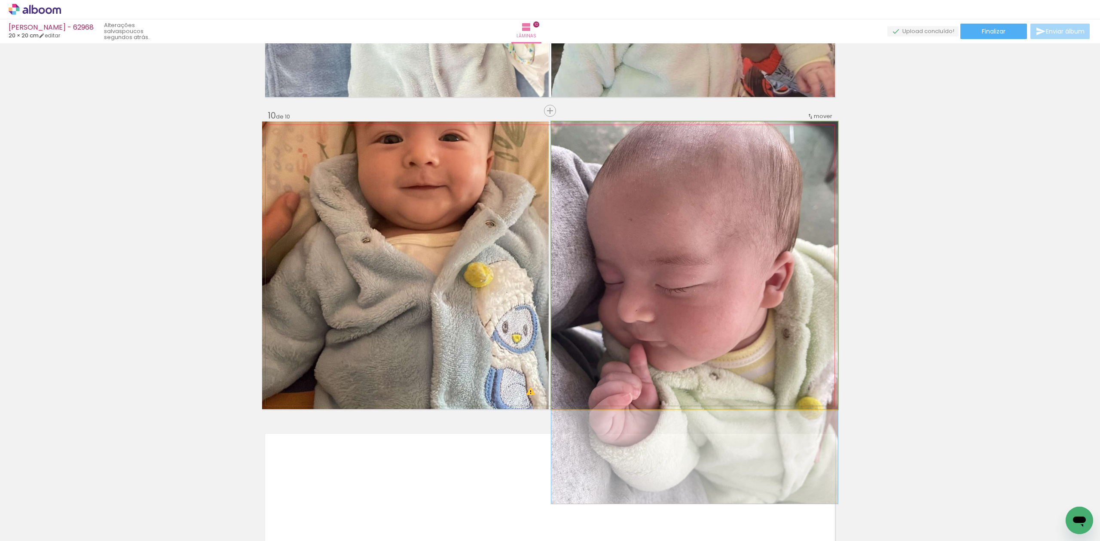
drag, startPoint x: 779, startPoint y: 210, endPoint x: 789, endPoint y: 282, distance: 72.4
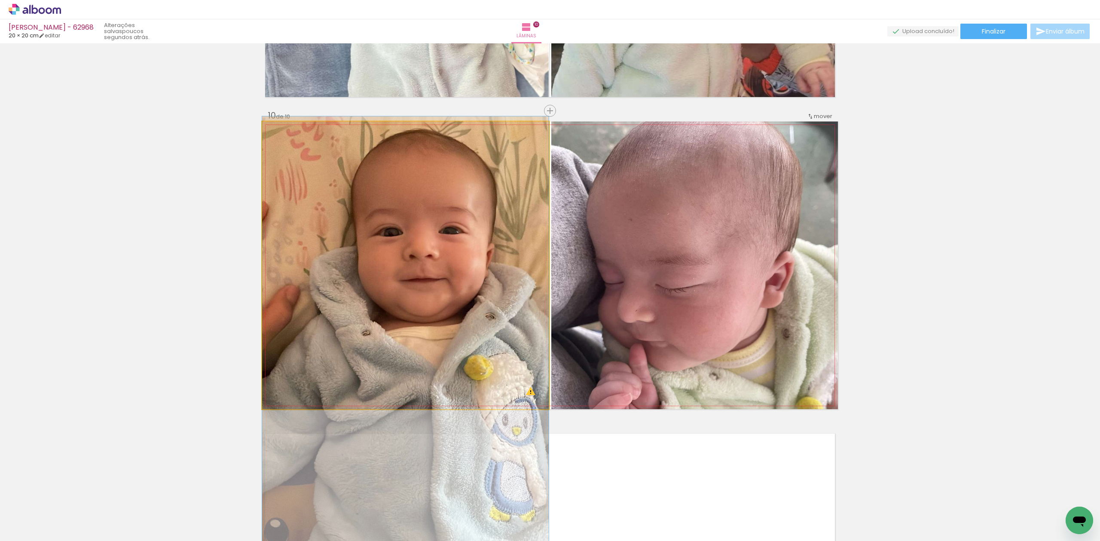
drag, startPoint x: 388, startPoint y: 177, endPoint x: 392, endPoint y: 271, distance: 93.3
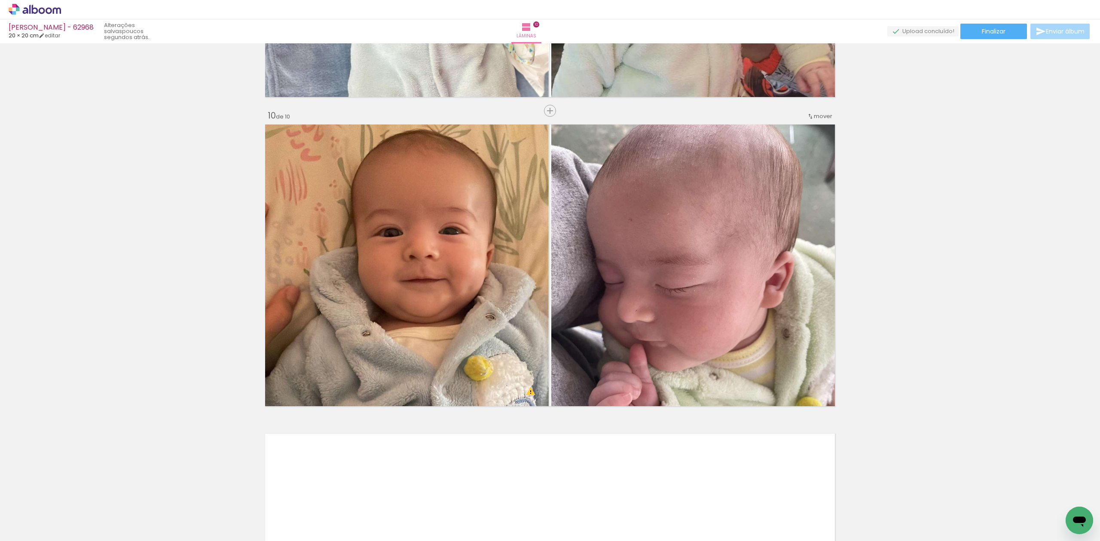
scroll to position [0, 342]
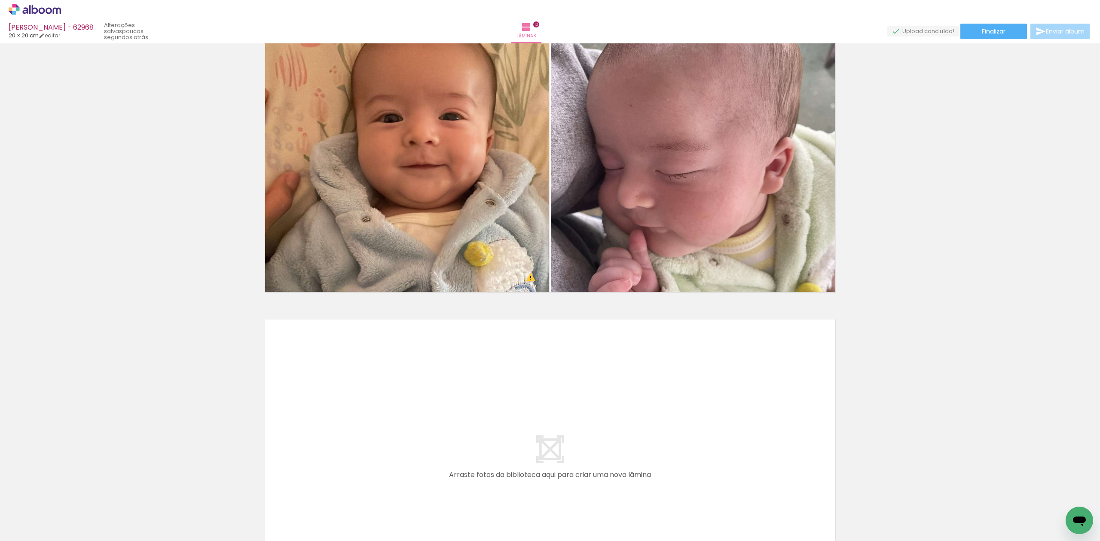
drag, startPoint x: 697, startPoint y: 511, endPoint x: 697, endPoint y: 463, distance: 48.6
click at [697, 463] on quentale-workspace at bounding box center [550, 270] width 1100 height 541
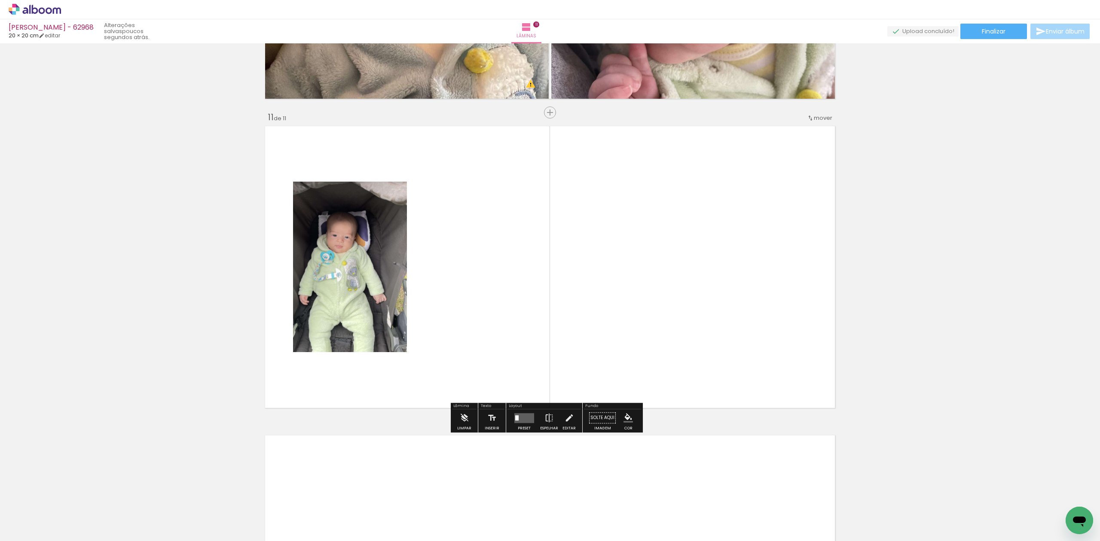
drag, startPoint x: 753, startPoint y: 469, endPoint x: 590, endPoint y: 291, distance: 241.8
click at [664, 332] on quentale-workspace at bounding box center [550, 270] width 1100 height 541
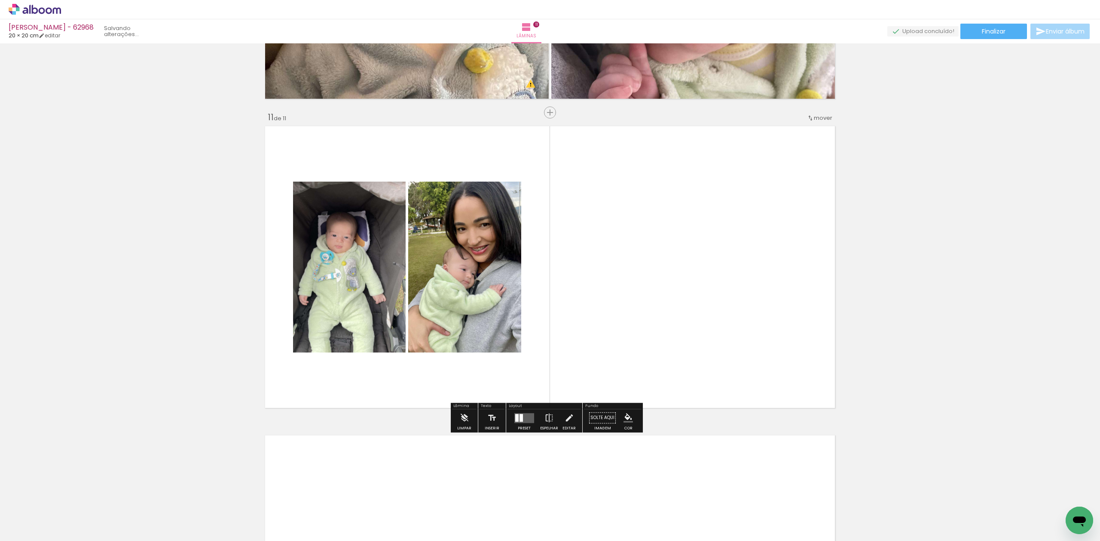
scroll to position [3041, 0]
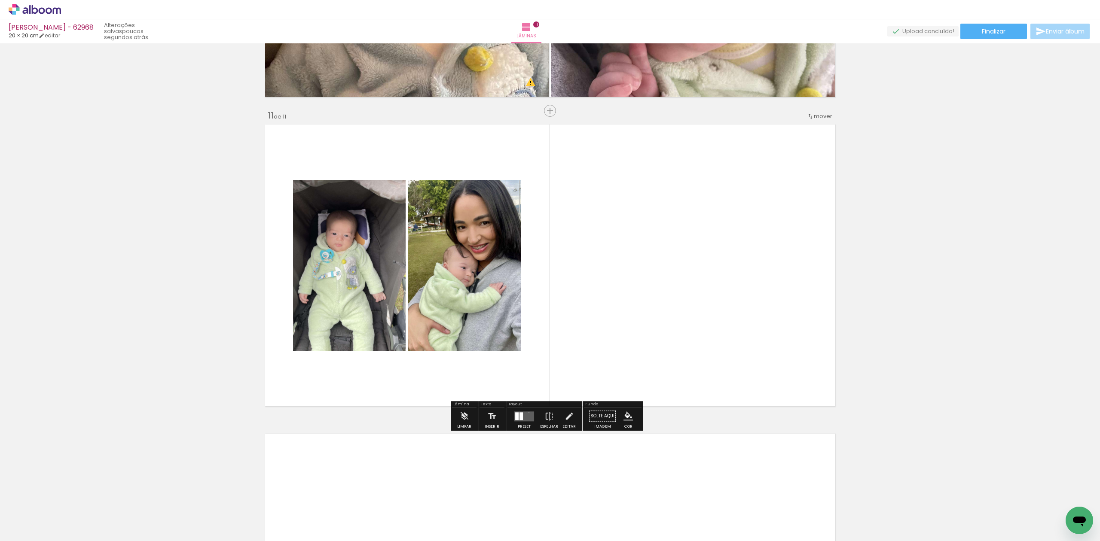
click at [527, 413] on quentale-layouter at bounding box center [524, 417] width 20 height 10
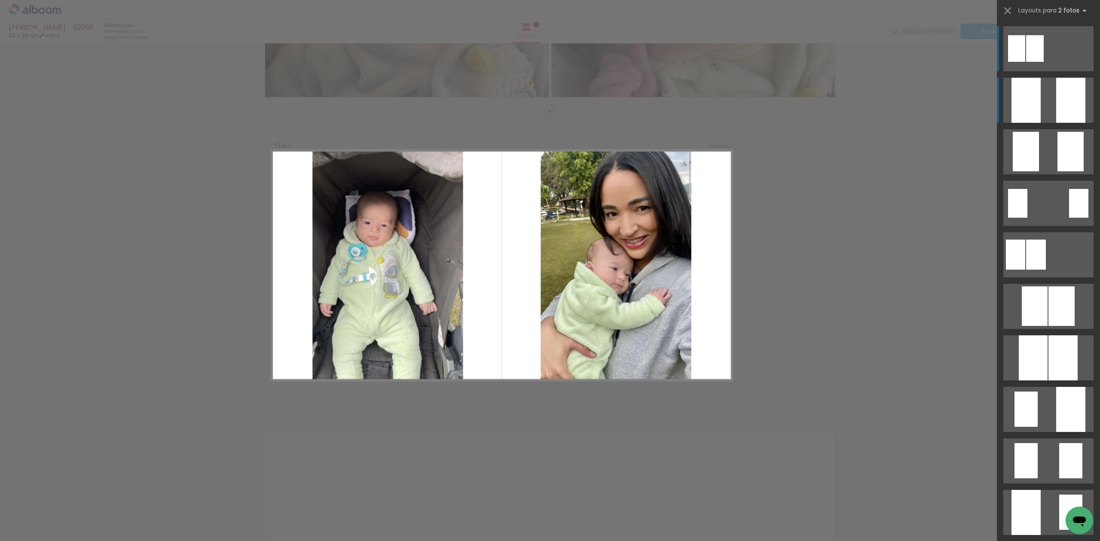
click at [1060, 112] on div at bounding box center [1070, 100] width 29 height 45
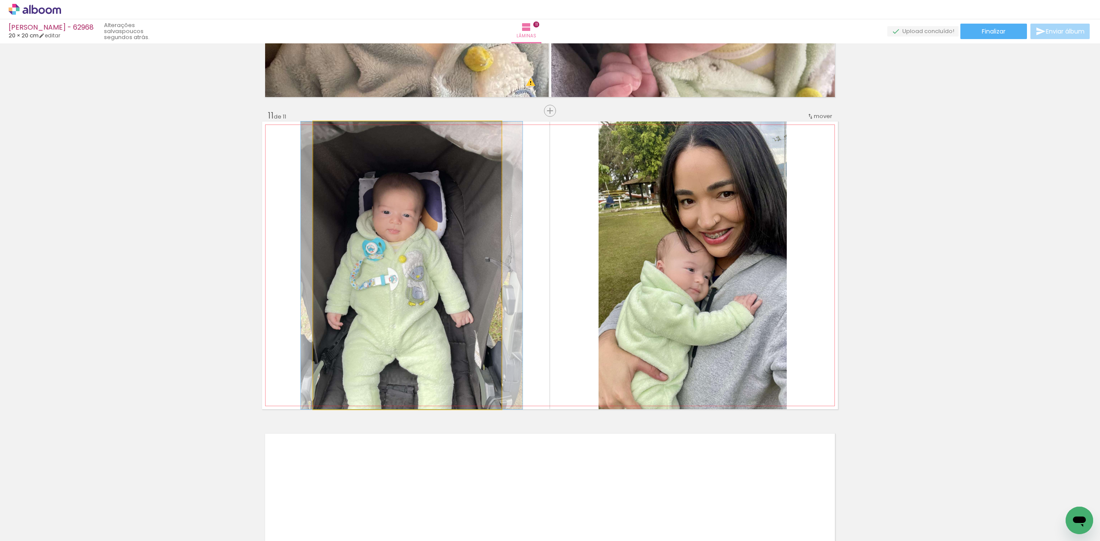
drag, startPoint x: 442, startPoint y: 263, endPoint x: 446, endPoint y: 220, distance: 42.8
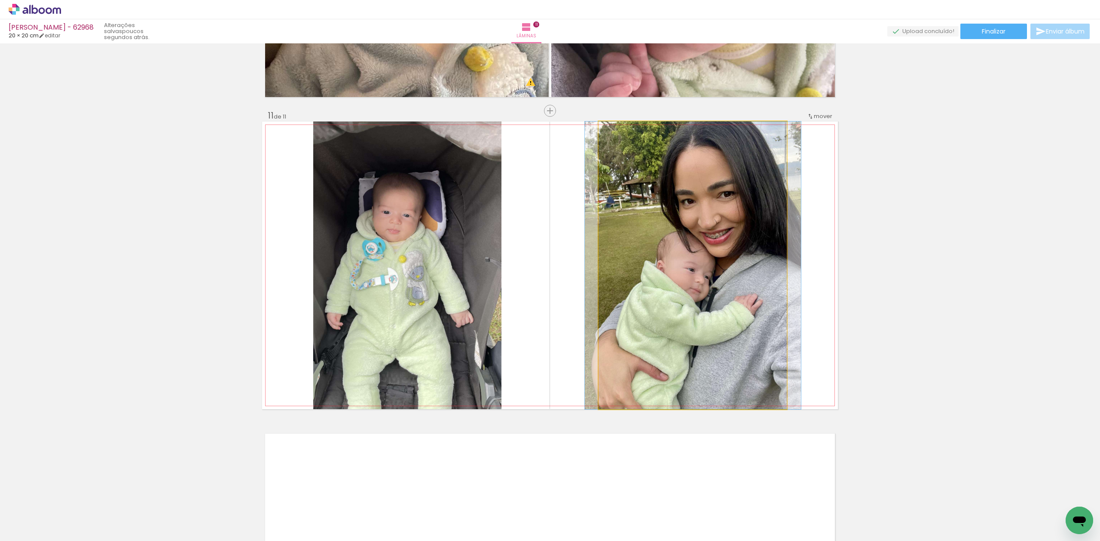
drag, startPoint x: 660, startPoint y: 217, endPoint x: 661, endPoint y: 233, distance: 15.5
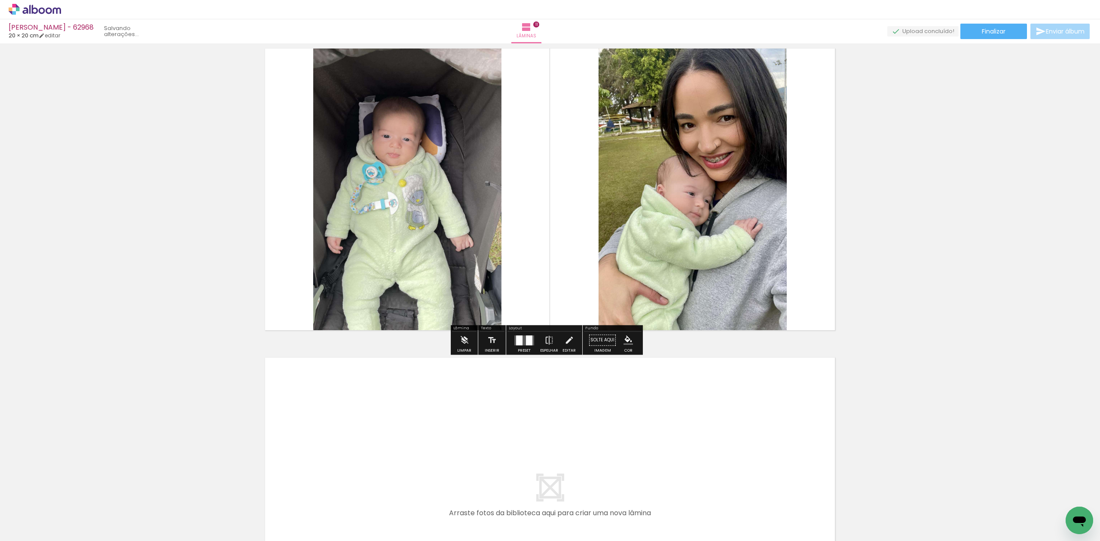
scroll to position [3212, 0]
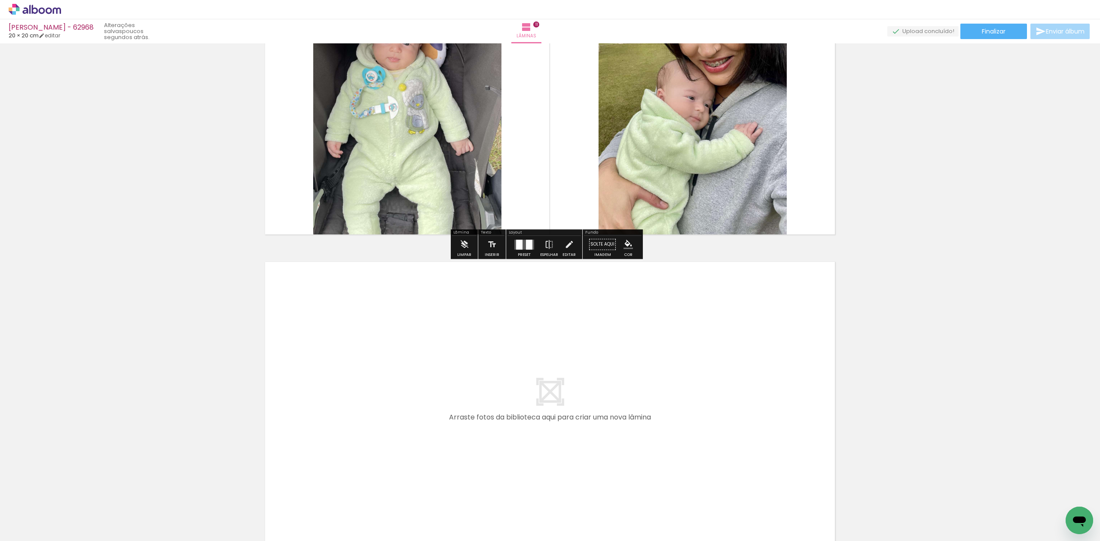
click at [716, 394] on quentale-workspace at bounding box center [550, 270] width 1100 height 541
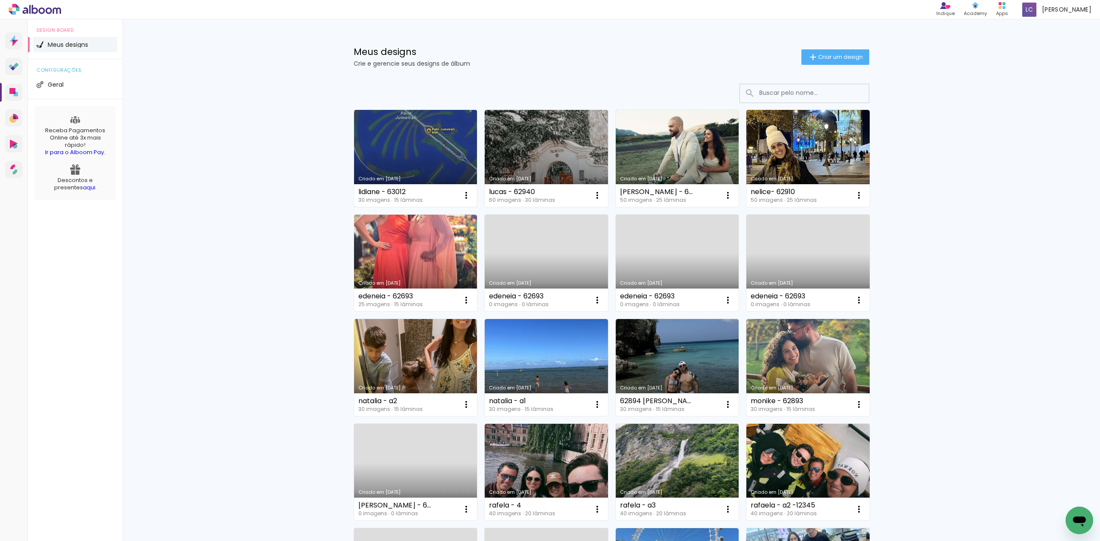
click at [403, 143] on link "Criado em [DATE]" at bounding box center [415, 158] width 123 height 97
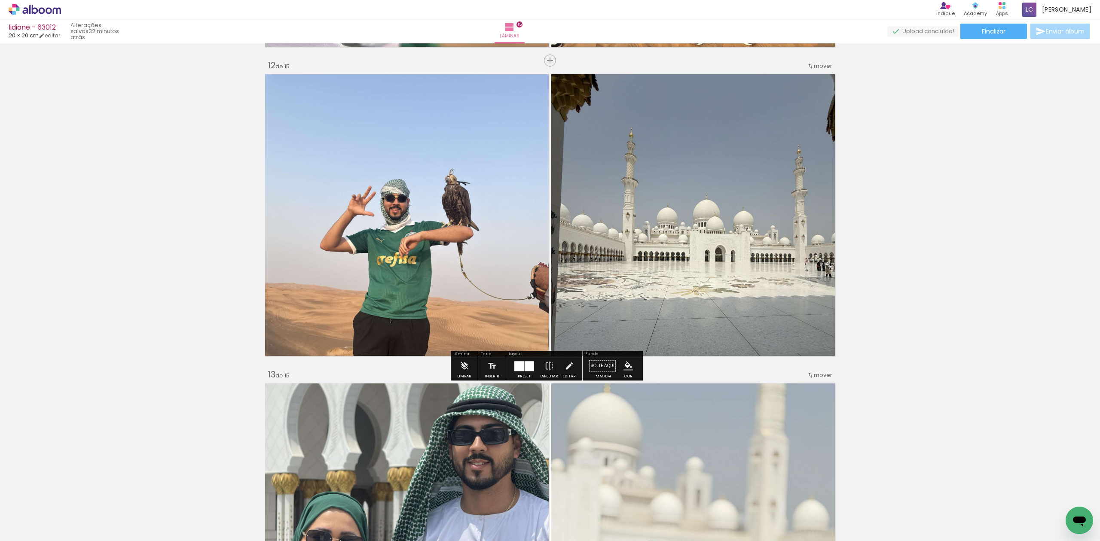
scroll to position [3667, 0]
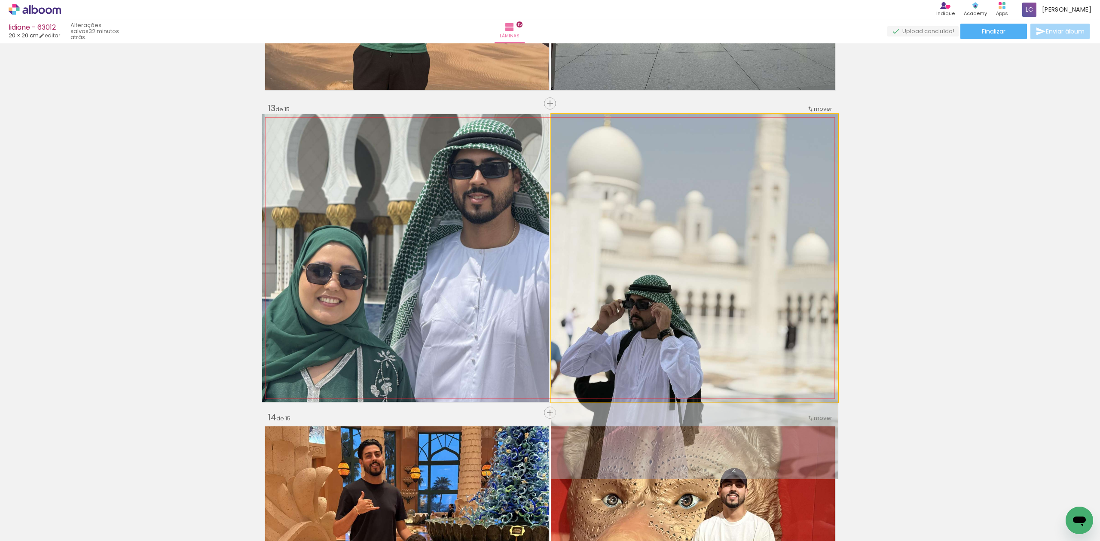
click at [657, 260] on quentale-photo at bounding box center [694, 258] width 287 height 288
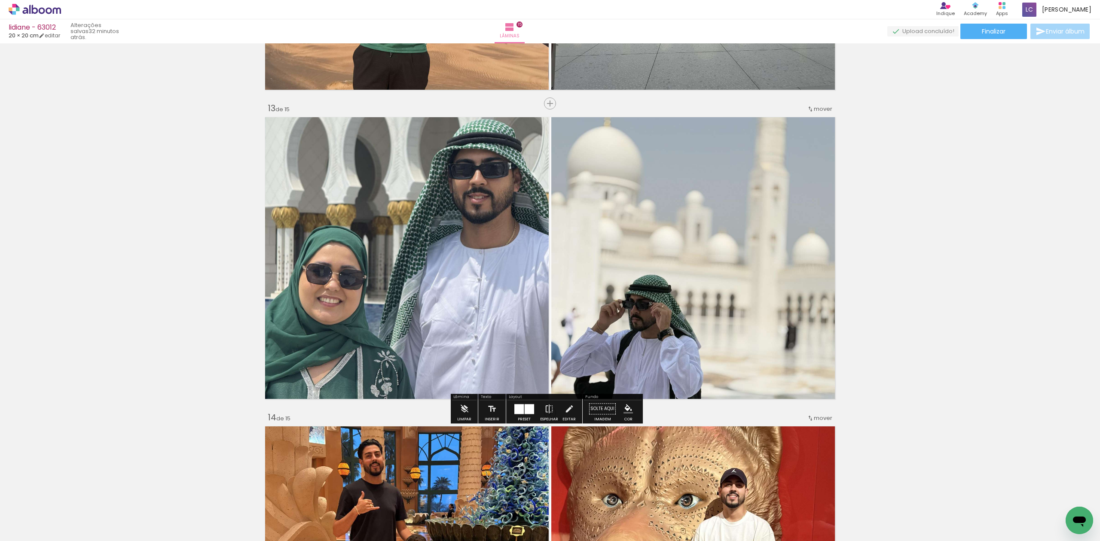
click at [566, 227] on quentale-photo at bounding box center [694, 258] width 287 height 288
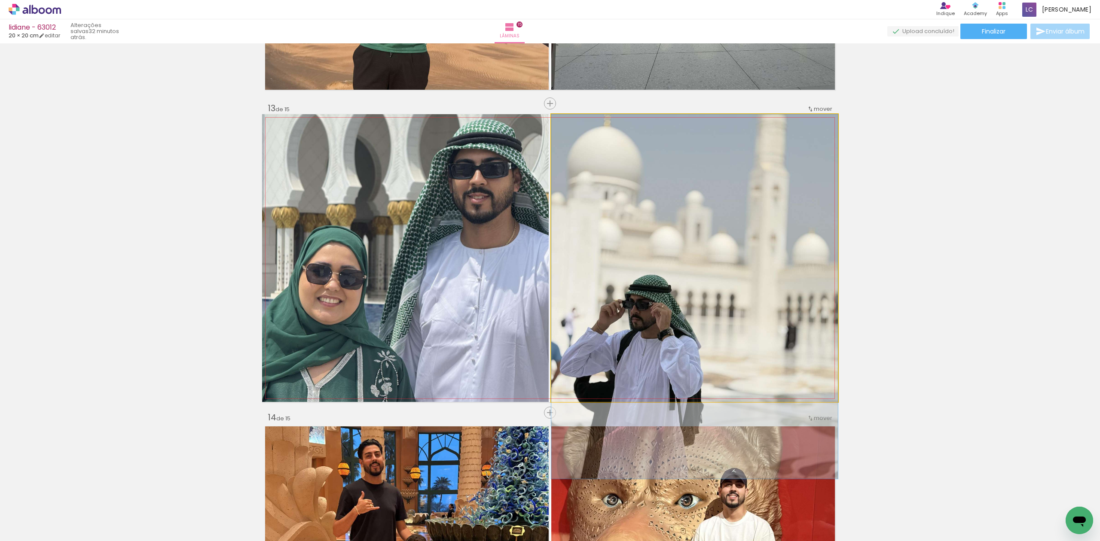
click at [566, 227] on quentale-photo at bounding box center [694, 258] width 287 height 288
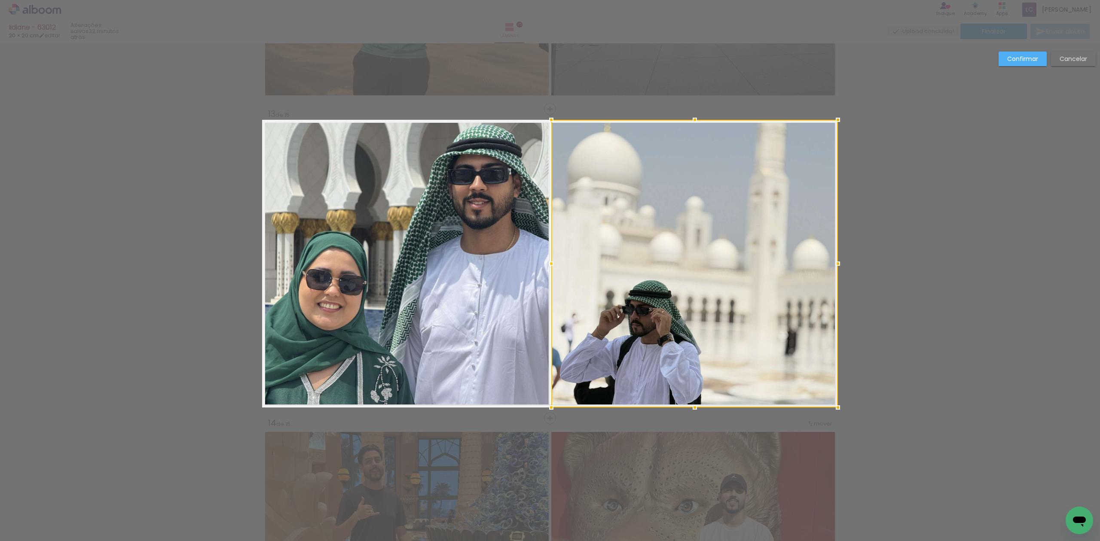
scroll to position [3659, 0]
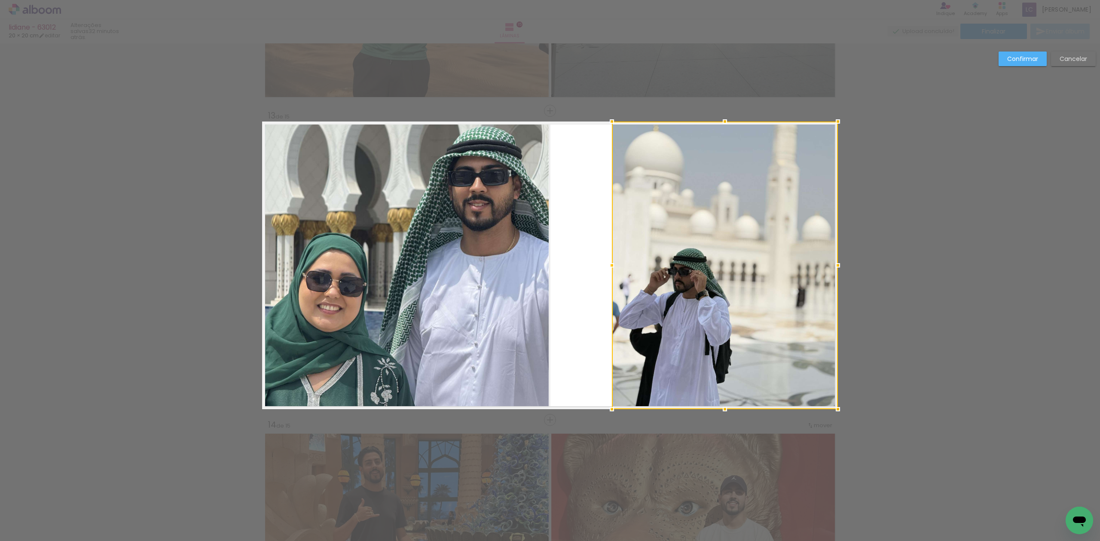
drag, startPoint x: 547, startPoint y: 264, endPoint x: 607, endPoint y: 238, distance: 65.8
click at [612, 238] on div at bounding box center [725, 266] width 226 height 288
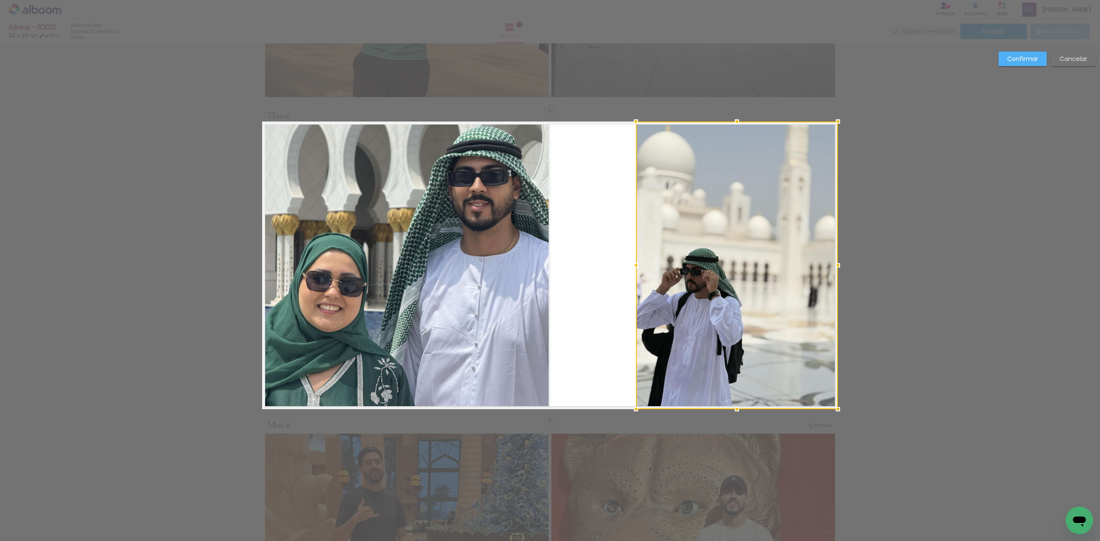
drag, startPoint x: 550, startPoint y: 267, endPoint x: 635, endPoint y: 243, distance: 87.9
click at [636, 243] on div at bounding box center [737, 266] width 202 height 288
click at [579, 269] on quentale-layouter at bounding box center [550, 266] width 576 height 288
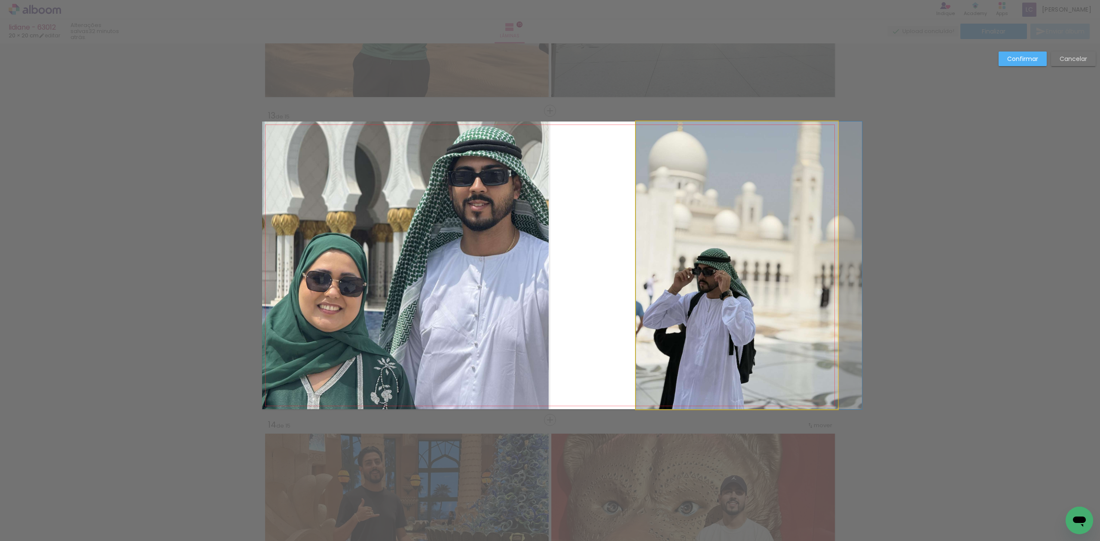
drag, startPoint x: 755, startPoint y: 250, endPoint x: 774, endPoint y: 250, distance: 19.3
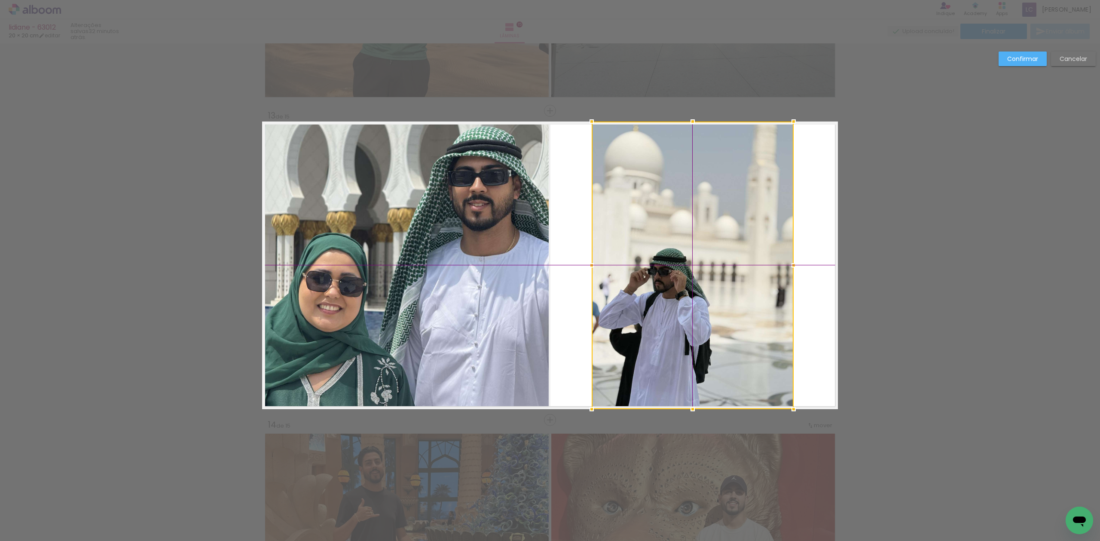
drag, startPoint x: 771, startPoint y: 265, endPoint x: 727, endPoint y: 265, distance: 43.4
click at [727, 265] on div at bounding box center [693, 266] width 202 height 288
click at [0, 0] on slot "Confirmar" at bounding box center [0, 0] width 0 height 0
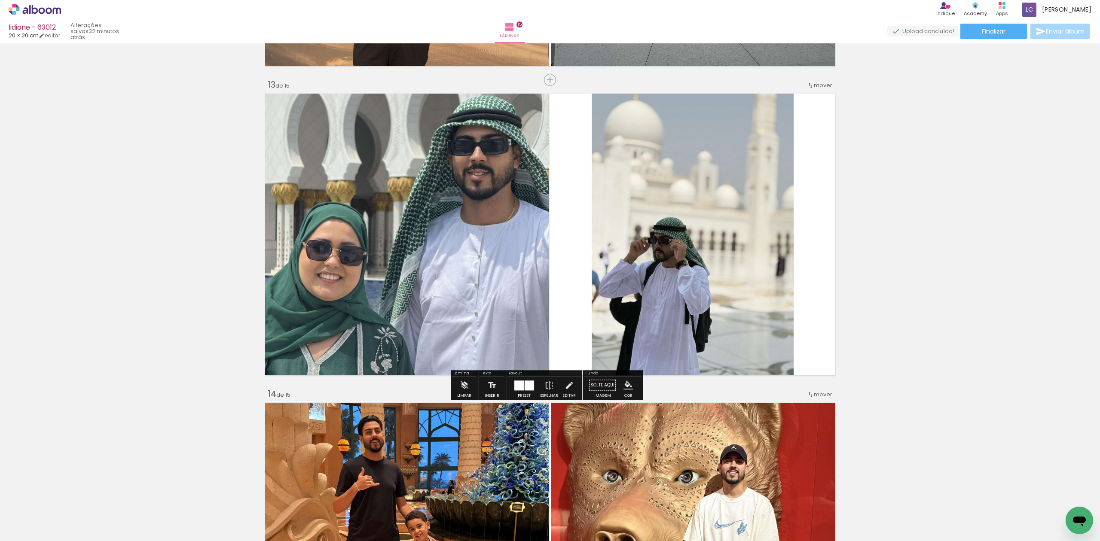
scroll to position [3717, 0]
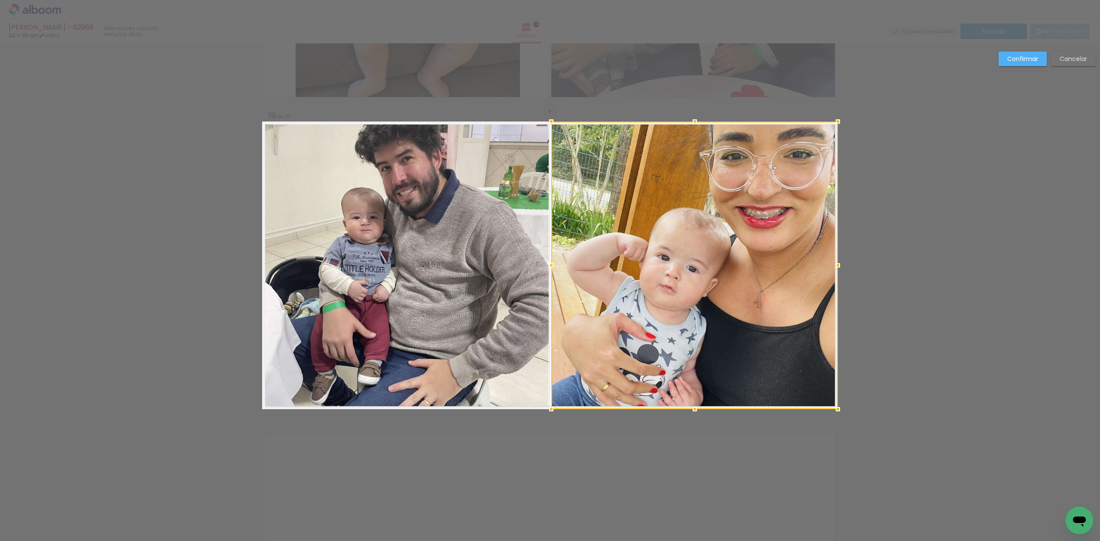
scroll to position [0, 898]
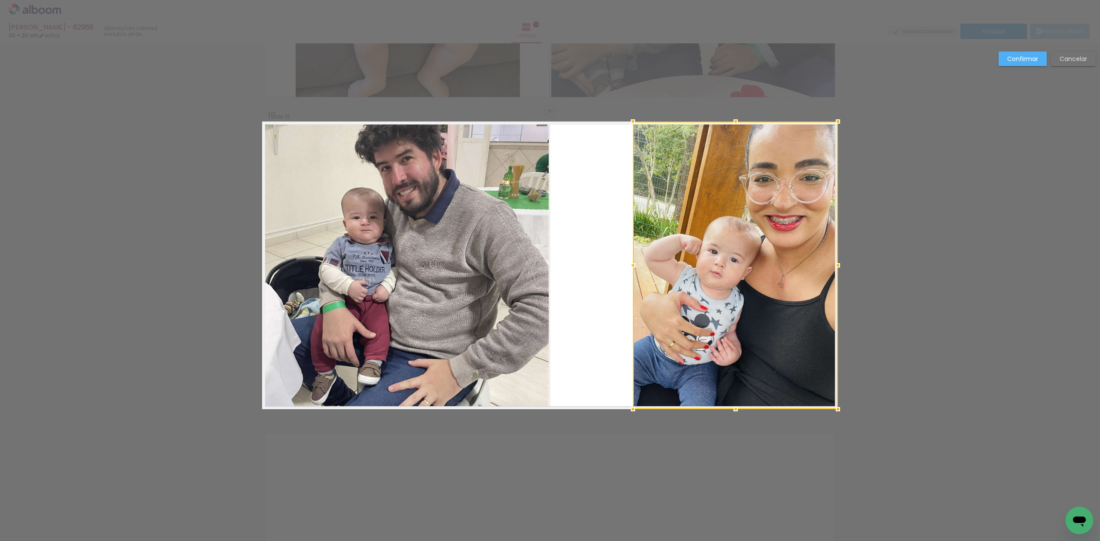
drag, startPoint x: 547, startPoint y: 270, endPoint x: 636, endPoint y: 278, distance: 89.2
click at [636, 278] on div at bounding box center [735, 266] width 205 height 288
click at [731, 280] on div at bounding box center [735, 266] width 205 height 288
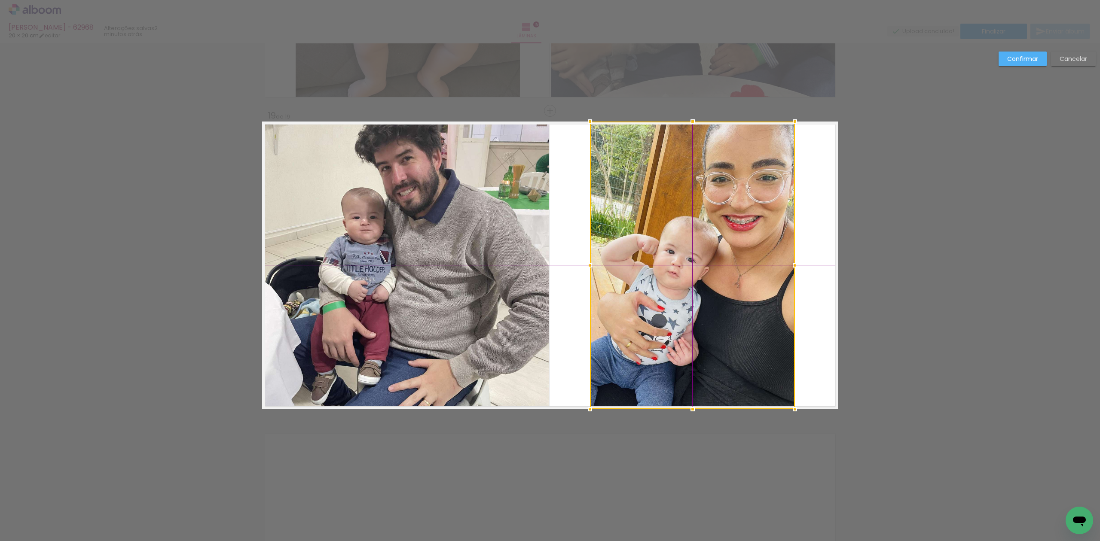
drag, startPoint x: 731, startPoint y: 280, endPoint x: 698, endPoint y: 273, distance: 33.4
click at [698, 273] on div at bounding box center [692, 266] width 205 height 288
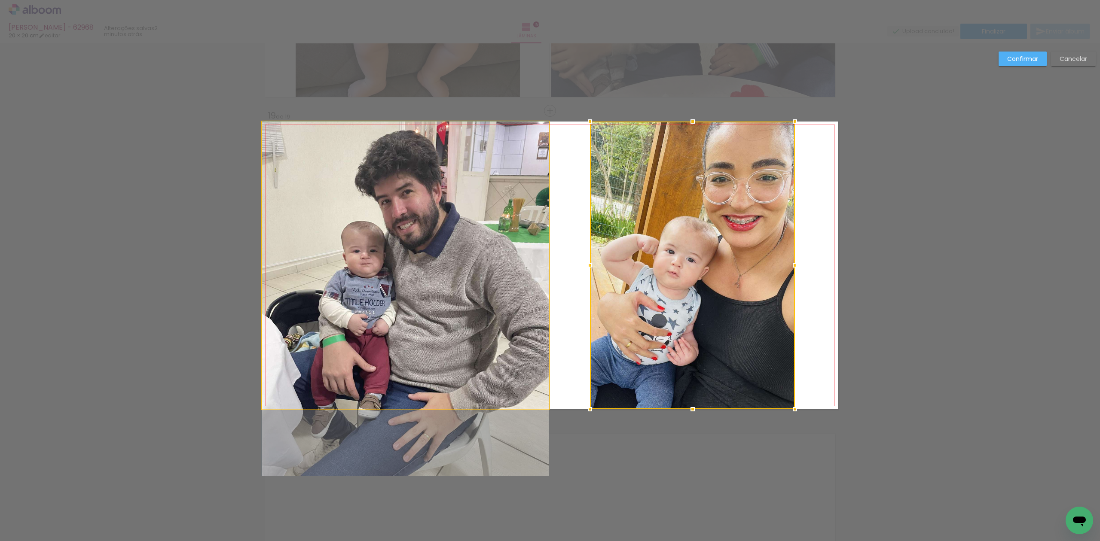
drag, startPoint x: 386, startPoint y: 255, endPoint x: 413, endPoint y: 316, distance: 67.1
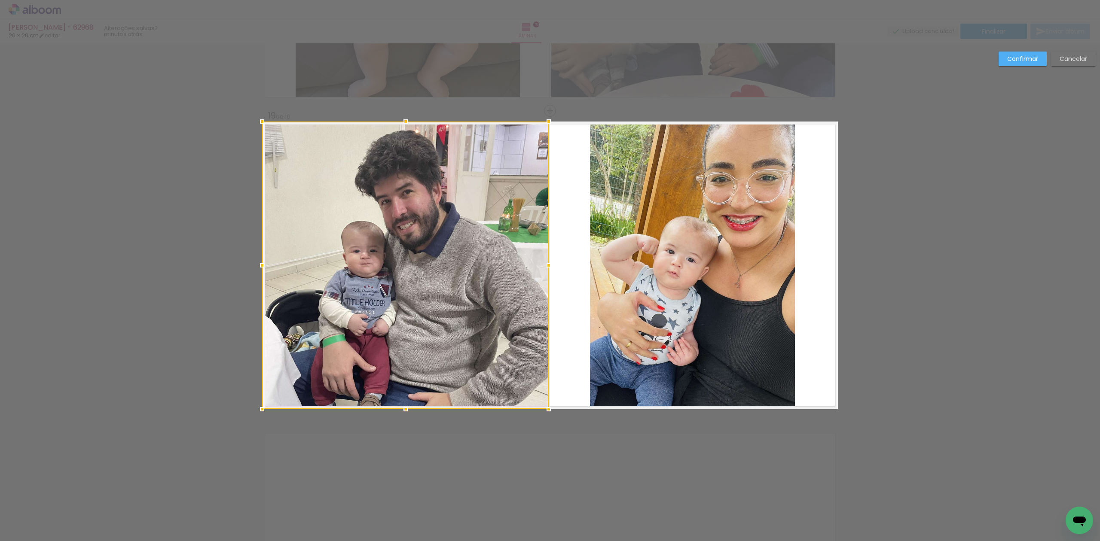
drag, startPoint x: 465, startPoint y: 312, endPoint x: 411, endPoint y: 299, distance: 55.7
click at [416, 299] on div at bounding box center [405, 266] width 287 height 288
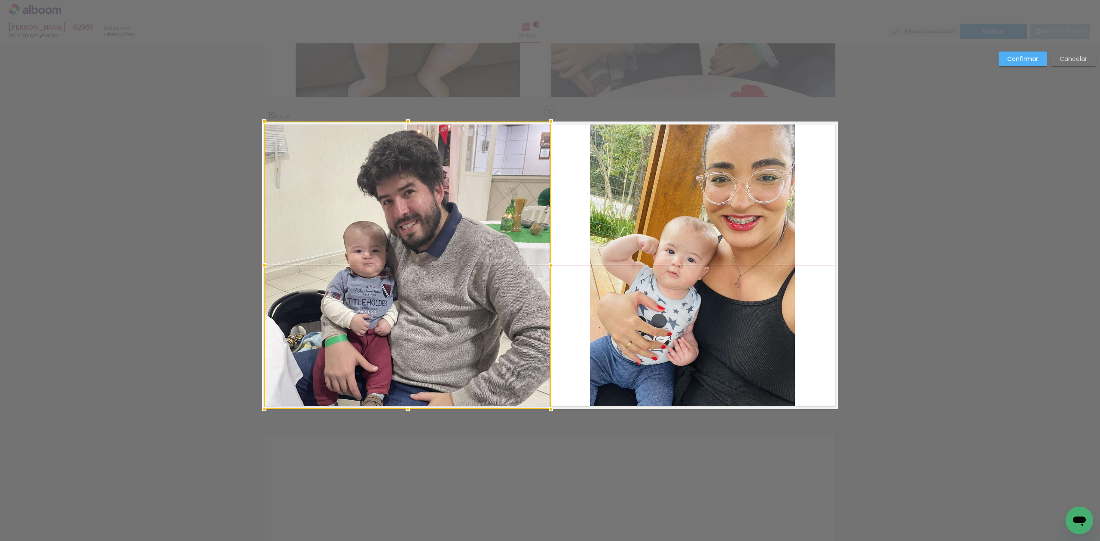
click at [403, 303] on div at bounding box center [407, 266] width 287 height 288
click at [403, 301] on div at bounding box center [407, 266] width 287 height 288
click at [557, 274] on quentale-layouter at bounding box center [550, 266] width 576 height 288
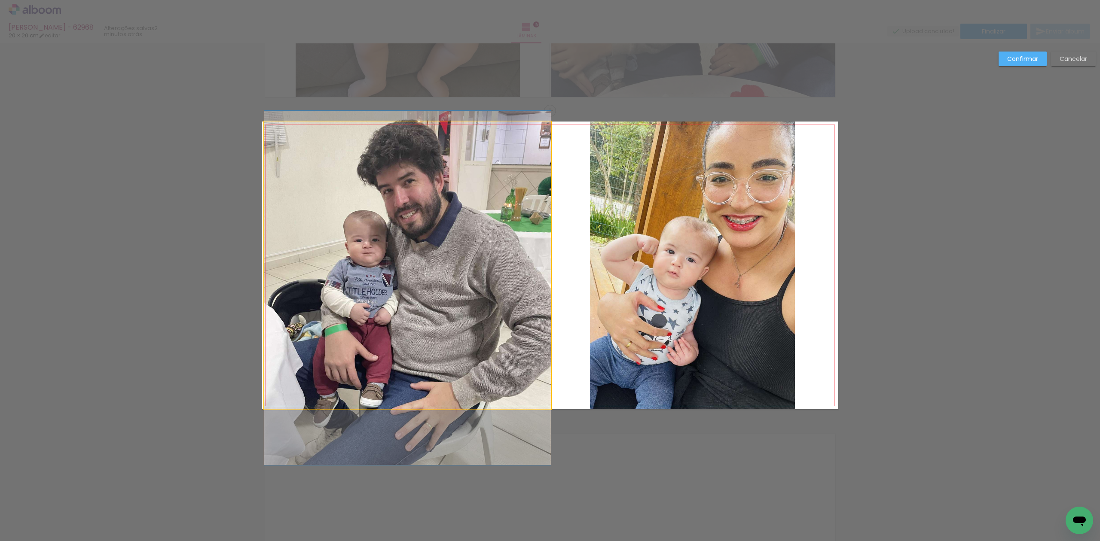
drag, startPoint x: 401, startPoint y: 301, endPoint x: 400, endPoint y: 296, distance: 4.8
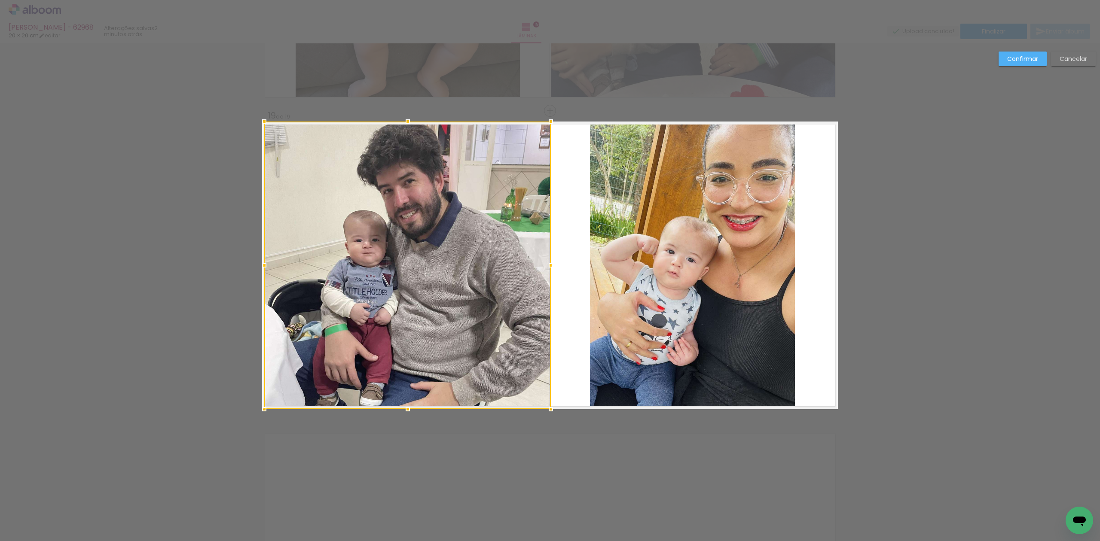
click at [1009, 54] on paper-button "Confirmar" at bounding box center [1023, 59] width 48 height 15
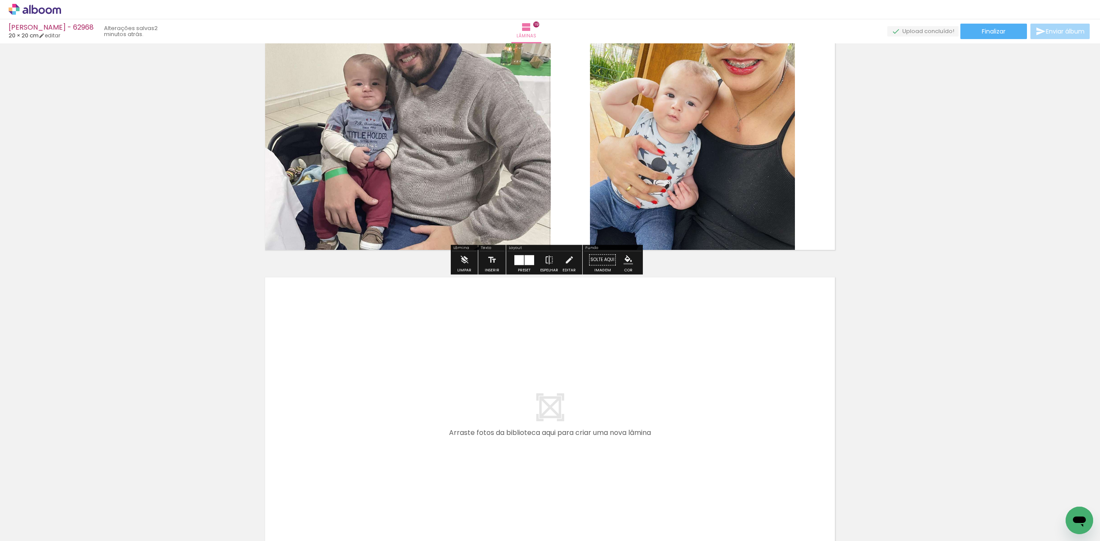
scroll to position [5777, 0]
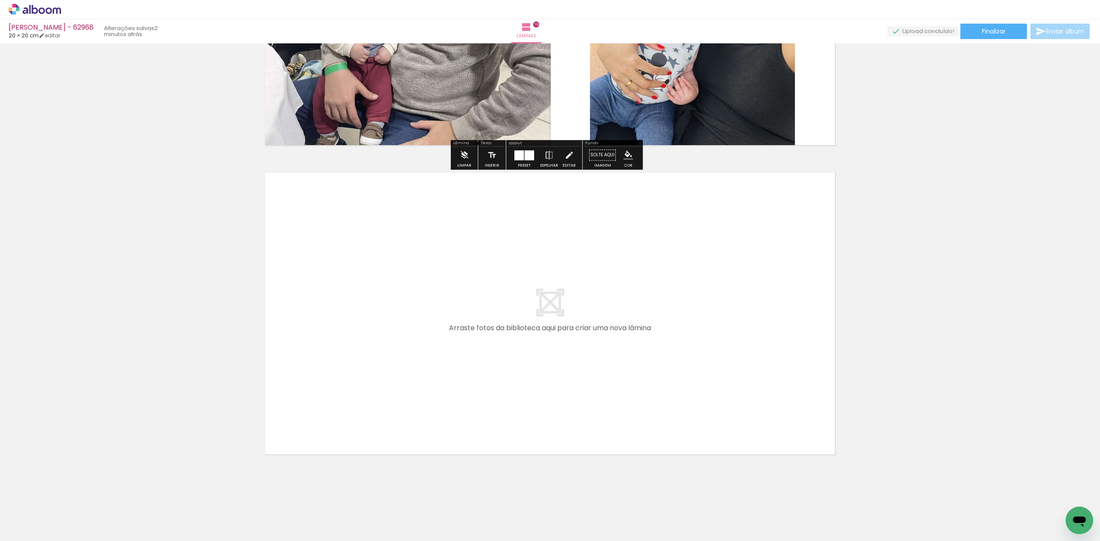
drag, startPoint x: 785, startPoint y: 532, endPoint x: 921, endPoint y: 532, distance: 136.6
click at [70, 534] on iron-horizontal-list at bounding box center [61, 515] width 17 height 54
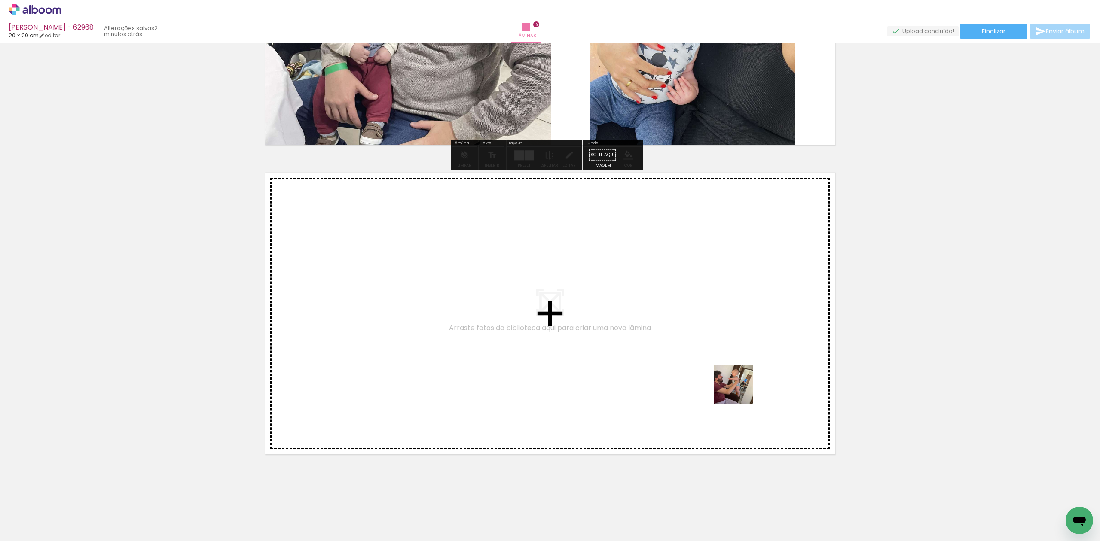
drag, startPoint x: 740, startPoint y: 391, endPoint x: 702, endPoint y: 373, distance: 41.9
click at [702, 373] on quentale-workspace at bounding box center [550, 270] width 1100 height 541
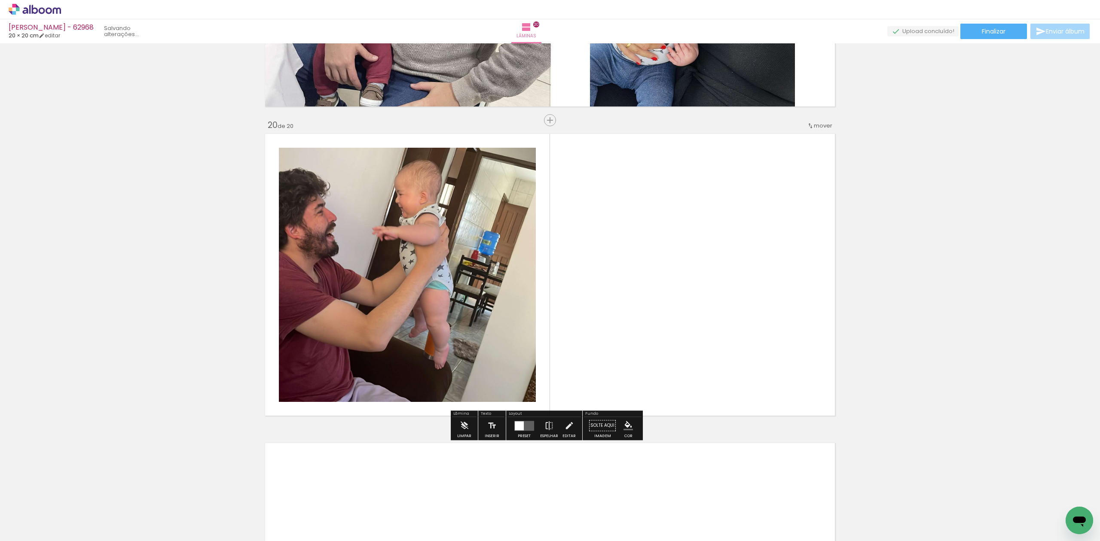
scroll to position [5825, 0]
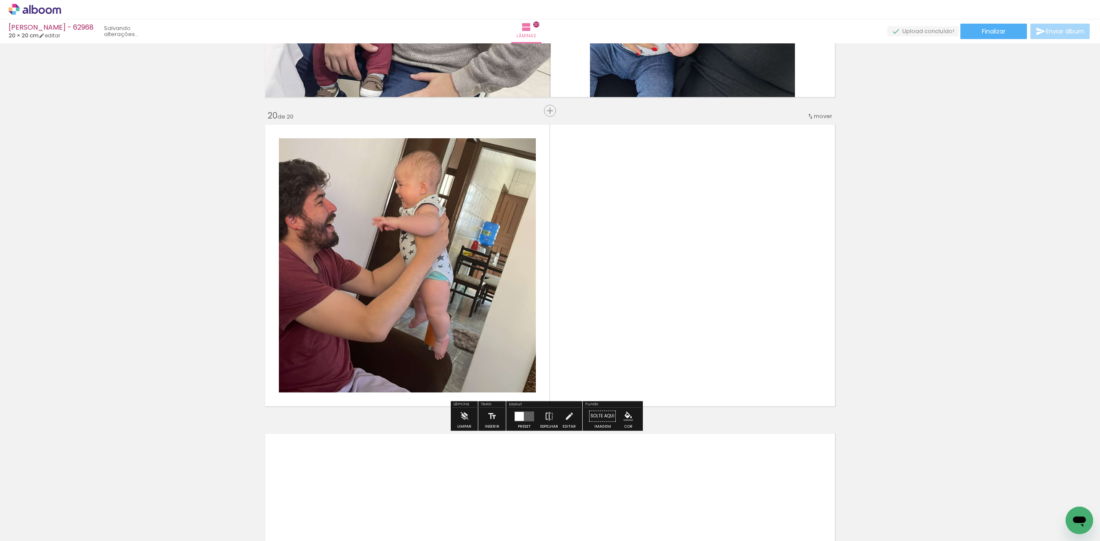
drag, startPoint x: 1075, startPoint y: 500, endPoint x: 827, endPoint y: 359, distance: 284.8
click at [827, 359] on quentale-workspace at bounding box center [550, 270] width 1100 height 541
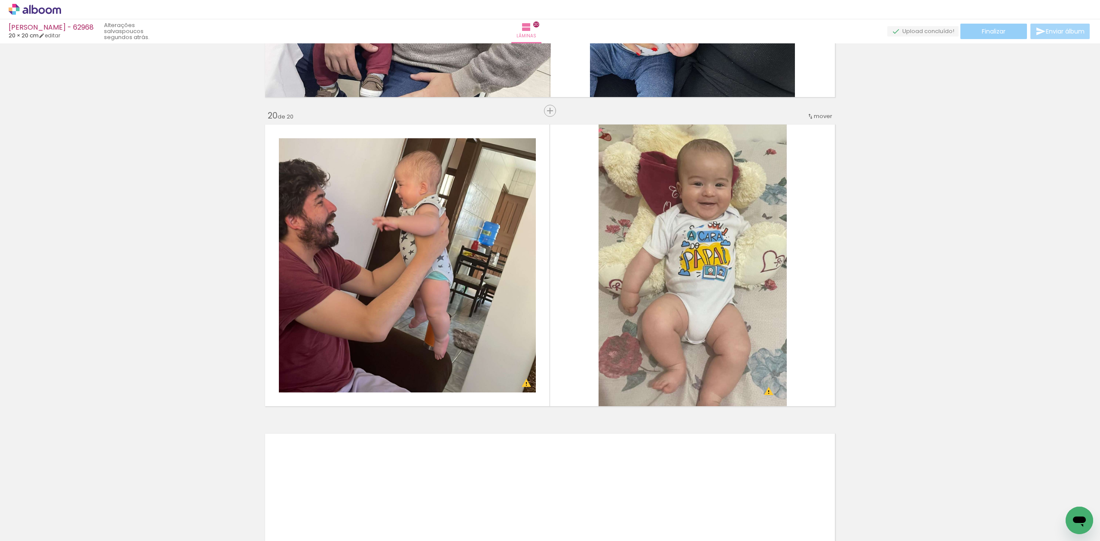
click at [997, 29] on span "Finalizar" at bounding box center [994, 31] width 24 height 6
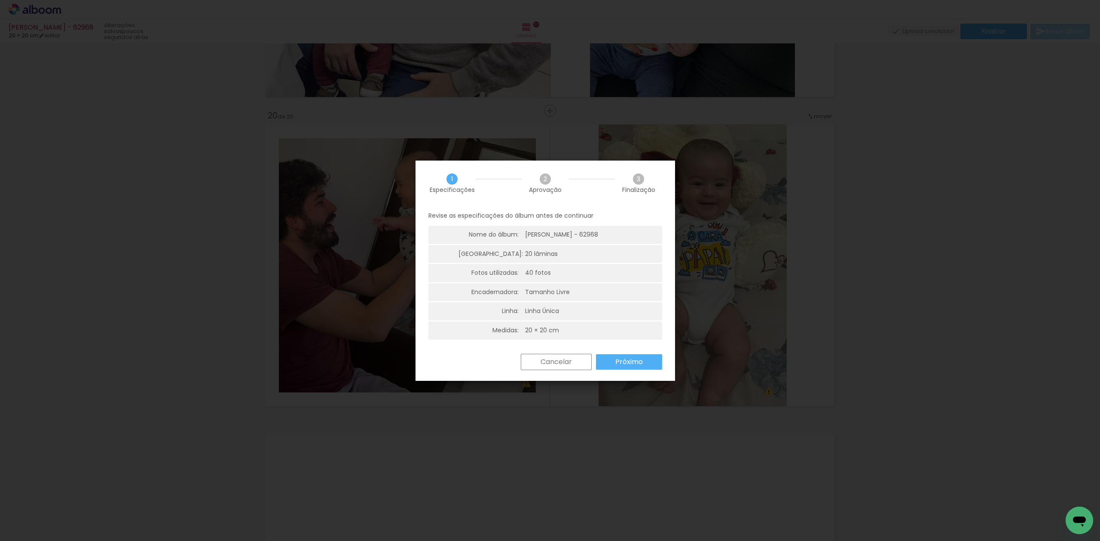
click at [633, 369] on div "Cancelar Próximo" at bounding box center [590, 362] width 146 height 16
drag, startPoint x: 631, startPoint y: 364, endPoint x: 618, endPoint y: 346, distance: 22.1
click at [0, 0] on slot "Próximo" at bounding box center [0, 0] width 0 height 0
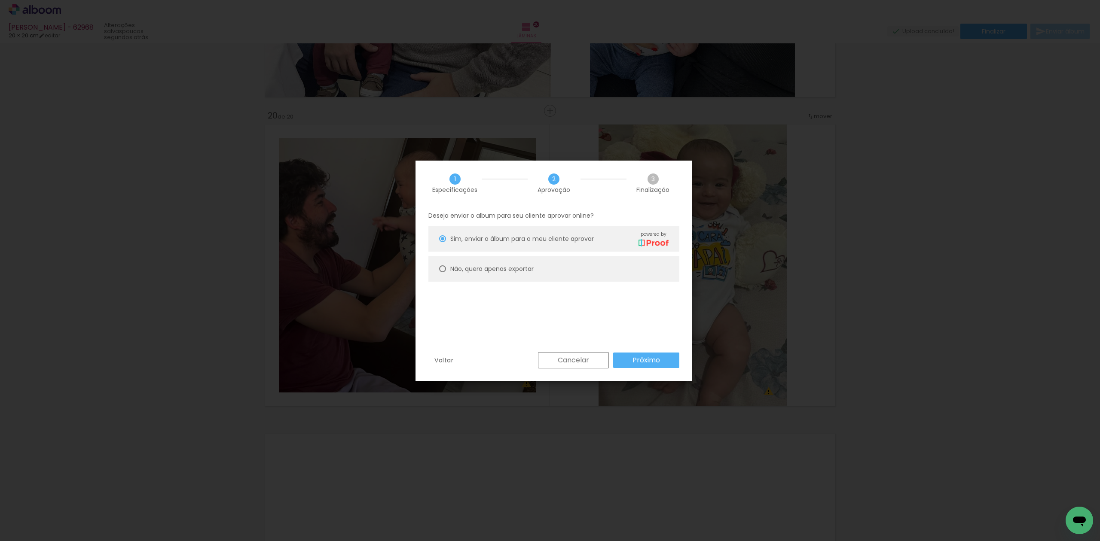
click at [568, 279] on paper-radio-button "Não, quero apenas exportar" at bounding box center [553, 269] width 251 height 26
type paper-radio-button "on"
click at [0, 0] on slot "Próximo" at bounding box center [0, 0] width 0 height 0
type input "Alta, 300 DPI"
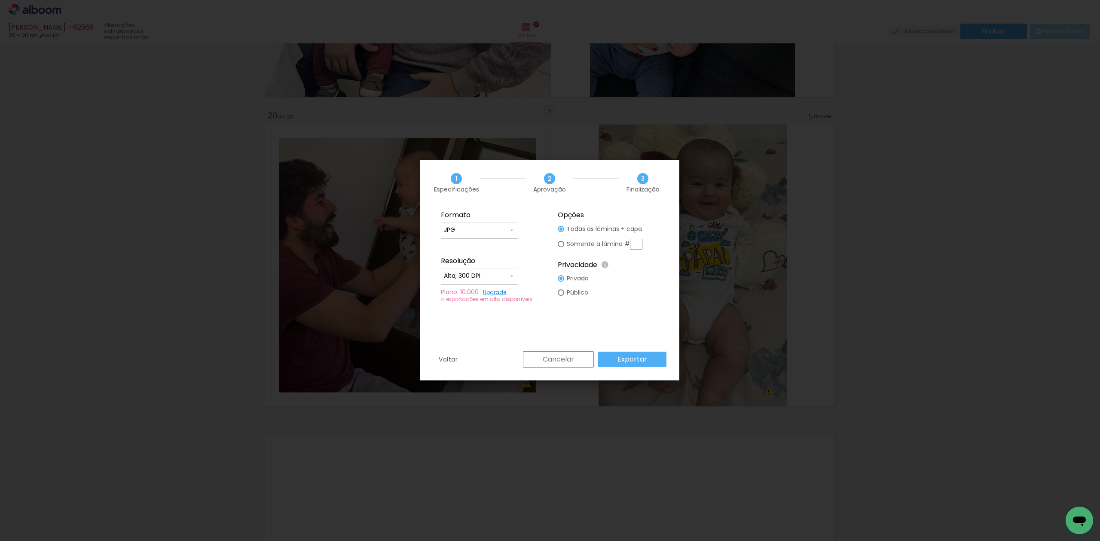
click at [650, 363] on paper-button "Exportar" at bounding box center [632, 359] width 68 height 15
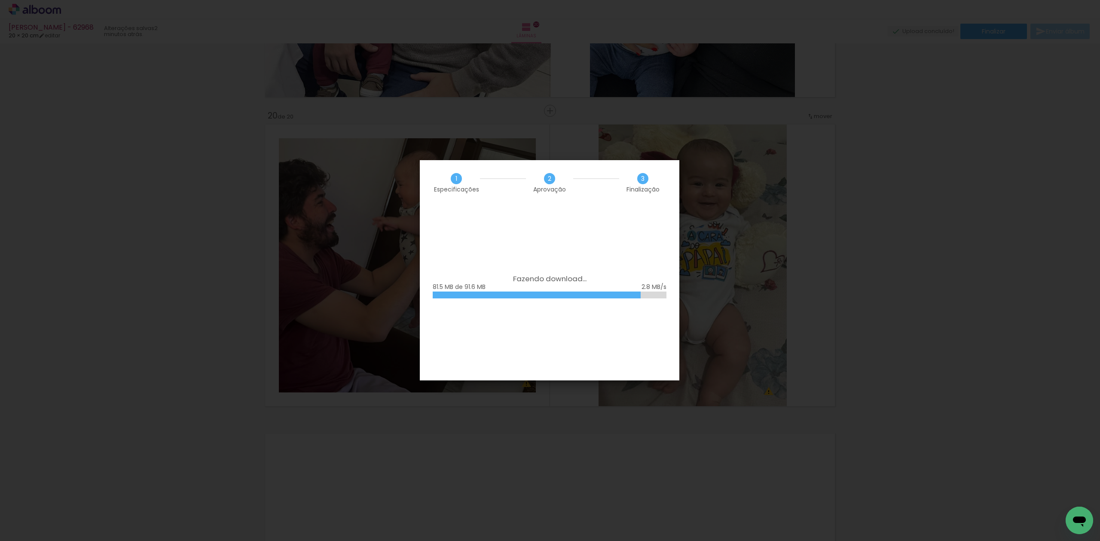
scroll to position [0, 898]
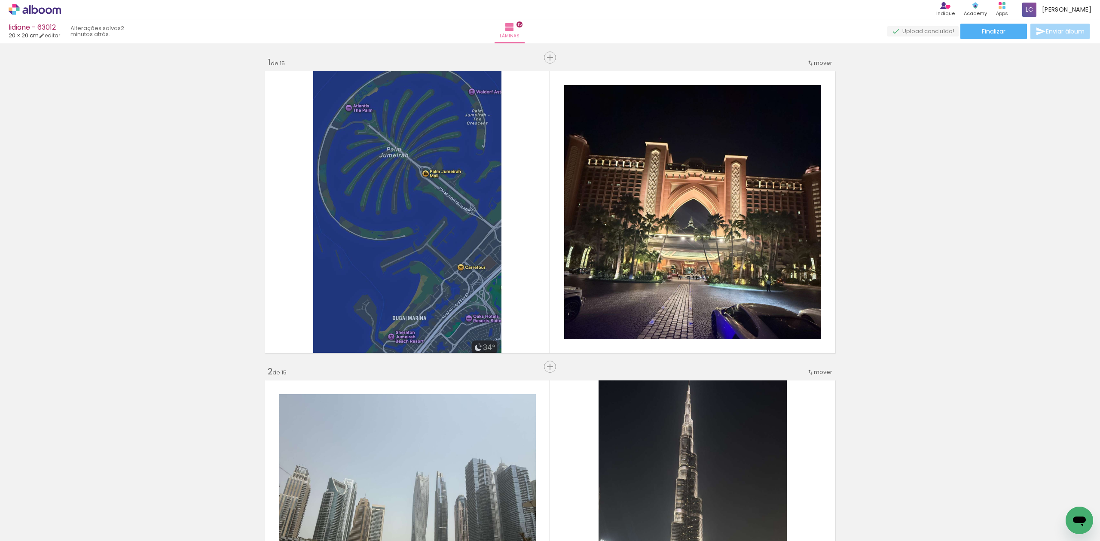
scroll to position [3717, 0]
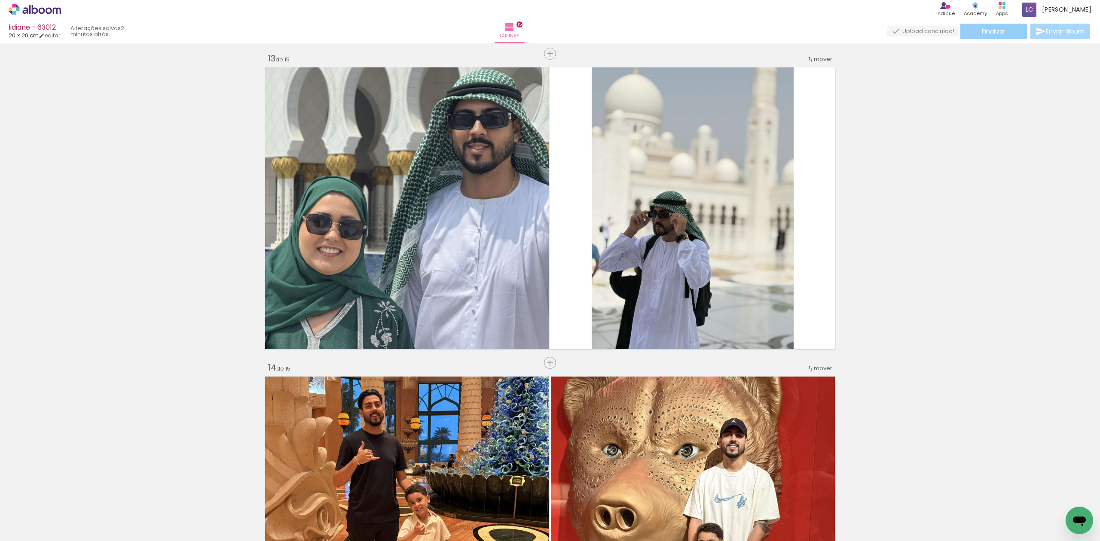
click at [979, 35] on paper-button "Finalizar" at bounding box center [993, 31] width 67 height 15
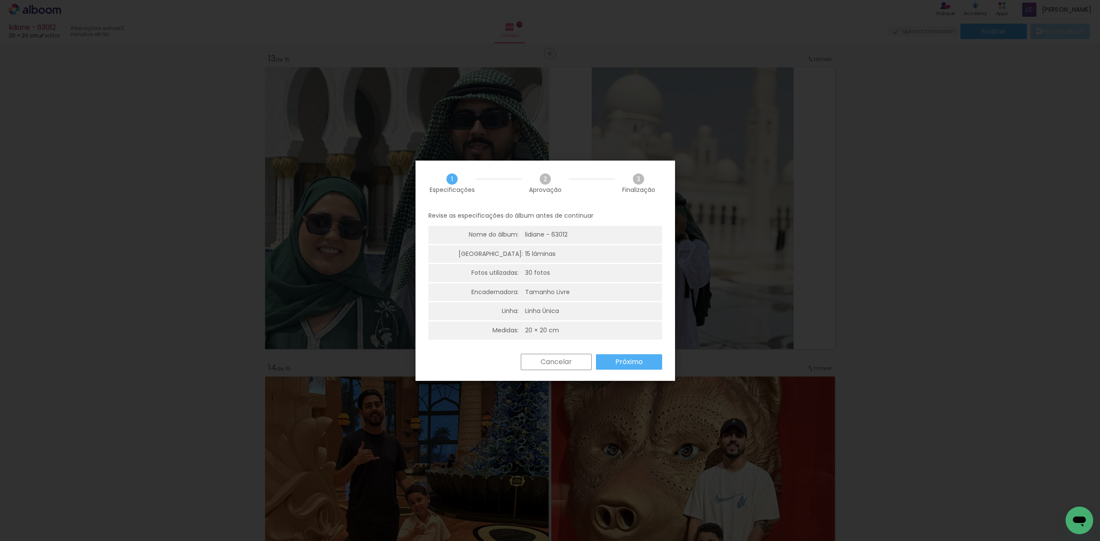
click at [631, 367] on paper-button "Próximo" at bounding box center [629, 362] width 66 height 15
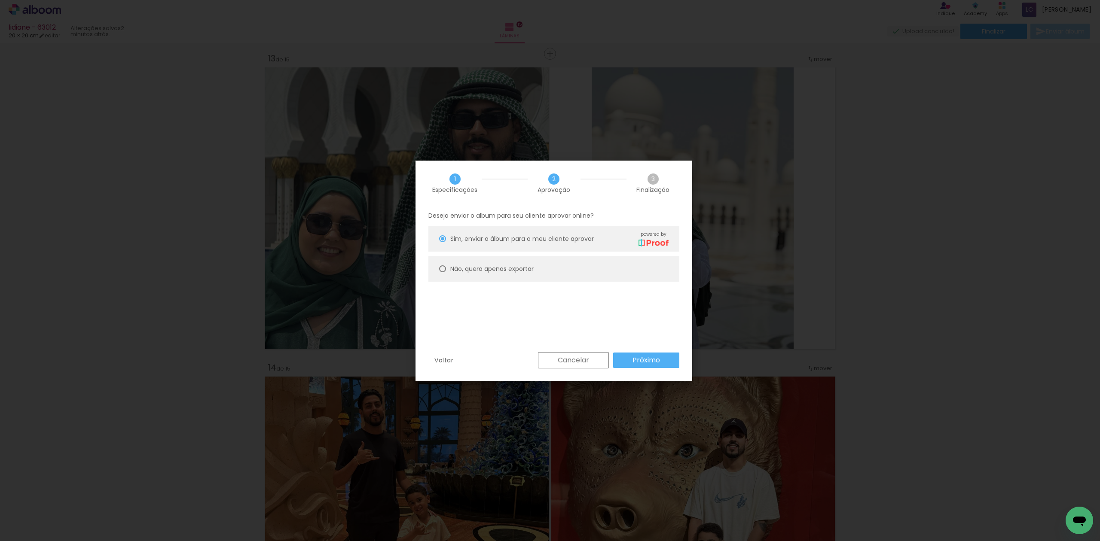
click at [524, 285] on paper-radio-group "Sim, enviar o álbum para o meu cliente aprovar powered by Não, quero apenas exp…" at bounding box center [553, 256] width 251 height 60
click at [0, 0] on slot "Não, quero apenas exportar" at bounding box center [0, 0] width 0 height 0
type paper-radio-button "on"
click at [642, 369] on div "Cancelar Próximo" at bounding box center [607, 360] width 146 height 16
click at [643, 367] on paper-button "Próximo" at bounding box center [646, 360] width 66 height 15
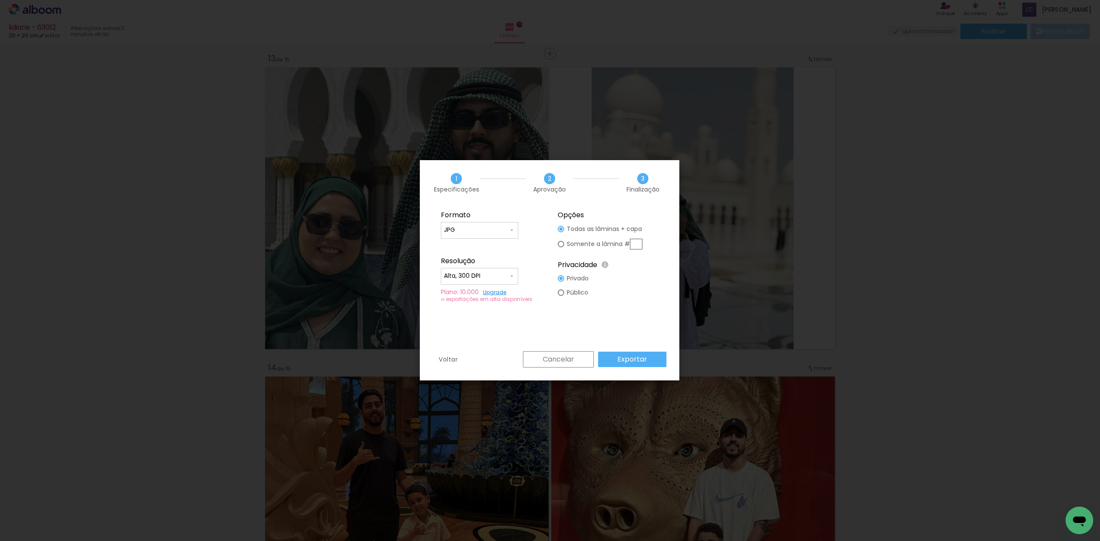
click at [643, 367] on paper-button "Exportar" at bounding box center [632, 359] width 68 height 15
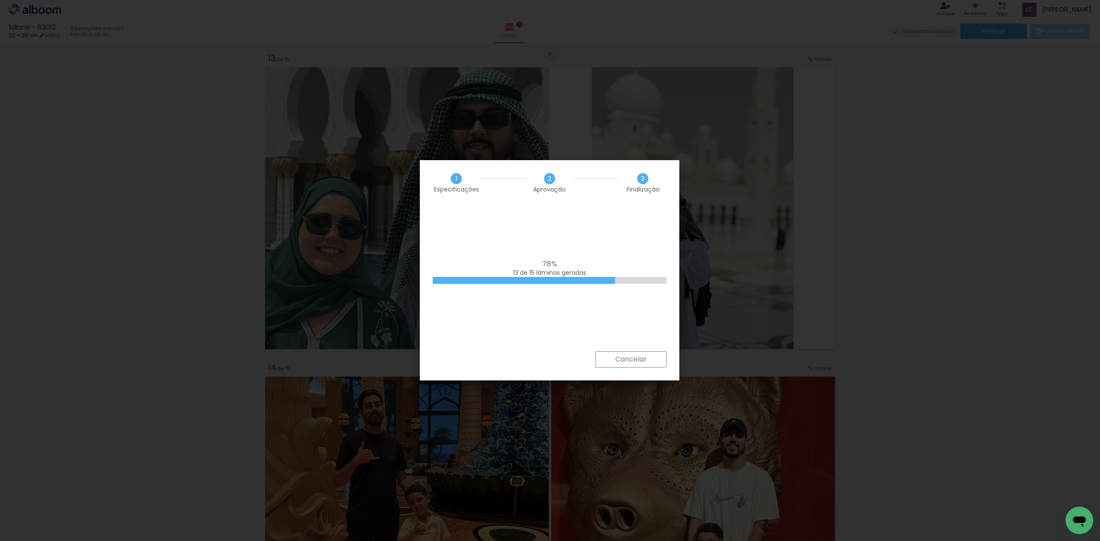
click at [983, 401] on iron-overlay-backdrop at bounding box center [550, 270] width 1100 height 541
click at [623, 352] on paper-button "Cancelar" at bounding box center [631, 359] width 71 height 16
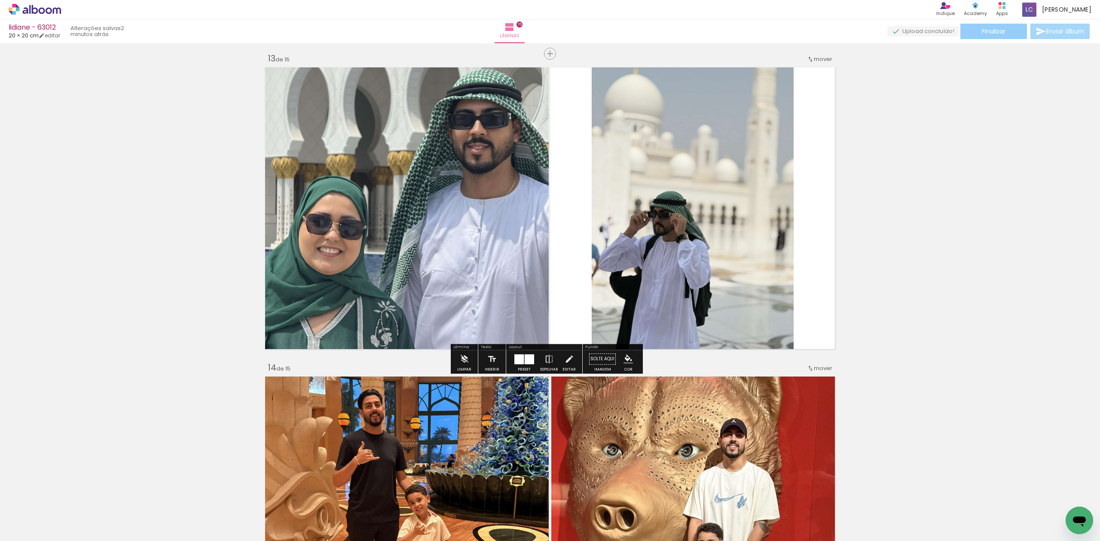
click at [985, 38] on paper-button "Finalizar" at bounding box center [993, 31] width 67 height 15
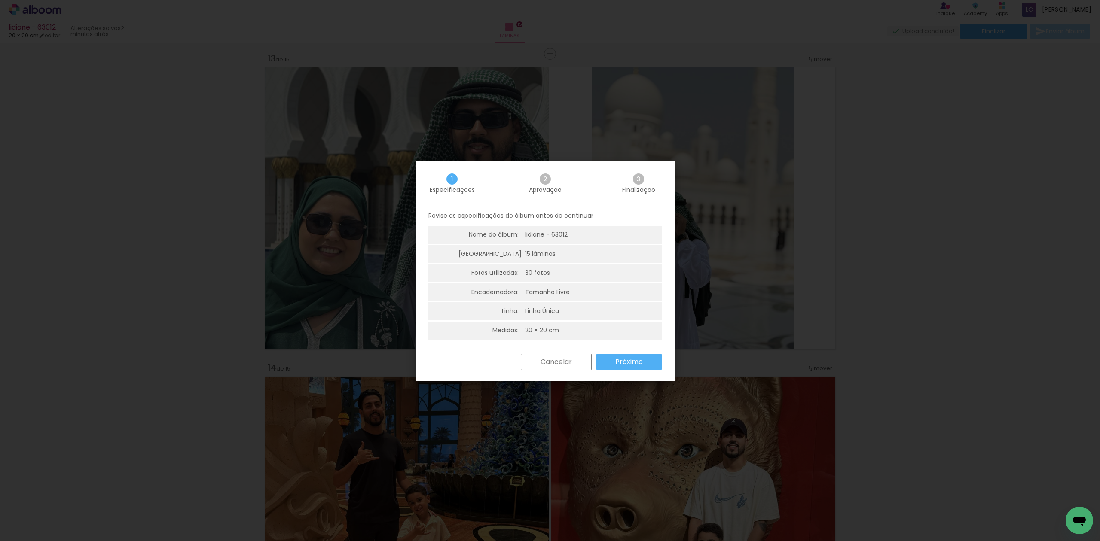
click at [0, 0] on slot "Próximo" at bounding box center [0, 0] width 0 height 0
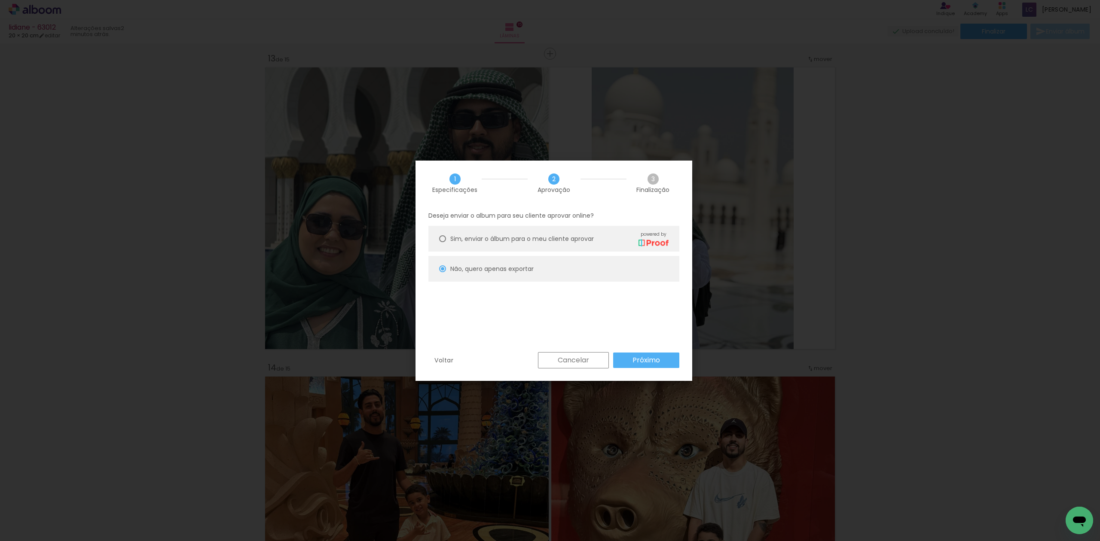
click at [633, 369] on div "Cancelar Próximo" at bounding box center [607, 360] width 146 height 16
click at [0, 0] on slot "Próximo" at bounding box center [0, 0] width 0 height 0
type input "Alta, 300 DPI"
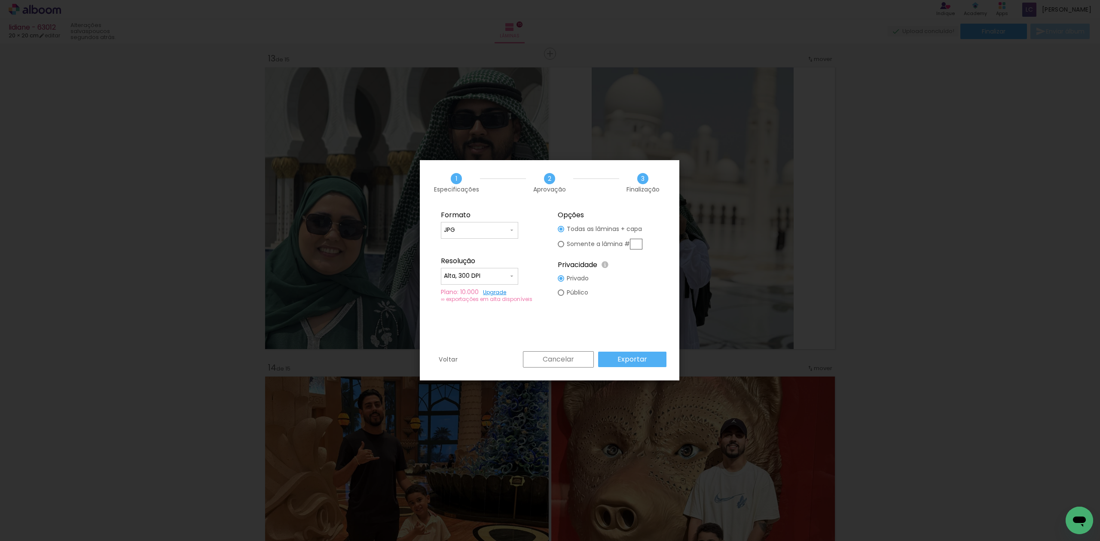
click at [558, 244] on div at bounding box center [561, 244] width 6 height 6
type paper-radio-button "on"
click at [636, 245] on input "text" at bounding box center [636, 244] width 12 height 11
type input "13"
click at [0, 0] on slot "Exportar" at bounding box center [0, 0] width 0 height 0
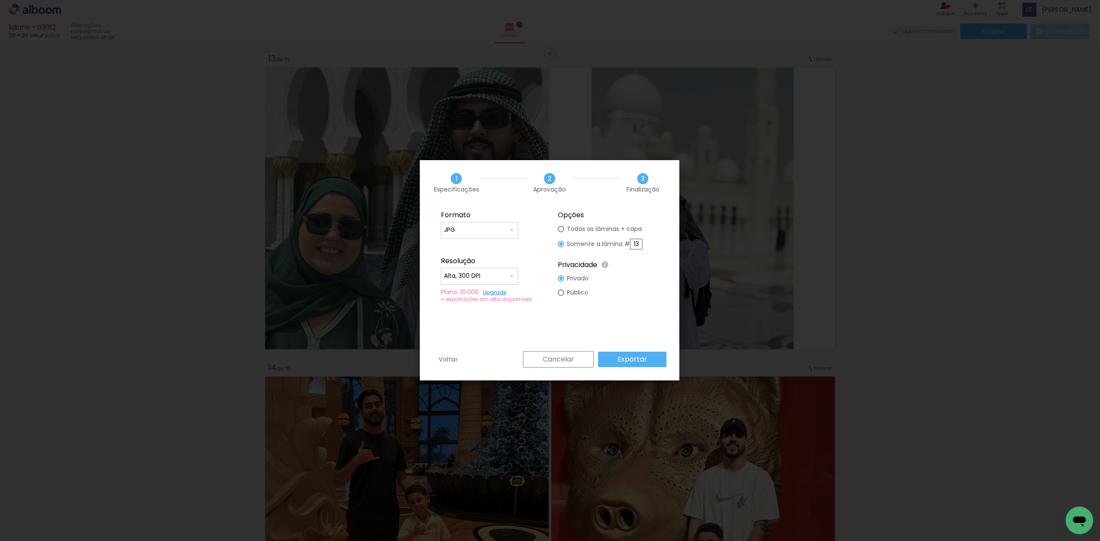
click at [644, 365] on paper-button "Exportar" at bounding box center [632, 359] width 68 height 15
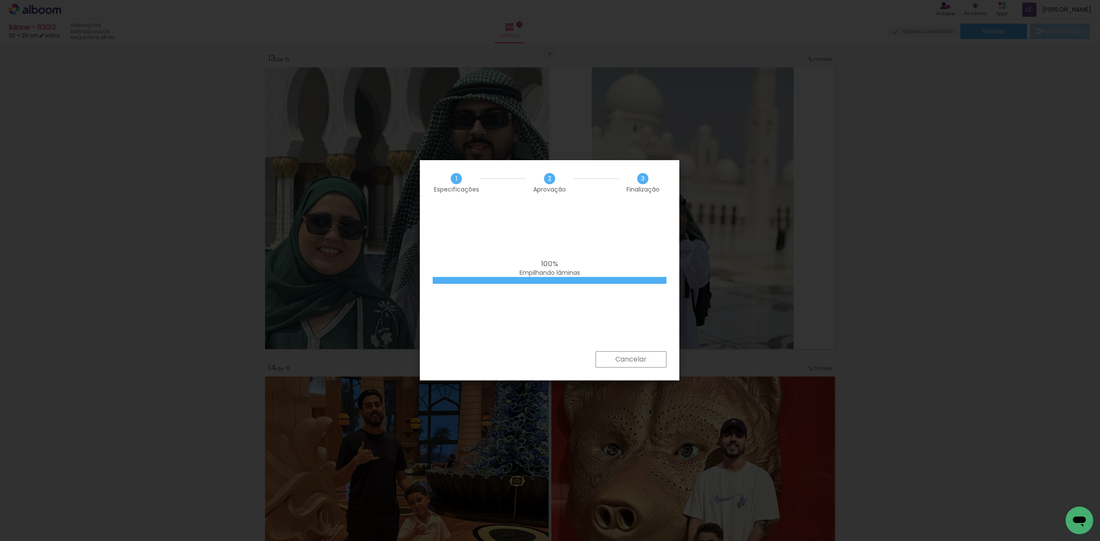
click at [1043, 227] on iron-overlay-backdrop at bounding box center [550, 270] width 1100 height 541
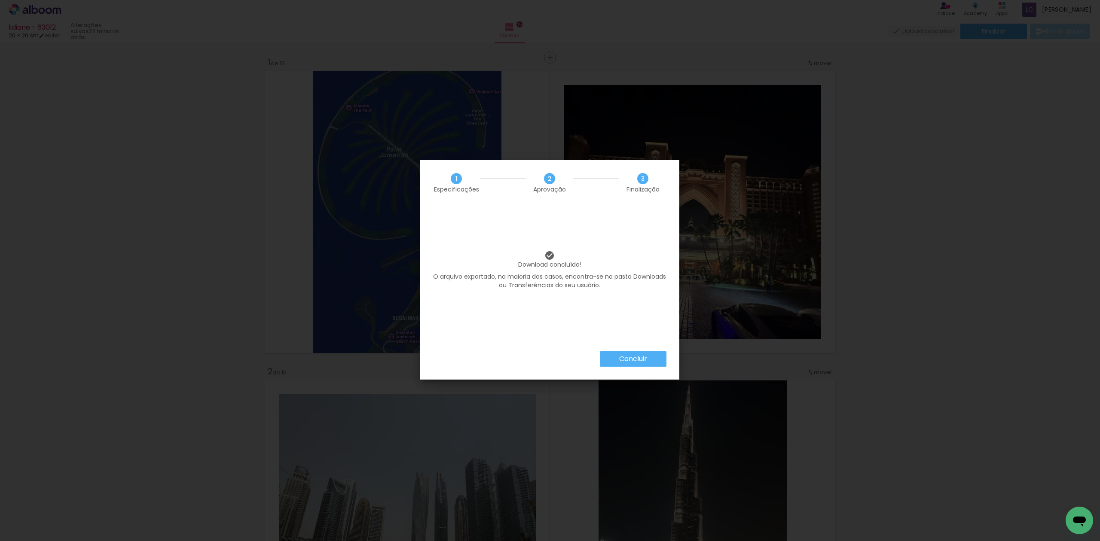
scroll to position [3717, 0]
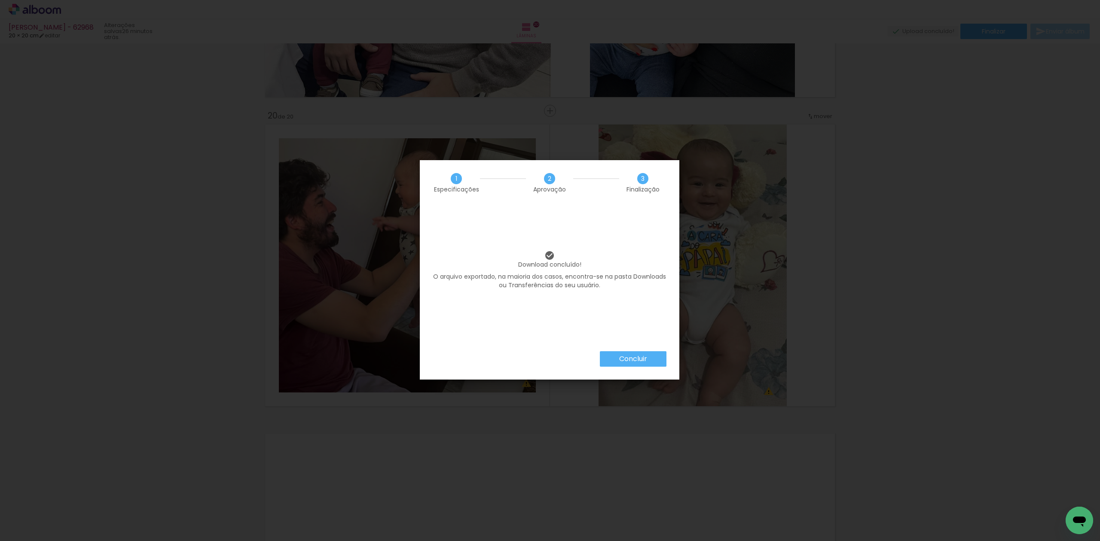
scroll to position [0, 898]
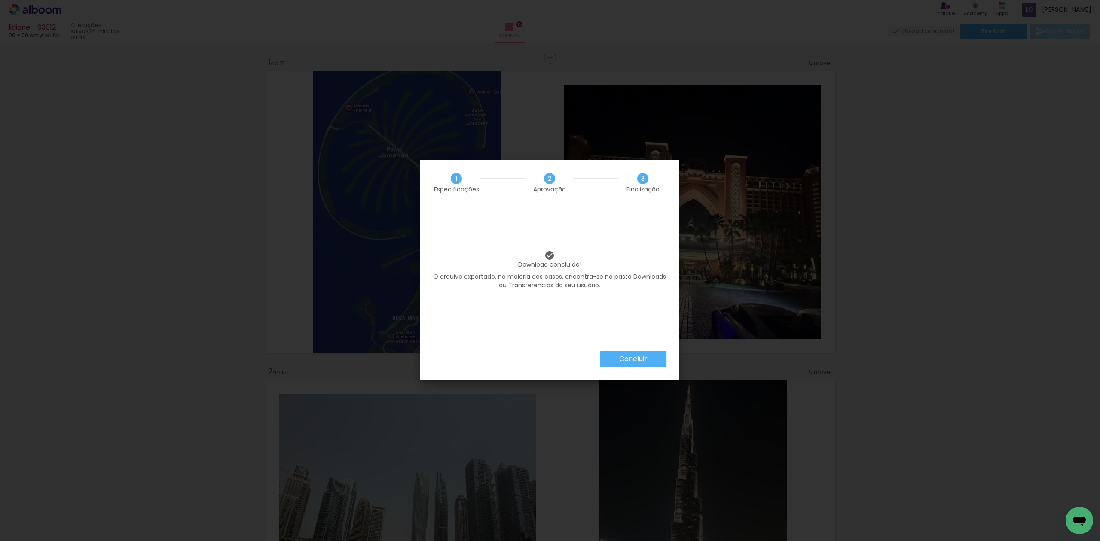
scroll to position [3717, 0]
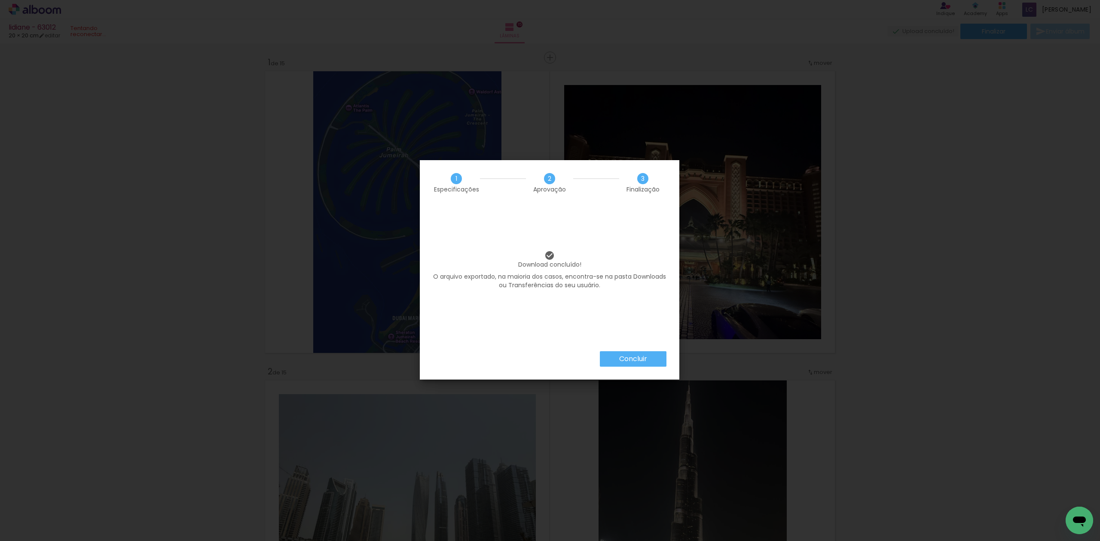
scroll to position [3717, 0]
